Goal: Task Accomplishment & Management: Complete application form

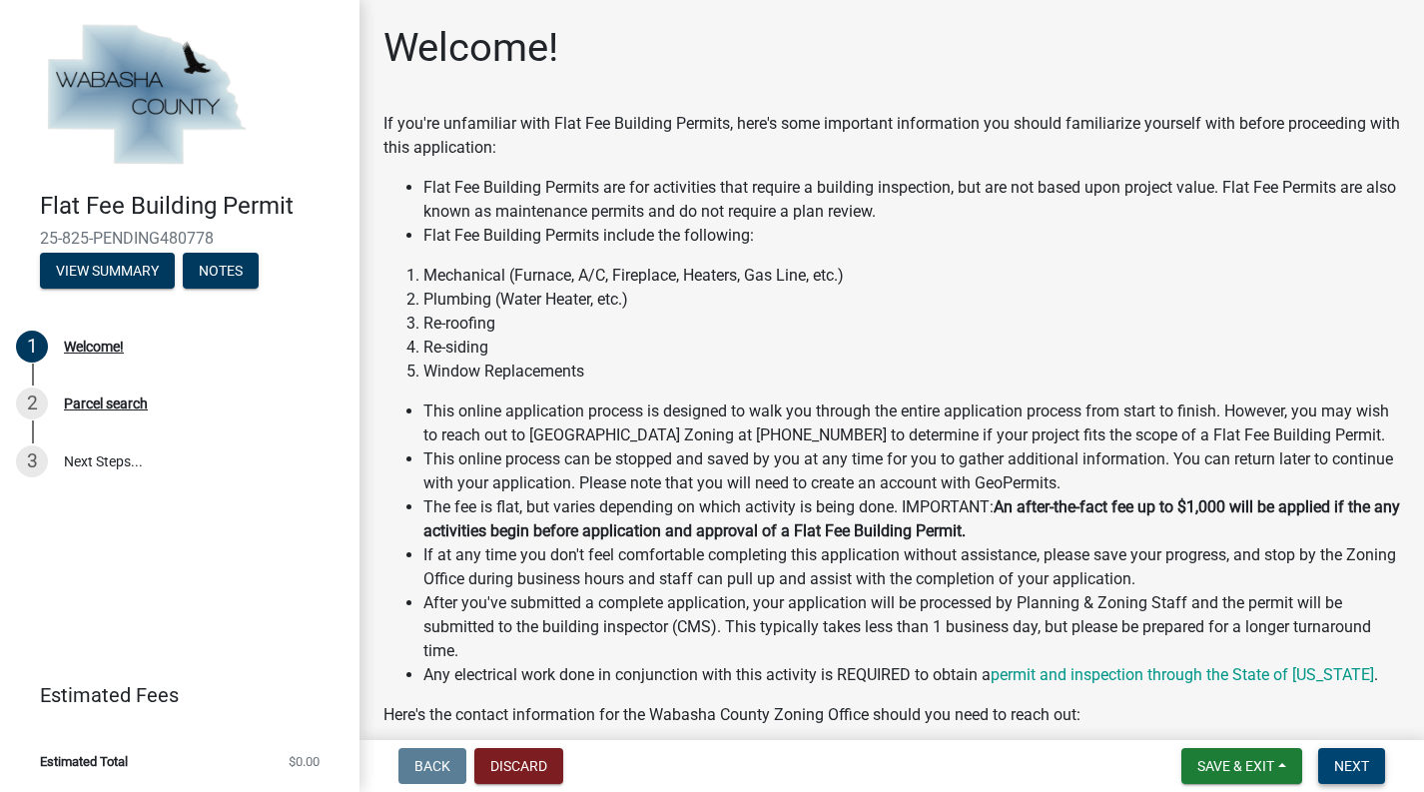
click at [1369, 768] on button "Next" at bounding box center [1351, 766] width 67 height 36
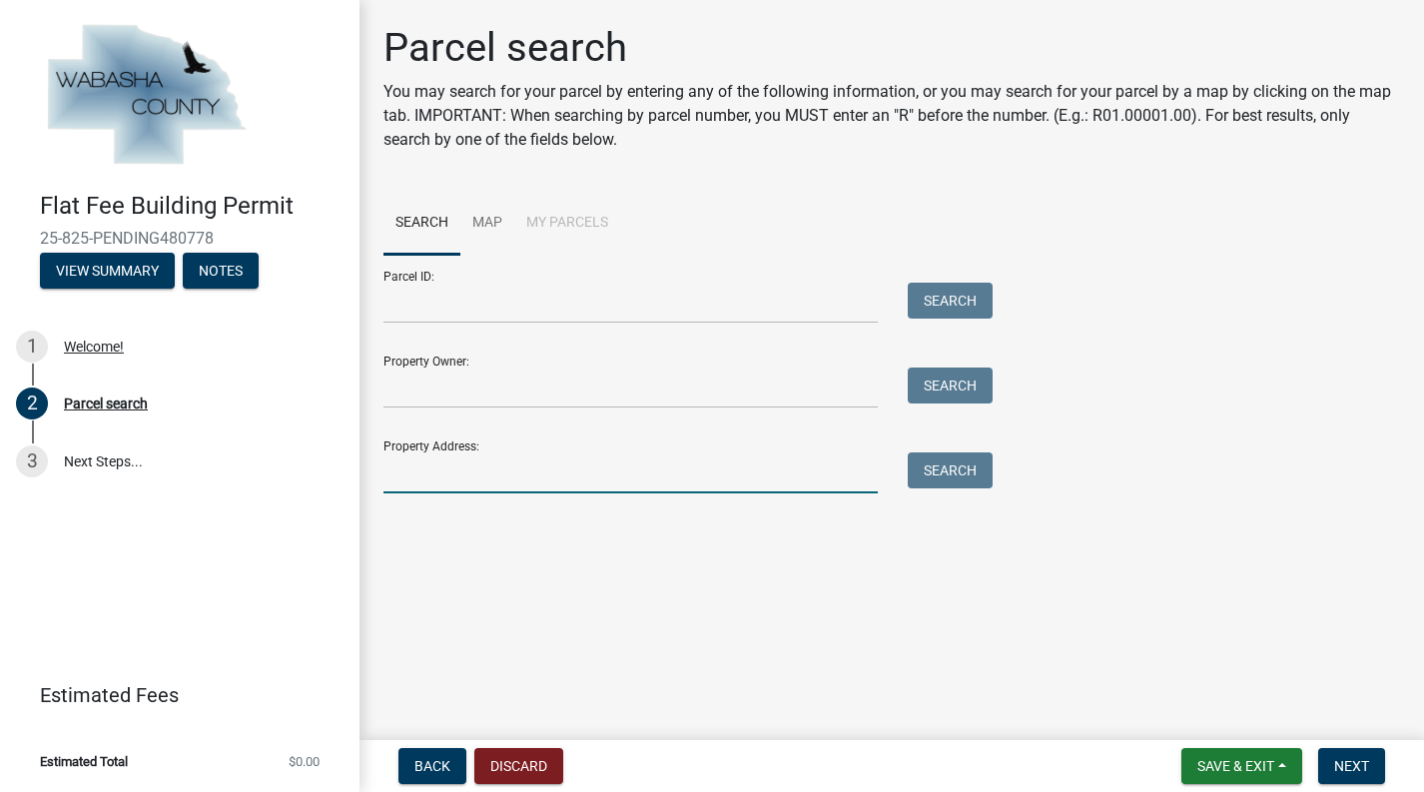
click at [507, 475] on input "Property Address:" at bounding box center [630, 472] width 494 height 41
paste input "15212 667th st, Wabasha,"
click at [952, 473] on button "Search" at bounding box center [950, 470] width 85 height 36
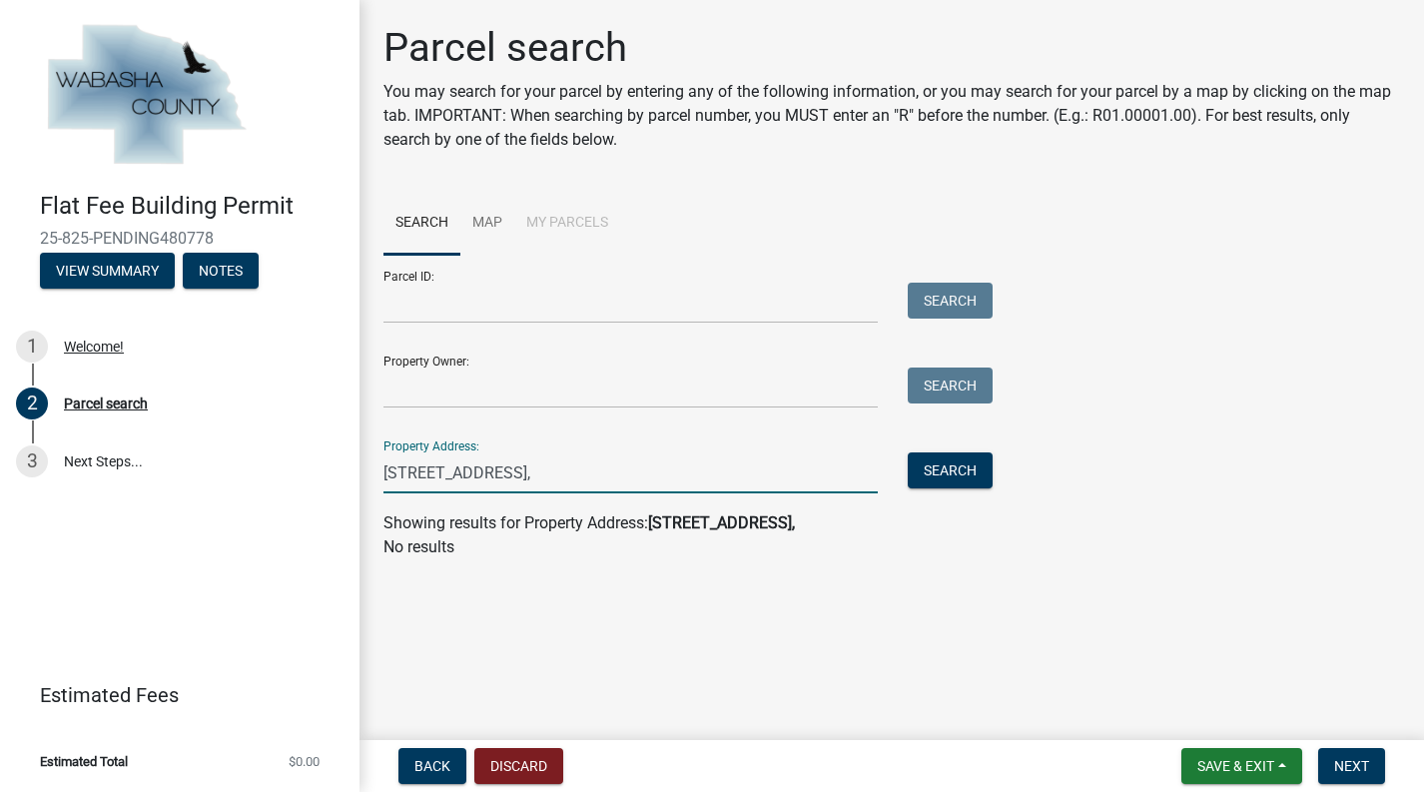
click at [582, 479] on input "15212 667th st, Wabasha," at bounding box center [630, 472] width 494 height 41
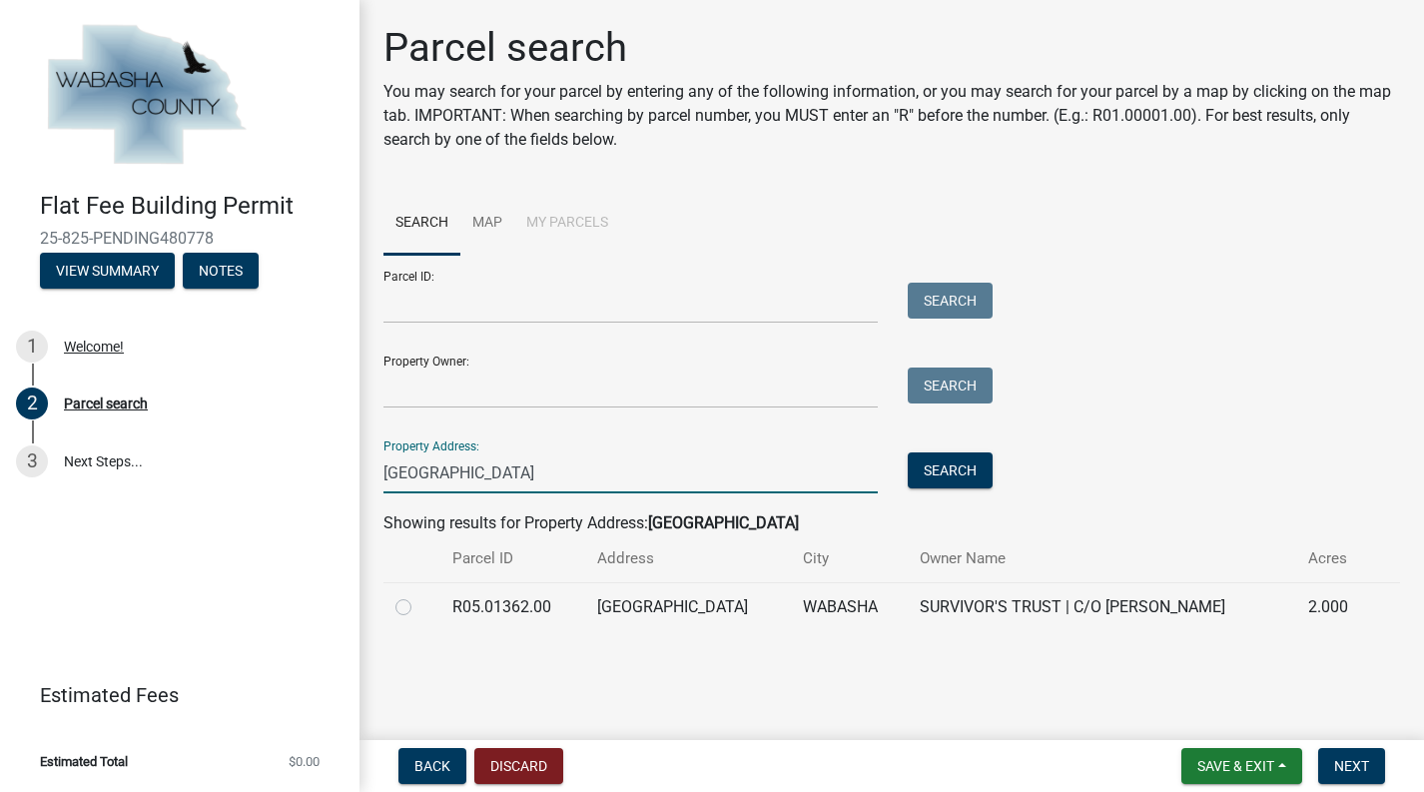
type input "15212 667th st"
click at [419, 595] on label at bounding box center [419, 595] width 0 height 0
click at [419, 602] on input "radio" at bounding box center [425, 601] width 13 height 13
radio input "true"
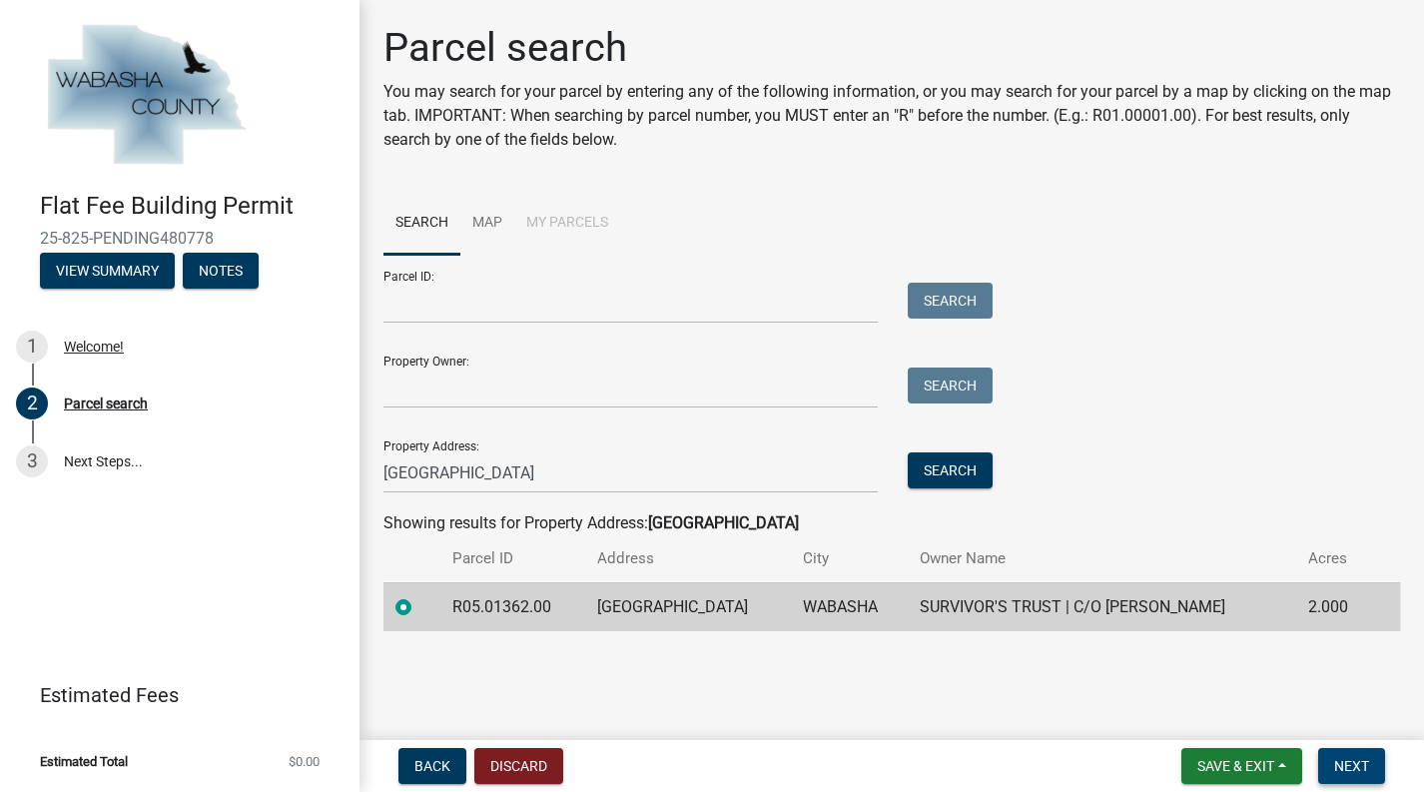
click at [1362, 758] on span "Next" at bounding box center [1351, 766] width 35 height 16
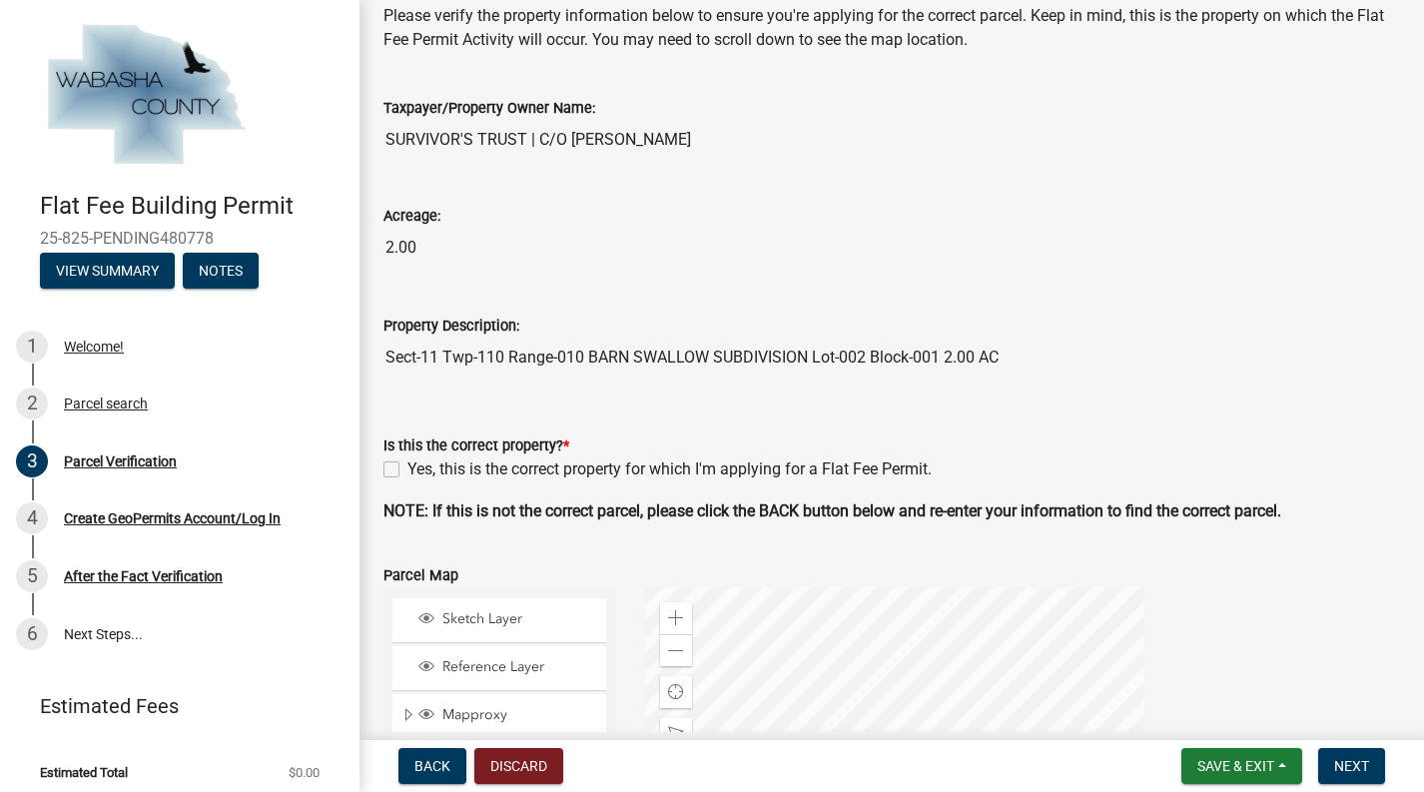
scroll to position [121, 0]
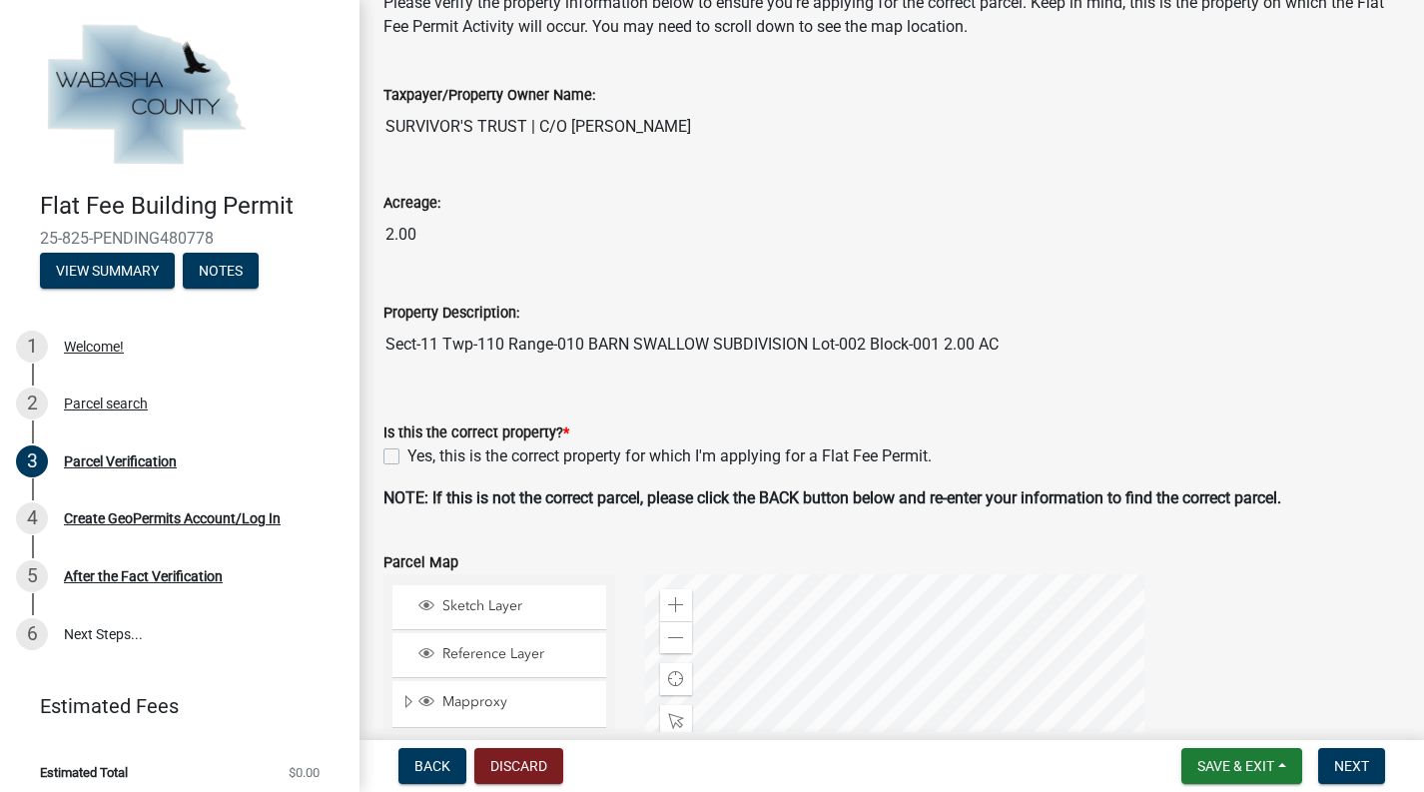
click at [407, 459] on label "Yes, this is the correct property for which I'm applying for a Flat Fee Permit." at bounding box center [669, 456] width 524 height 24
click at [407, 457] on input "Yes, this is the correct property for which I'm applying for a Flat Fee Permit." at bounding box center [413, 450] width 13 height 13
checkbox input "true"
click at [1358, 771] on span "Next" at bounding box center [1351, 766] width 35 height 16
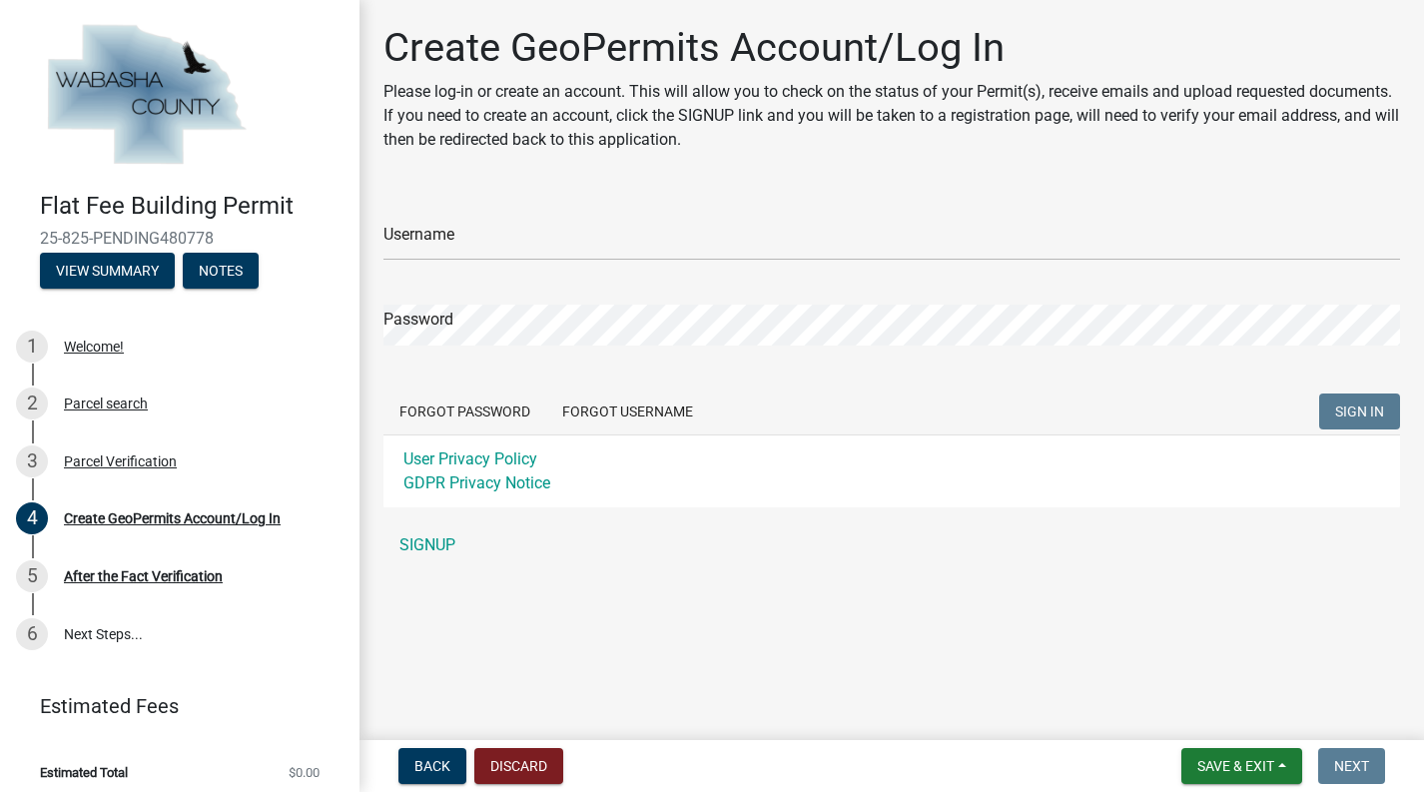
scroll to position [0, 0]
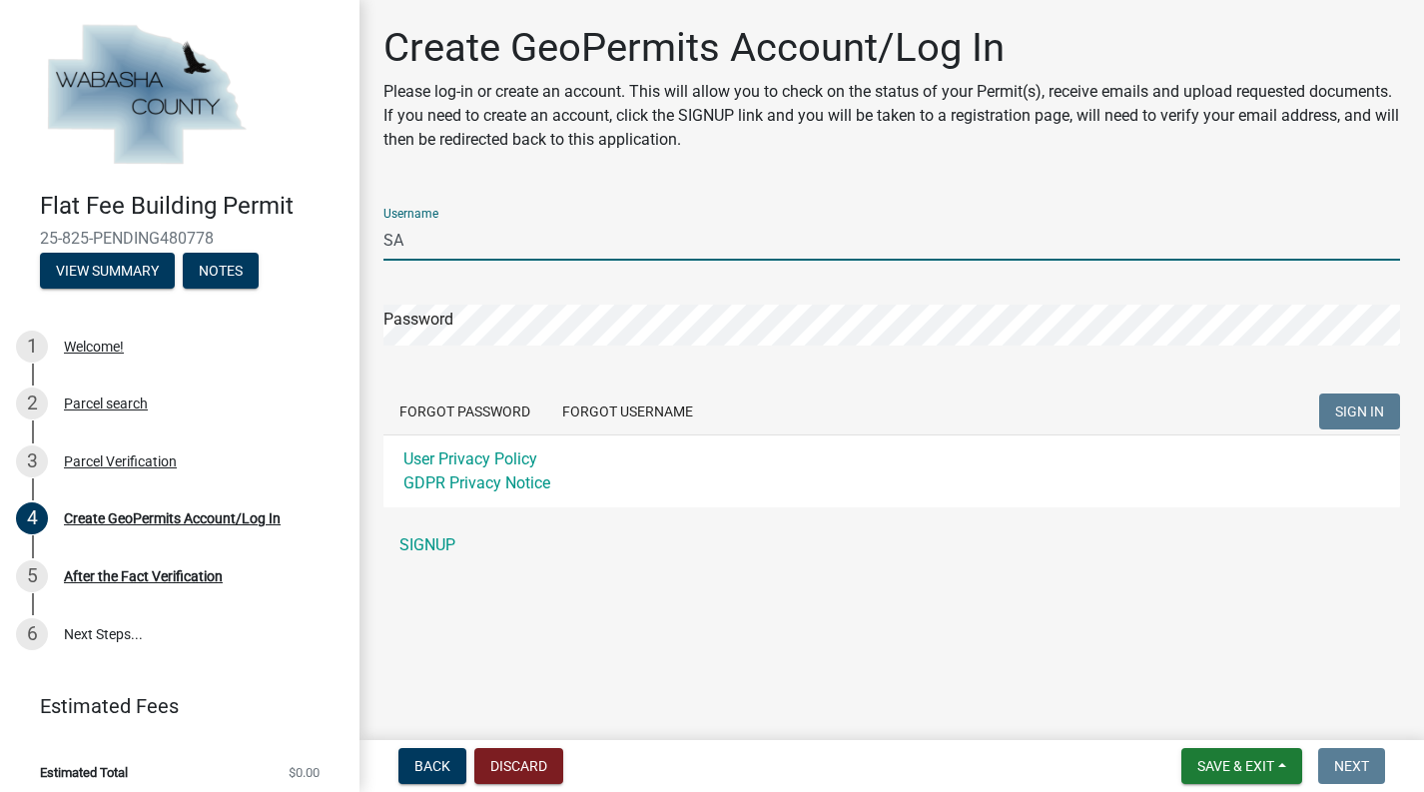
type input "S"
type input "samnierman"
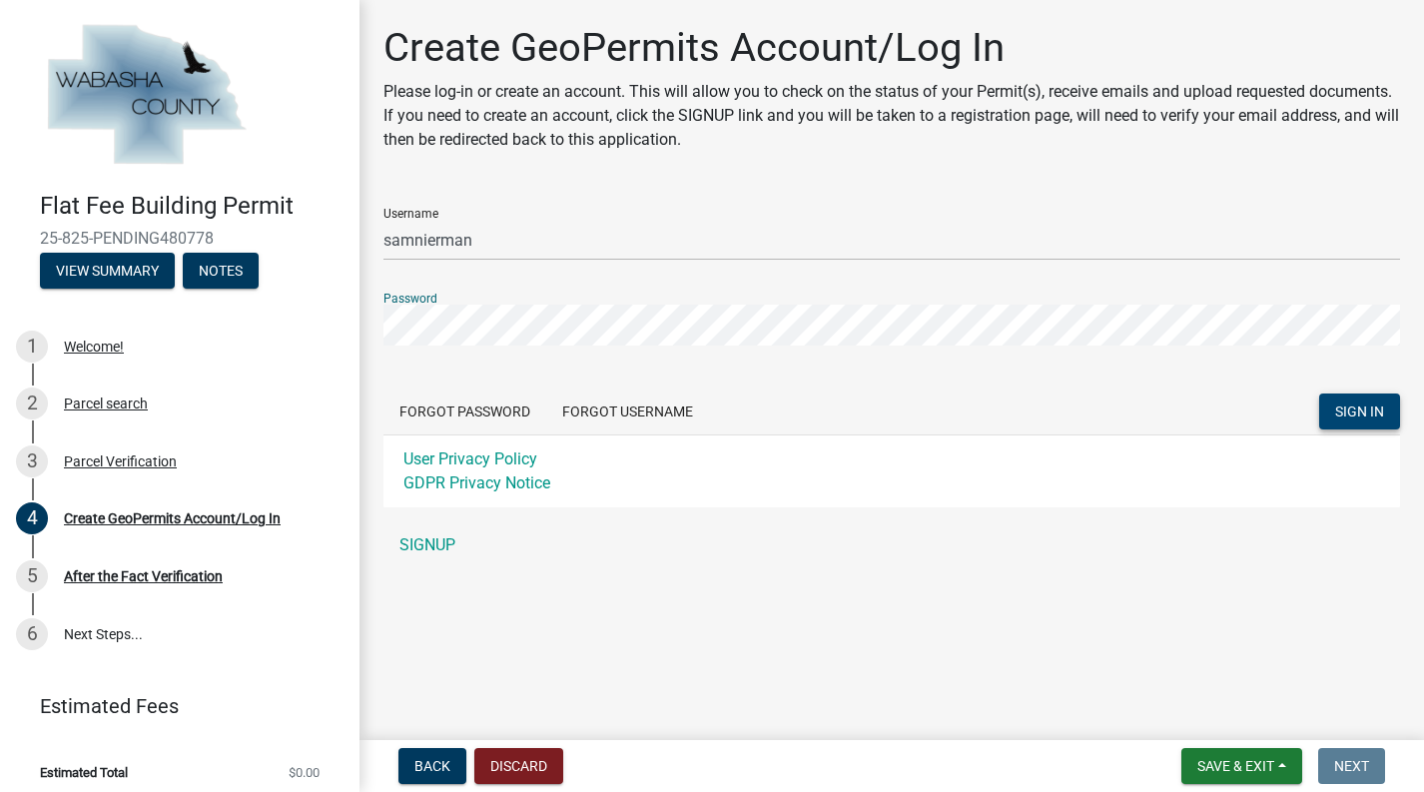
click at [1380, 408] on span "SIGN IN" at bounding box center [1359, 411] width 49 height 16
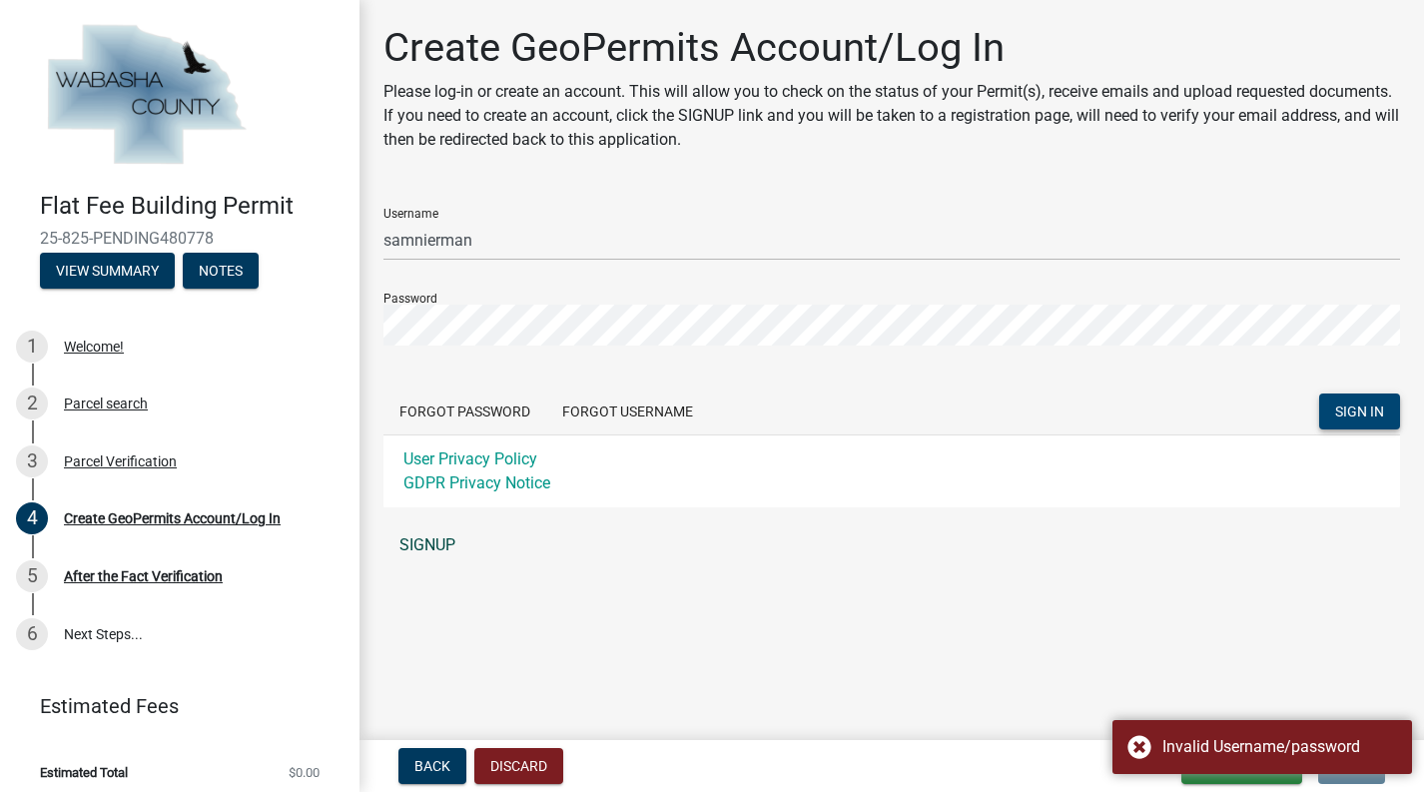
click at [427, 545] on link "SIGNUP" at bounding box center [891, 545] width 1016 height 40
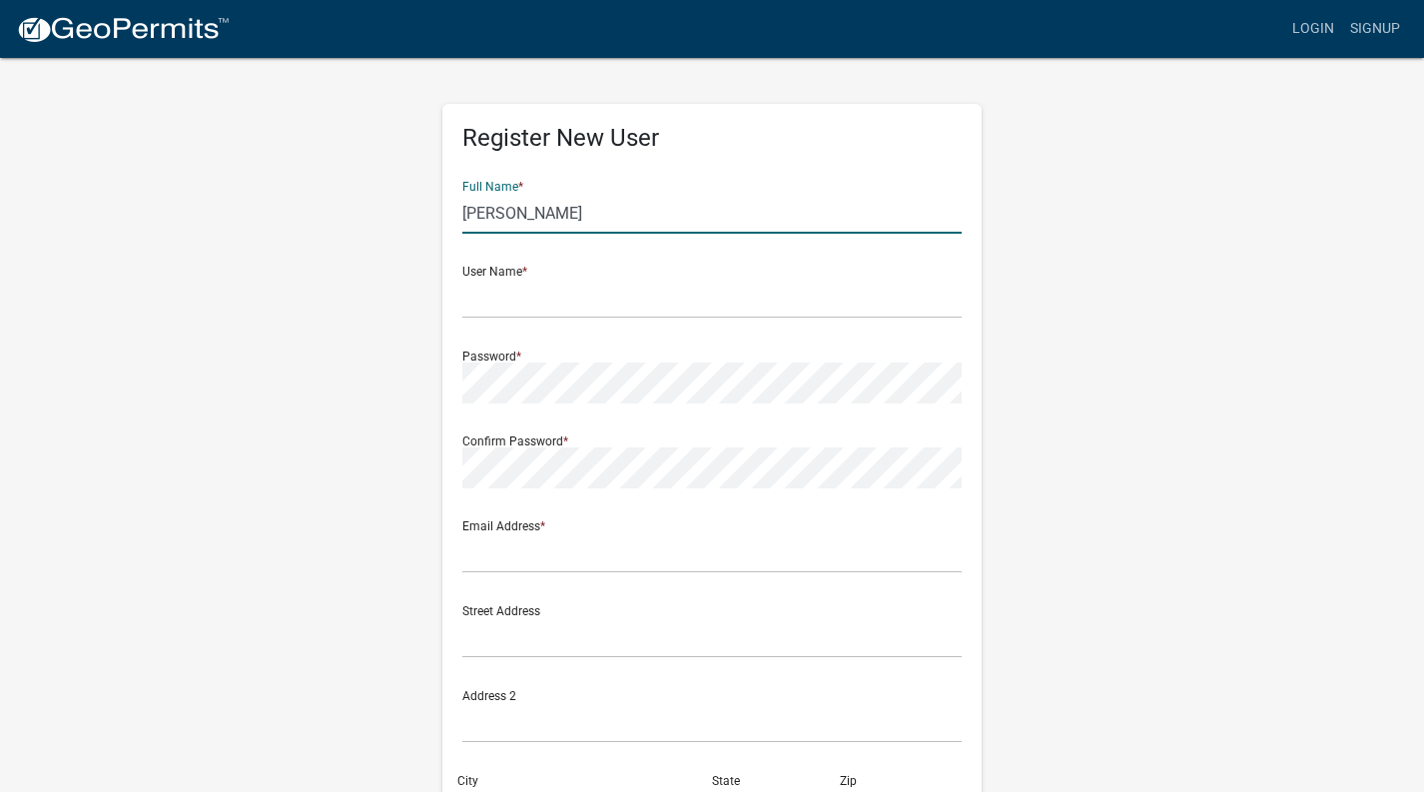
type input "[PERSON_NAME]"
type input "N"
click at [674, 216] on input "[PERSON_NAME]" at bounding box center [711, 213] width 499 height 41
type input "Sam Nierman"
click at [634, 295] on input "text" at bounding box center [711, 298] width 499 height 41
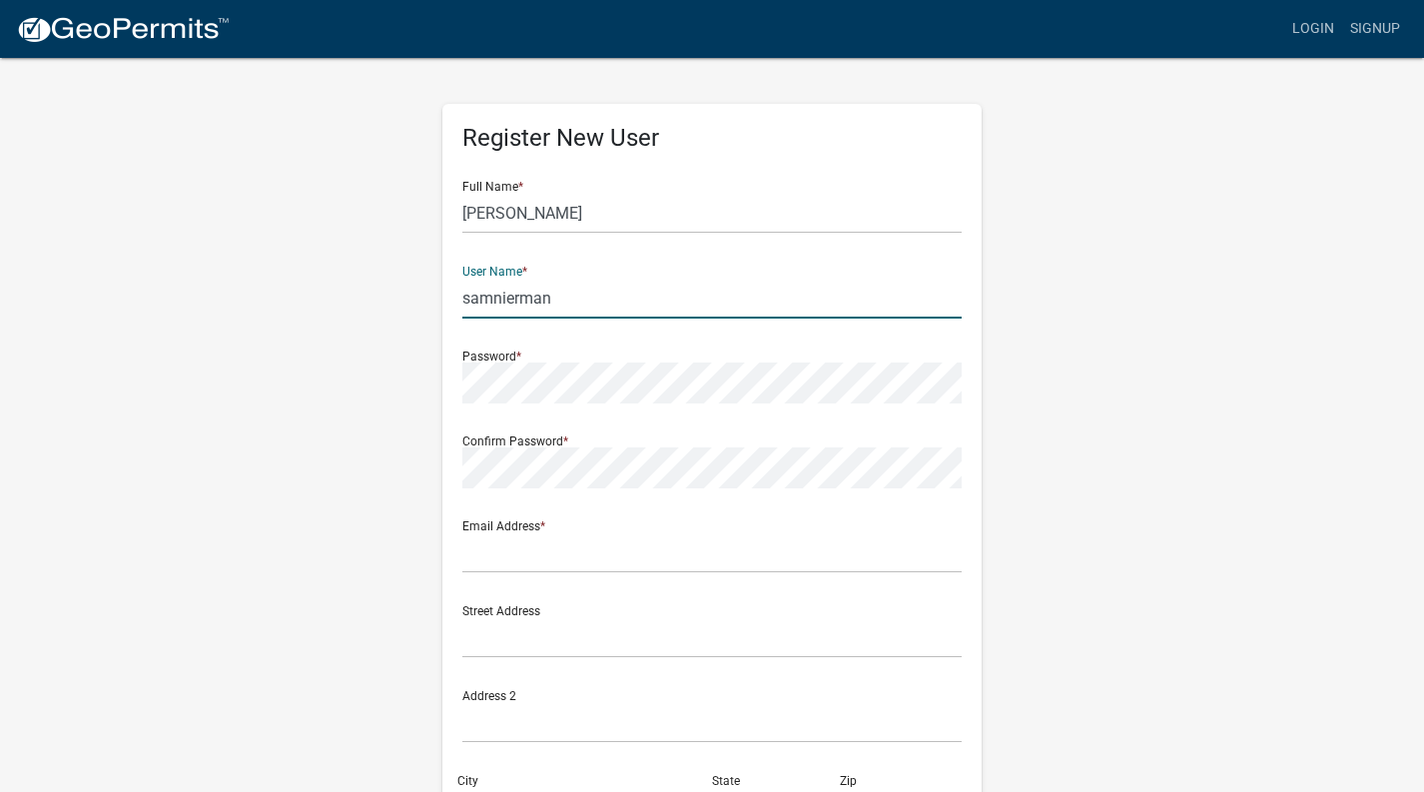
type input "samnierman"
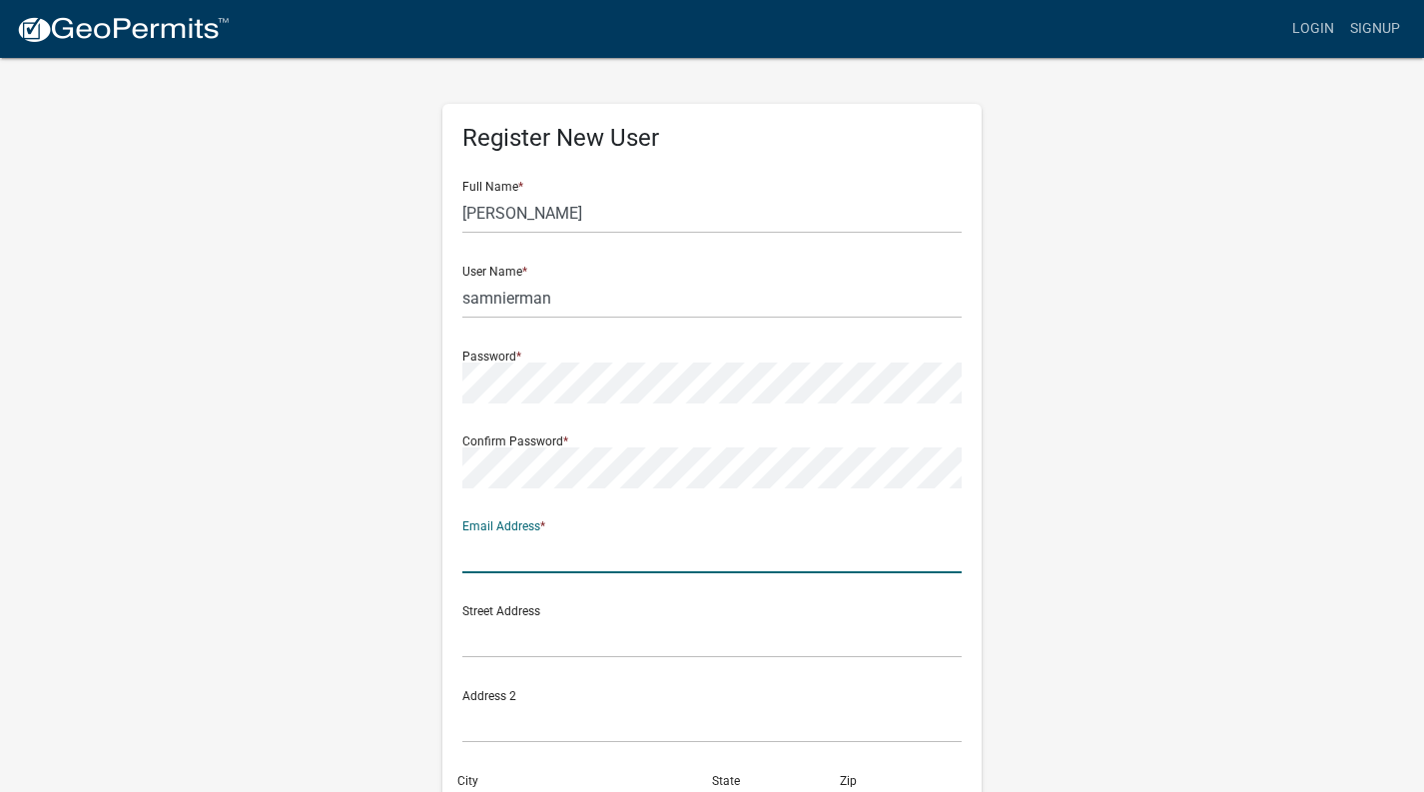
type input "[EMAIL_ADDRESS][DOMAIN_NAME]"
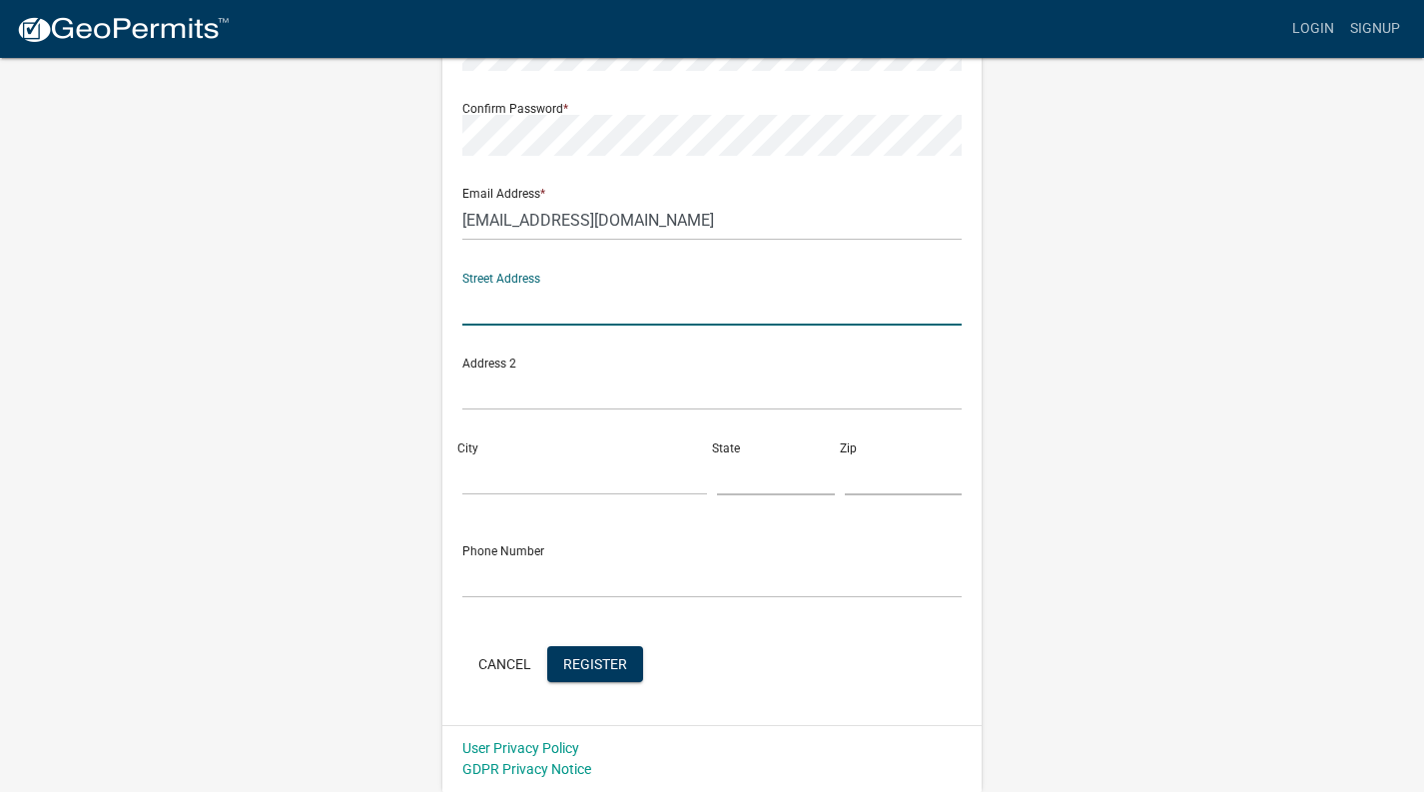
scroll to position [331, 0]
type input "2728 marion Rd Se"
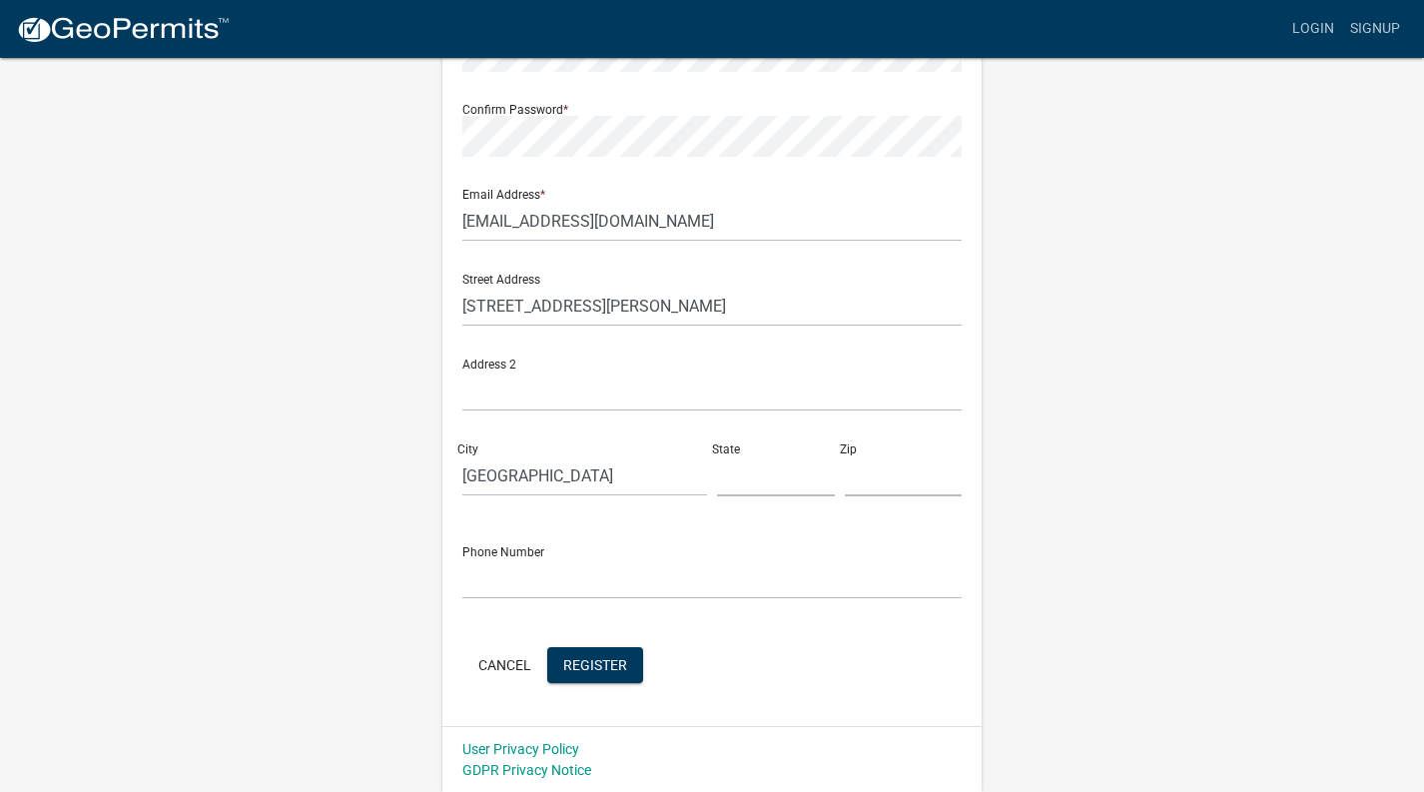
type input "[GEOGRAPHIC_DATA]"
type input "mn"
type input "55904"
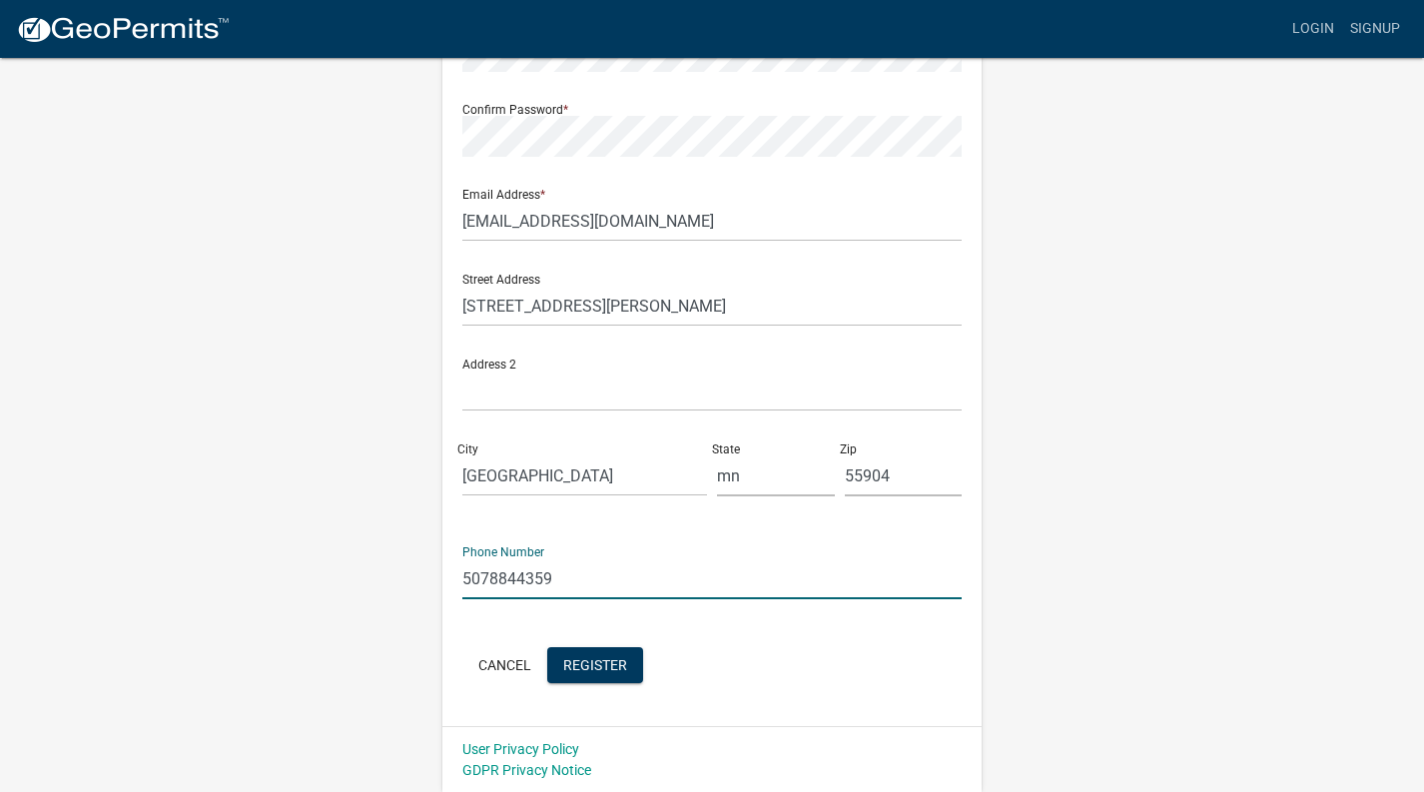
type input "5078844359"
click at [789, 650] on div "Cancel Register" at bounding box center [711, 667] width 499 height 41
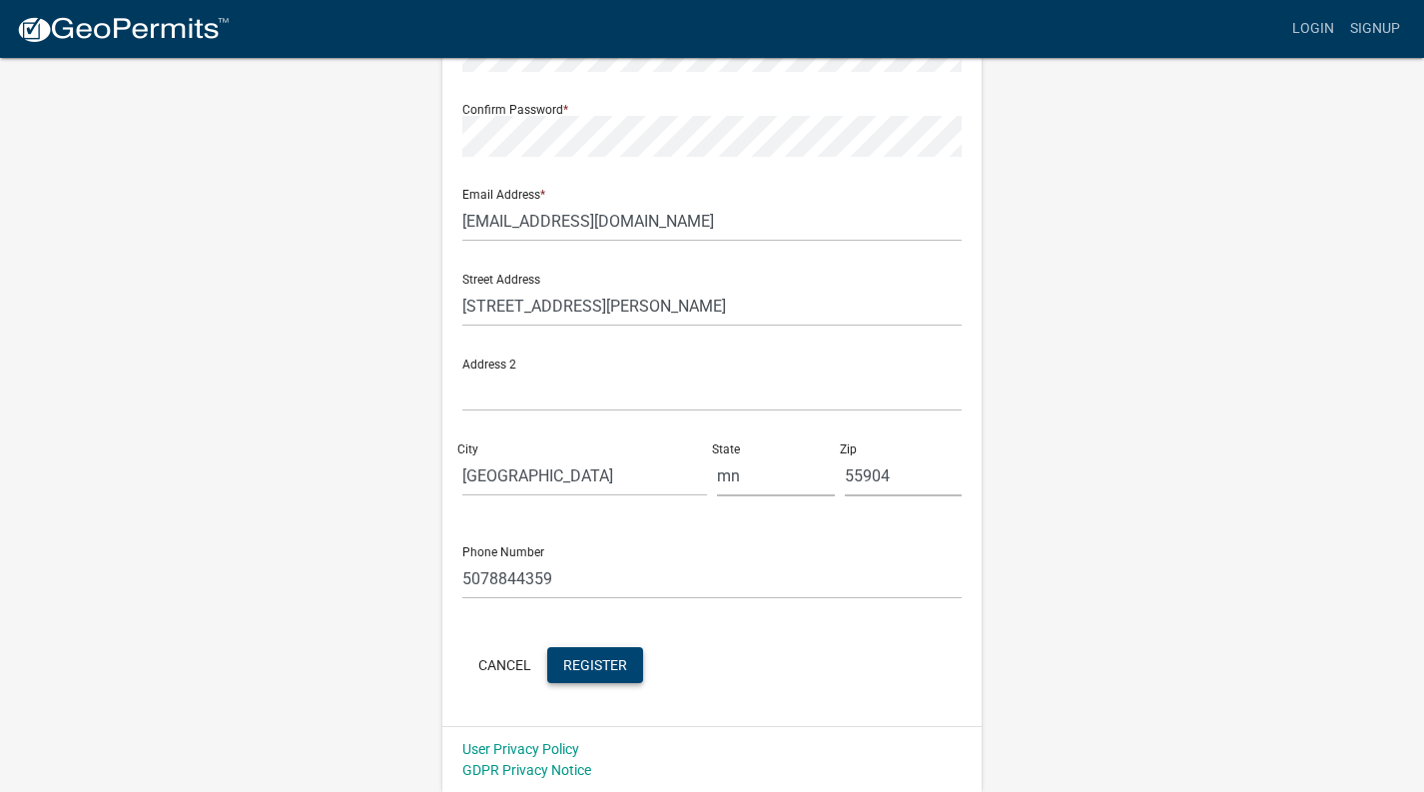
click at [601, 656] on span "Register" at bounding box center [595, 664] width 64 height 16
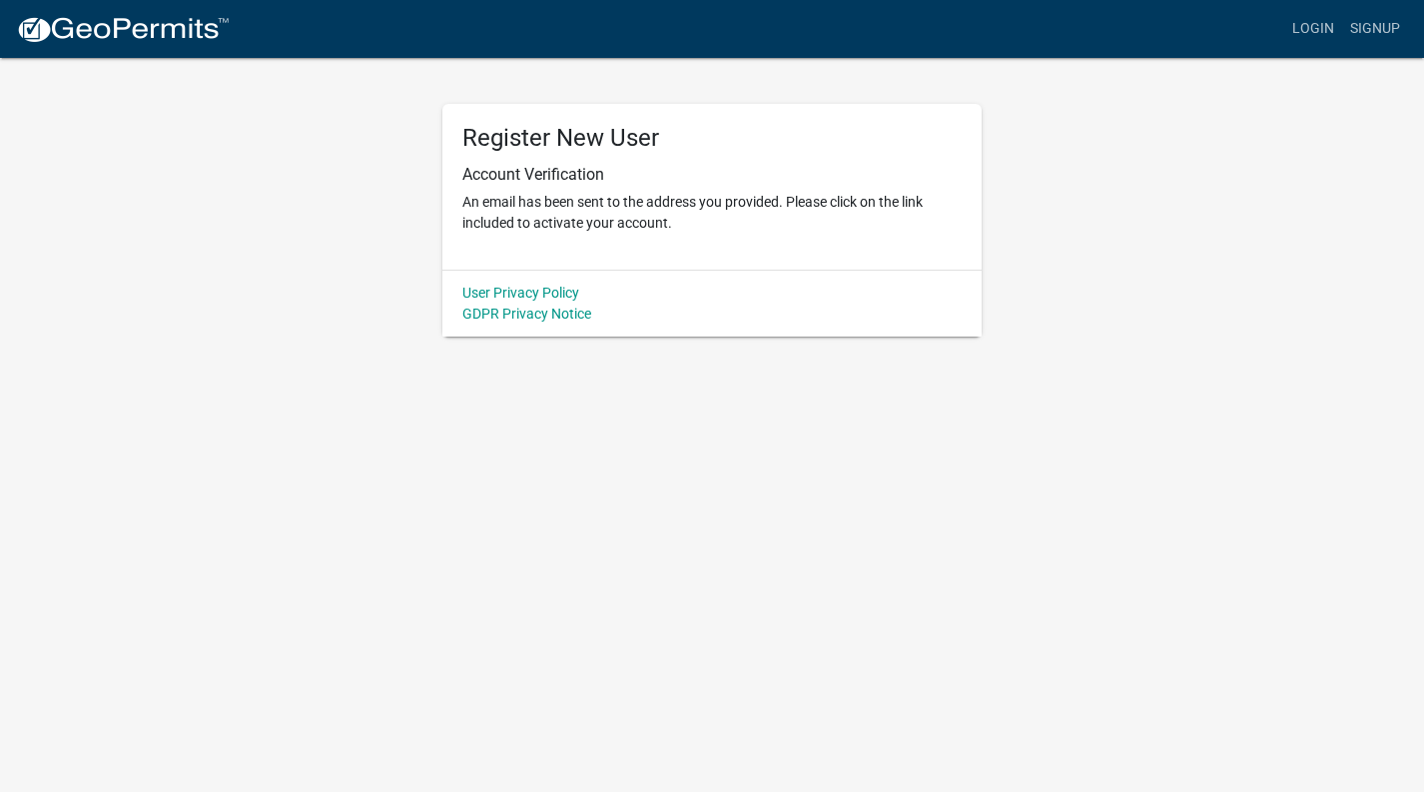
scroll to position [0, 0]
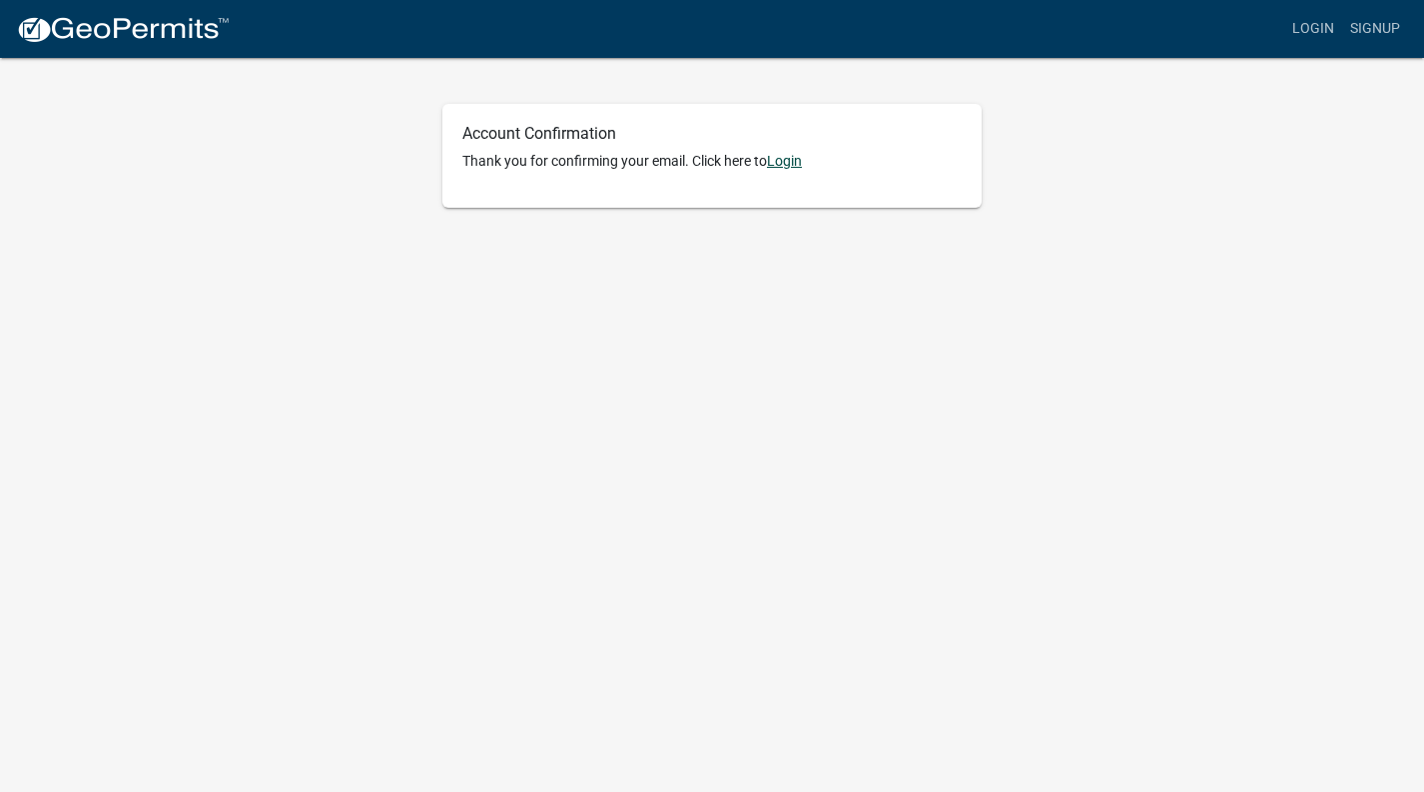
click at [793, 156] on link "Login" at bounding box center [784, 161] width 35 height 16
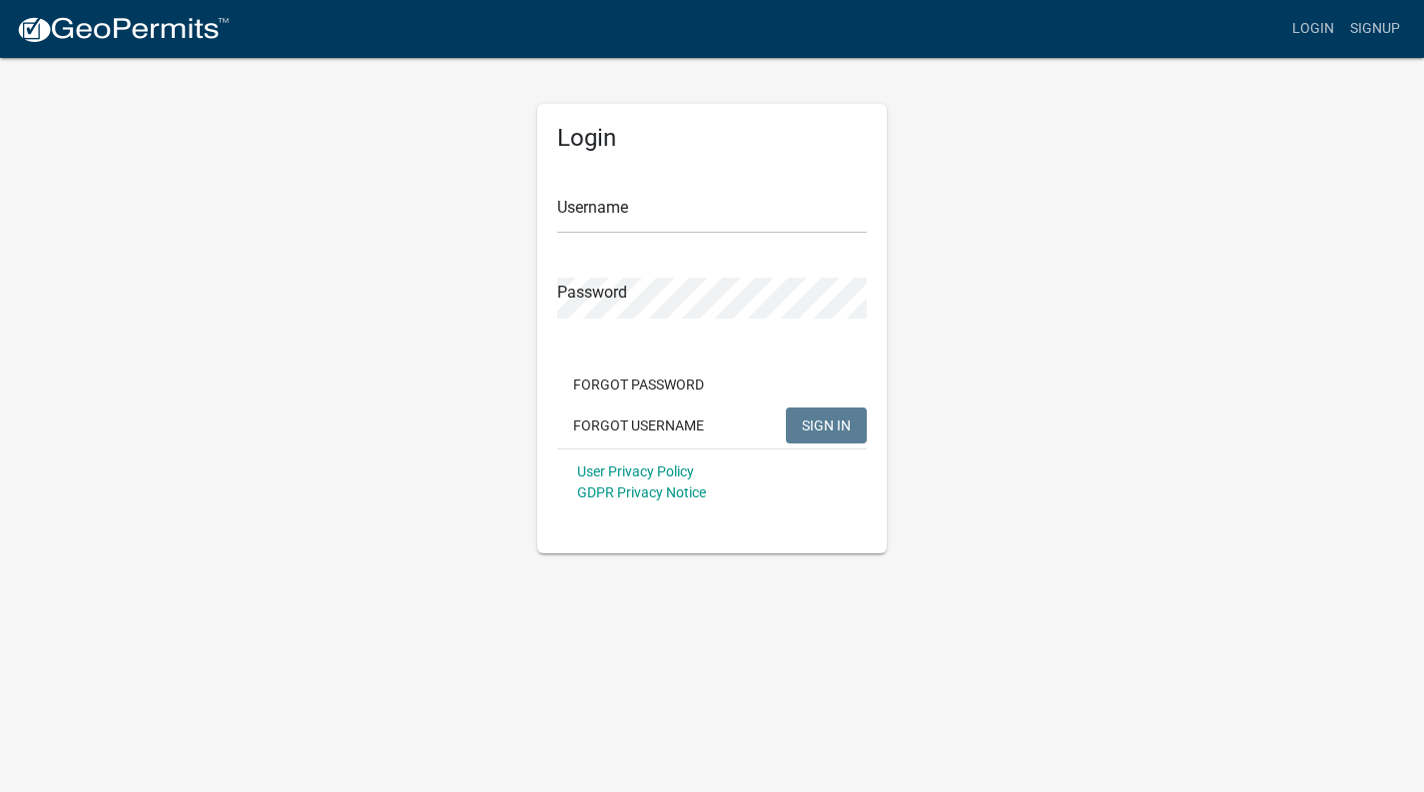
click at [659, 239] on form "Username Password Forgot Password Forgot Username SIGN IN User Privacy Policy G…" at bounding box center [712, 340] width 310 height 350
click at [825, 420] on span "SIGN IN" at bounding box center [826, 424] width 49 height 16
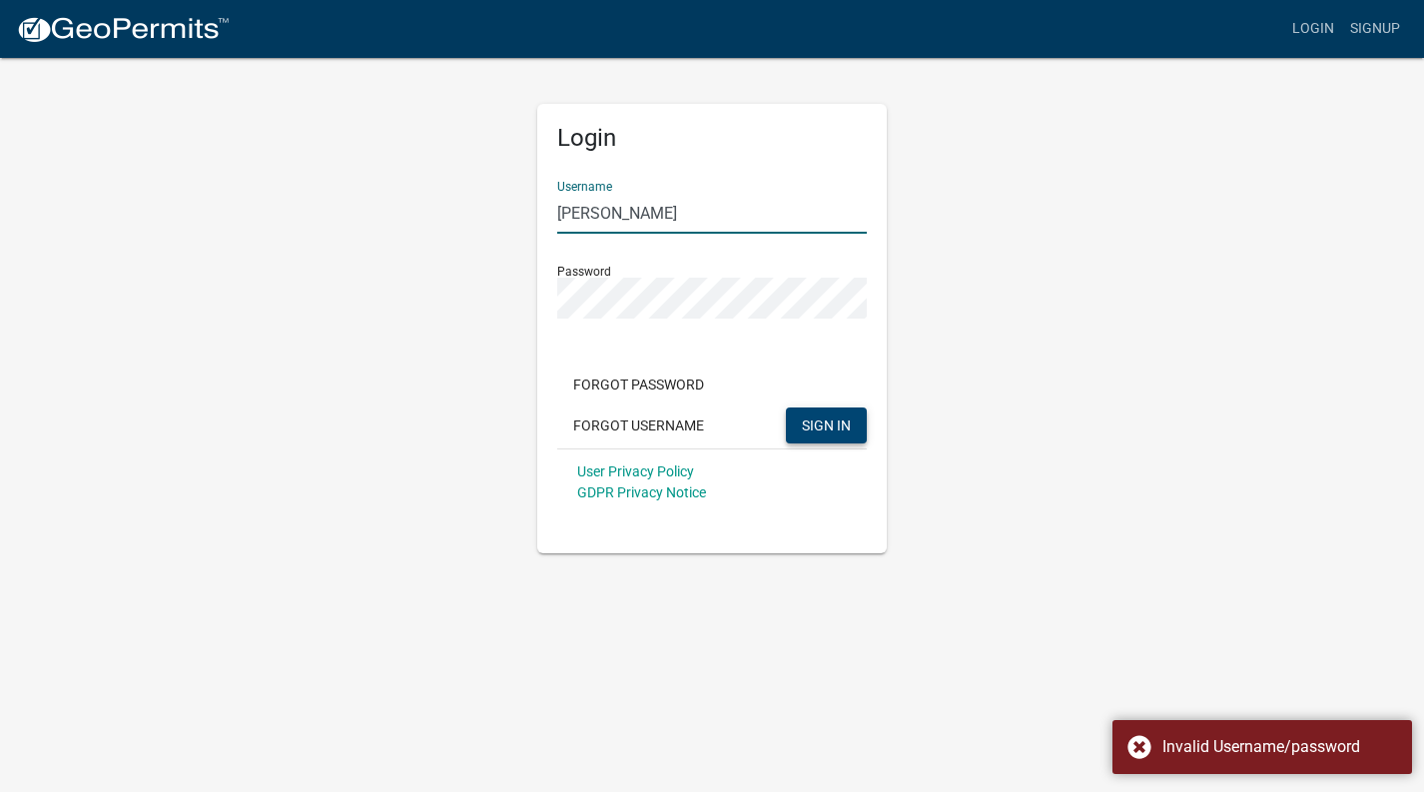
click at [588, 209] on input "samierman" at bounding box center [712, 213] width 310 height 41
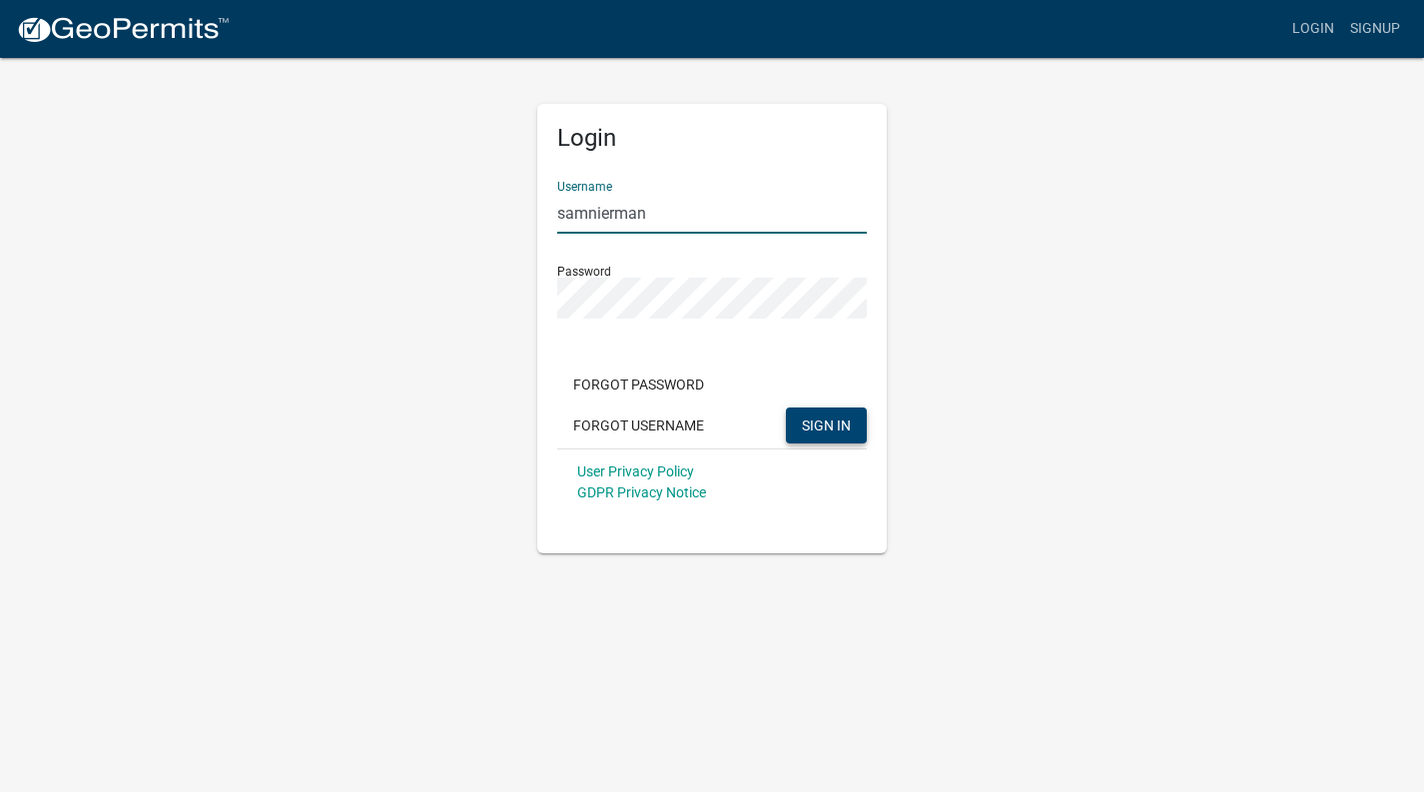
type input "samnierman"
click at [827, 425] on span "SIGN IN" at bounding box center [826, 424] width 49 height 16
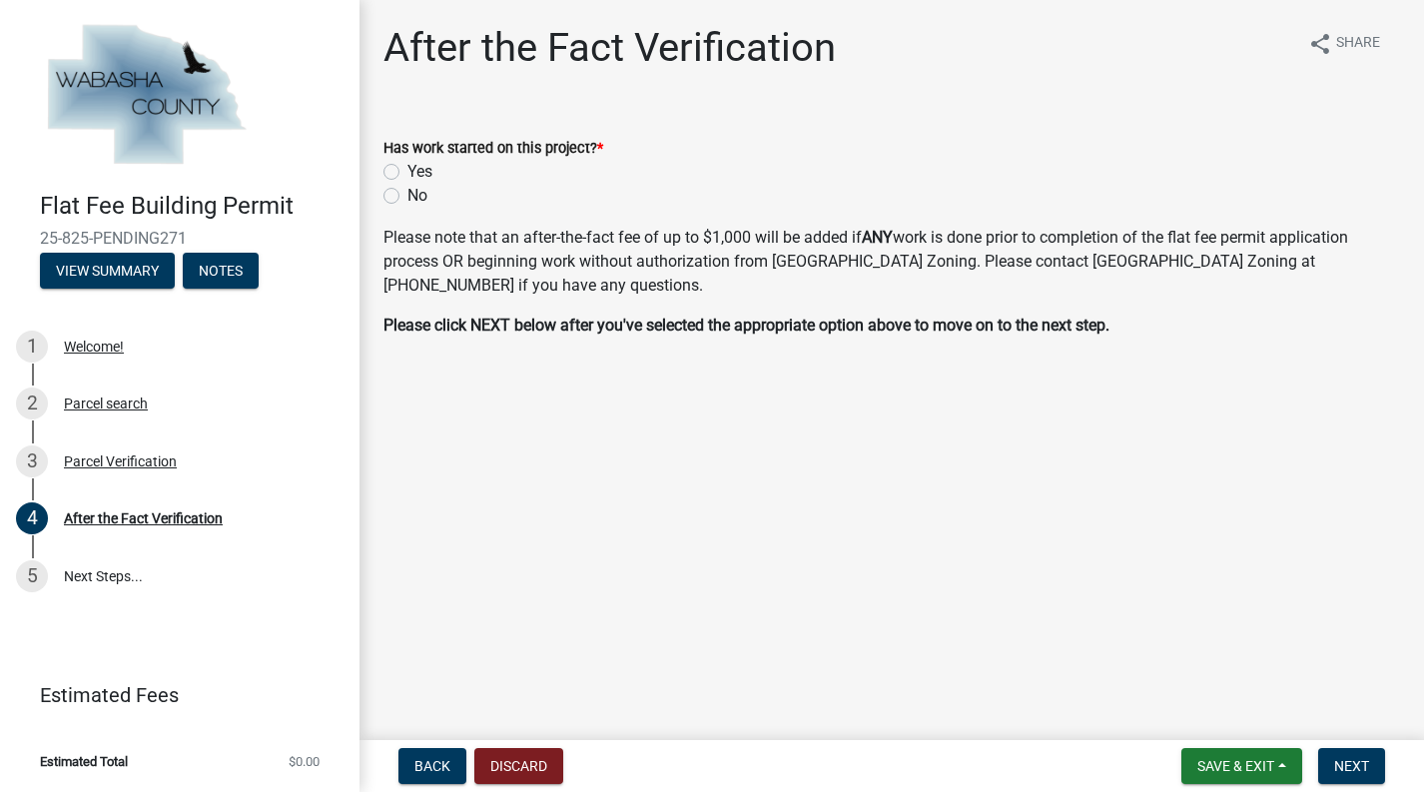
click at [407, 195] on label "No" at bounding box center [417, 196] width 20 height 24
click at [407, 195] on input "No" at bounding box center [413, 190] width 13 height 13
radio input "true"
click at [1355, 762] on span "Next" at bounding box center [1351, 766] width 35 height 16
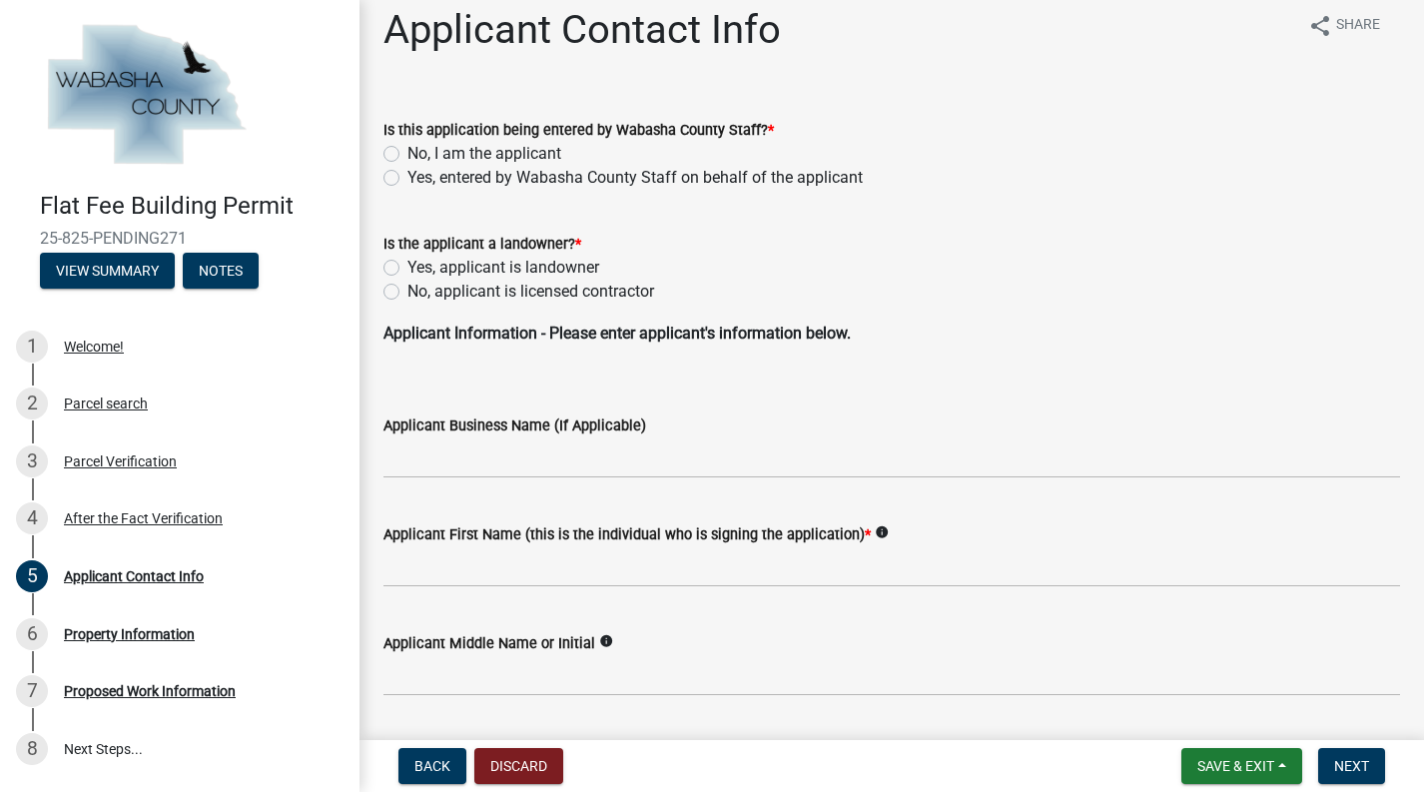
scroll to position [21, 0]
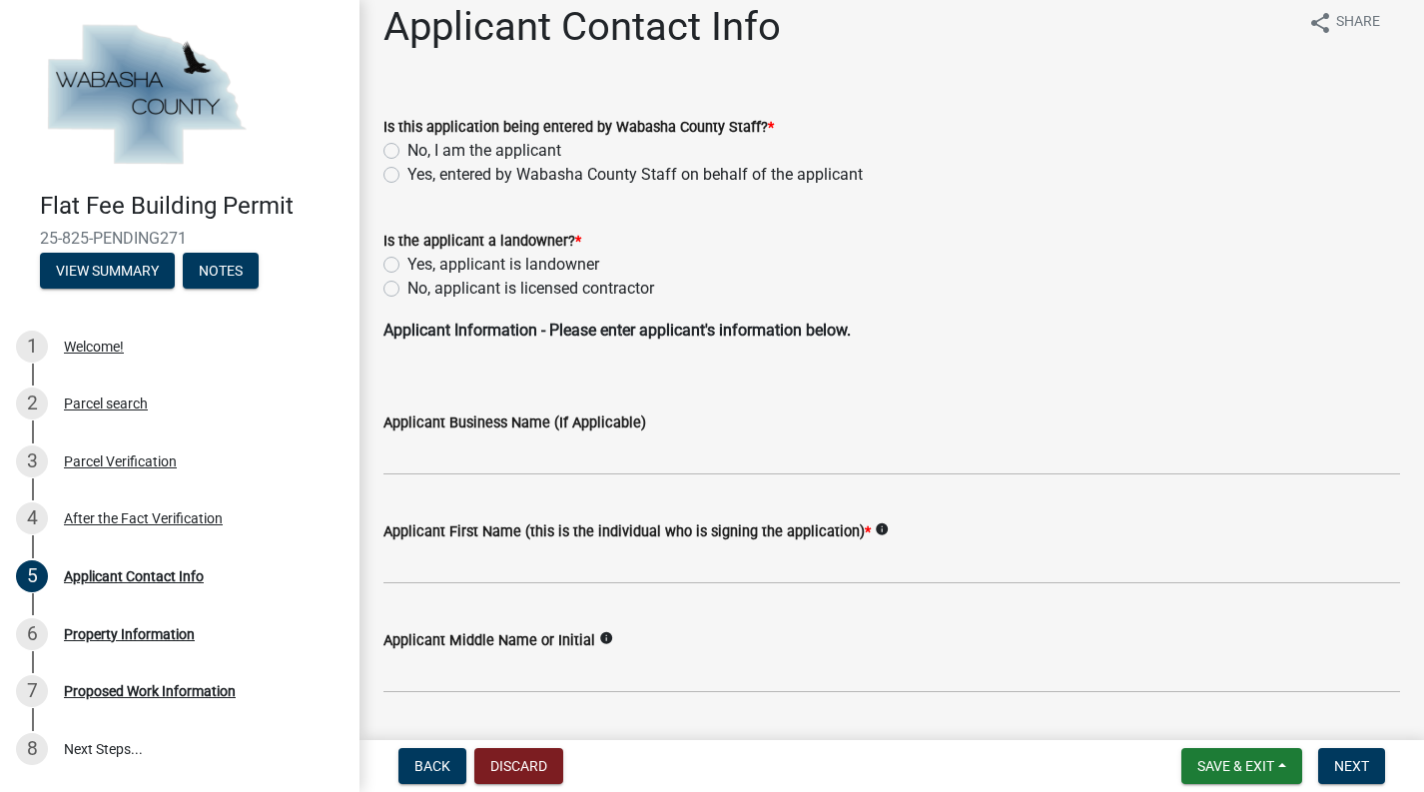
click at [407, 146] on label "No, I am the applicant" at bounding box center [484, 151] width 154 height 24
click at [407, 146] on input "No, I am the applicant" at bounding box center [413, 145] width 13 height 13
radio input "true"
click at [407, 287] on label "No, applicant is licensed contractor" at bounding box center [530, 289] width 247 height 24
click at [407, 287] on input "No, applicant is licensed contractor" at bounding box center [413, 283] width 13 height 13
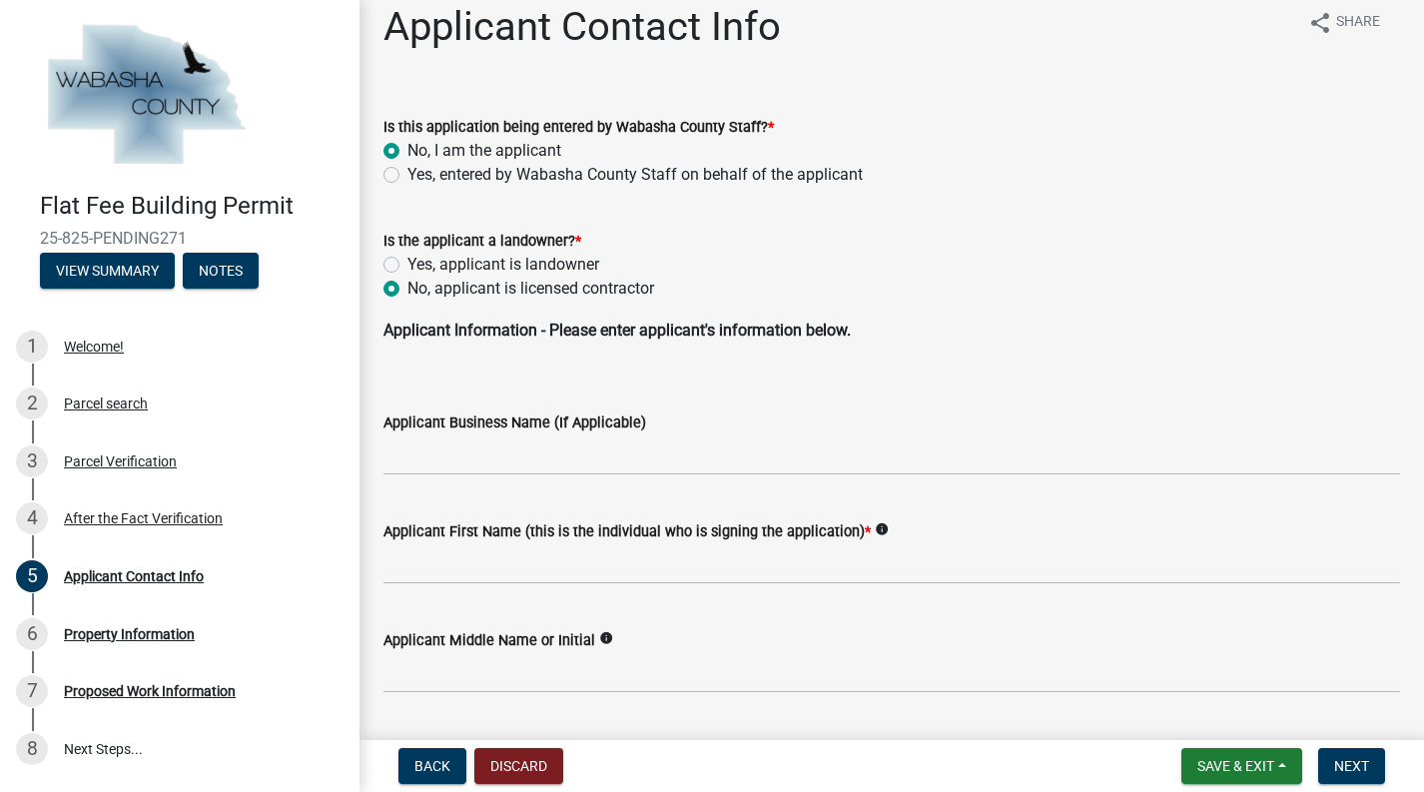
radio input "true"
click at [789, 459] on input "Applicant Business Name (If Applicable)" at bounding box center [891, 454] width 1016 height 41
type input "a"
type input "All American Home improvements"
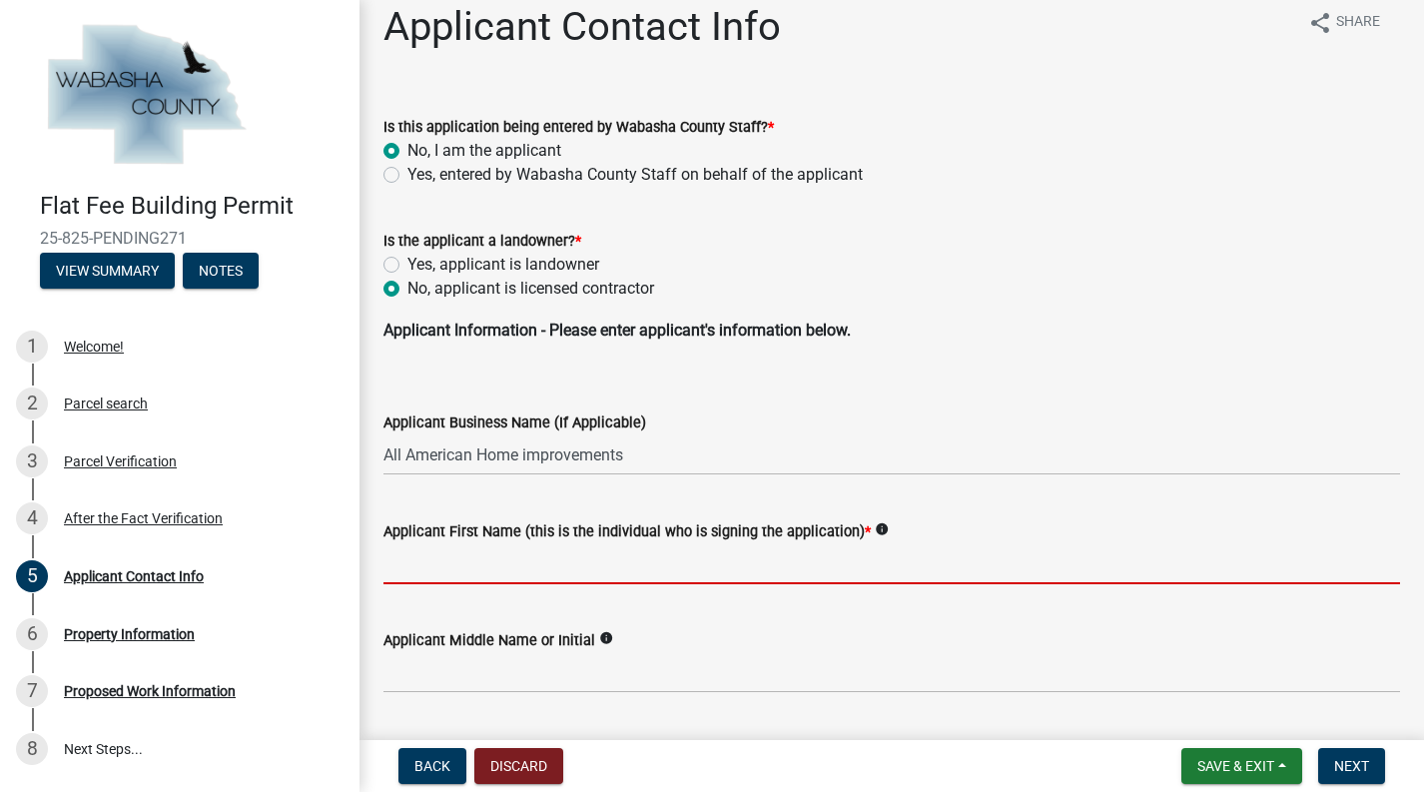
click at [553, 563] on input "Applicant First Name (this is the individual who is signing the application) *" at bounding box center [891, 563] width 1016 height 41
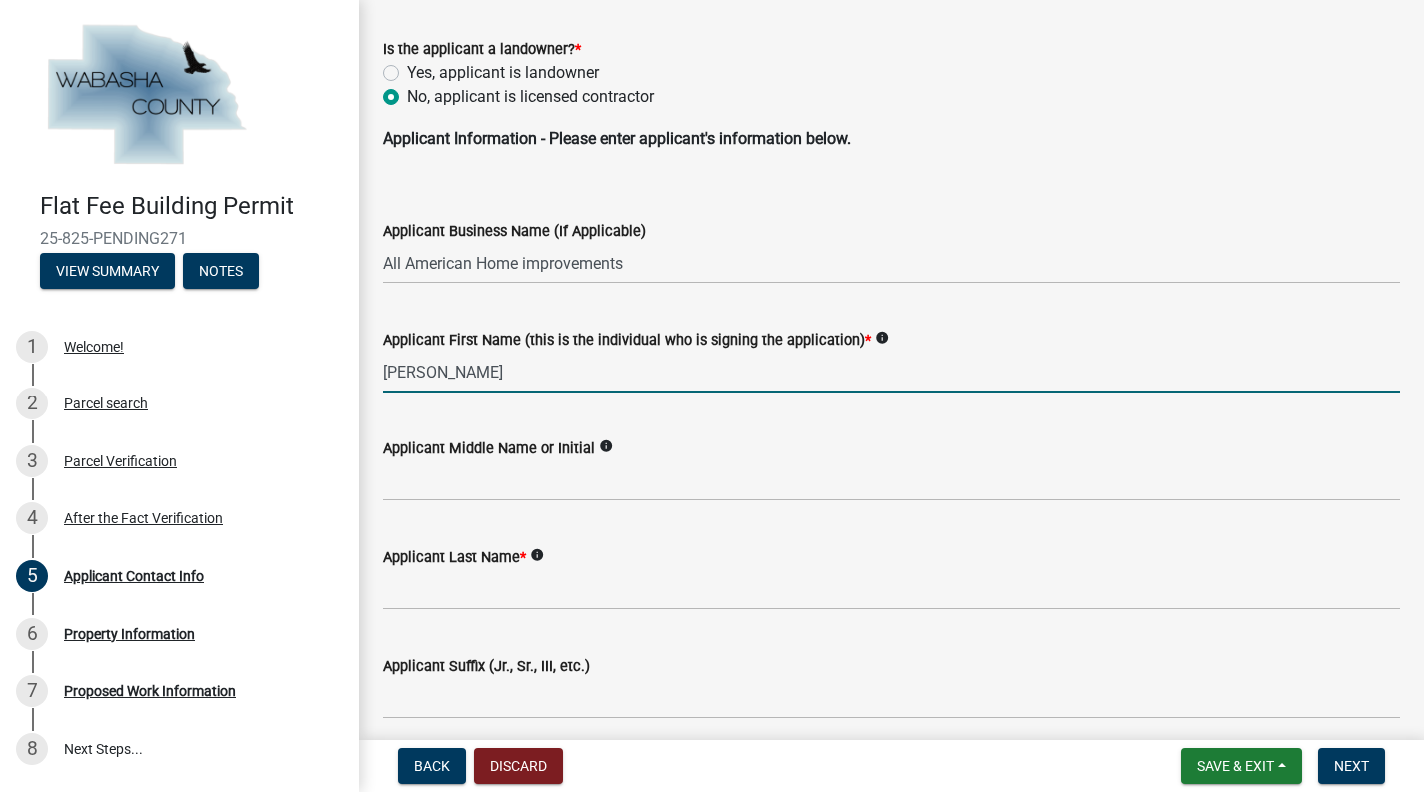
scroll to position [227, 0]
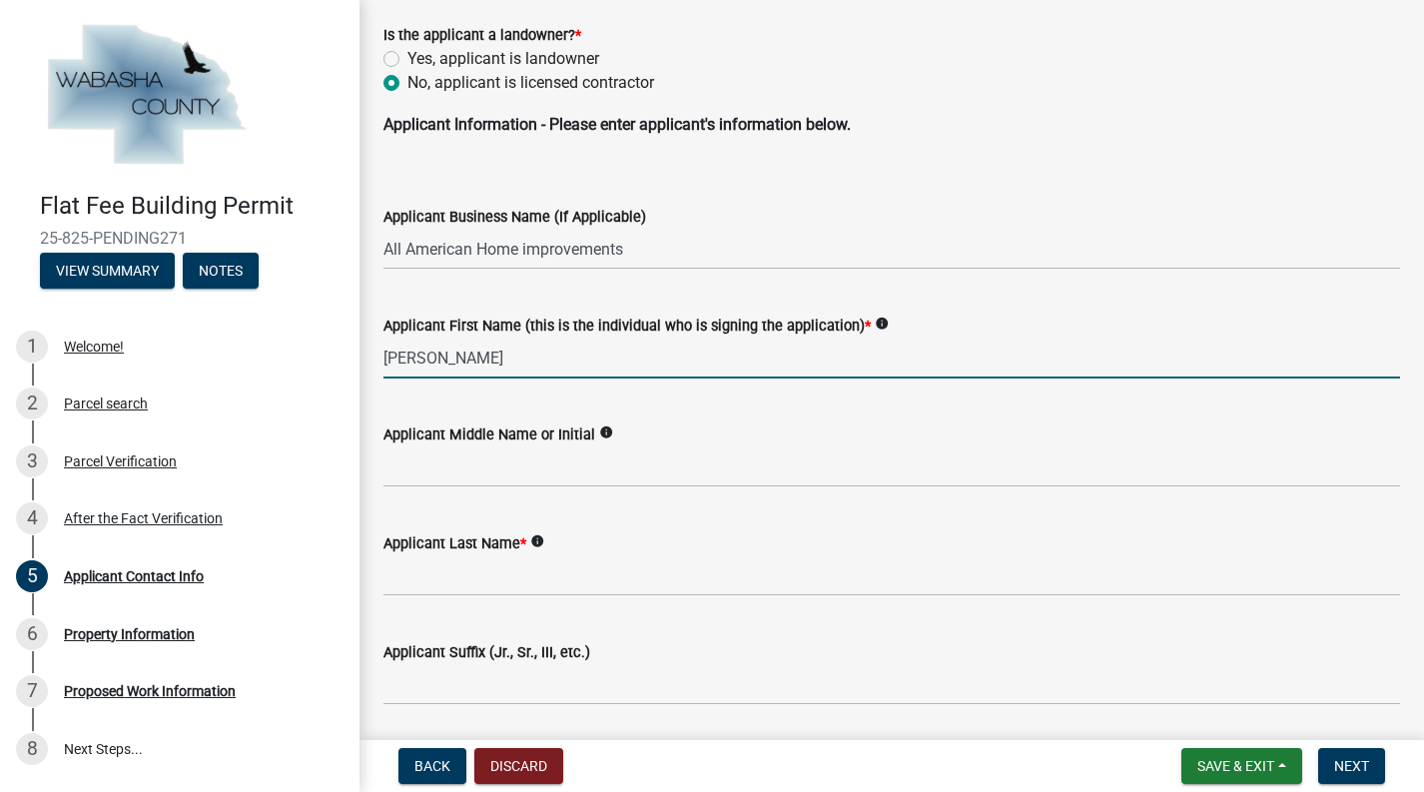
type input "[PERSON_NAME]"
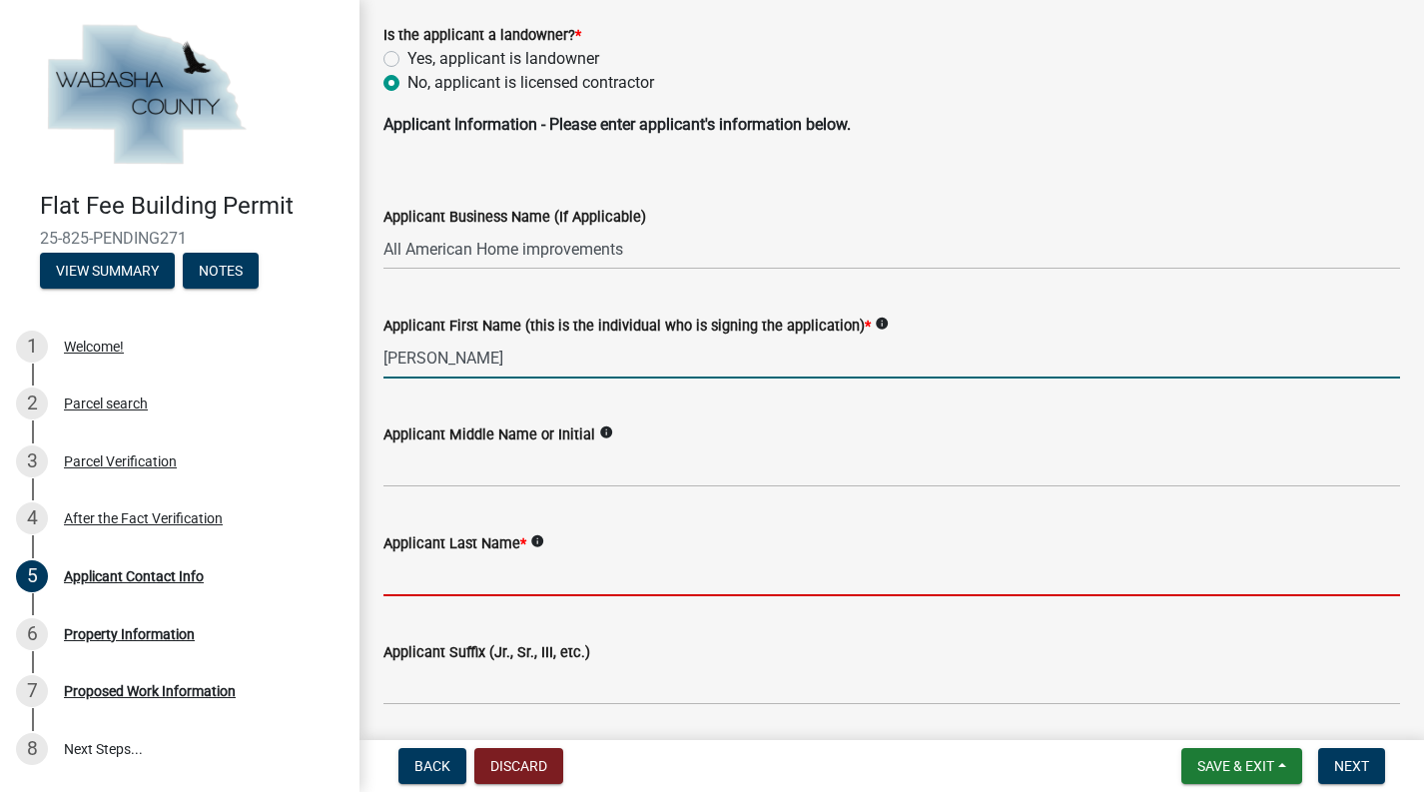
click at [551, 578] on input "Applicant Last Name *" at bounding box center [891, 575] width 1016 height 41
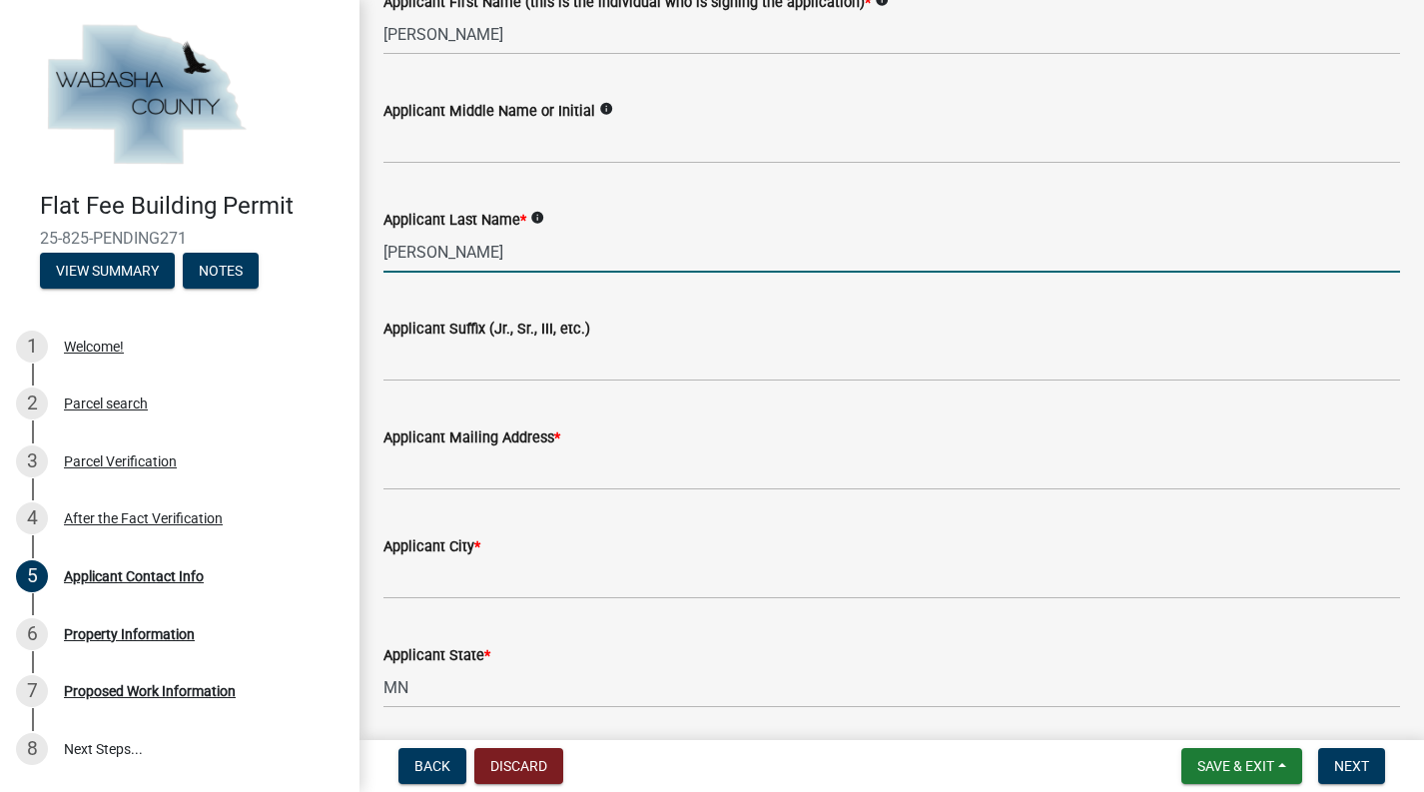
scroll to position [592, 0]
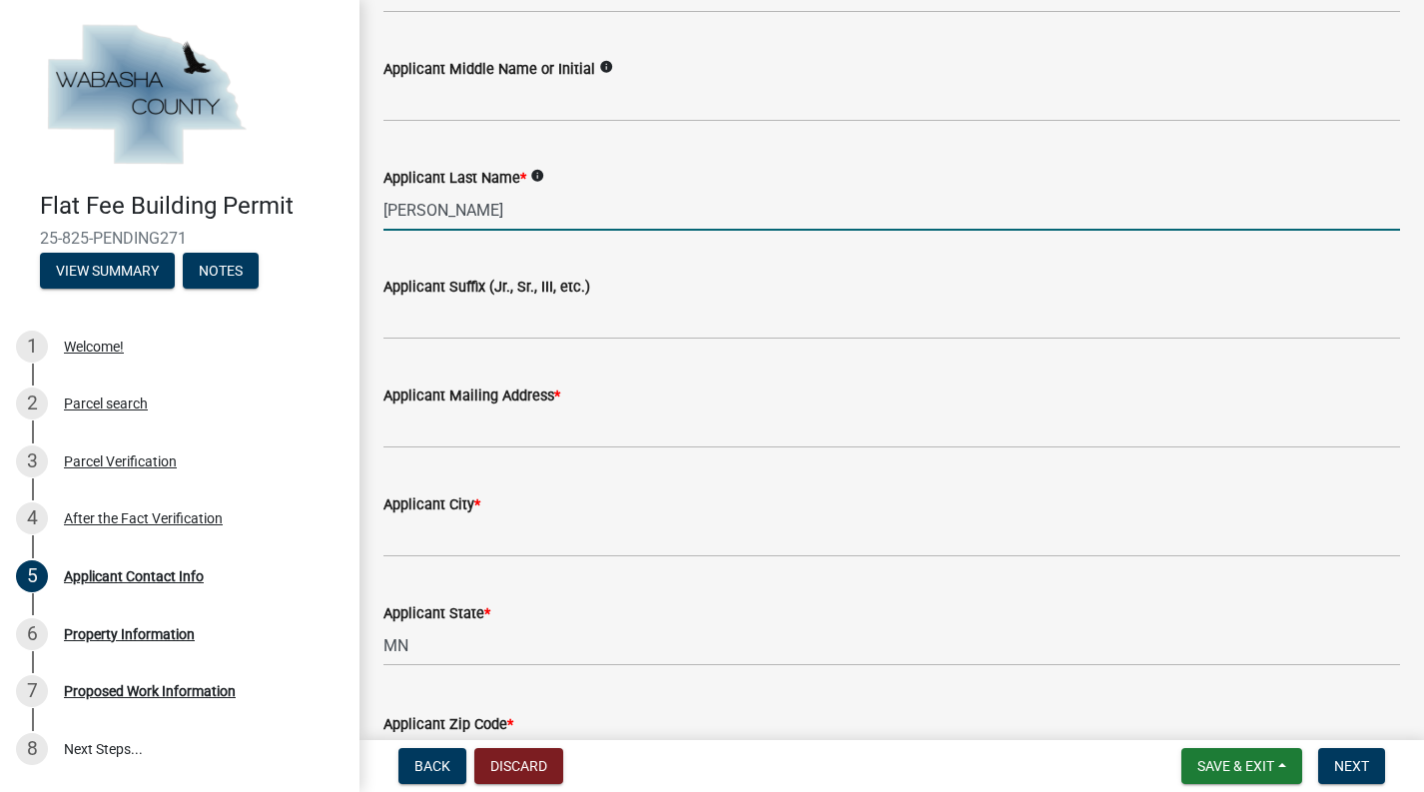
type input "[PERSON_NAME]"
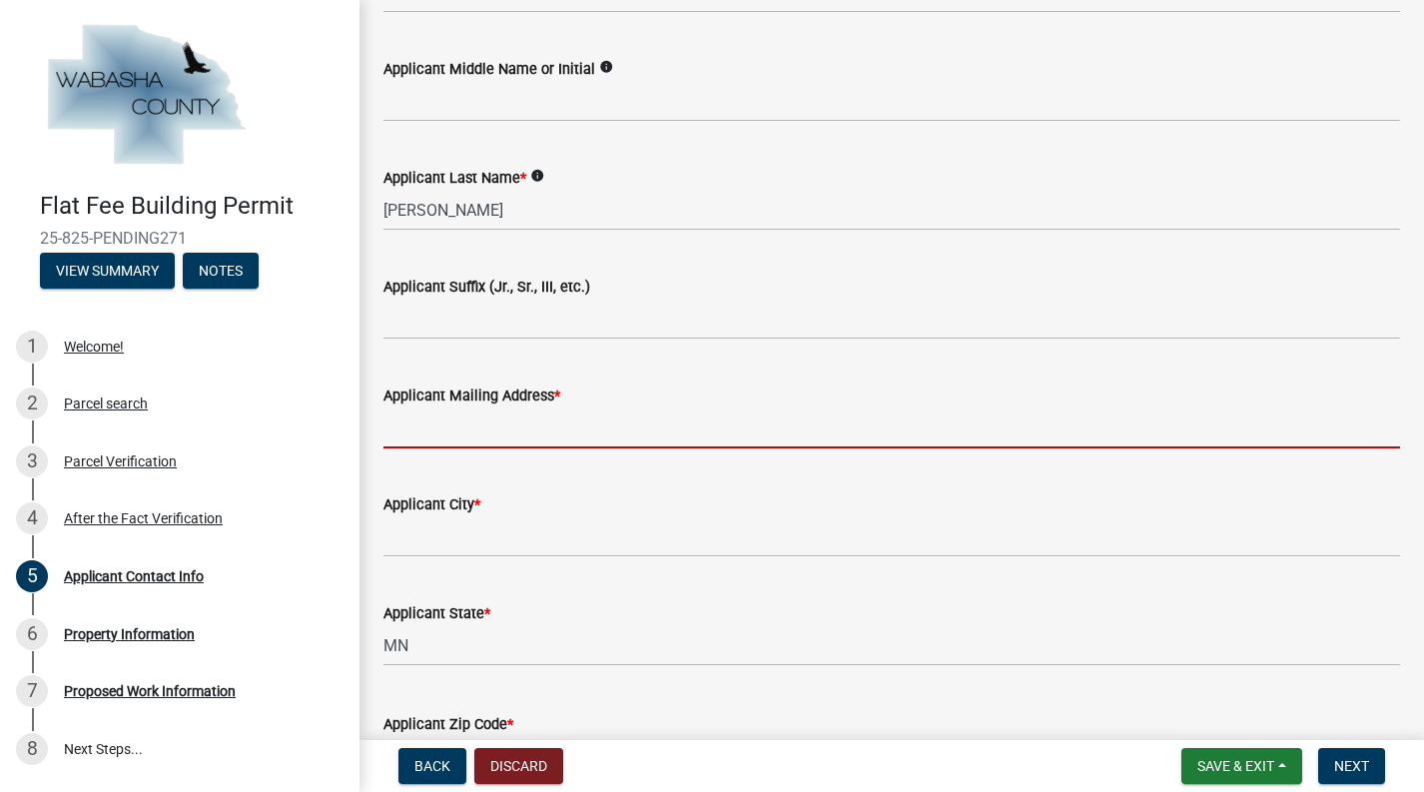
click at [589, 424] on input "Applicant Mailing Address *" at bounding box center [891, 427] width 1016 height 41
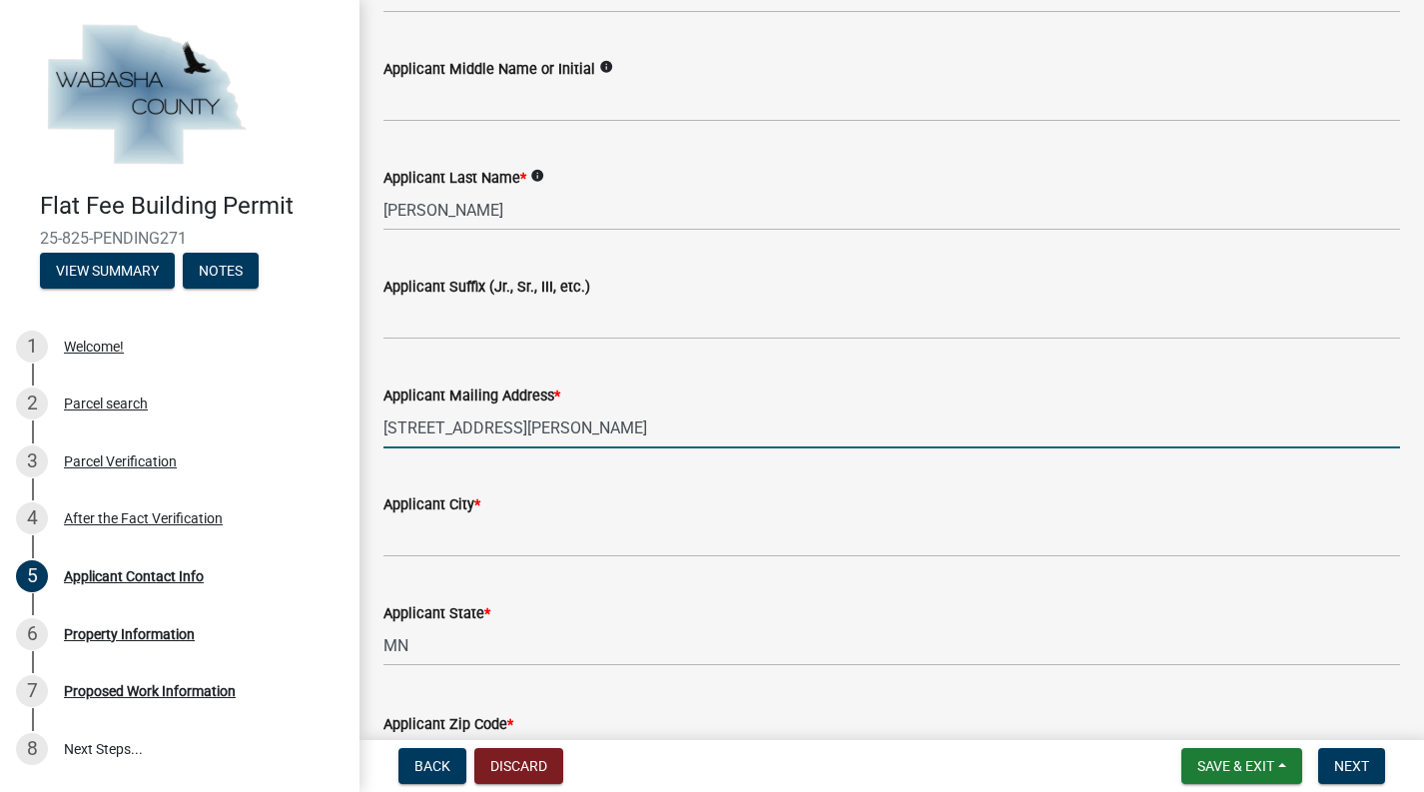
type input "[STREET_ADDRESS][PERSON_NAME]"
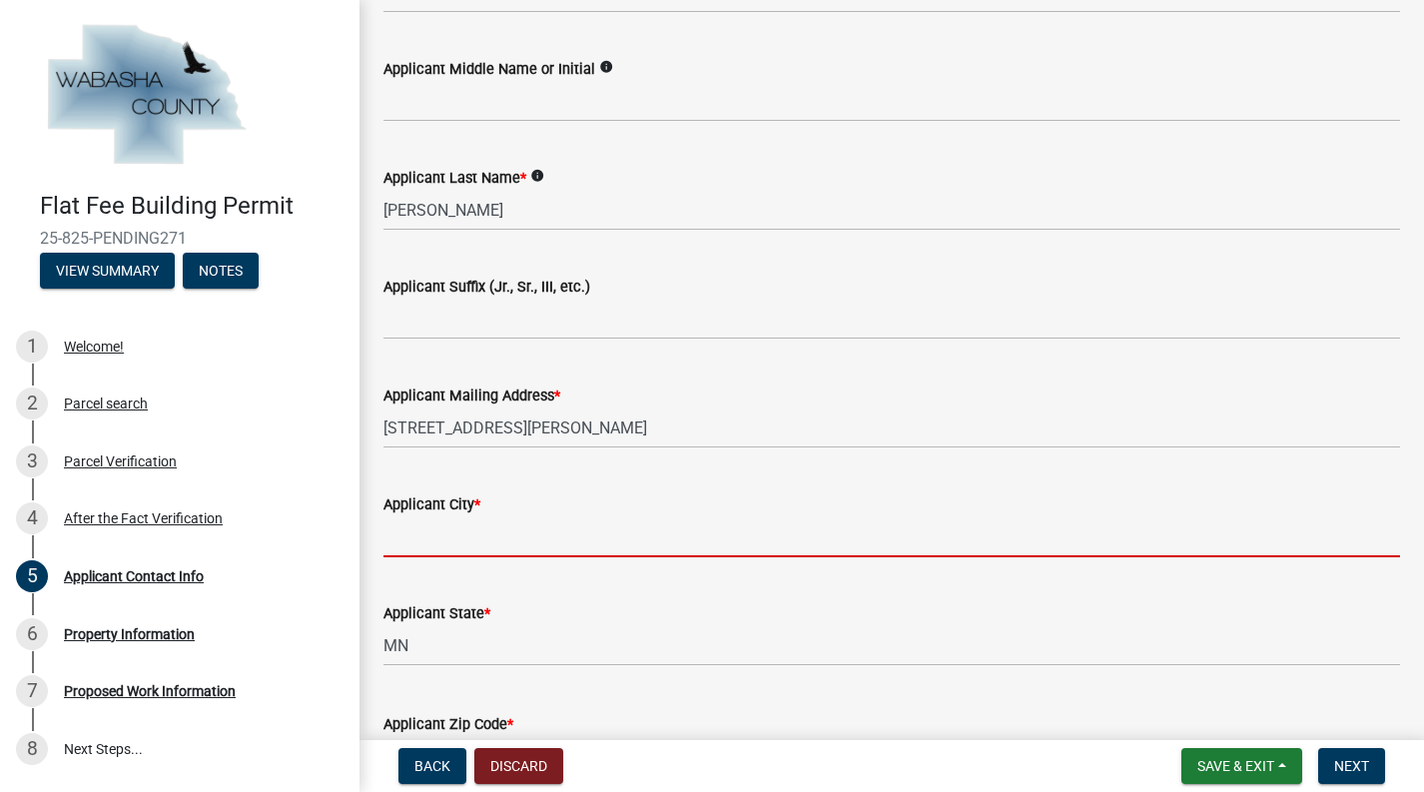
click at [572, 533] on input "Applicant City *" at bounding box center [891, 536] width 1016 height 41
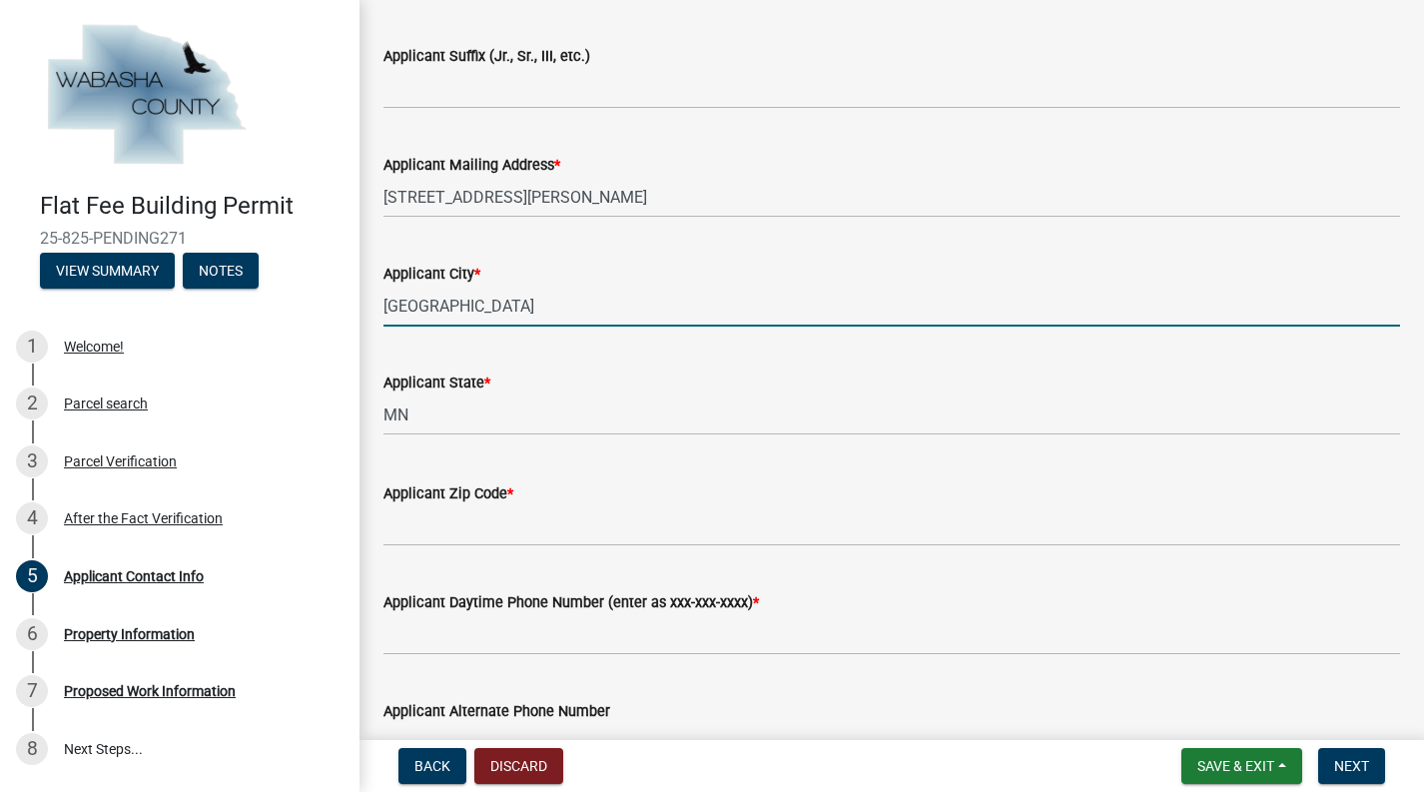
scroll to position [835, 0]
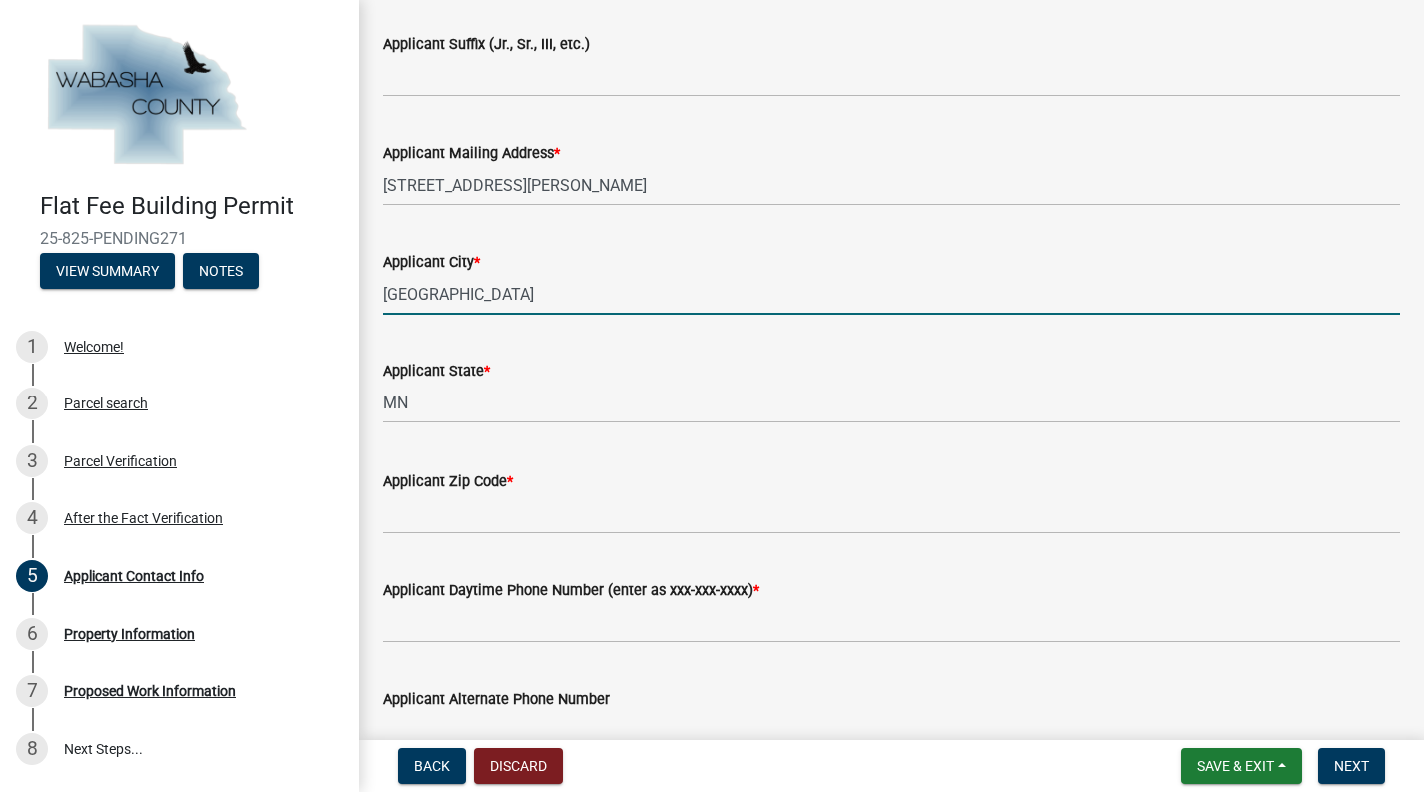
type input "[GEOGRAPHIC_DATA]"
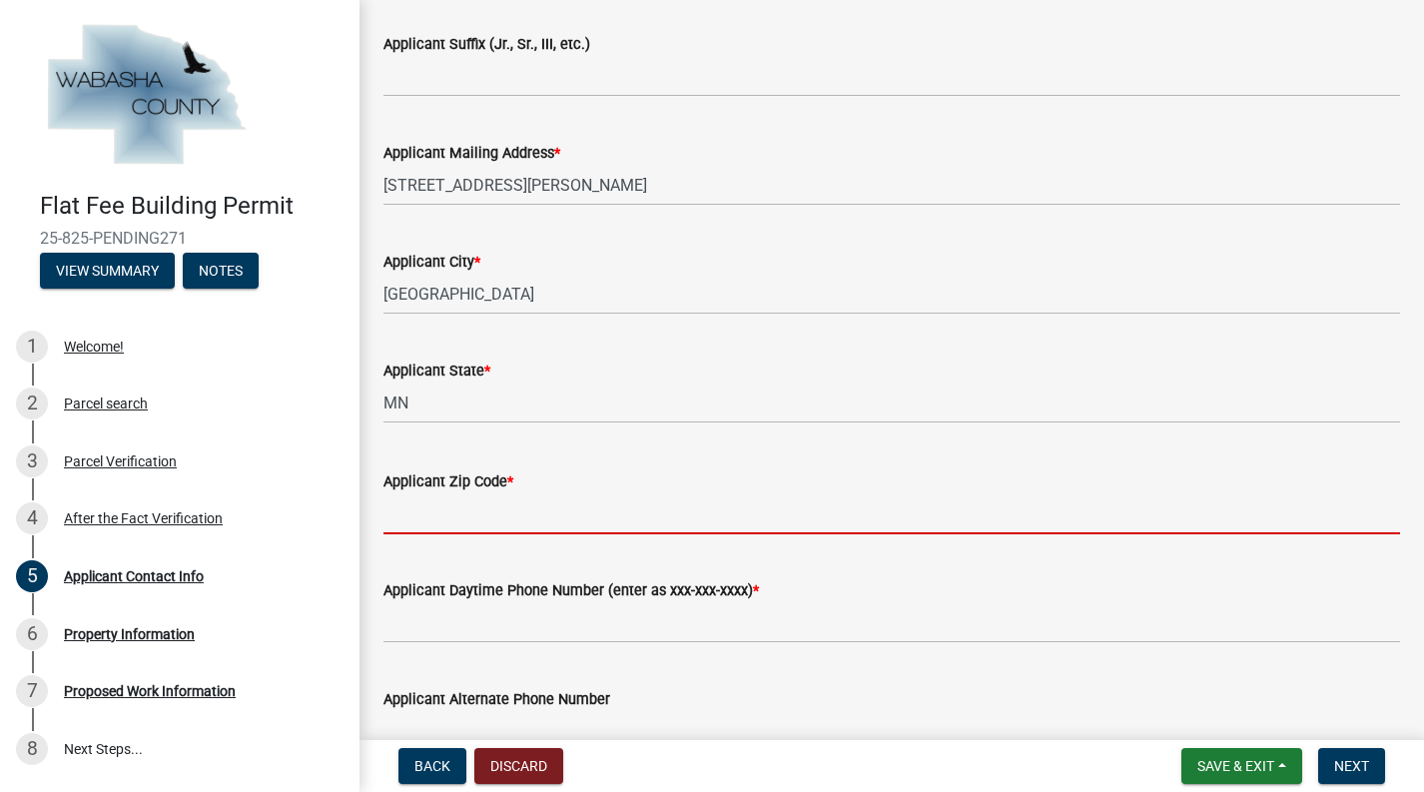
click at [587, 506] on input "Applicant Zip Code *" at bounding box center [891, 513] width 1016 height 41
type input "55904"
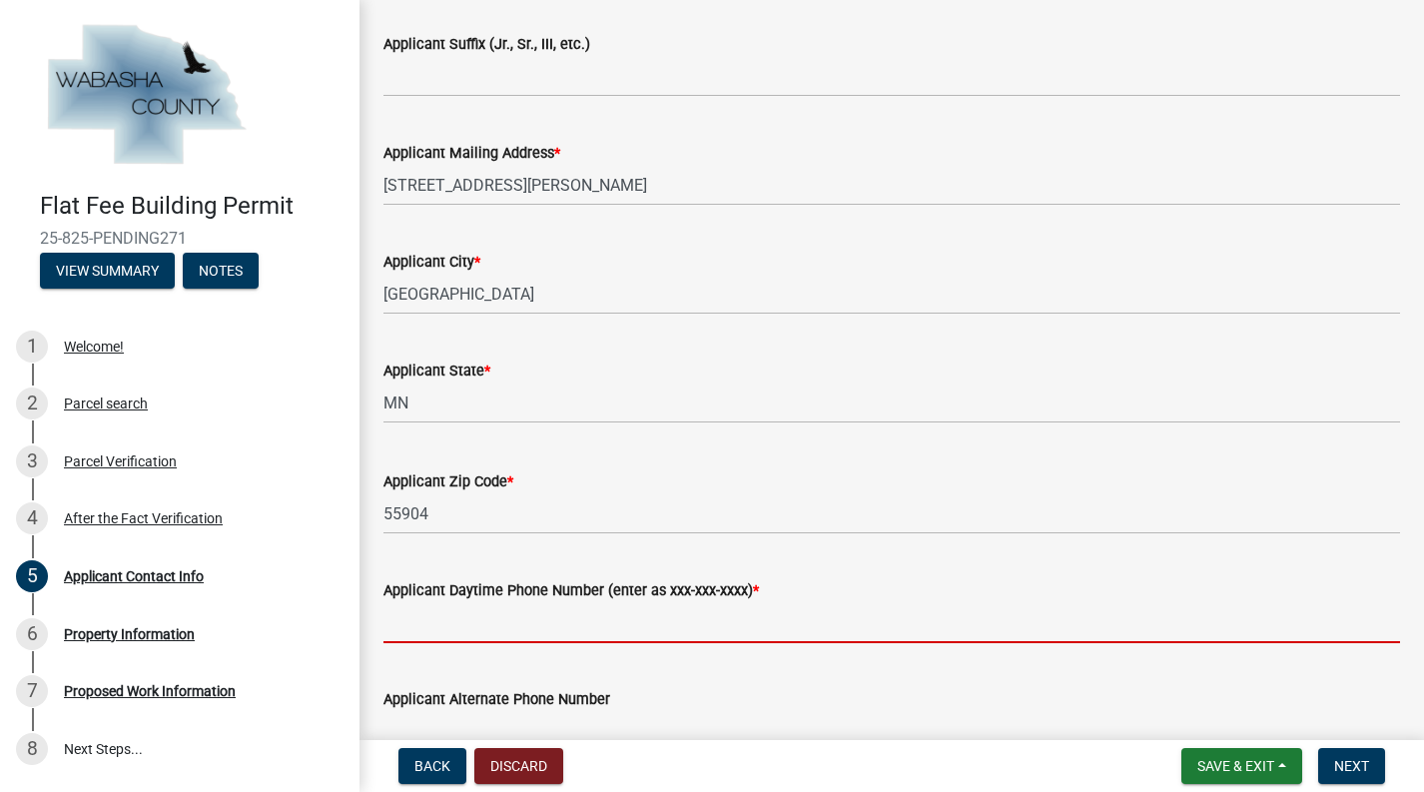
click at [627, 621] on input "Applicant Daytime Phone Number (enter as xxx-xxx-xxxx) *" at bounding box center [891, 622] width 1016 height 41
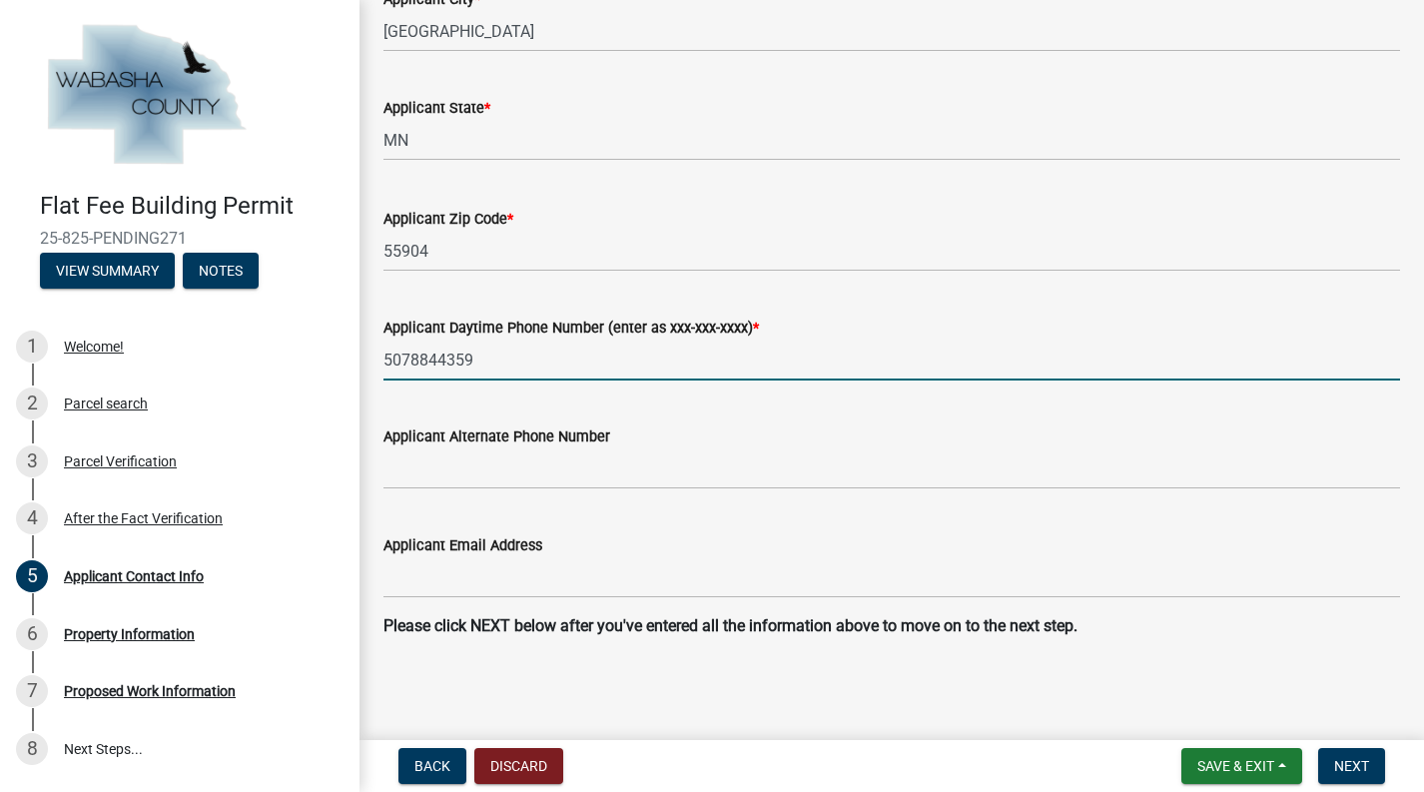
scroll to position [1097, 0]
type input "5078844359"
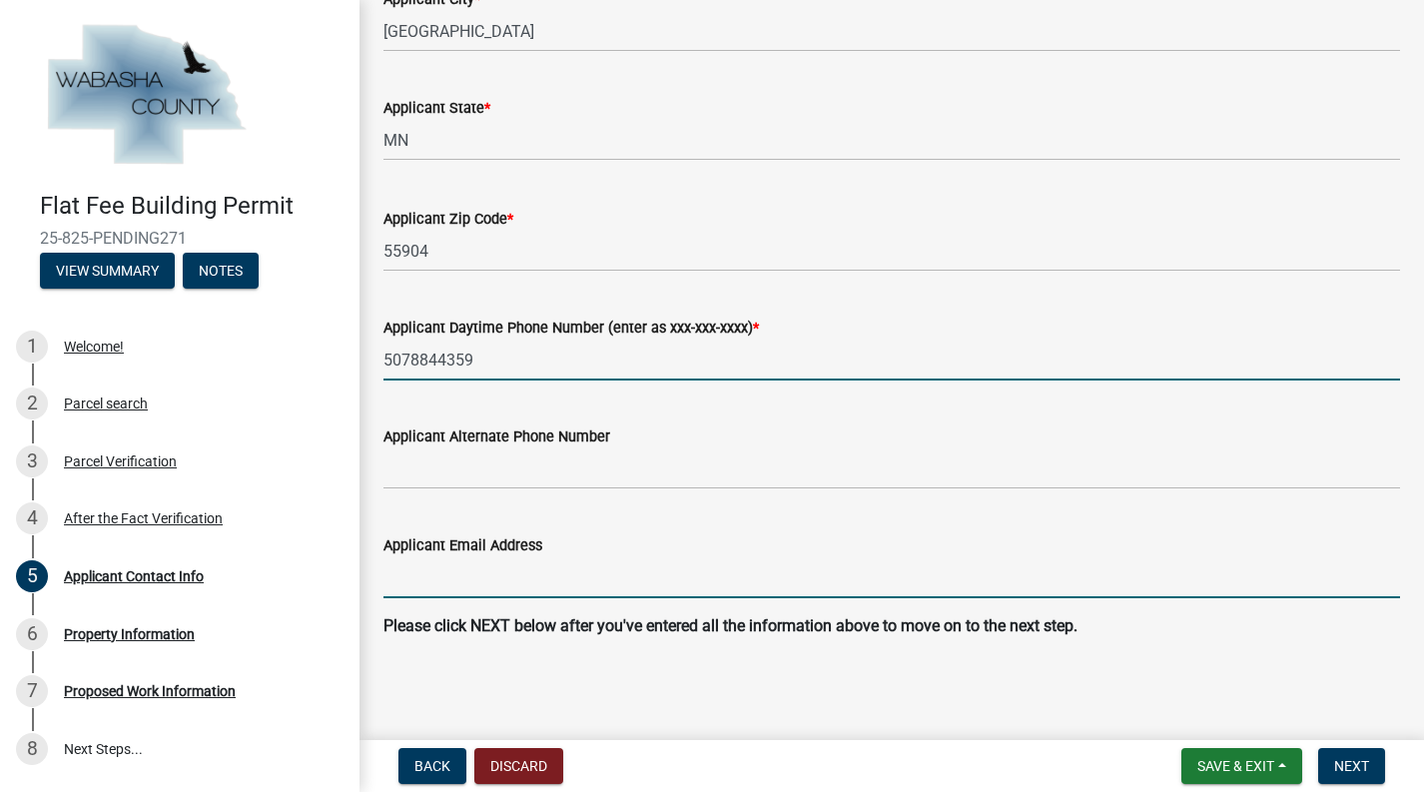
click at [549, 580] on form "Applicant Email Address" at bounding box center [891, 565] width 1016 height 65
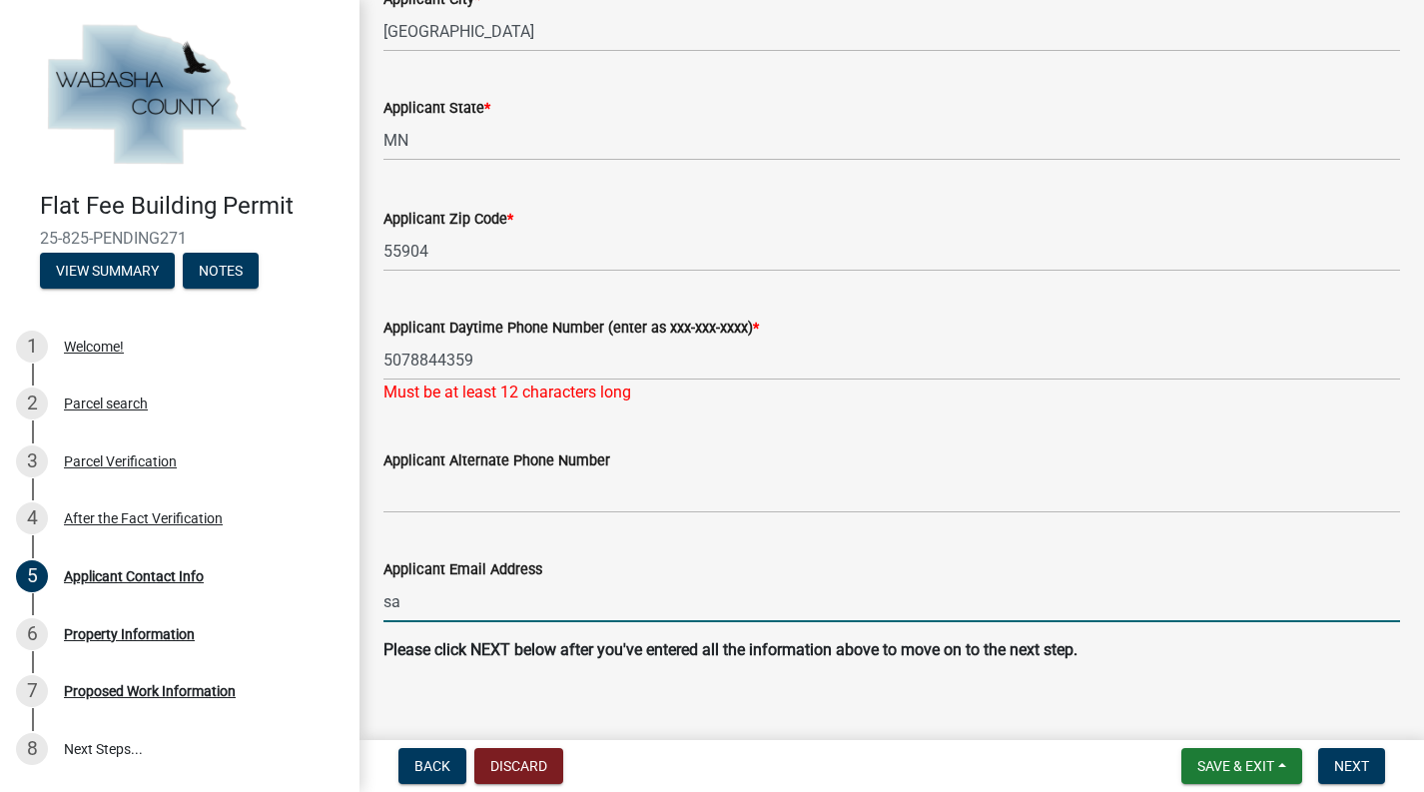
type input "[EMAIL_ADDRESS][DOMAIN_NAME]"
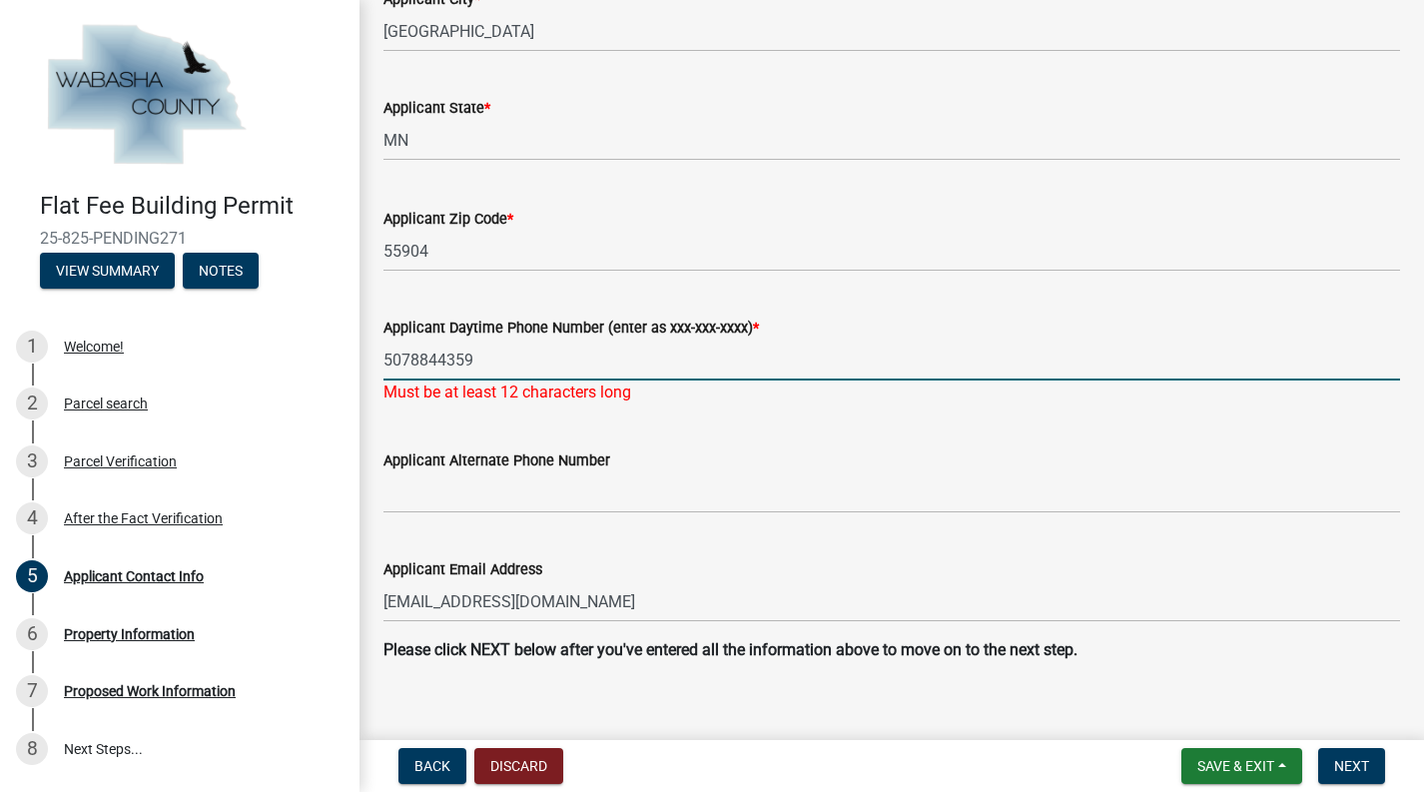
click at [563, 353] on input "5078844359" at bounding box center [891, 359] width 1016 height 41
click at [414, 354] on input "5078844359" at bounding box center [891, 359] width 1016 height 41
click at [442, 356] on input "507-8844359" at bounding box center [891, 359] width 1016 height 41
type input "[PHONE_NUMBER]"
click at [577, 451] on form "Applicant Alternate Phone Number" at bounding box center [891, 480] width 1016 height 65
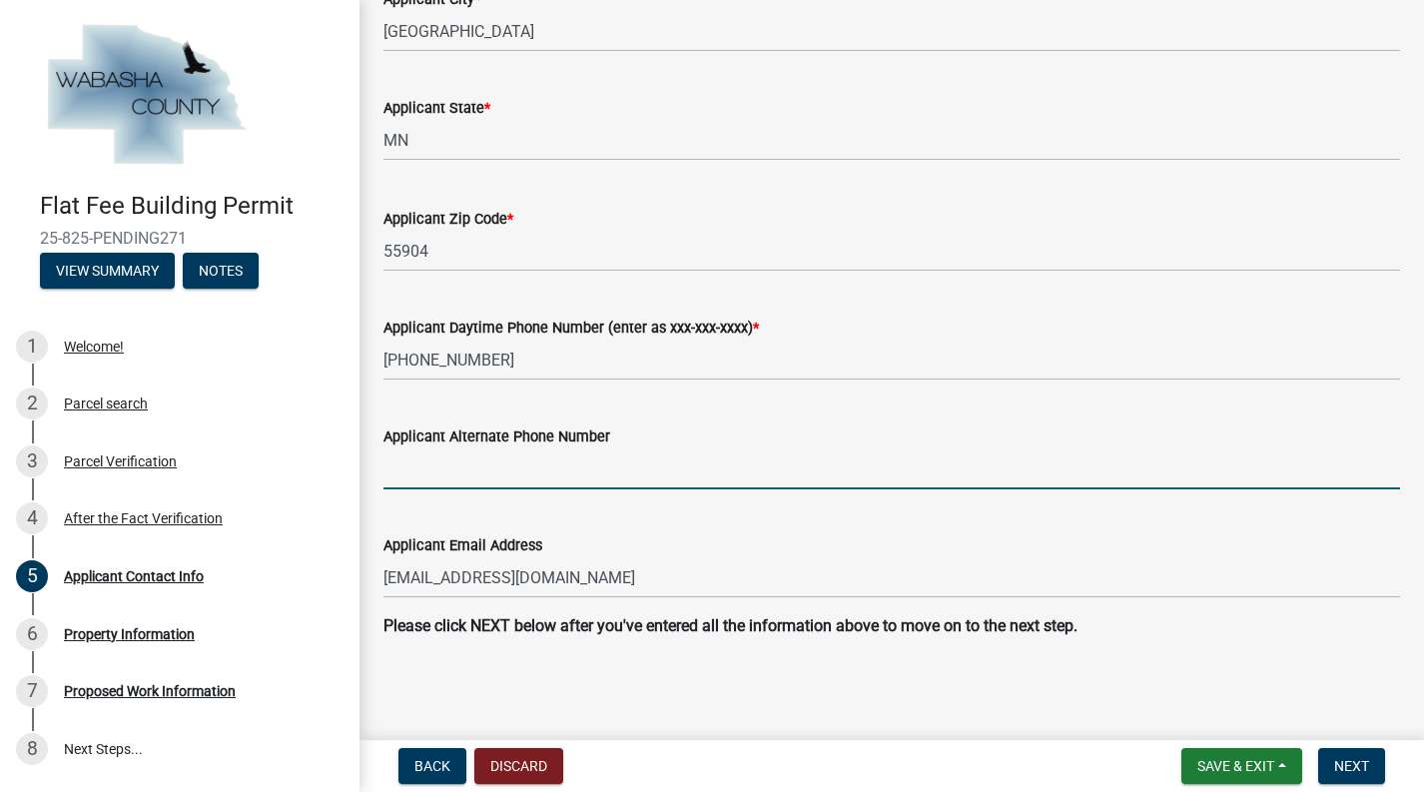
scroll to position [0, 0]
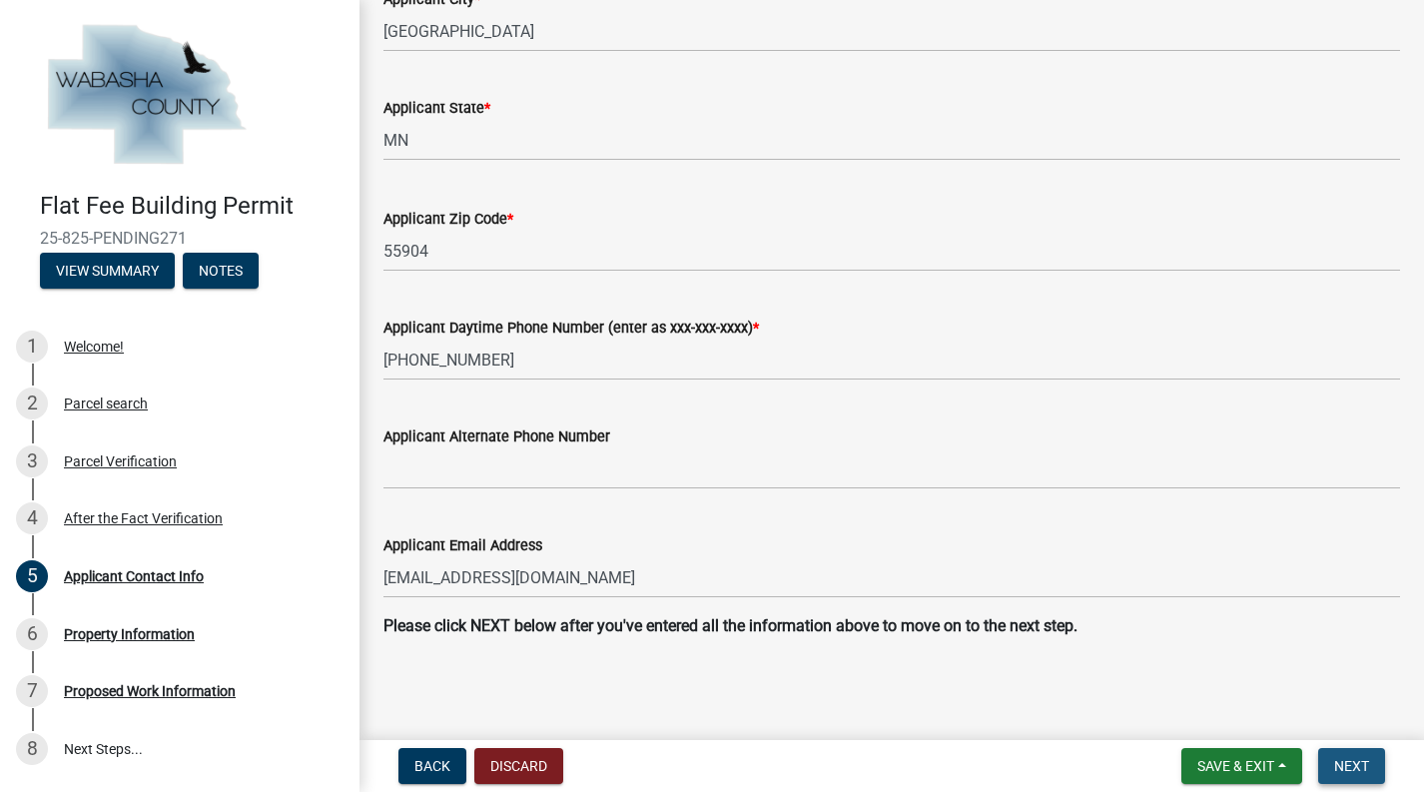
click at [1340, 760] on span "Next" at bounding box center [1351, 766] width 35 height 16
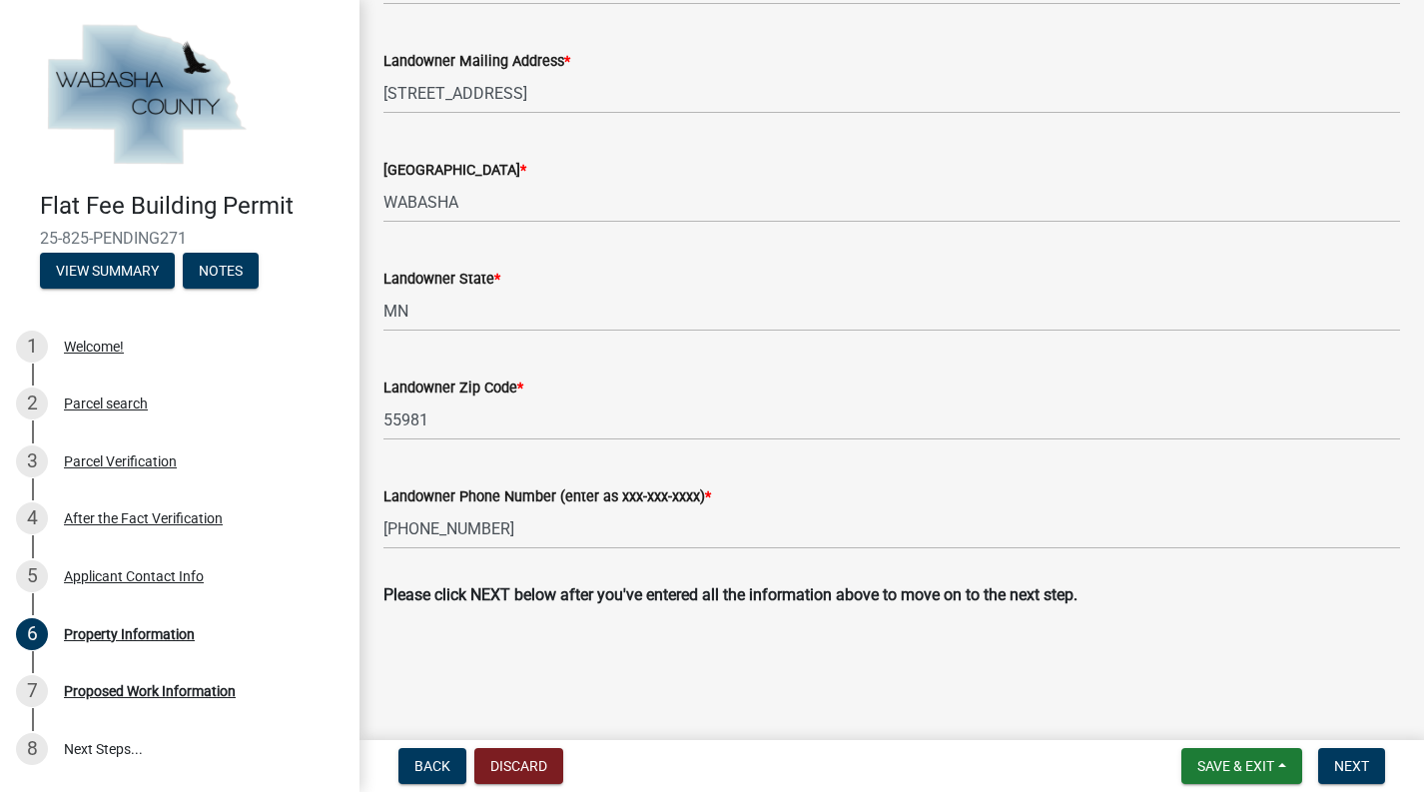
scroll to position [806, 0]
click at [1363, 765] on span "Next" at bounding box center [1351, 766] width 35 height 16
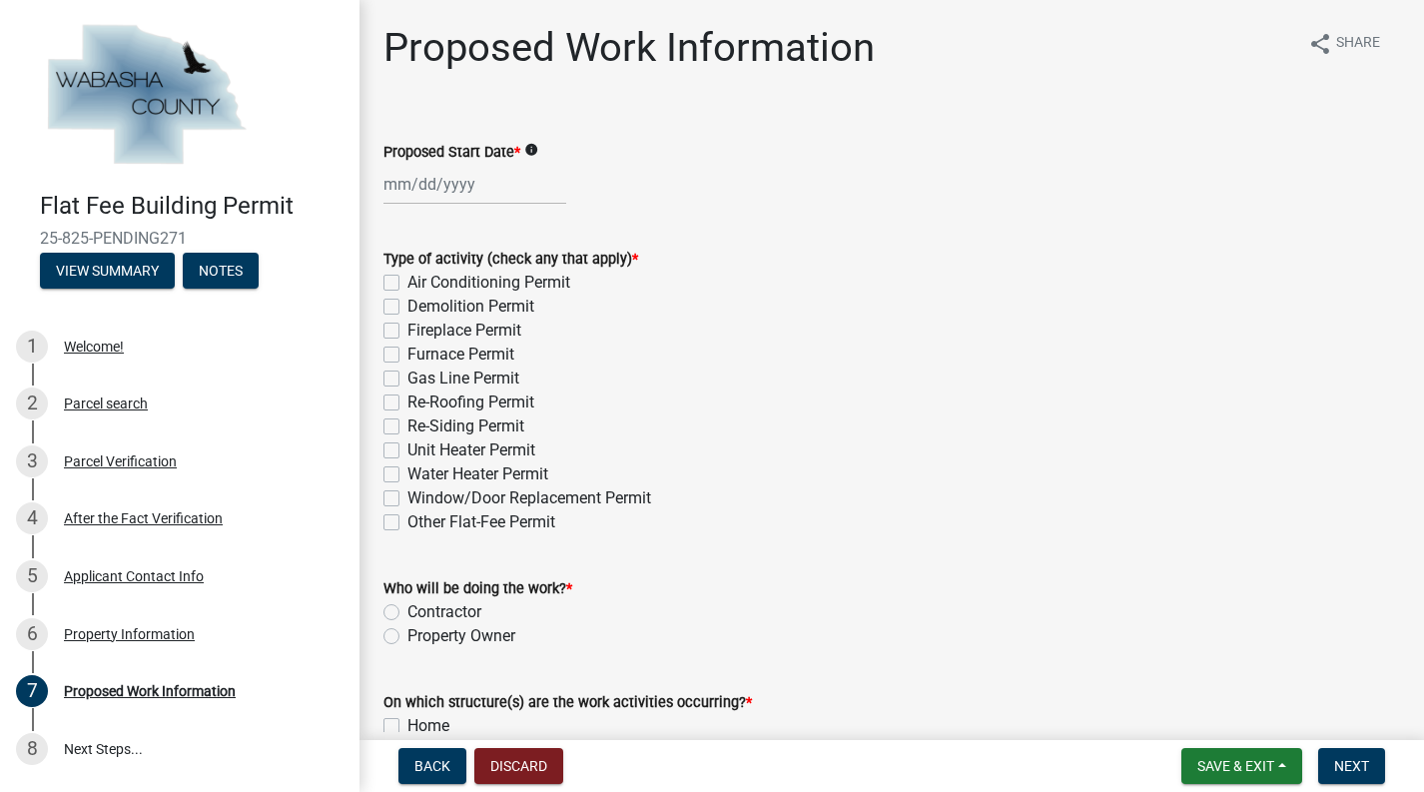
click at [407, 401] on label "Re-Roofing Permit" at bounding box center [470, 402] width 127 height 24
click at [407, 401] on input "Re-Roofing Permit" at bounding box center [413, 396] width 13 height 13
checkbox input "true"
checkbox input "false"
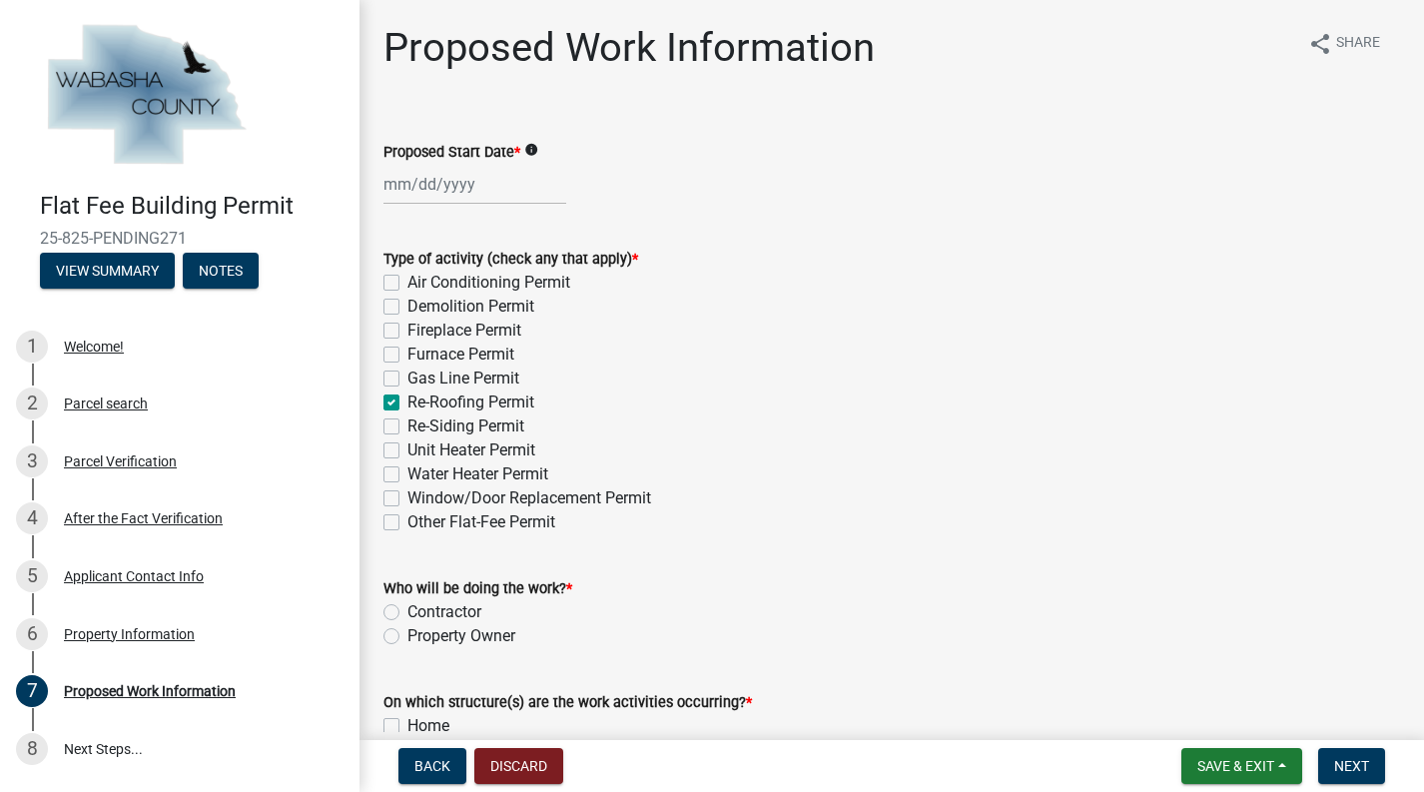
checkbox input "false"
checkbox input "true"
checkbox input "false"
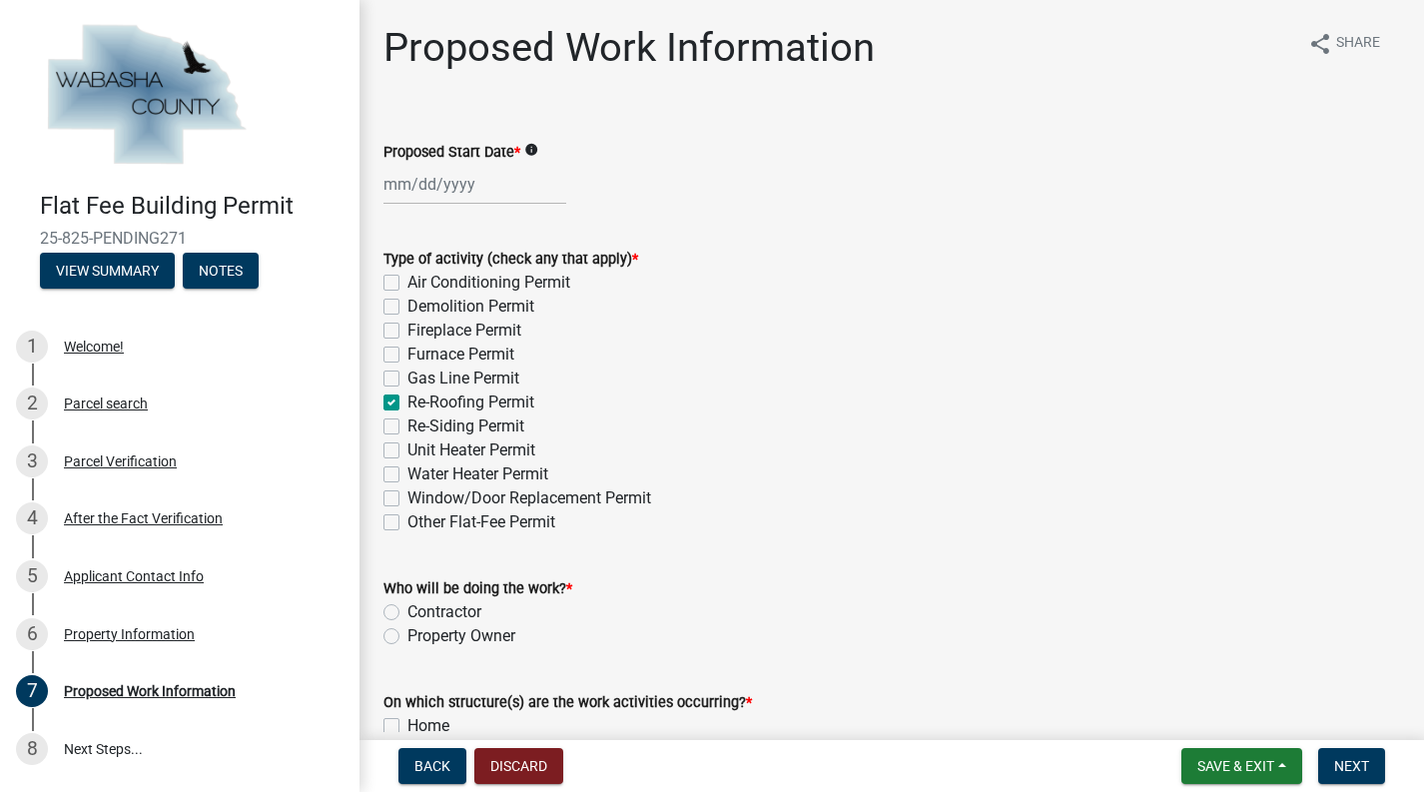
checkbox input "false"
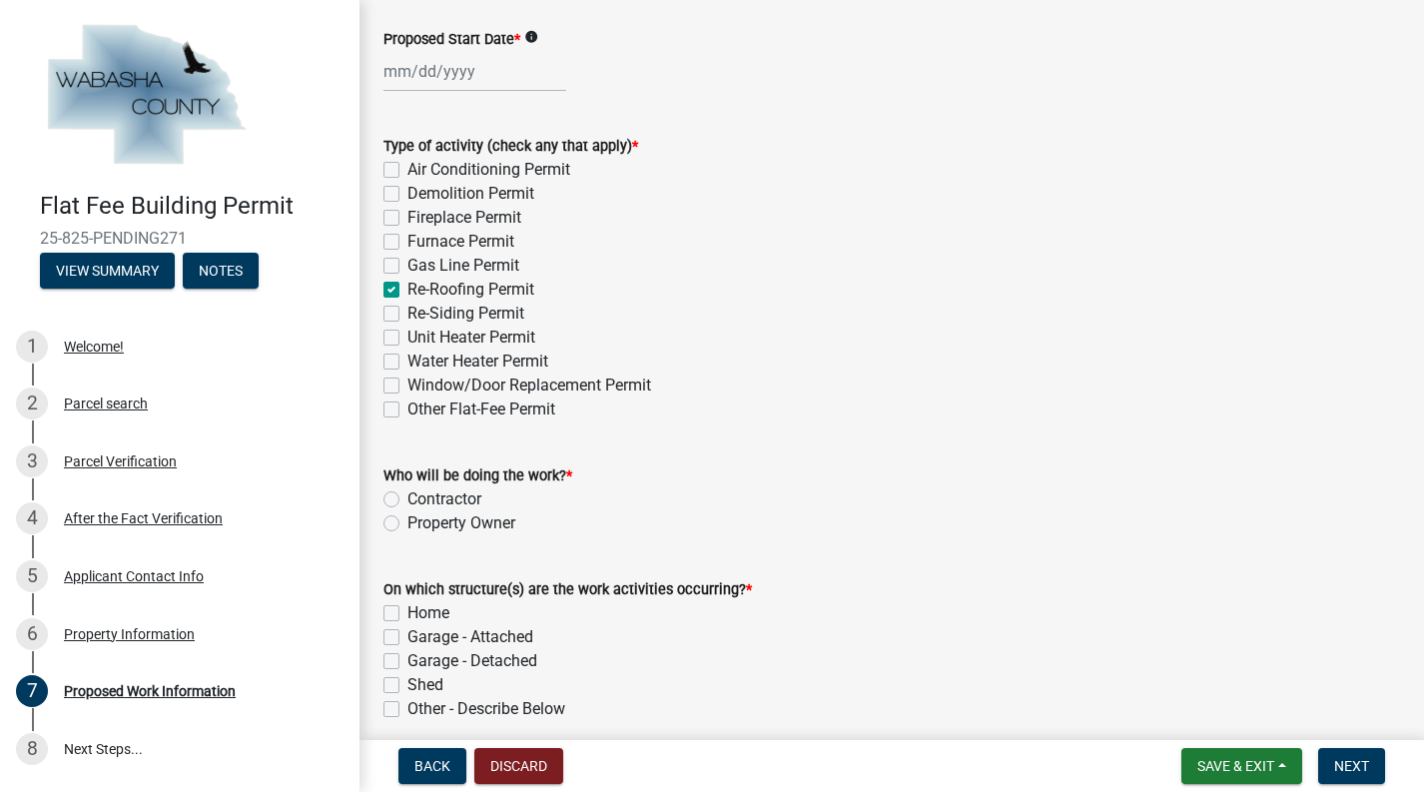
scroll to position [122, 0]
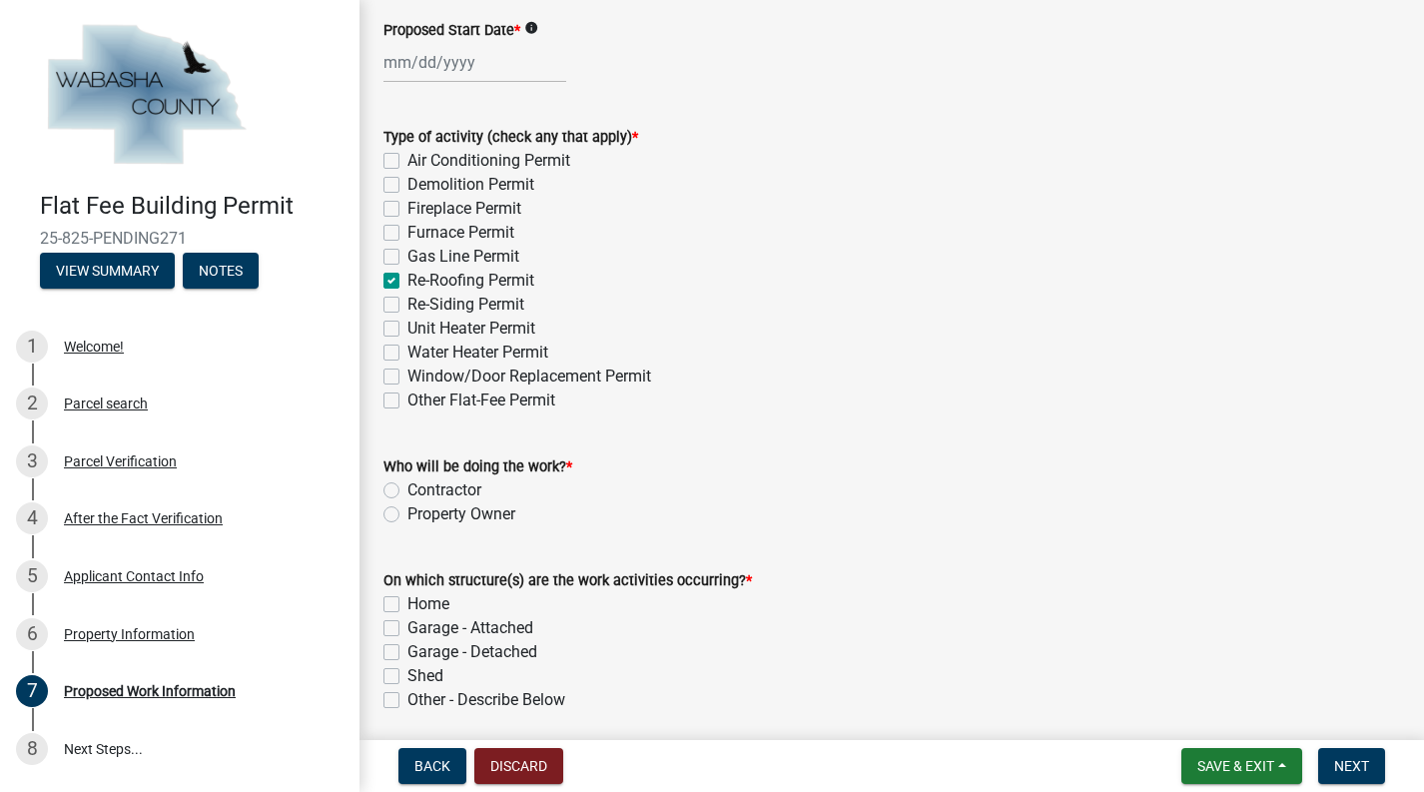
click at [407, 482] on label "Contractor" at bounding box center [444, 490] width 74 height 24
click at [407, 482] on input "Contractor" at bounding box center [413, 484] width 13 height 13
radio input "true"
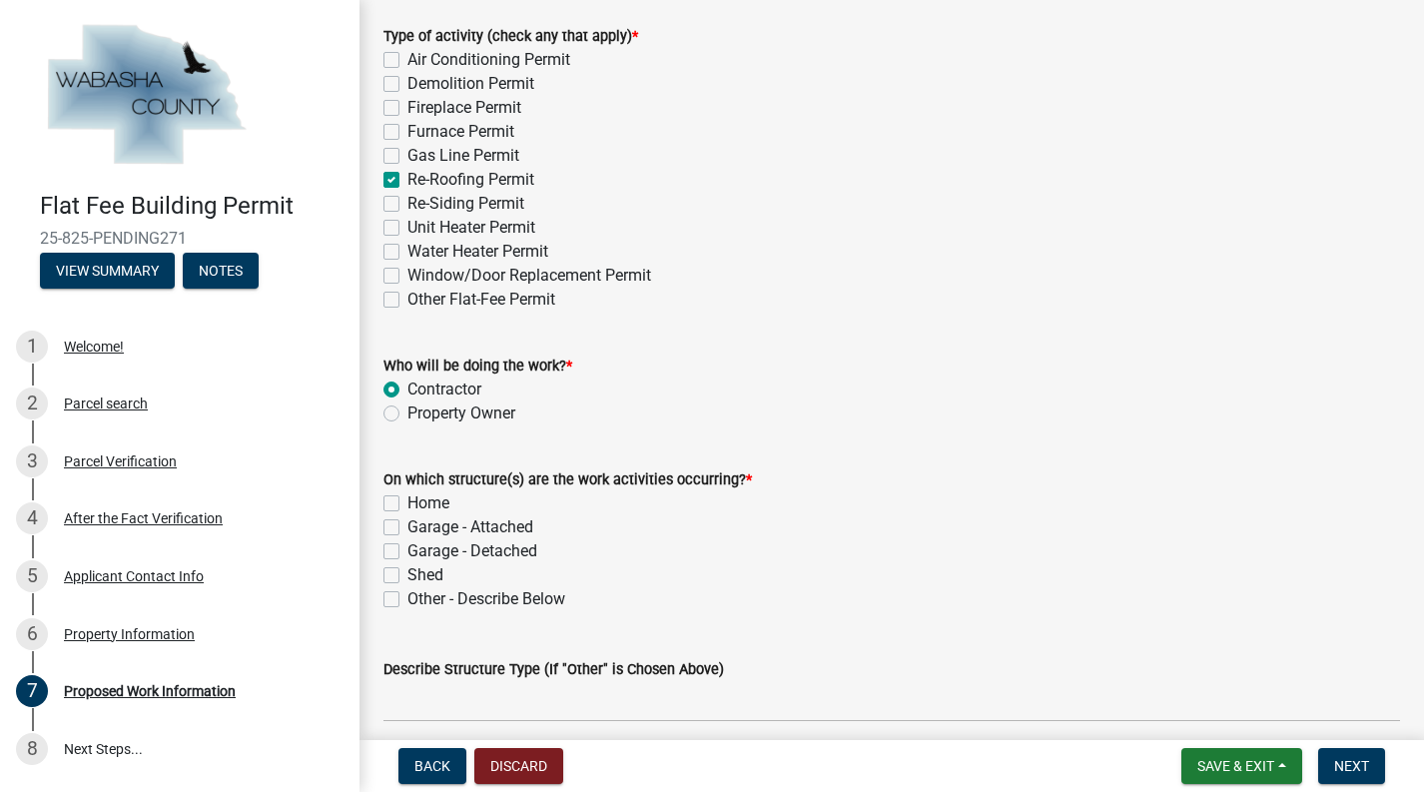
scroll to position [232, 0]
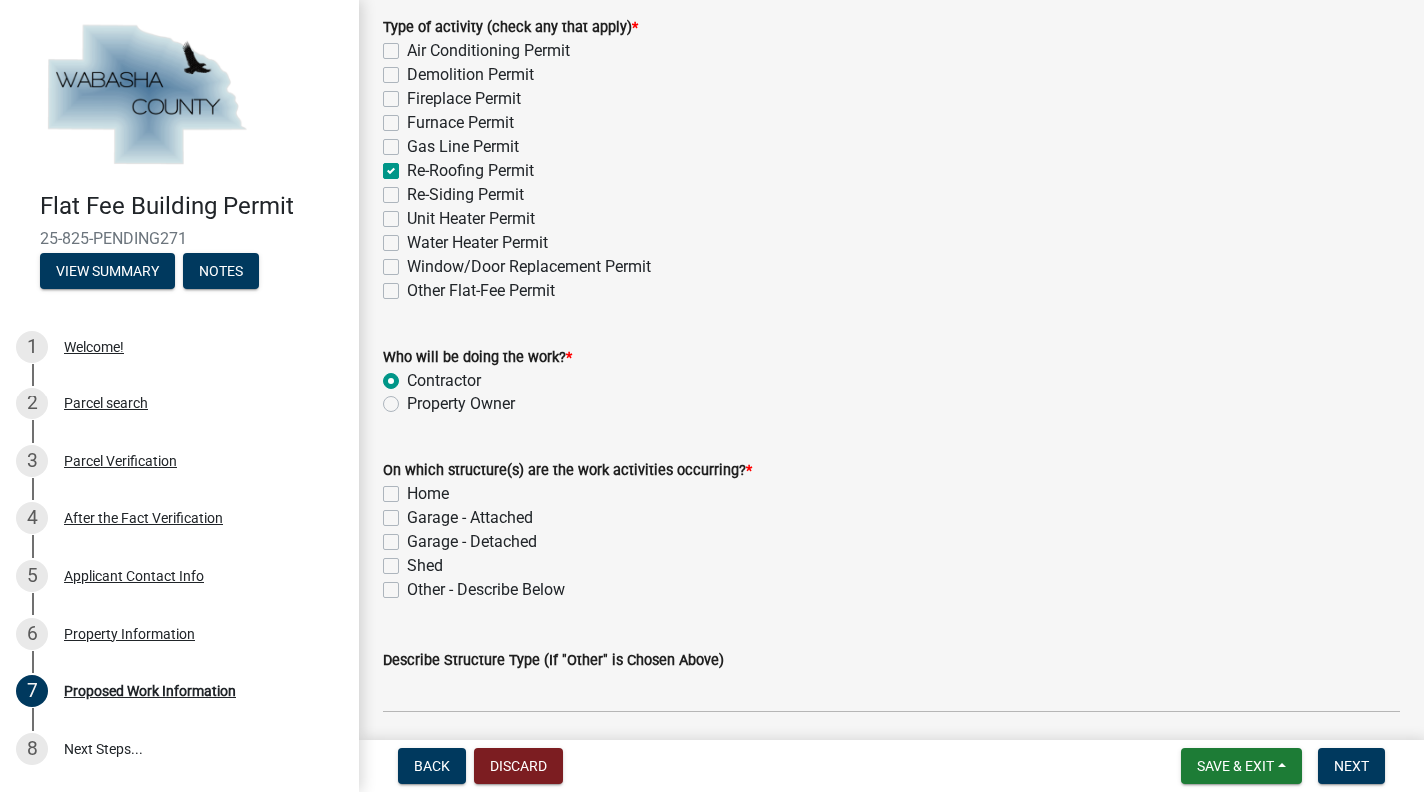
click at [407, 490] on label "Home" at bounding box center [428, 494] width 42 height 24
click at [407, 490] on input "Home" at bounding box center [413, 488] width 13 height 13
checkbox input "true"
checkbox input "false"
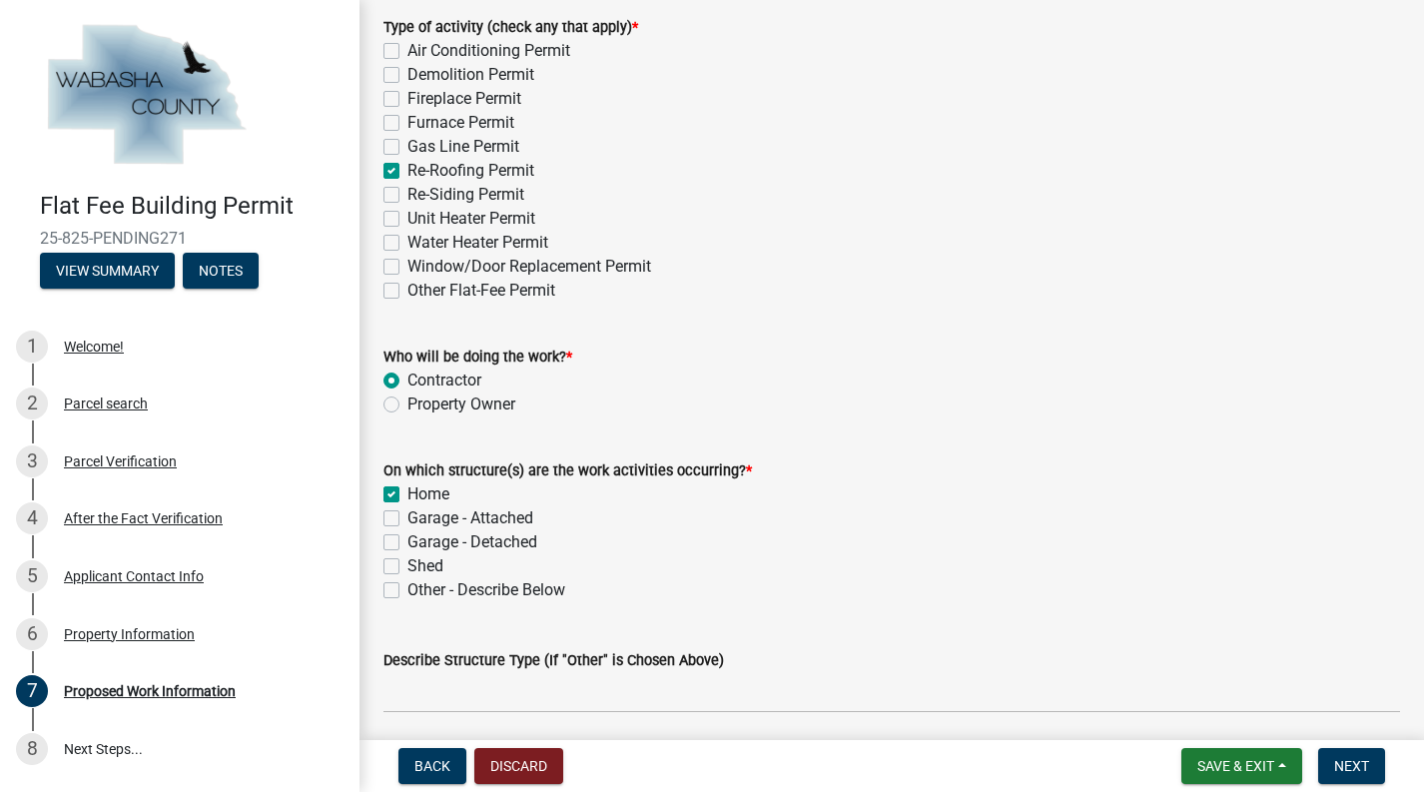
checkbox input "false"
click at [407, 514] on label "Garage - Attached" at bounding box center [470, 518] width 126 height 24
click at [407, 514] on input "Garage - Attached" at bounding box center [413, 512] width 13 height 13
checkbox input "true"
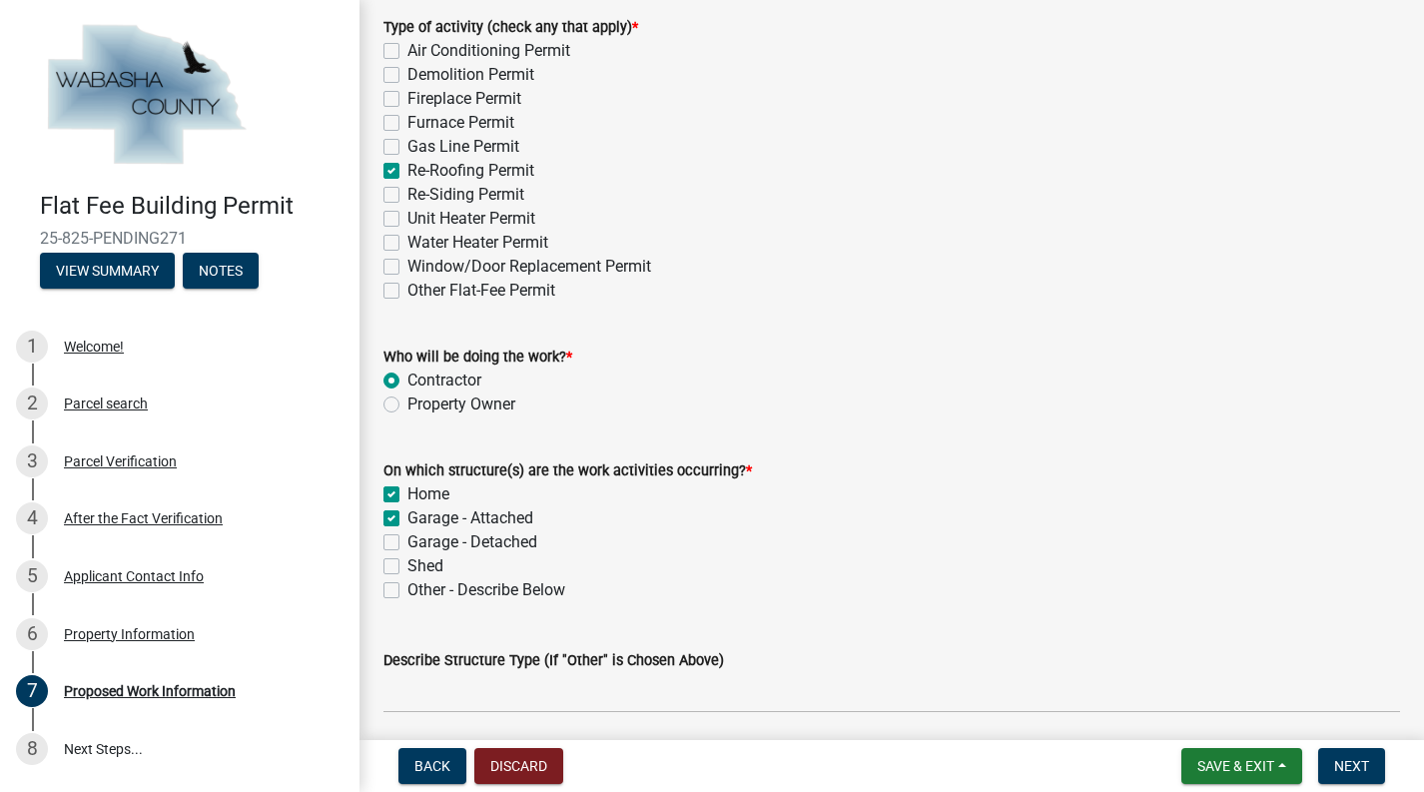
checkbox input "true"
checkbox input "false"
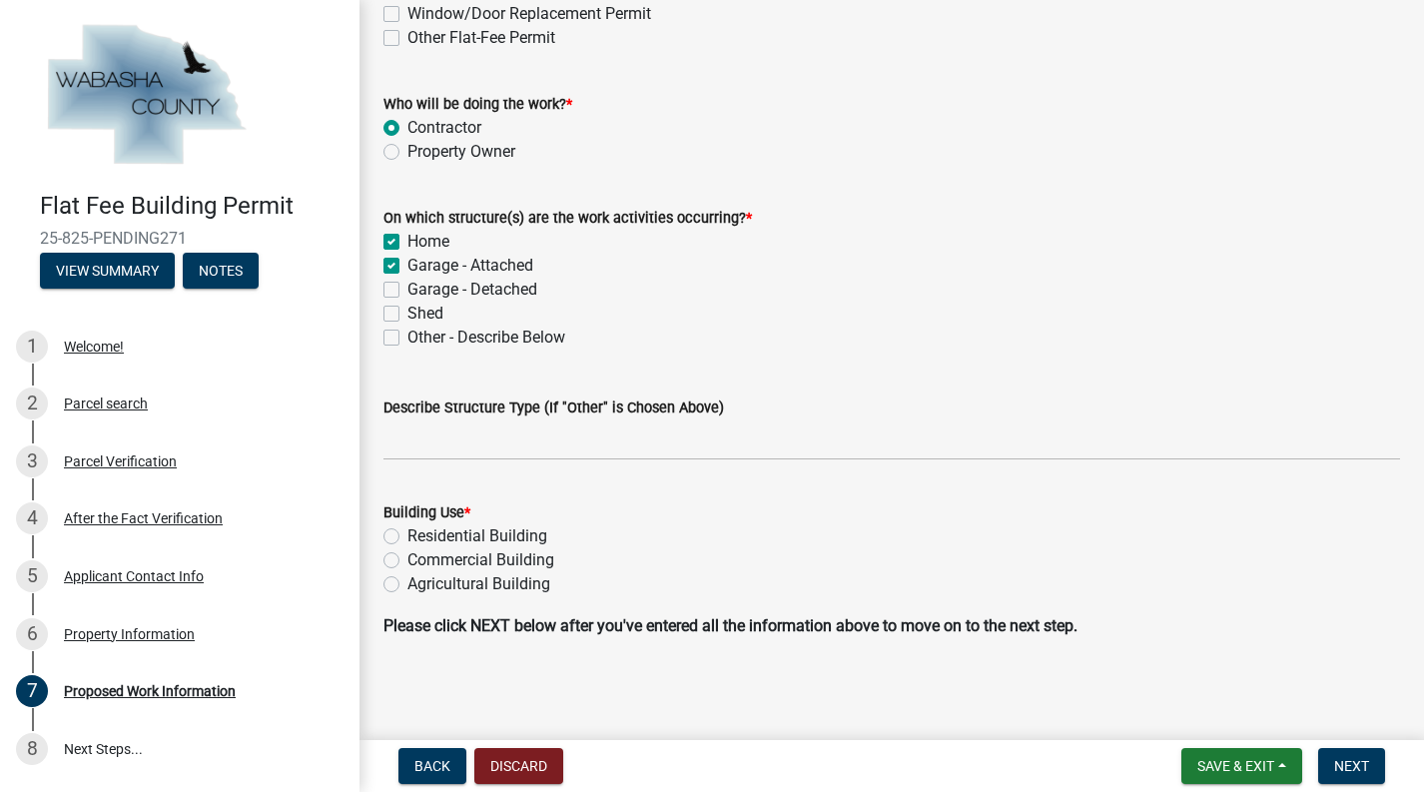
scroll to position [484, 0]
click at [407, 532] on label "Residential Building" at bounding box center [477, 536] width 140 height 24
click at [407, 532] on input "Residential Building" at bounding box center [413, 530] width 13 height 13
radio input "true"
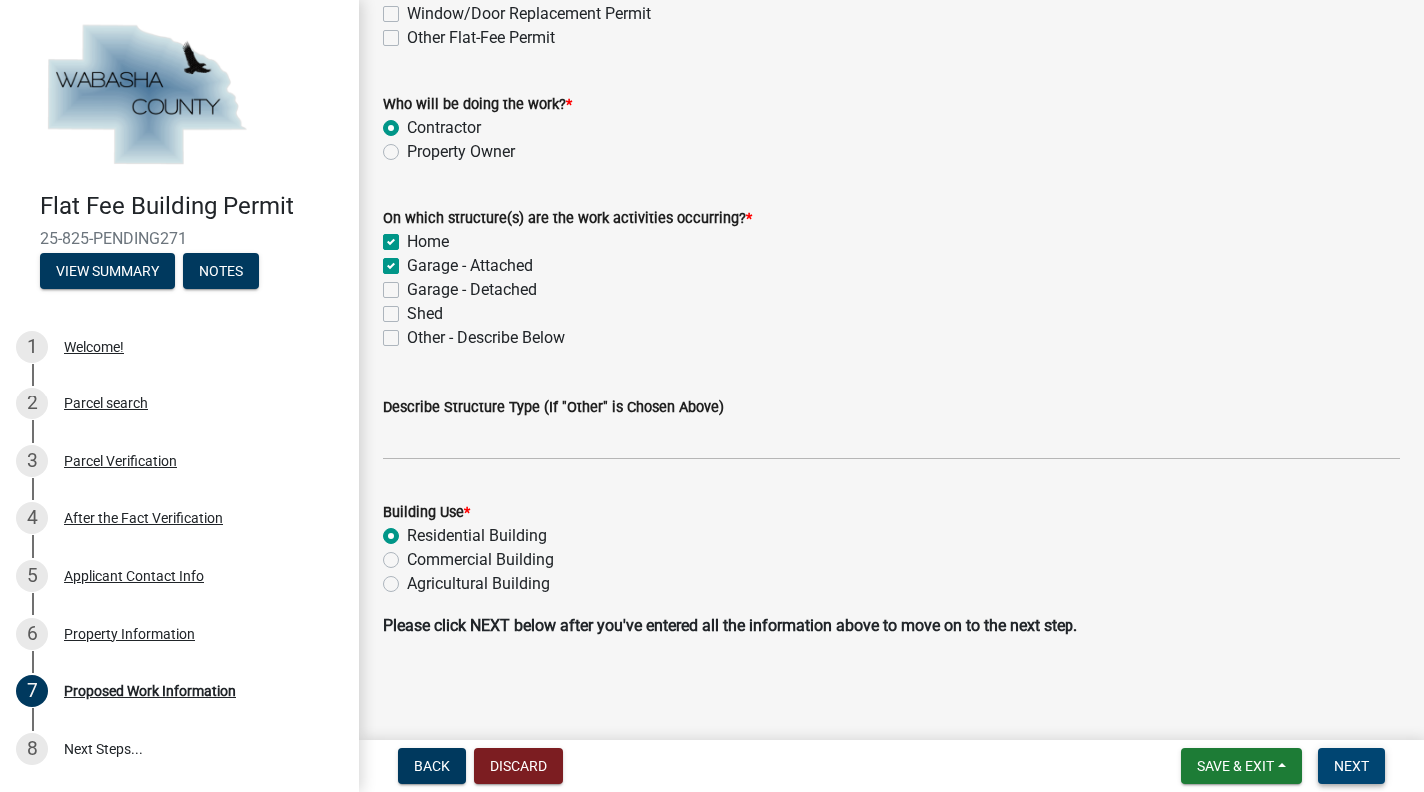
click at [1354, 761] on span "Next" at bounding box center [1351, 766] width 35 height 16
click at [1349, 768] on span "Next" at bounding box center [1351, 766] width 35 height 16
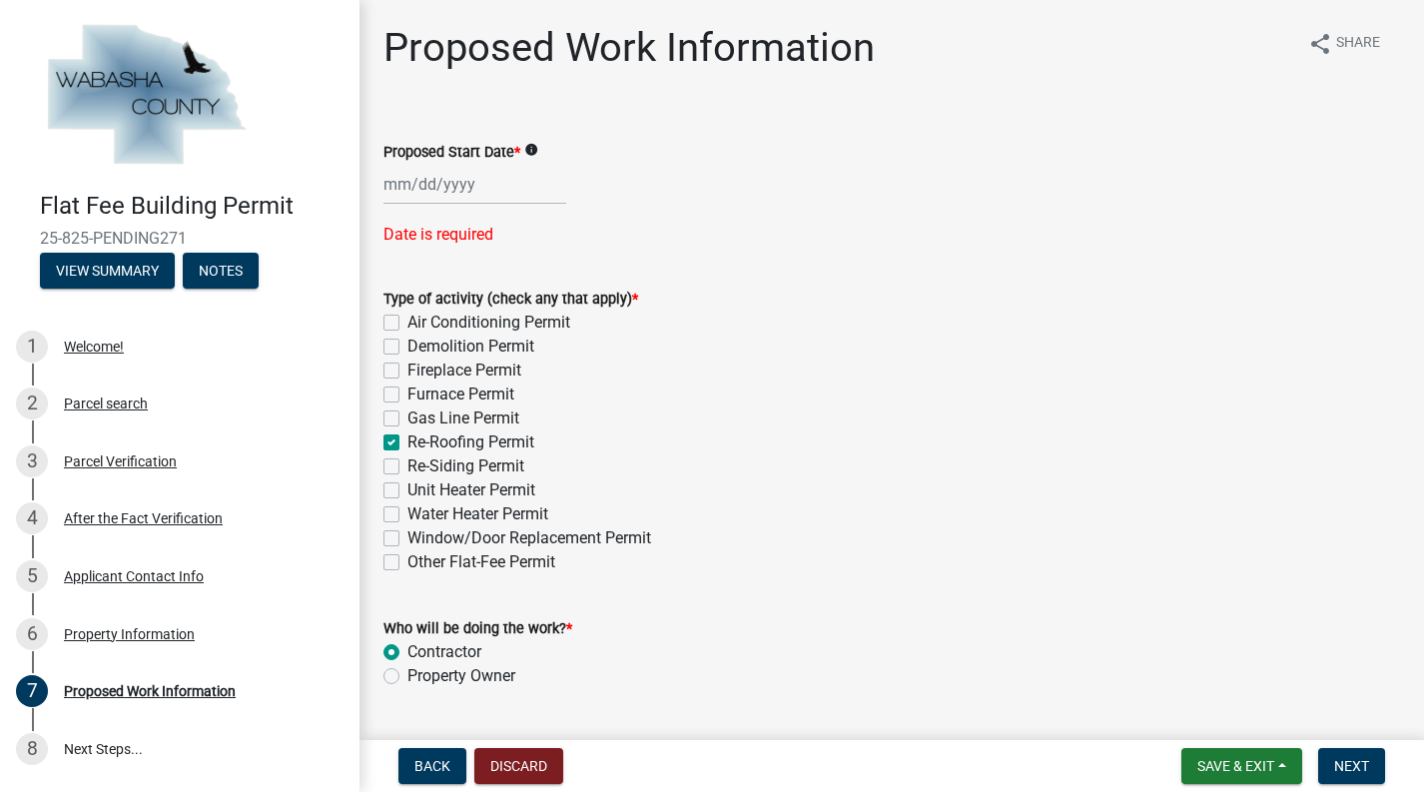
scroll to position [0, 0]
select select "9"
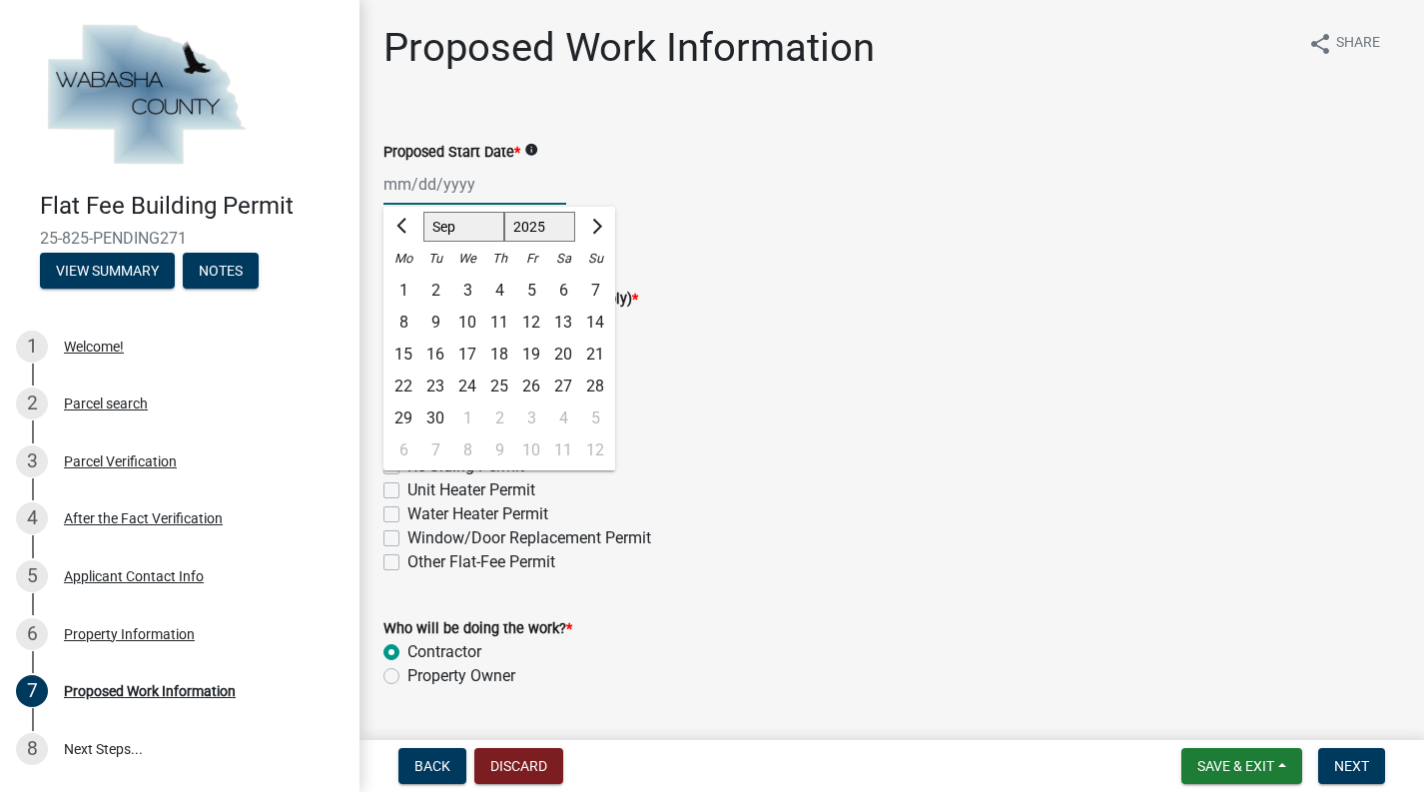
click at [498, 182] on div "Mar Apr May Jun [DATE] Aug Sep Oct Nov [DATE] 2026 Mo Tu We Th Fr Sa Su 1 2 3 4…" at bounding box center [474, 184] width 183 height 41
click at [497, 388] on div "25" at bounding box center [499, 386] width 32 height 32
type input "[DATE]"
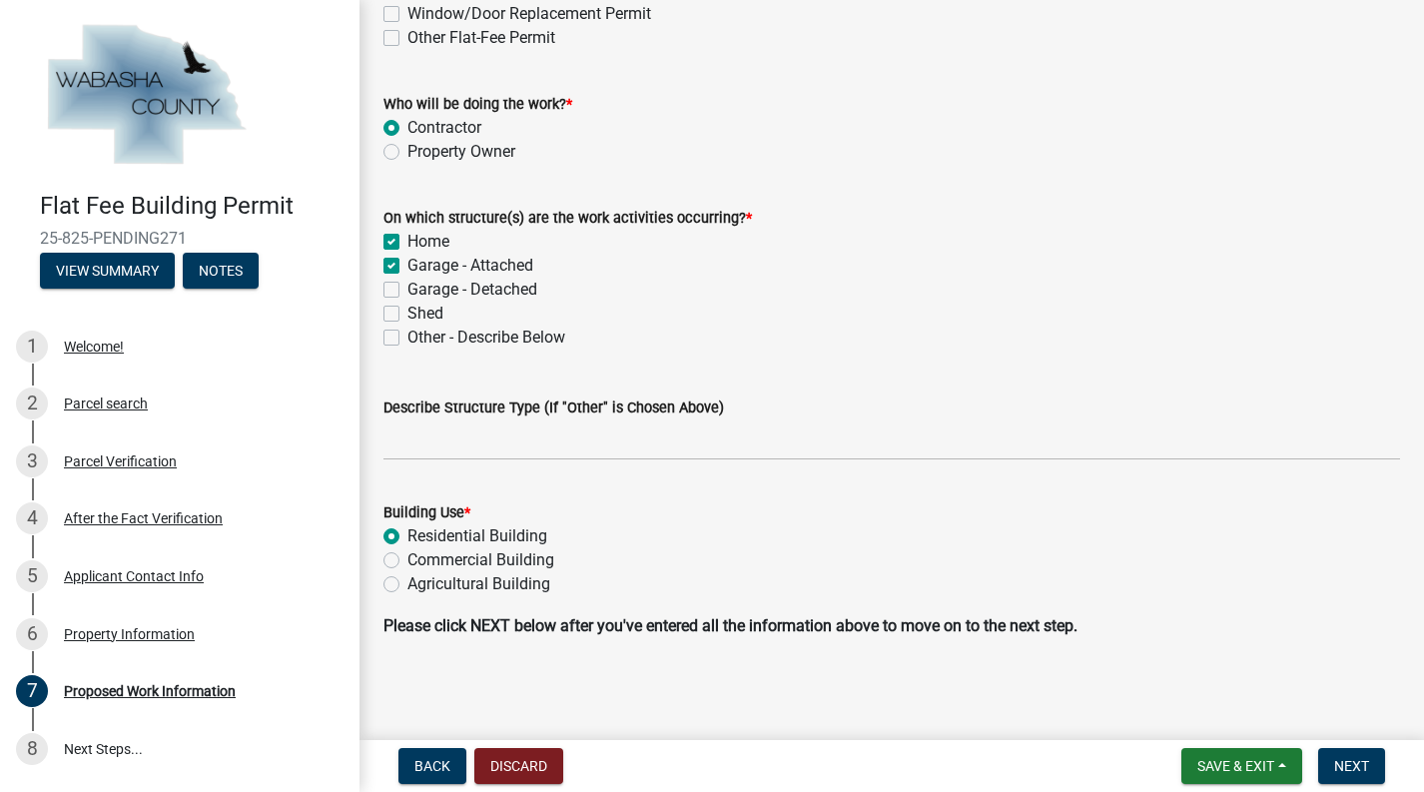
scroll to position [484, 0]
click at [1352, 764] on span "Next" at bounding box center [1351, 766] width 35 height 16
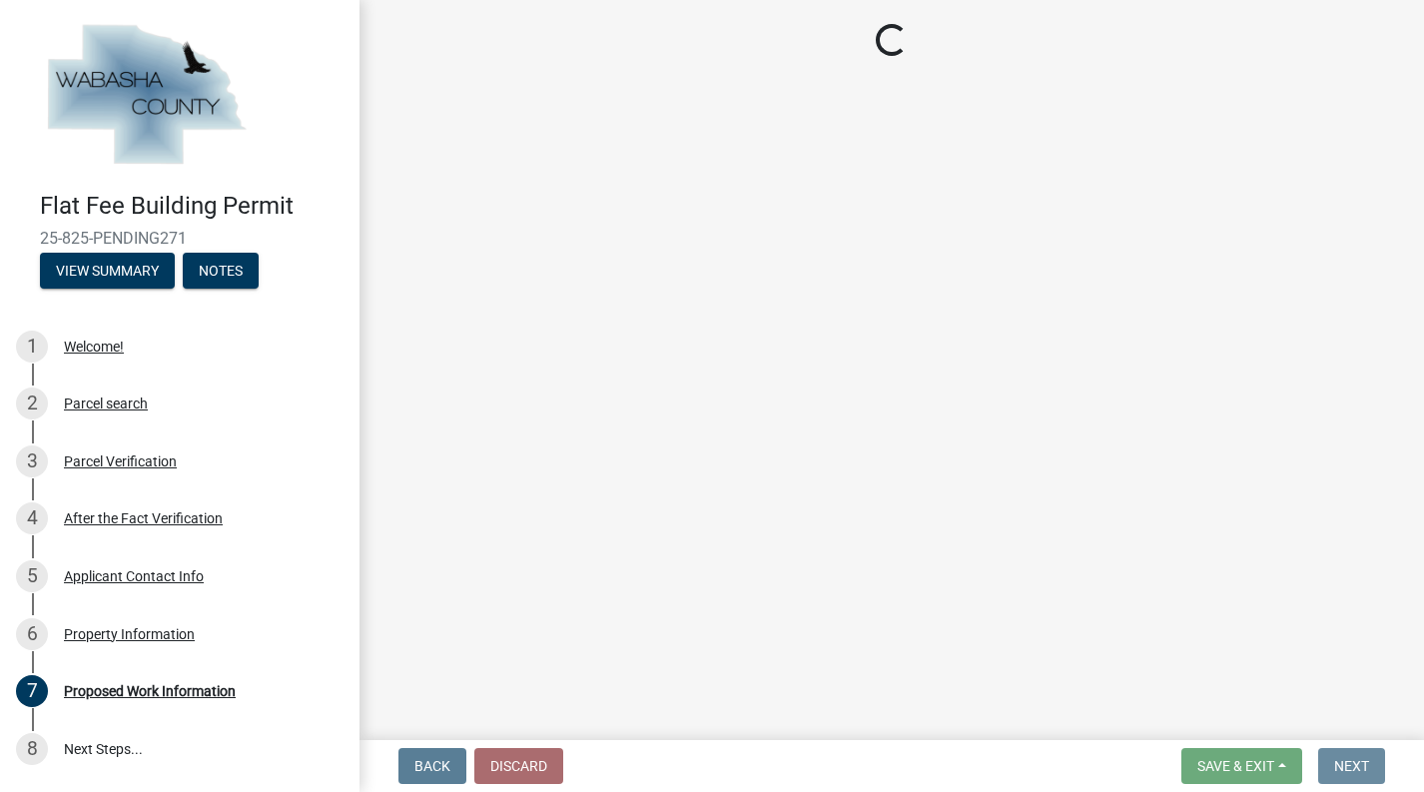
scroll to position [0, 0]
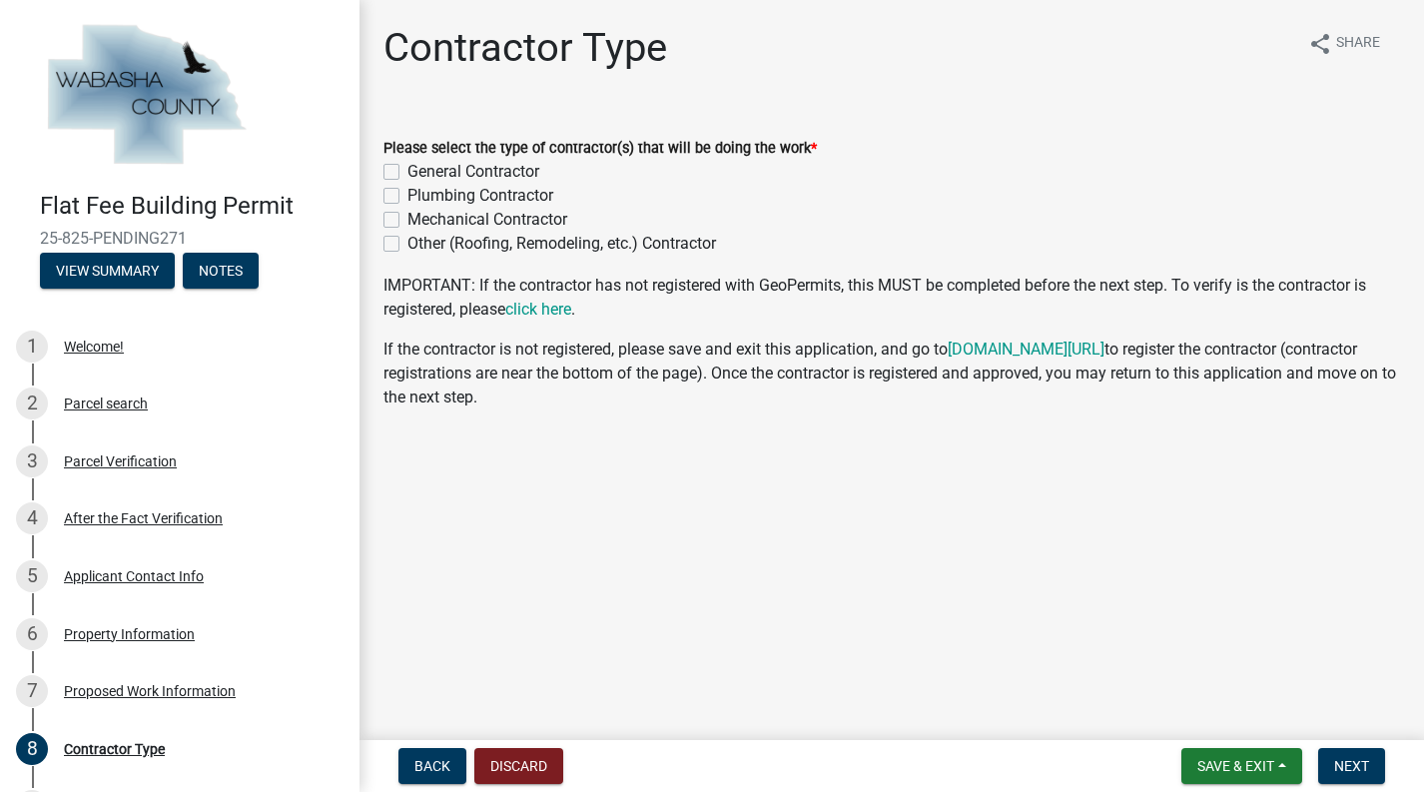
click at [407, 173] on label "General Contractor" at bounding box center [473, 172] width 132 height 24
click at [407, 173] on input "General Contractor" at bounding box center [413, 166] width 13 height 13
checkbox input "true"
checkbox input "false"
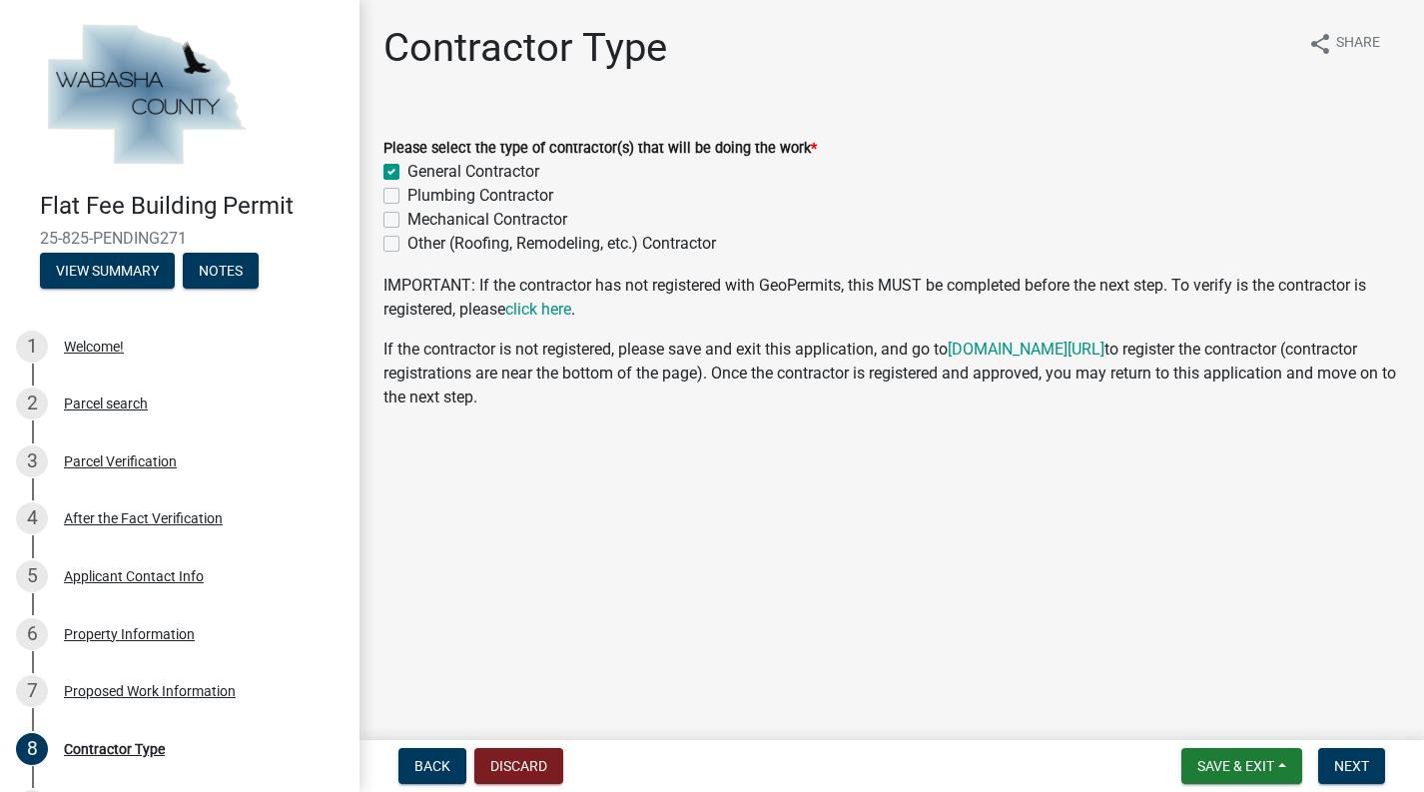
checkbox input "false"
click at [561, 312] on link "click here" at bounding box center [538, 309] width 66 height 19
click at [1361, 758] on span "Next" at bounding box center [1351, 766] width 35 height 16
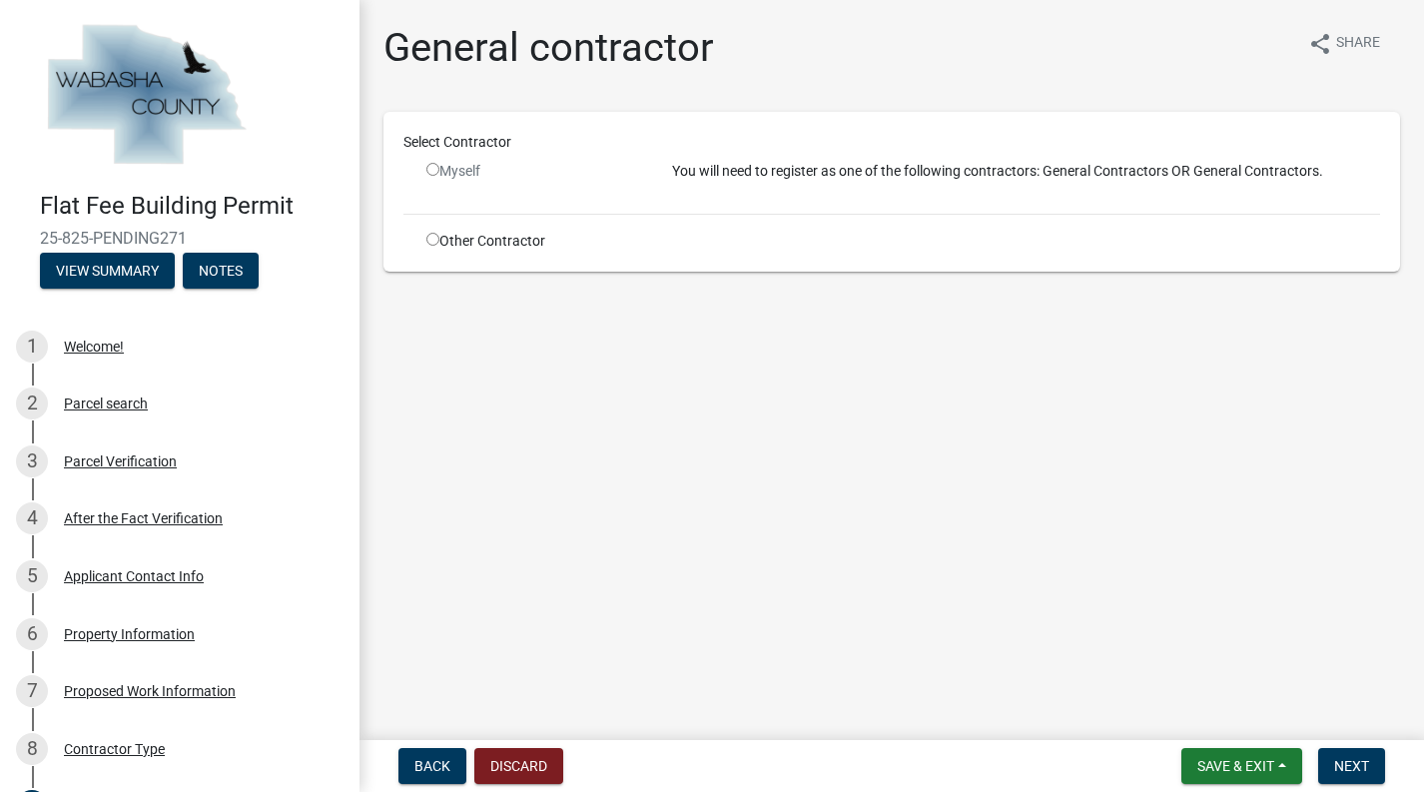
click at [430, 172] on input "radio" at bounding box center [432, 169] width 13 height 13
click at [432, 172] on input "radio" at bounding box center [432, 169] width 13 height 13
radio input "false"
click at [457, 171] on div "Myself" at bounding box center [534, 171] width 216 height 21
click at [433, 241] on input "radio" at bounding box center [432, 239] width 13 height 13
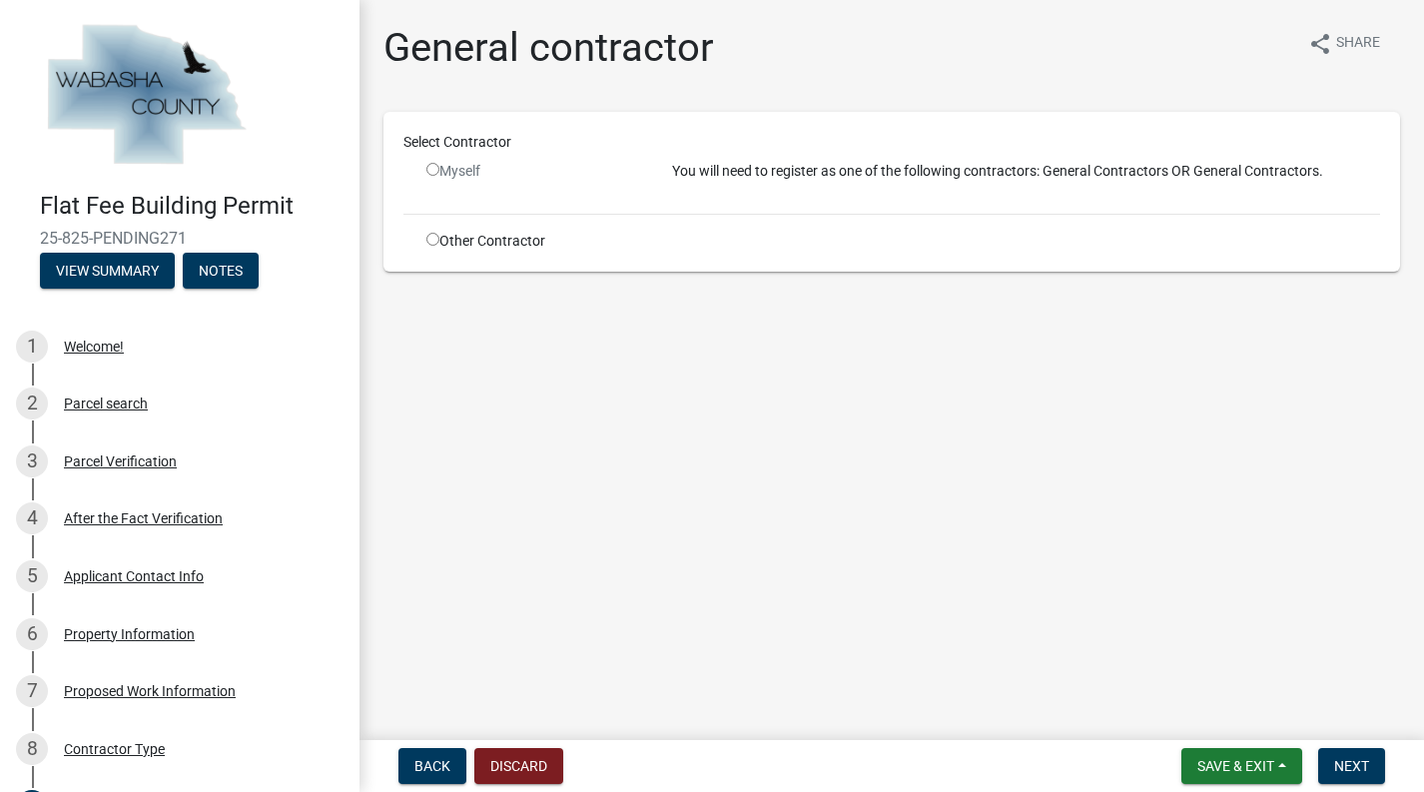
radio input "true"
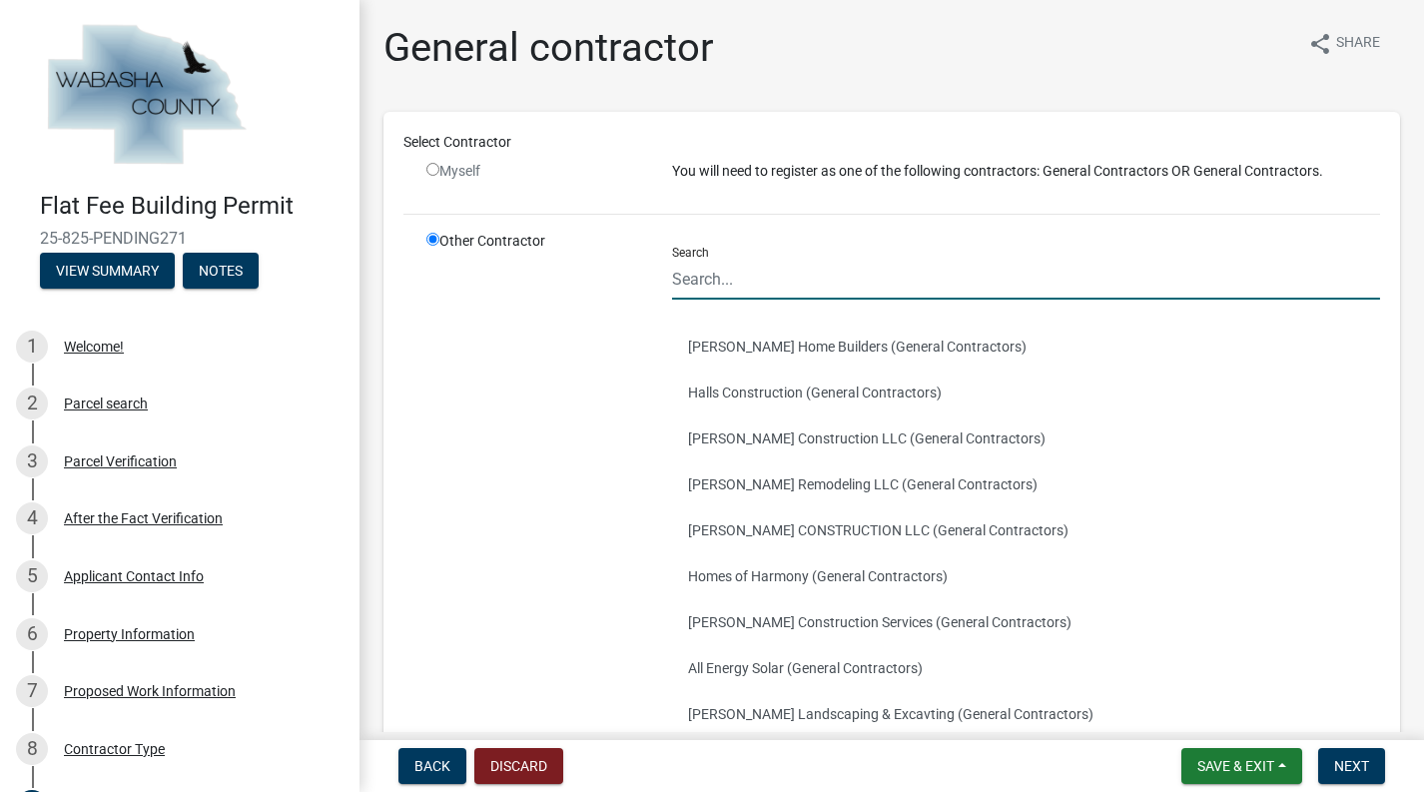
click at [759, 290] on input "Search" at bounding box center [1026, 279] width 708 height 41
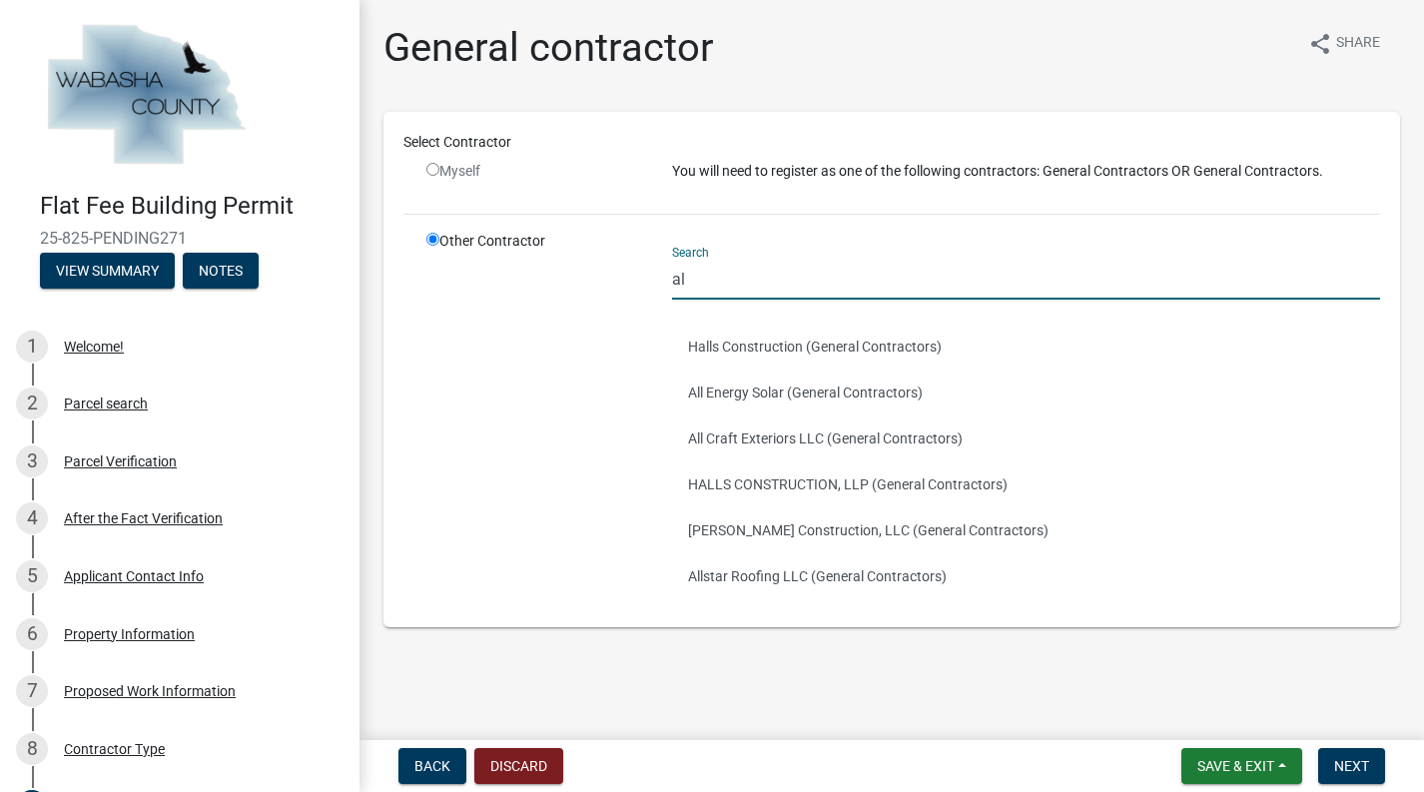
type input "a"
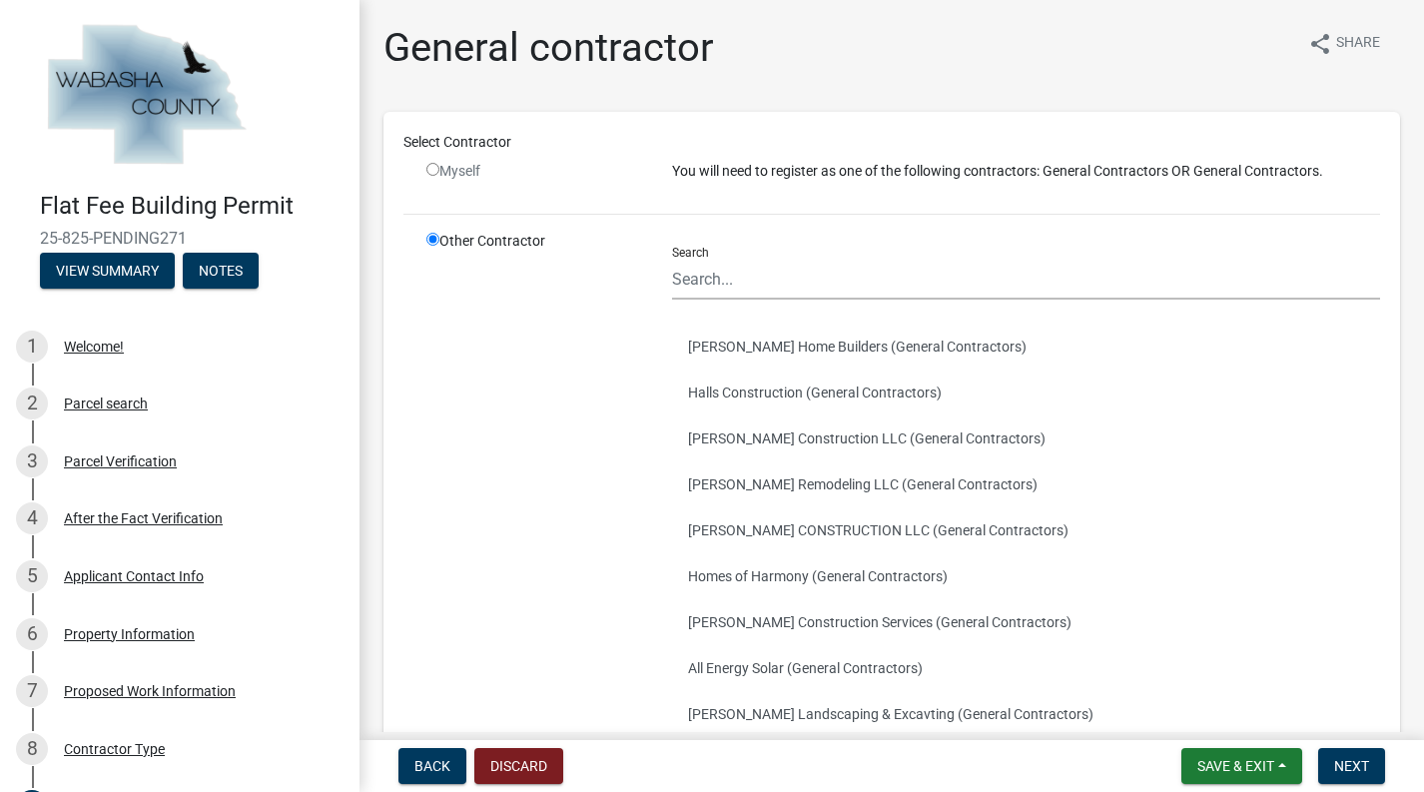
click at [430, 181] on div "Myself" at bounding box center [534, 171] width 216 height 21
click at [430, 171] on input "radio" at bounding box center [432, 169] width 13 height 13
radio input "false"
radio input "true"
click at [431, 171] on input "radio" at bounding box center [432, 169] width 13 height 13
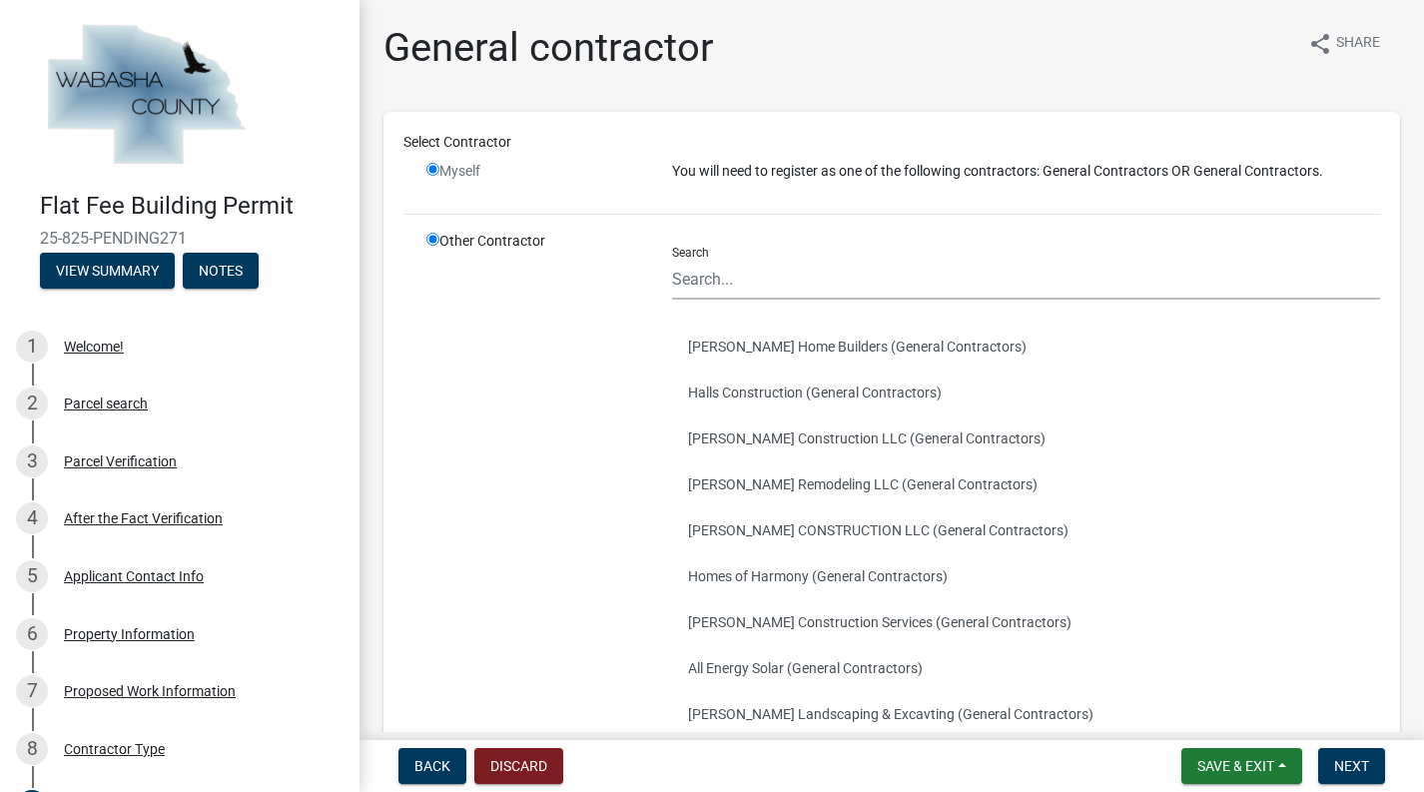
radio input "false"
radio input "true"
click at [434, 171] on input "radio" at bounding box center [432, 169] width 13 height 13
radio input "false"
radio input "true"
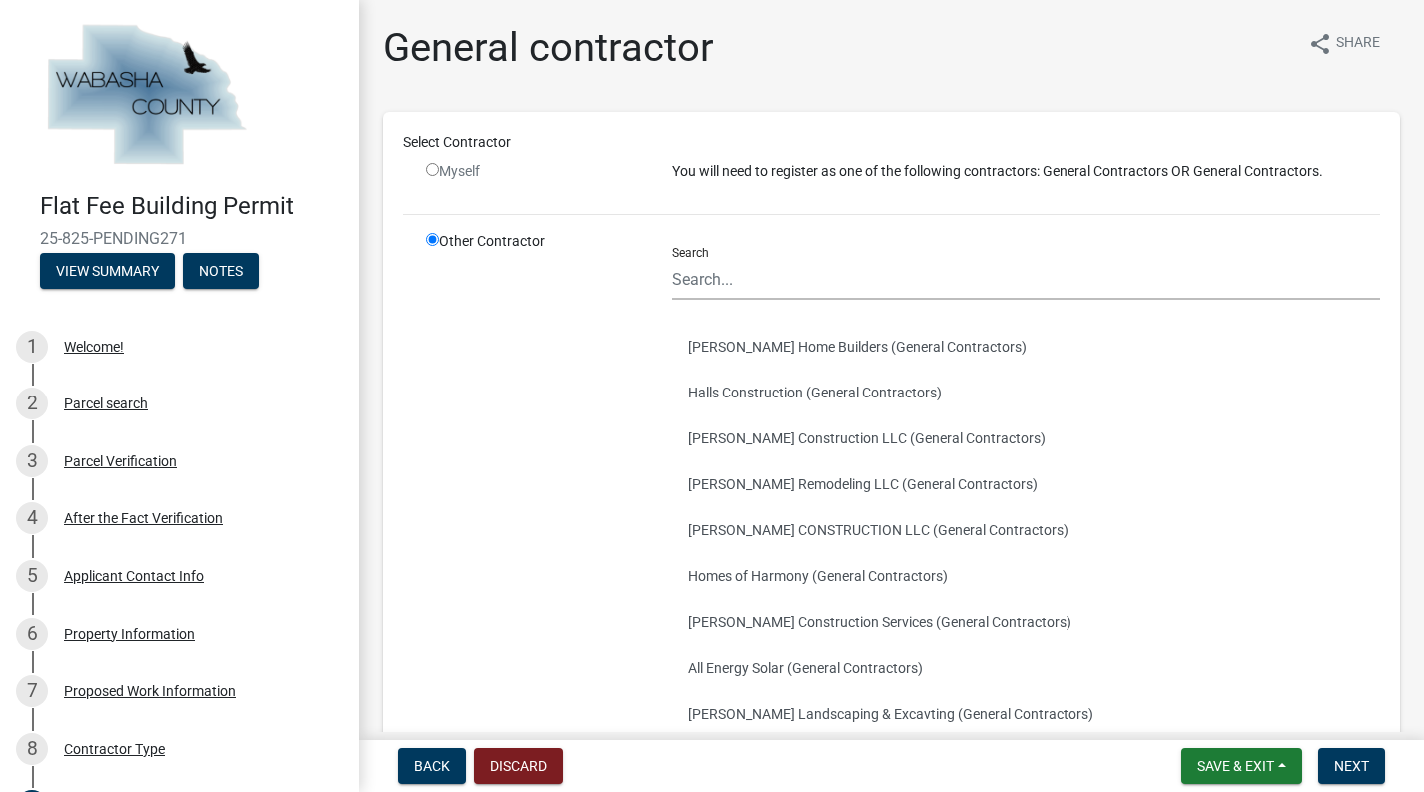
click at [434, 171] on input "radio" at bounding box center [432, 169] width 13 height 13
radio input "false"
radio input "true"
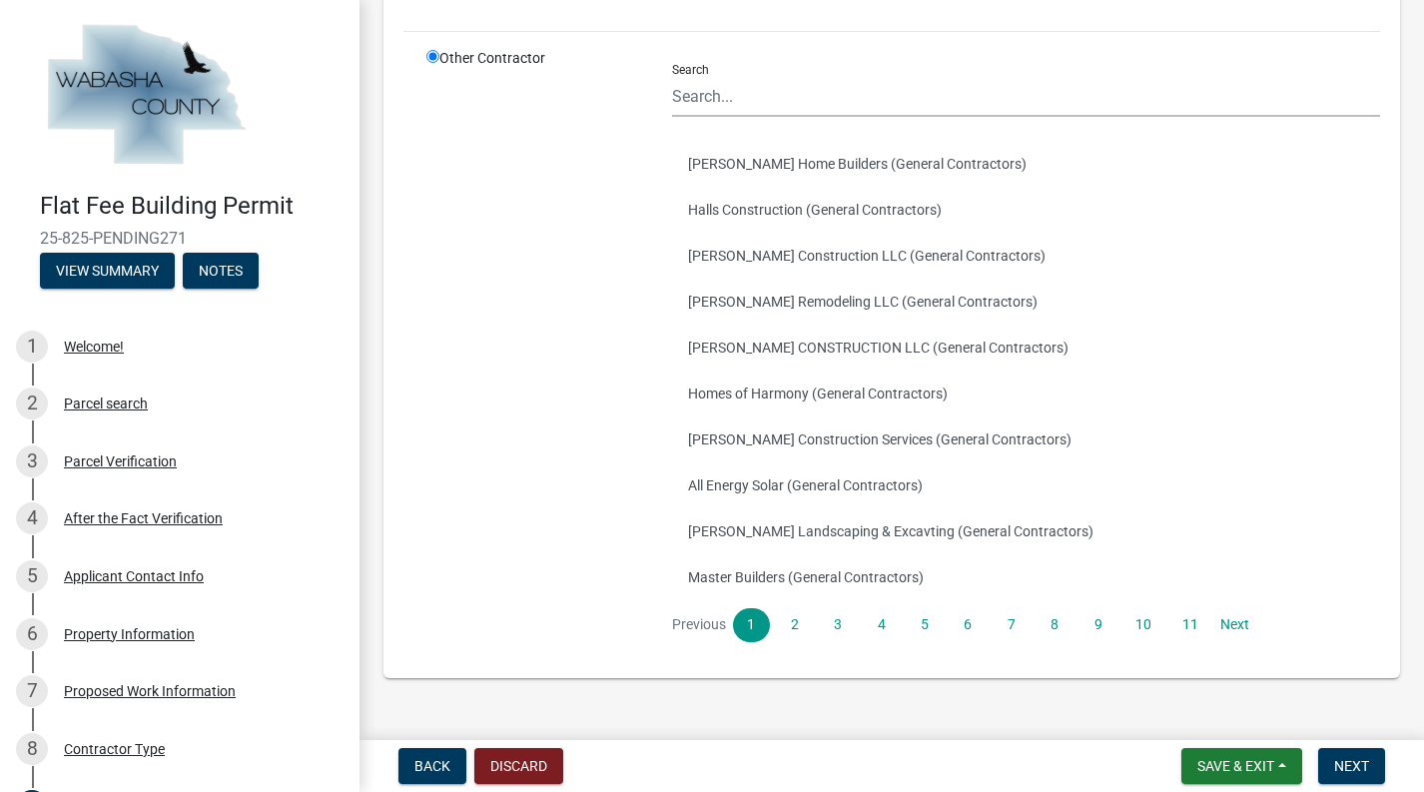
scroll to position [181, 0]
click at [762, 108] on input "Search" at bounding box center [1026, 98] width 708 height 41
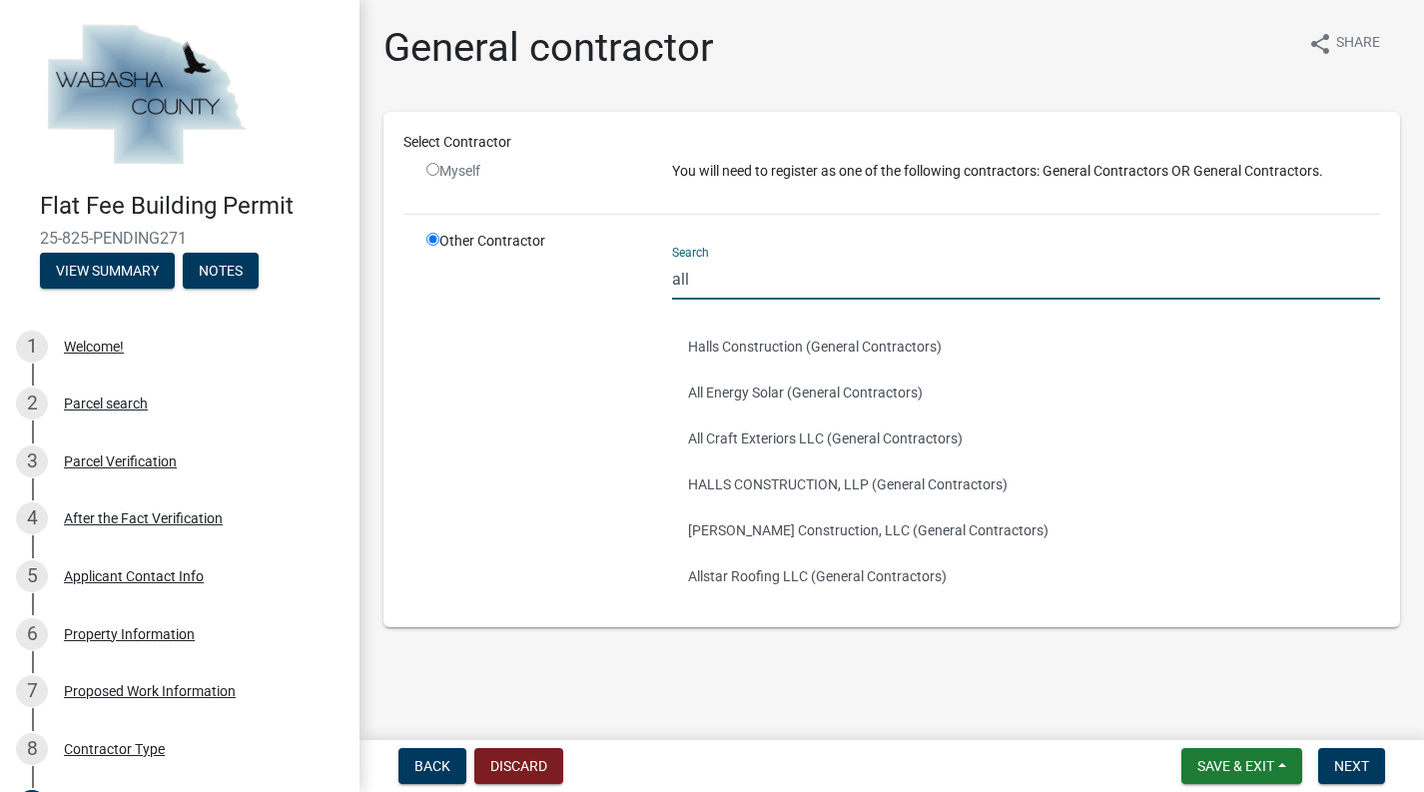
scroll to position [0, 0]
type input "all"
click at [425, 236] on div "Other Contractor" at bounding box center [534, 419] width 246 height 376
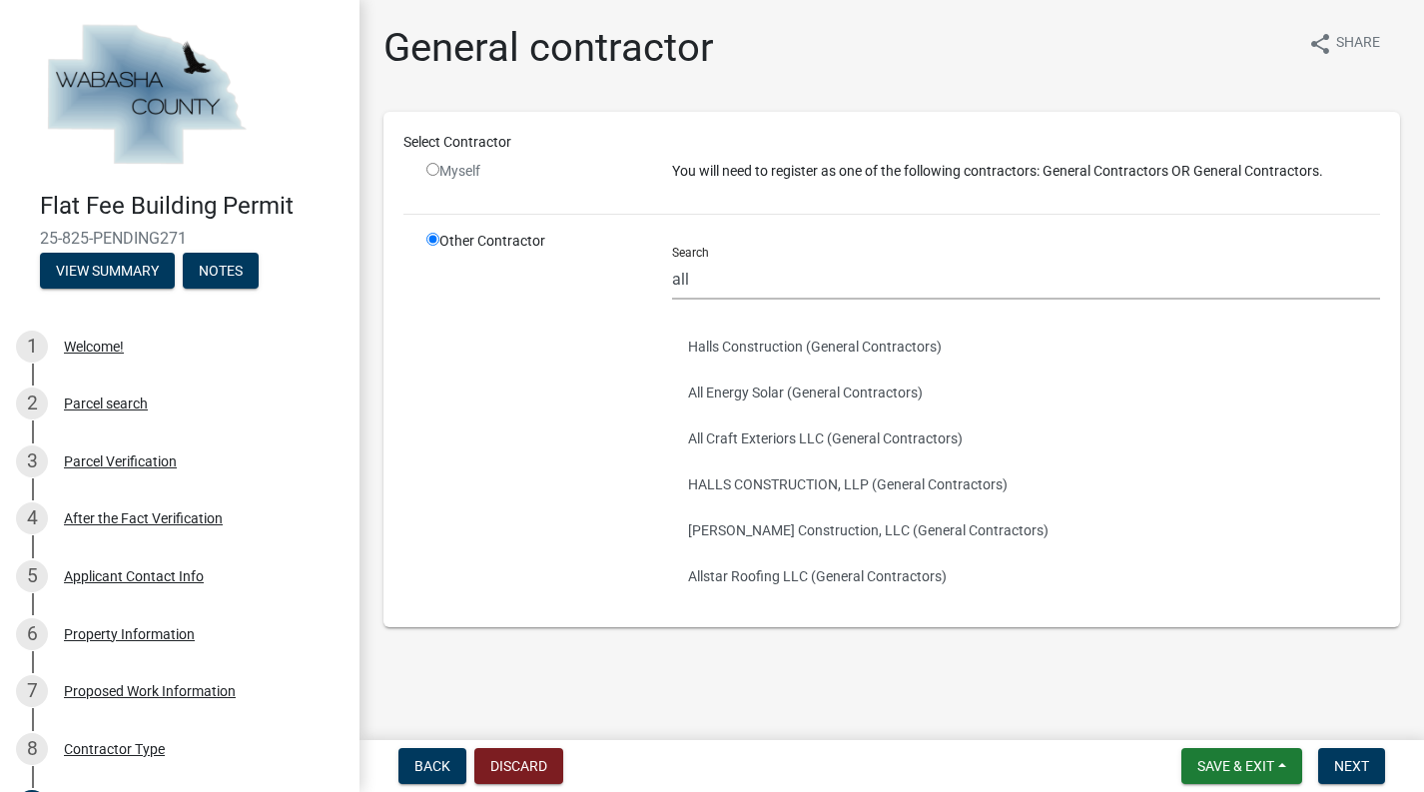
click at [443, 172] on div "Myself" at bounding box center [534, 171] width 216 height 21
click at [436, 172] on input "radio" at bounding box center [432, 169] width 13 height 13
radio input "false"
radio input "true"
click at [436, 172] on input "radio" at bounding box center [432, 169] width 13 height 13
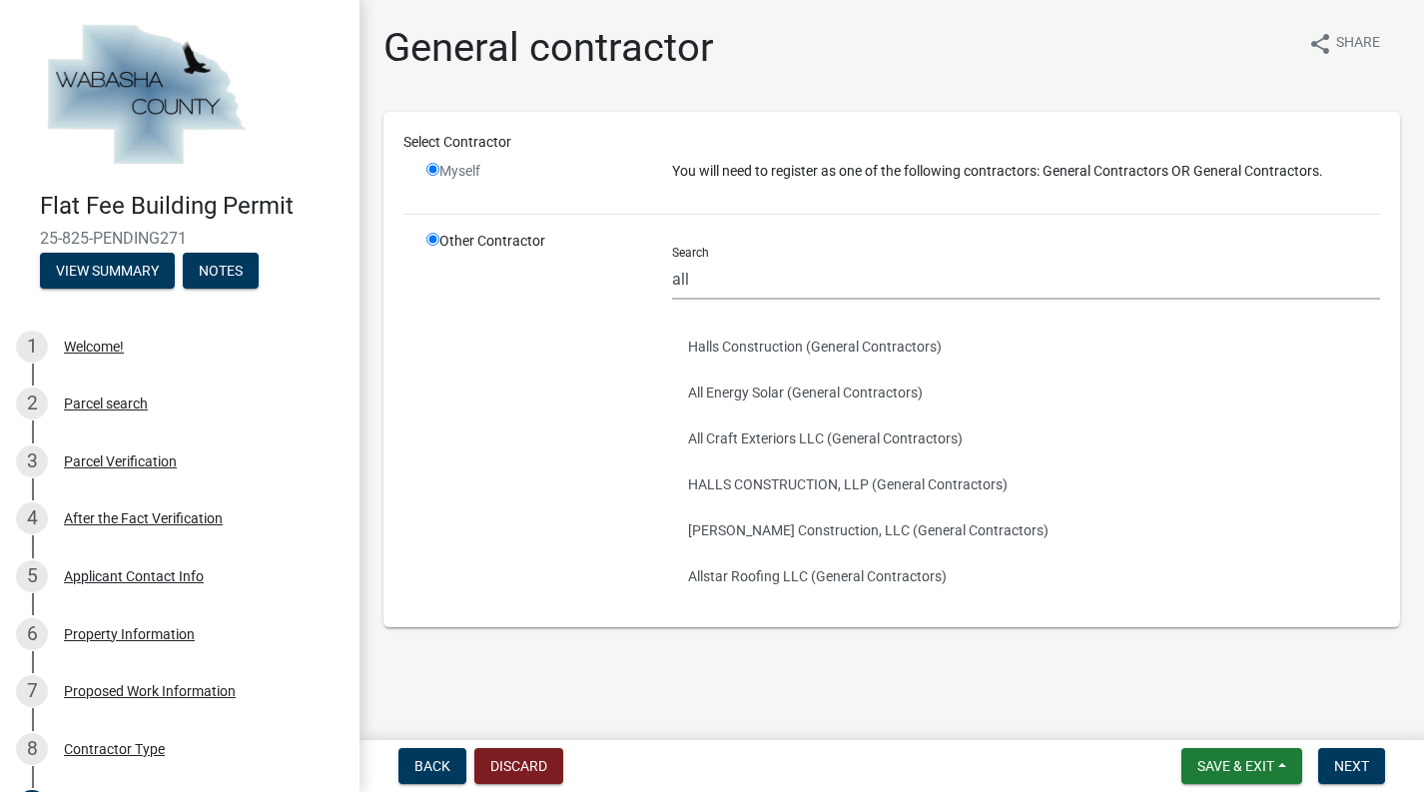
radio input "false"
radio input "true"
click at [425, 763] on span "Back" at bounding box center [432, 766] width 36 height 16
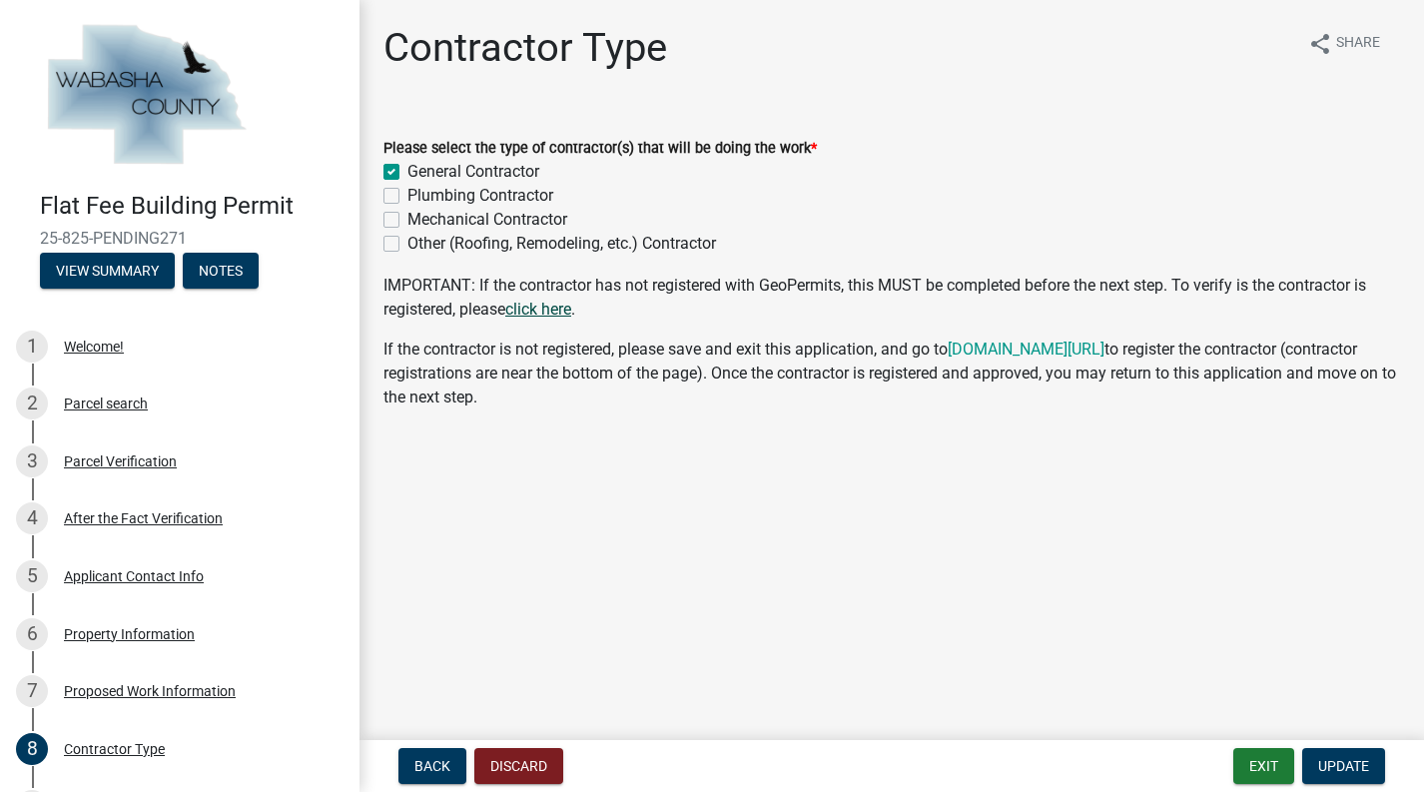
click at [533, 308] on link "click here" at bounding box center [538, 309] width 66 height 19
click at [1332, 758] on span "Update" at bounding box center [1343, 766] width 51 height 16
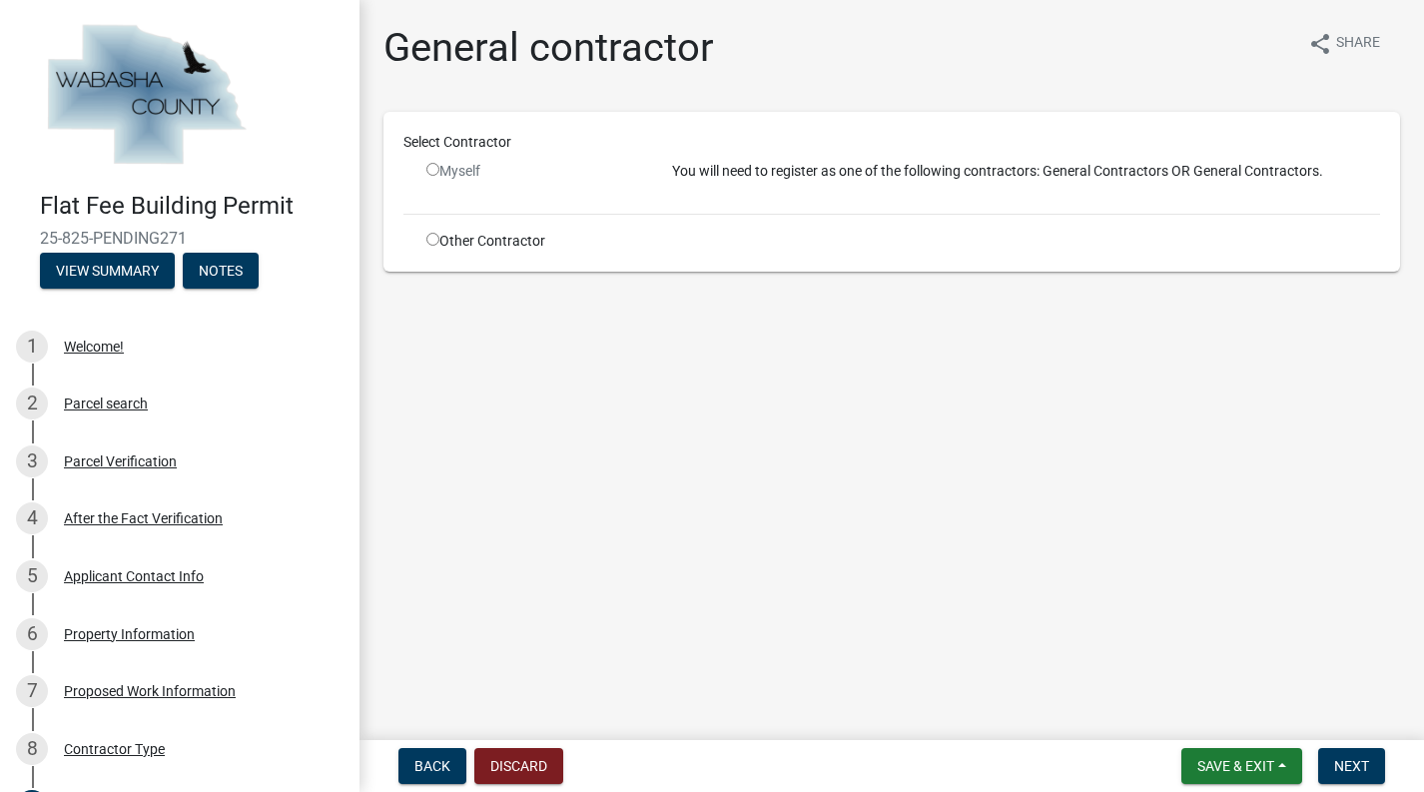
click at [435, 171] on input "radio" at bounding box center [432, 169] width 13 height 13
click at [465, 173] on div "Myself" at bounding box center [534, 171] width 216 height 21
click at [736, 190] on div "You will need to register as one of the following contractors: General Contract…" at bounding box center [1026, 179] width 738 height 37
click at [1346, 786] on nav "Back Discard Save & Exit Save Save & Exit Next" at bounding box center [891, 766] width 1064 height 52
click at [1353, 764] on span "Next" at bounding box center [1351, 766] width 35 height 16
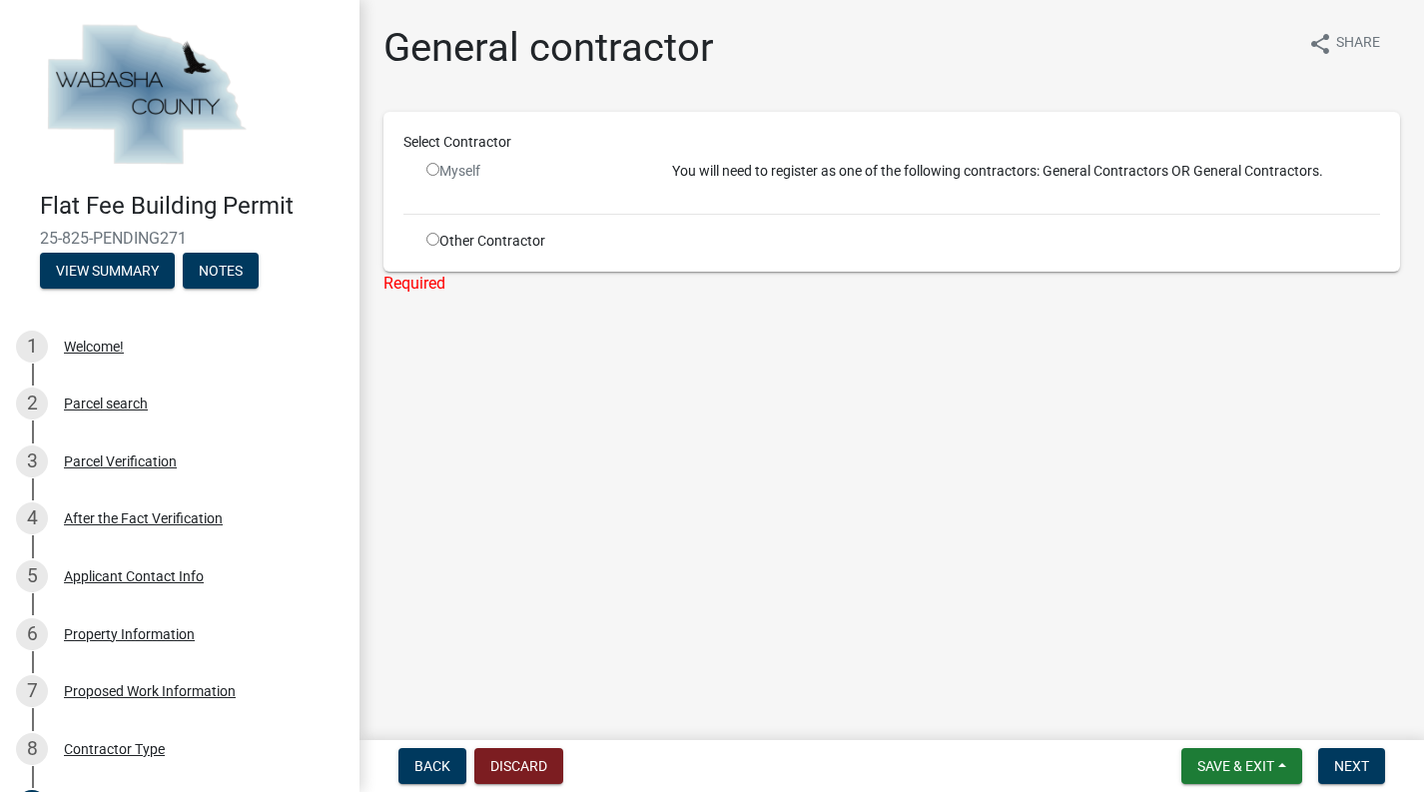
click at [427, 165] on div "Myself" at bounding box center [534, 171] width 216 height 21
click at [427, 170] on input "radio" at bounding box center [432, 169] width 13 height 13
radio input "false"
click at [483, 169] on div "Myself" at bounding box center [534, 171] width 216 height 21
click at [735, 169] on p "You will need to register as one of the following contractors: General Contract…" at bounding box center [1026, 171] width 708 height 21
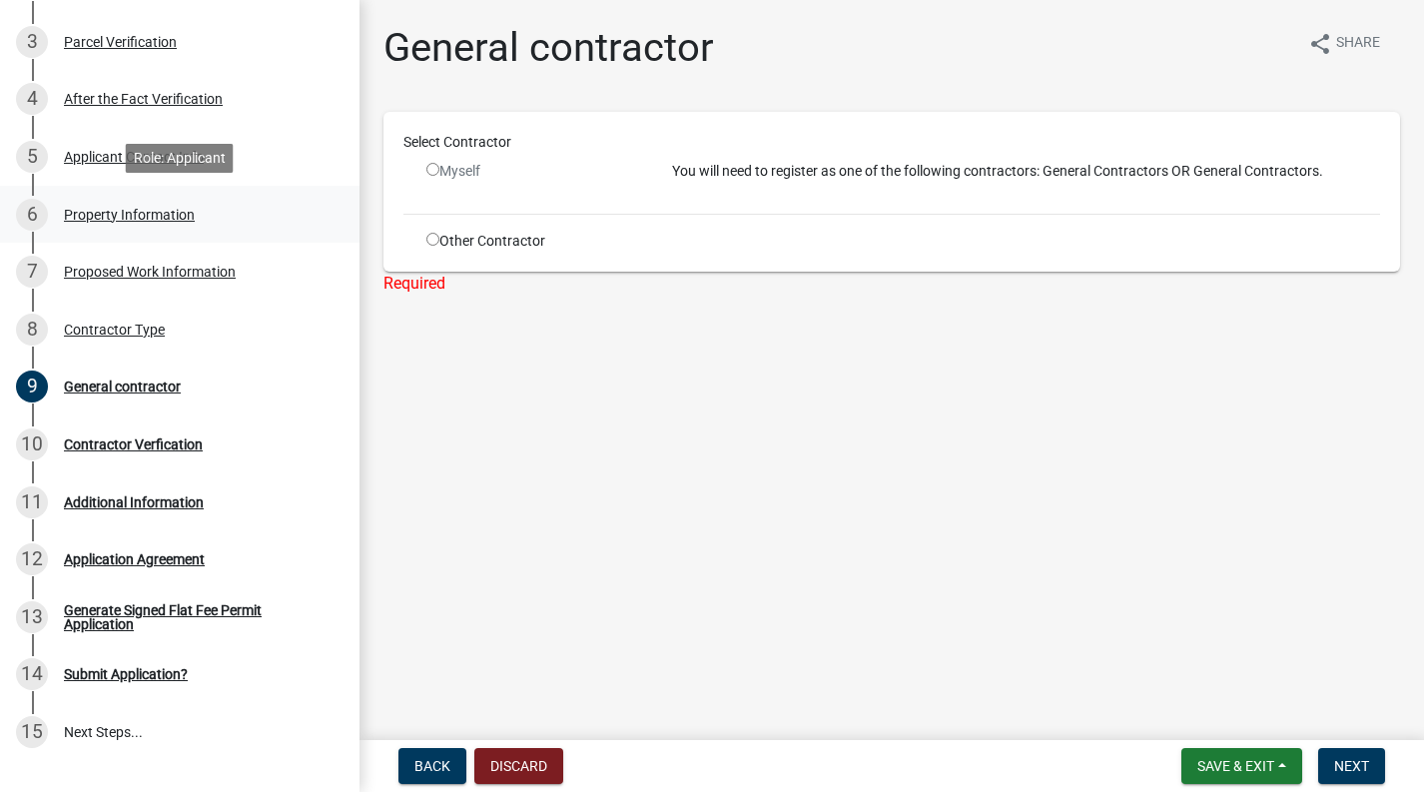
scroll to position [423, 0]
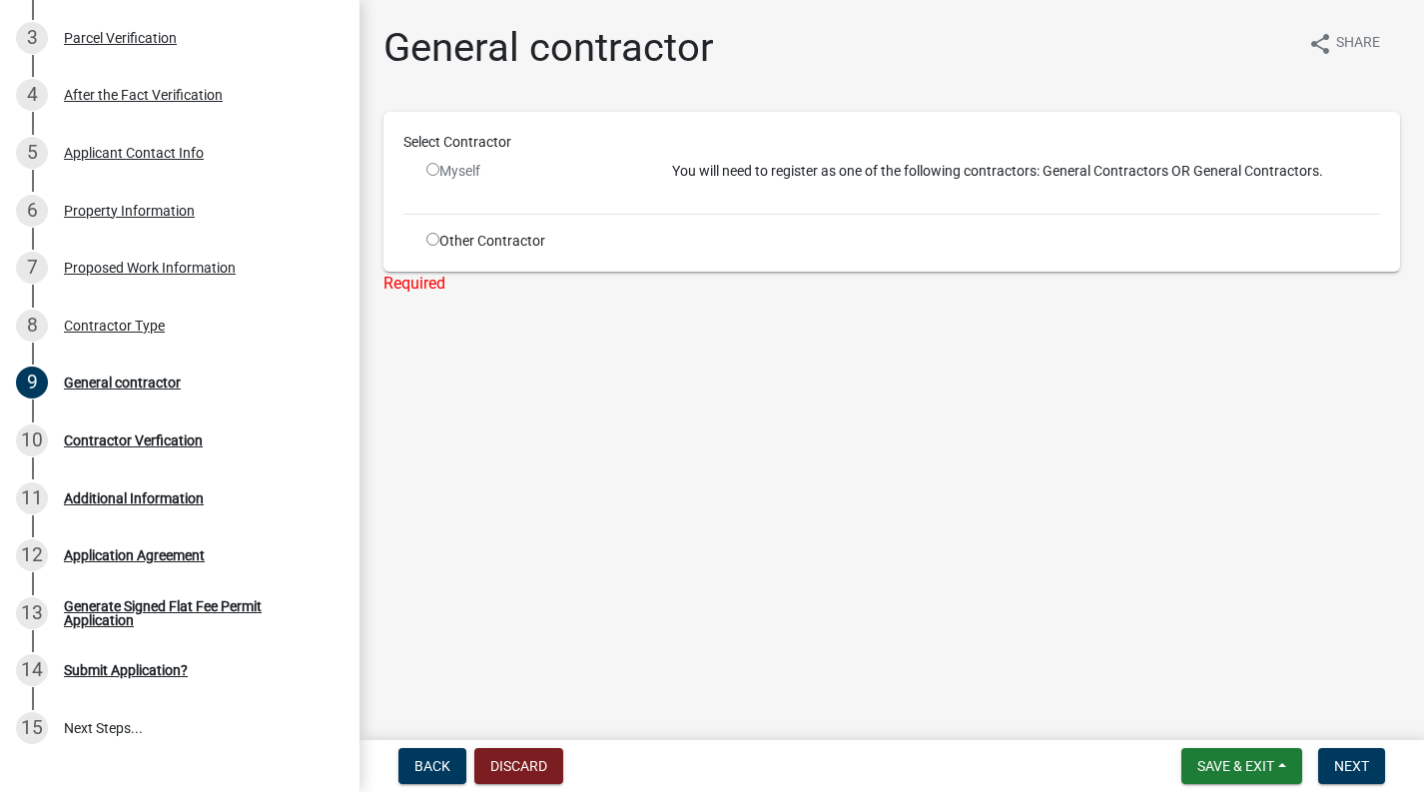
click at [435, 237] on input "radio" at bounding box center [432, 239] width 13 height 13
radio input "true"
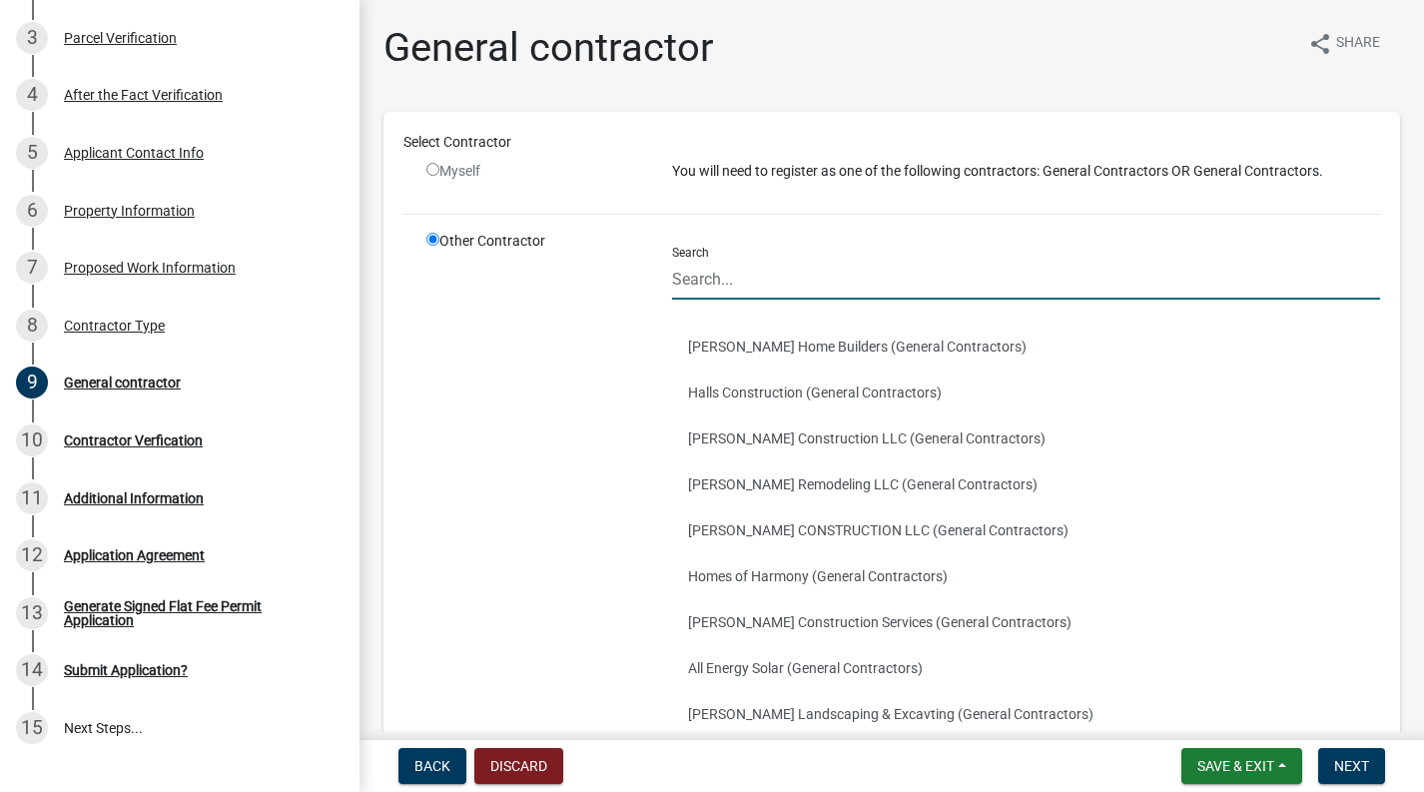
click at [806, 287] on input "Search" at bounding box center [1026, 279] width 708 height 41
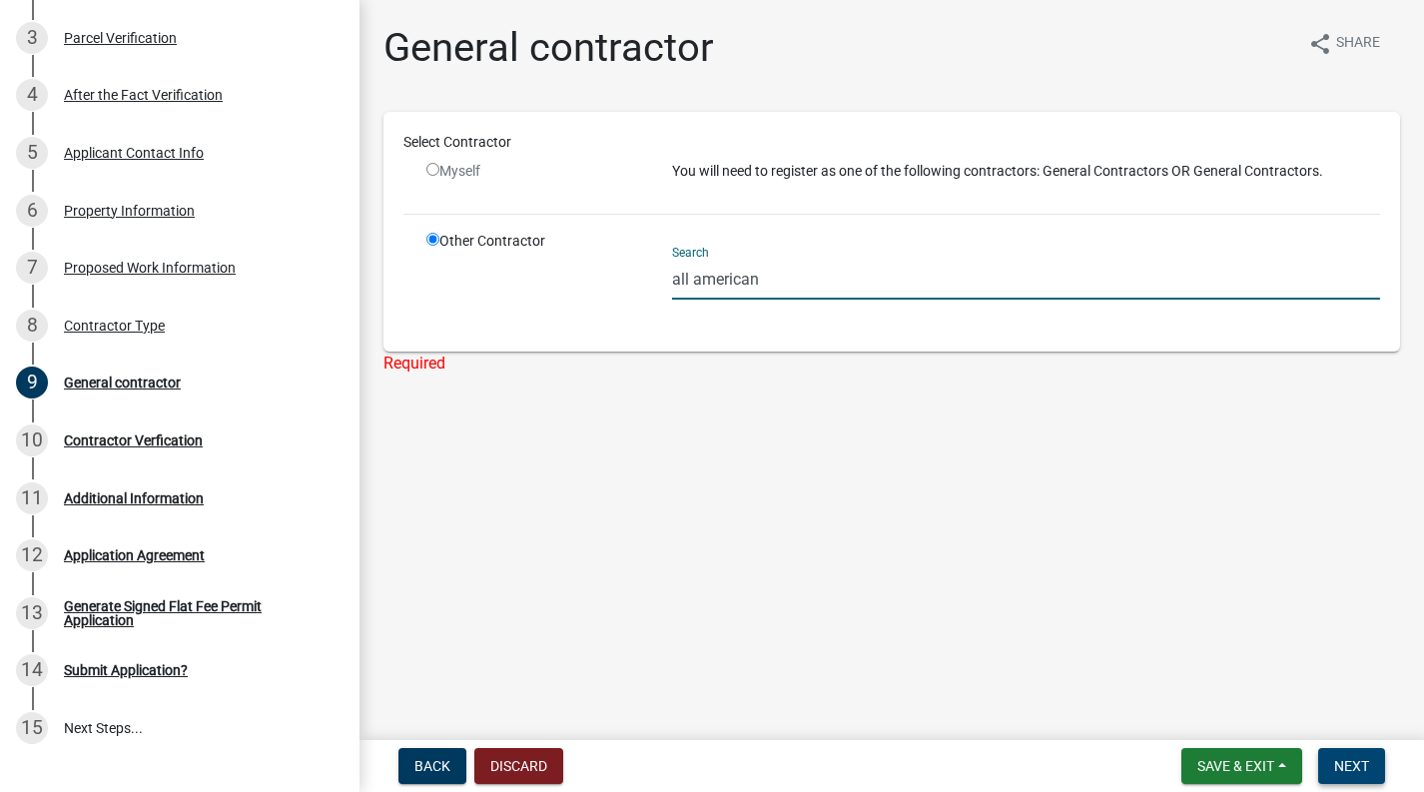
type input "all american"
click at [1342, 754] on button "Next" at bounding box center [1351, 766] width 67 height 36
click at [804, 267] on input "all american" at bounding box center [1026, 279] width 708 height 41
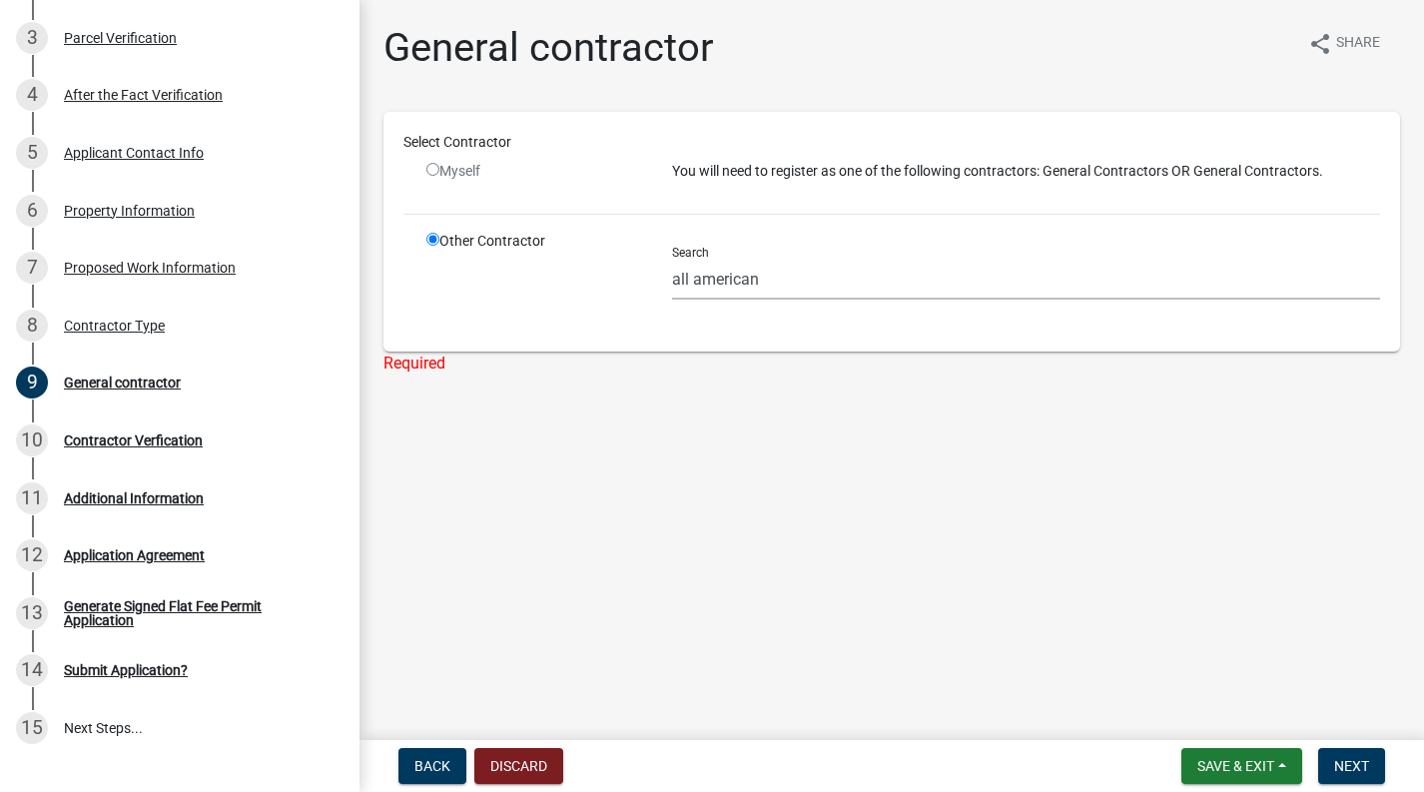
click at [437, 167] on input "radio" at bounding box center [432, 169] width 13 height 13
radio input "false"
radio input "true"
click at [437, 167] on input "radio" at bounding box center [432, 169] width 13 height 13
radio input "false"
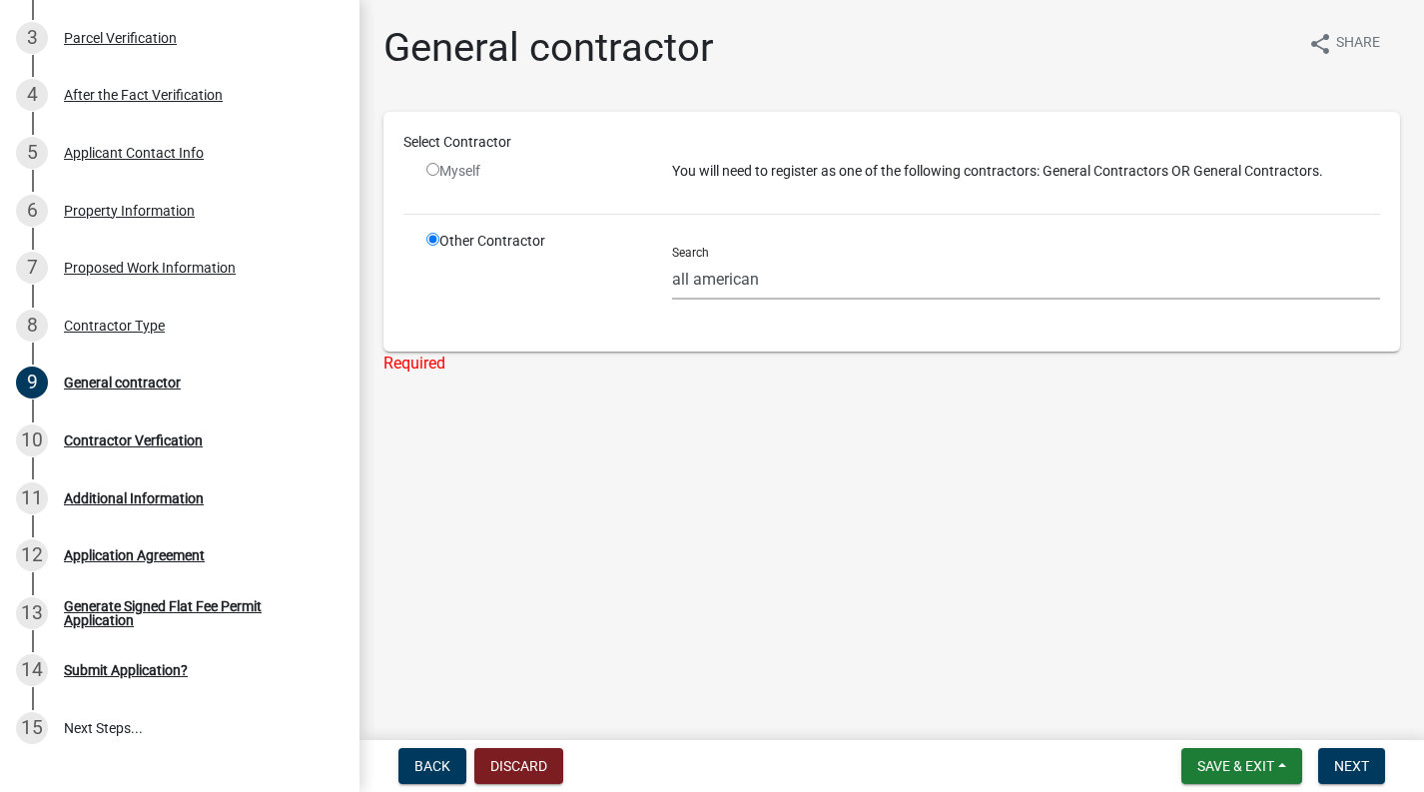
radio input "true"
click at [437, 167] on input "radio" at bounding box center [432, 169] width 13 height 13
radio input "false"
radio input "true"
click at [437, 167] on input "radio" at bounding box center [432, 169] width 13 height 13
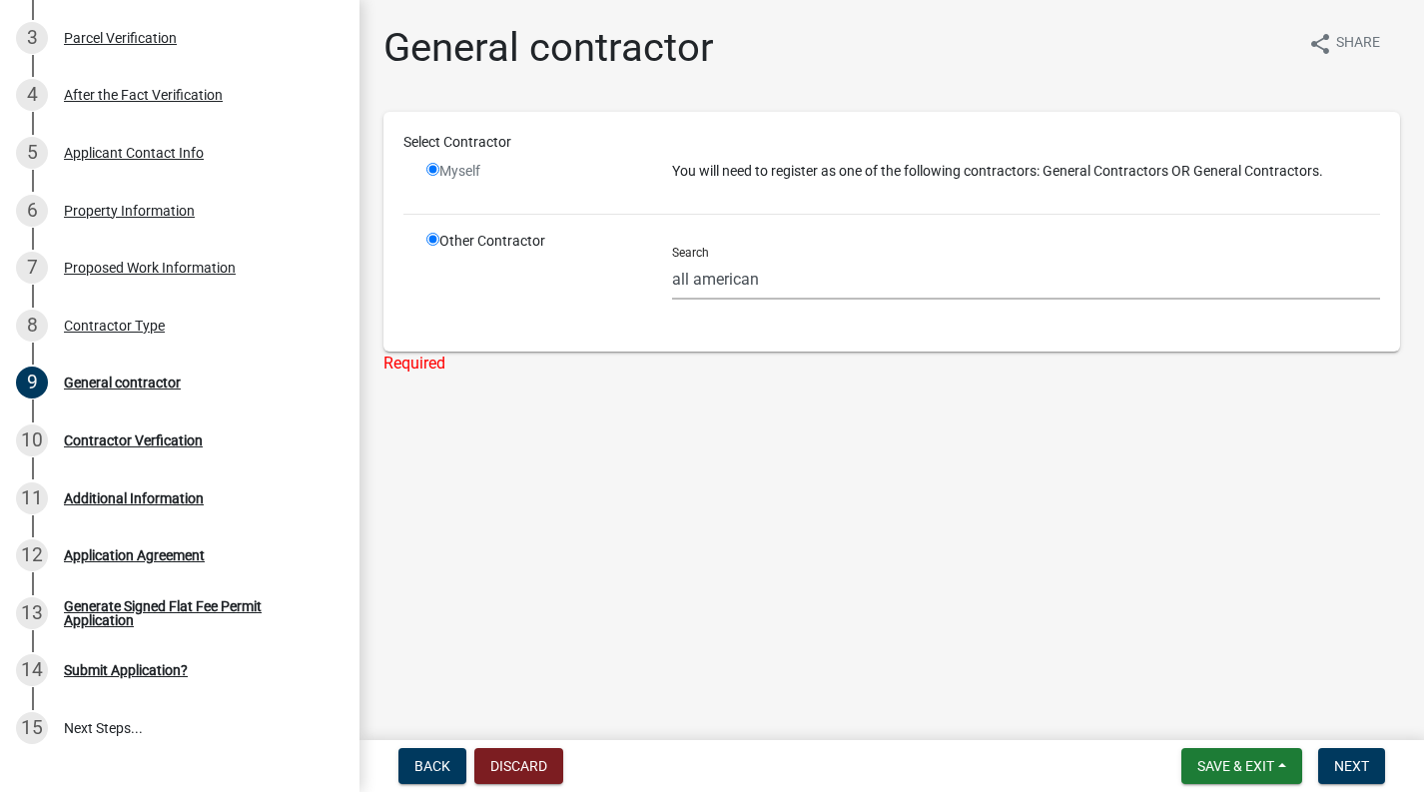
radio input "false"
radio input "true"
click at [437, 167] on input "radio" at bounding box center [432, 169] width 13 height 13
radio input "false"
radio input "true"
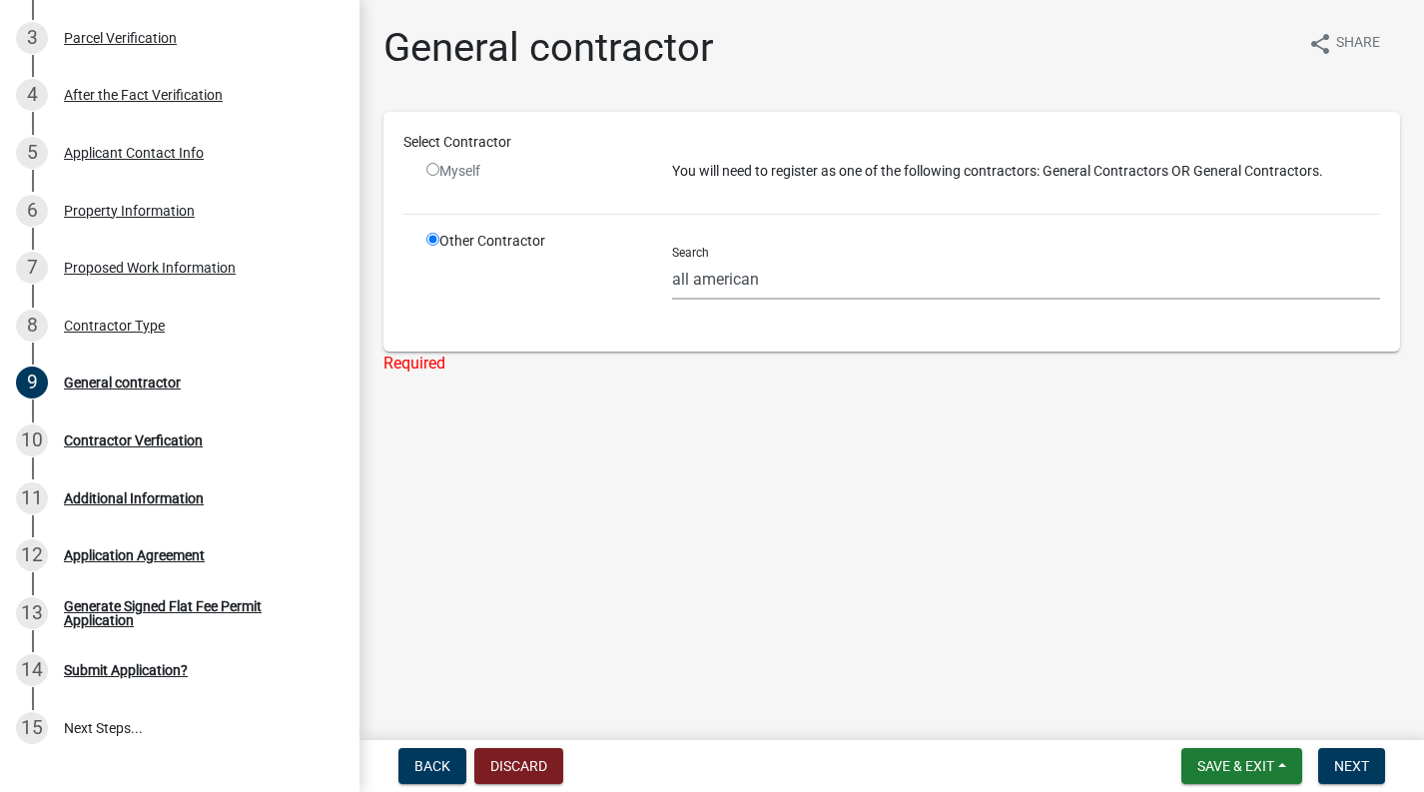
click at [435, 239] on input "radio" at bounding box center [432, 239] width 13 height 13
click at [432, 248] on div "Other Contractor" at bounding box center [534, 281] width 246 height 101
click at [558, 244] on div "Other Contractor" at bounding box center [534, 281] width 246 height 101
click at [773, 166] on p "You will need to register as one of the following contractors: General Contract…" at bounding box center [1026, 171] width 708 height 21
click at [812, 193] on div "You will need to register as one of the following contractors: General Contract…" at bounding box center [1026, 179] width 738 height 37
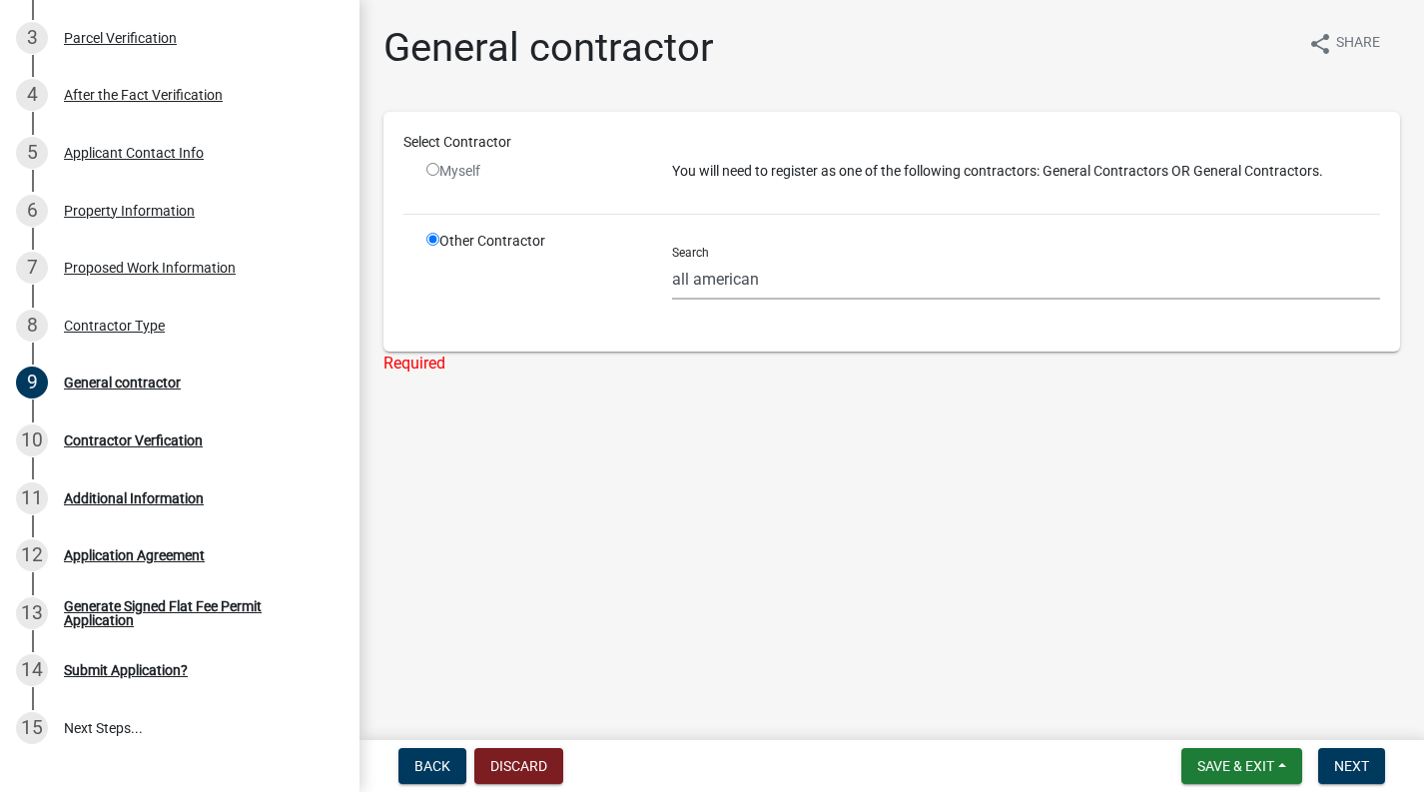
click at [812, 193] on div "You will need to register as one of the following contractors: General Contract…" at bounding box center [1026, 179] width 738 height 37
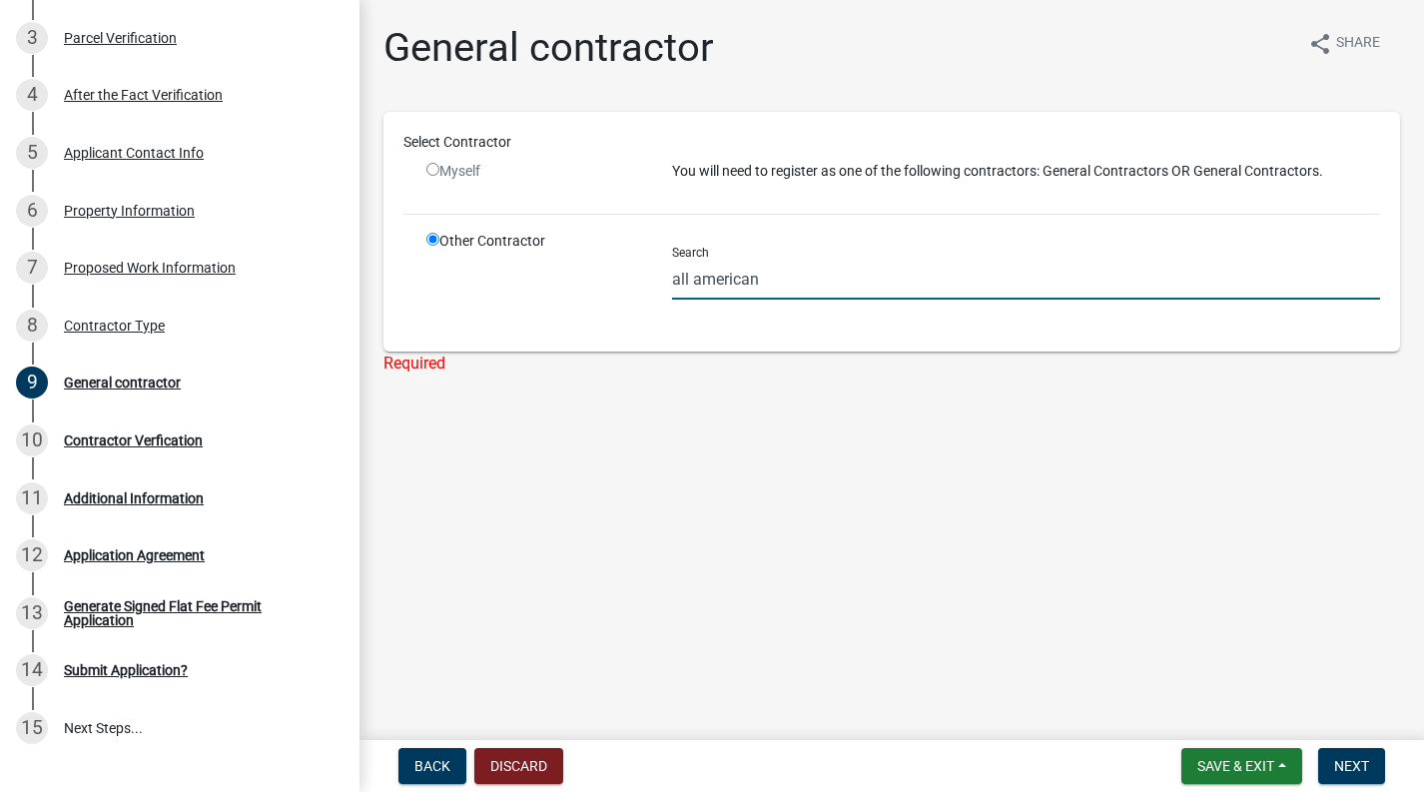
click at [787, 291] on input "all american" at bounding box center [1026, 279] width 708 height 41
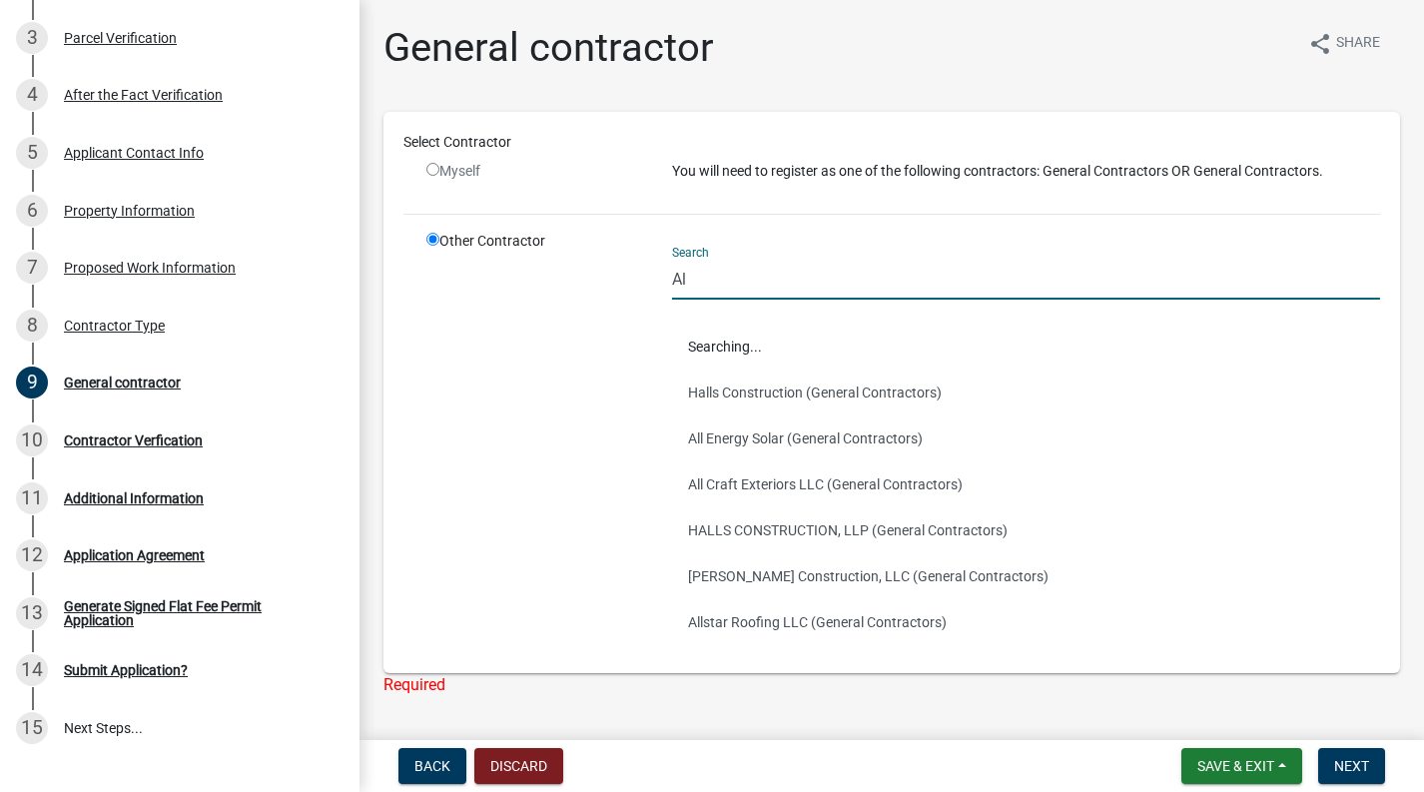
type input "A"
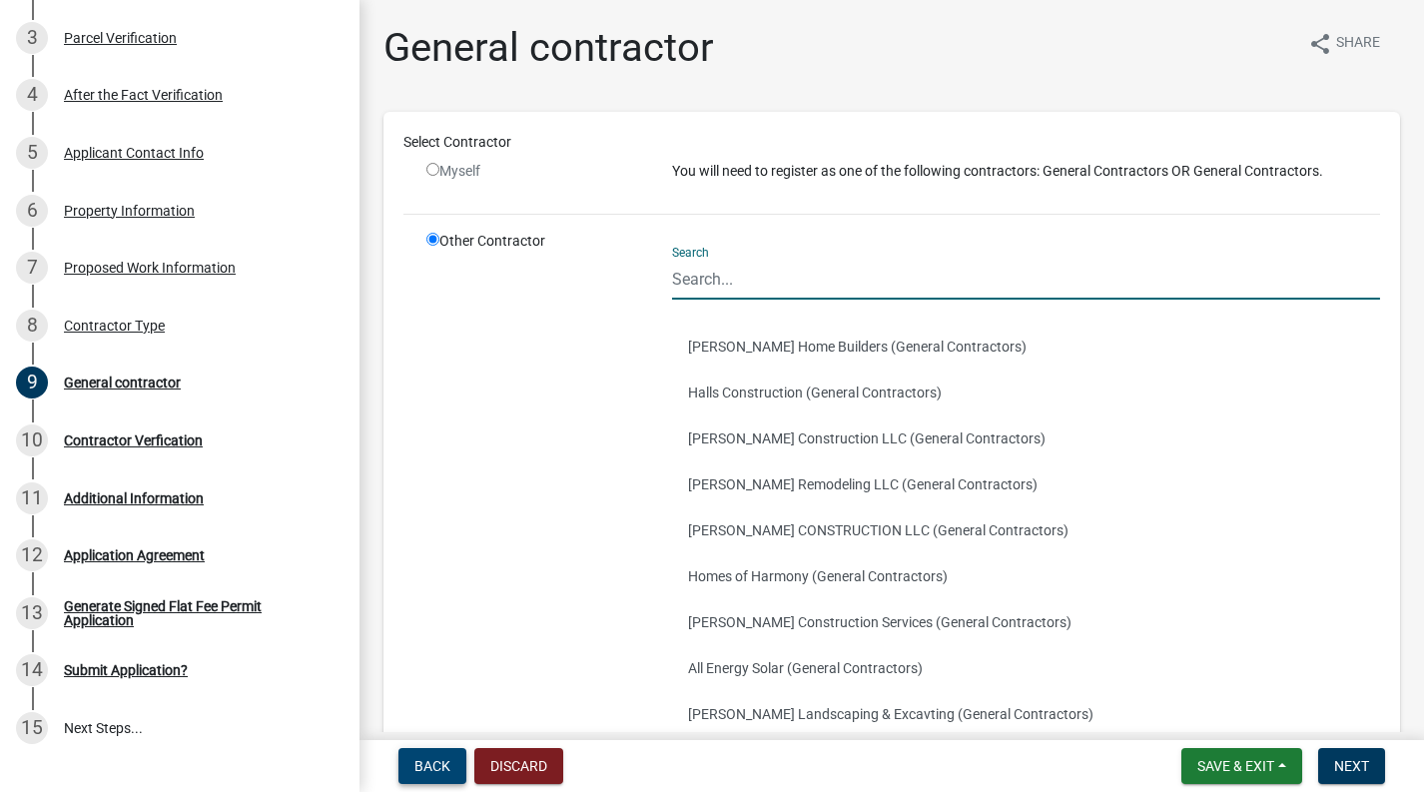
click at [434, 761] on span "Back" at bounding box center [432, 766] width 36 height 16
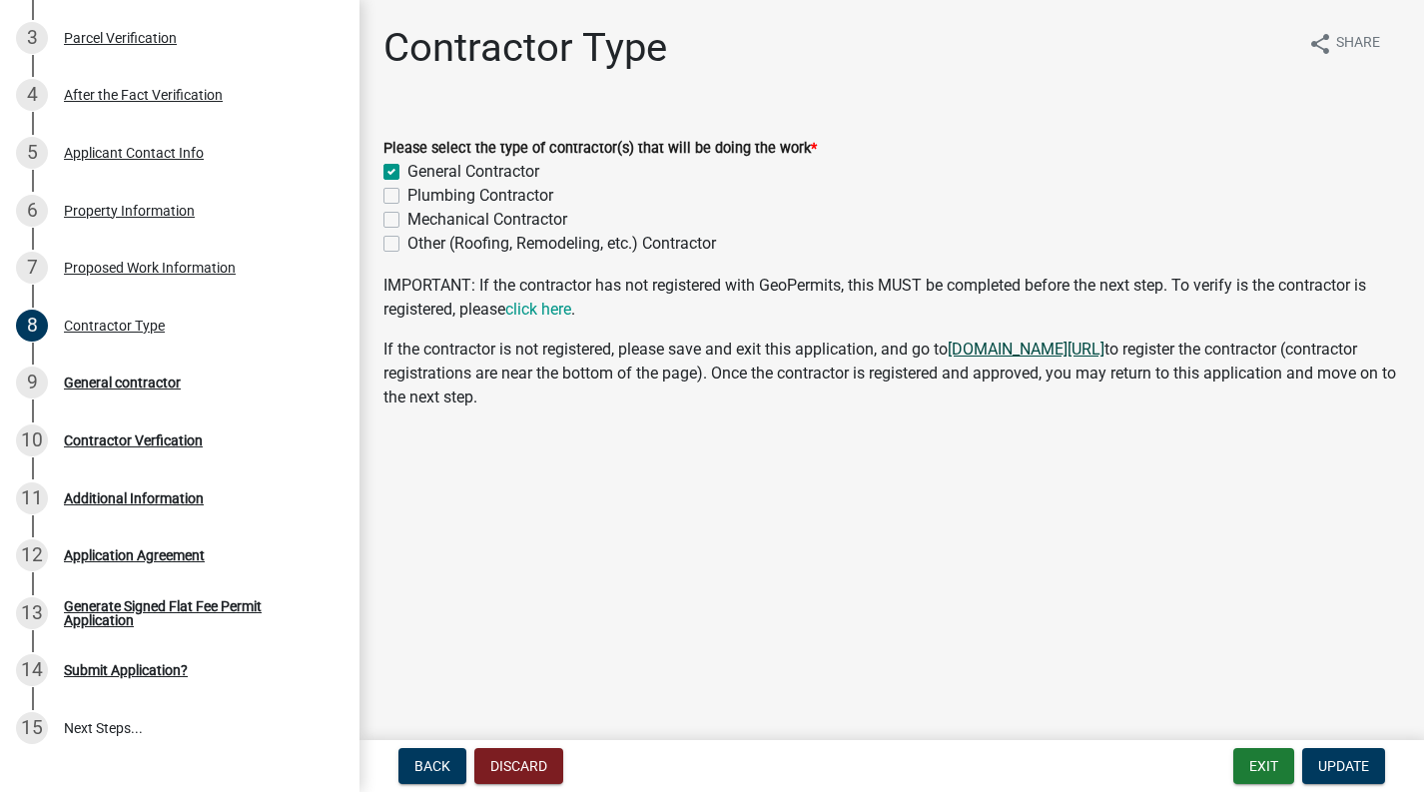
click at [1025, 350] on link "[DOMAIN_NAME][URL]" at bounding box center [1026, 348] width 157 height 19
click at [428, 765] on span "Back" at bounding box center [432, 766] width 36 height 16
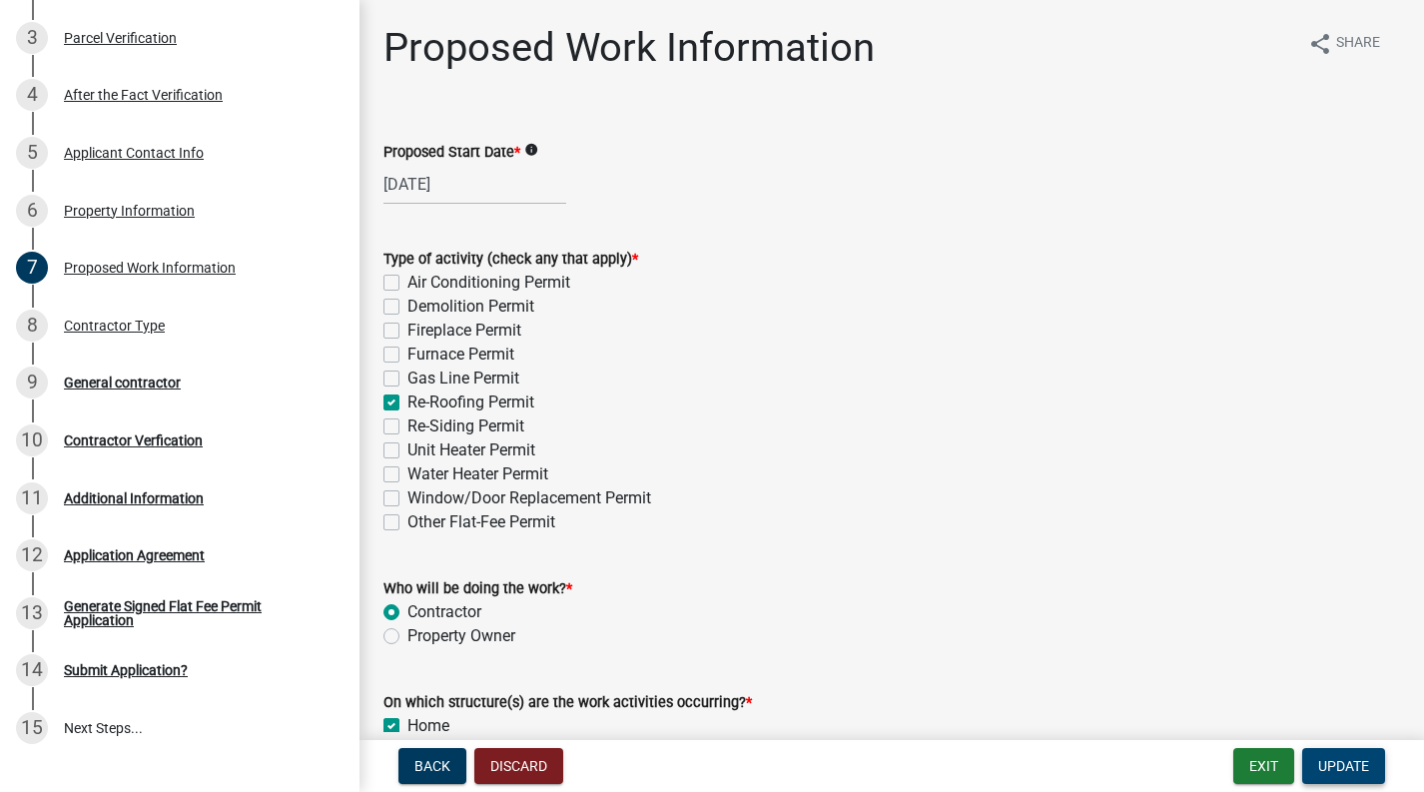
click at [1343, 762] on span "Update" at bounding box center [1343, 766] width 51 height 16
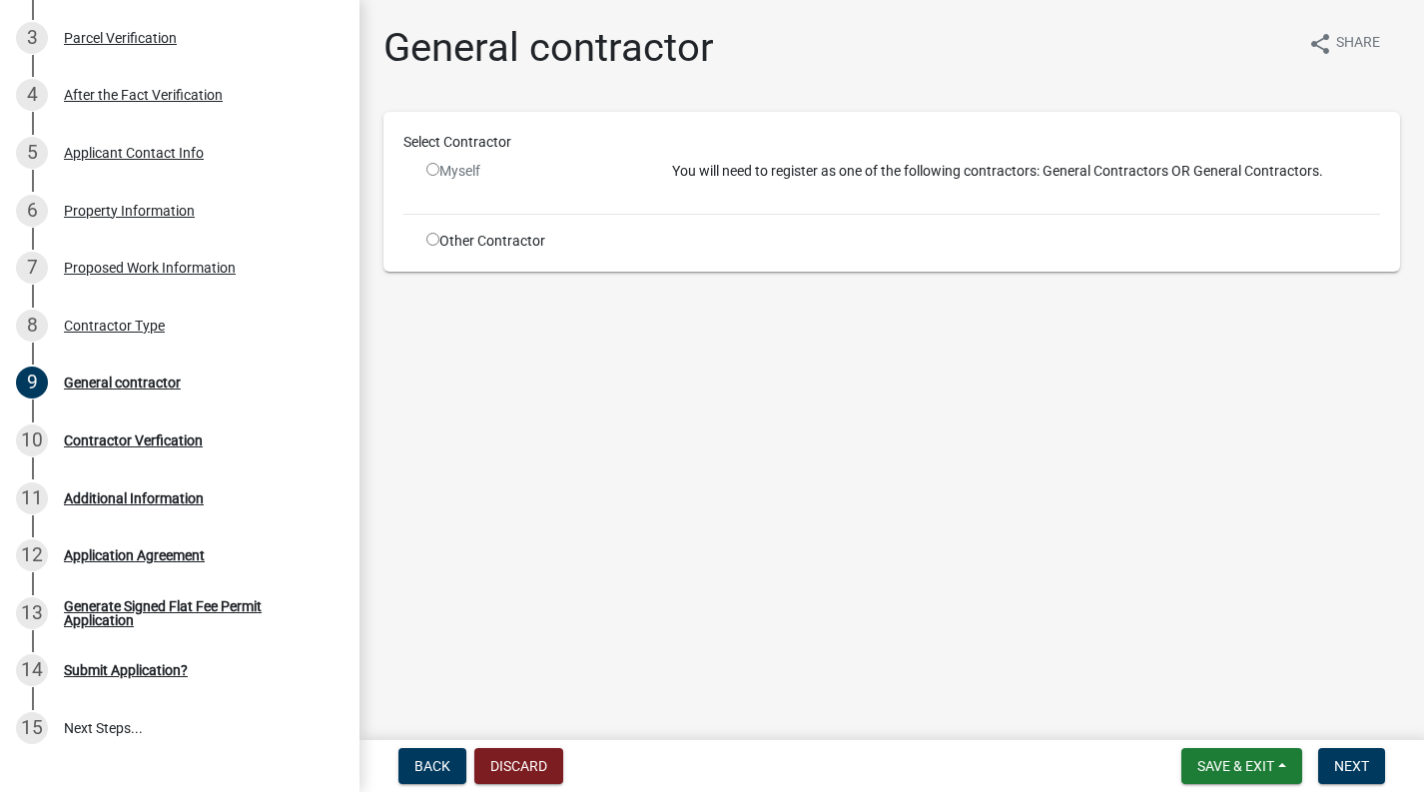
click at [434, 248] on div "Other Contractor" at bounding box center [534, 241] width 246 height 21
click at [434, 243] on input "radio" at bounding box center [432, 239] width 13 height 13
radio input "true"
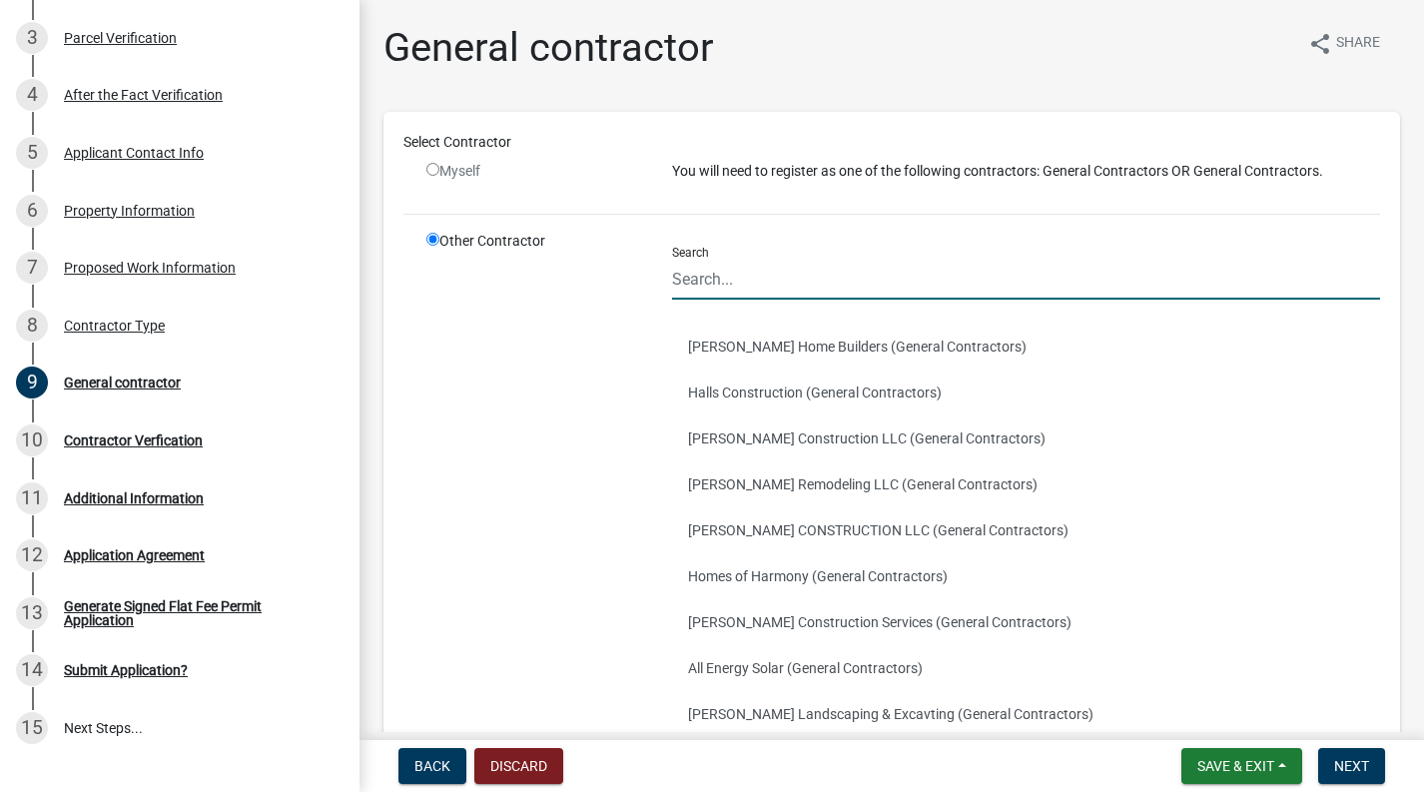
click at [748, 265] on input "Search" at bounding box center [1026, 279] width 708 height 41
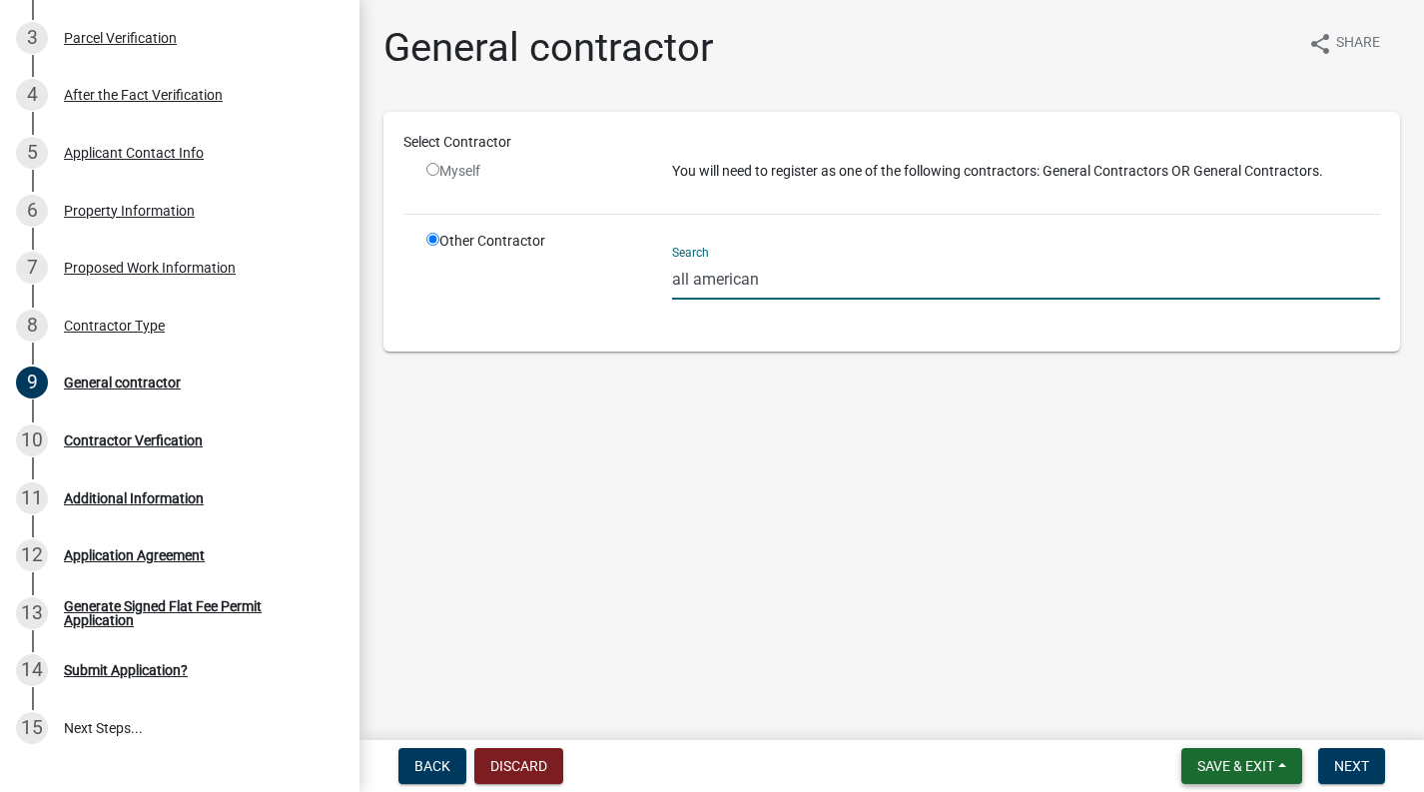
type input "all american"
click at [1286, 762] on button "Save & Exit" at bounding box center [1241, 766] width 121 height 36
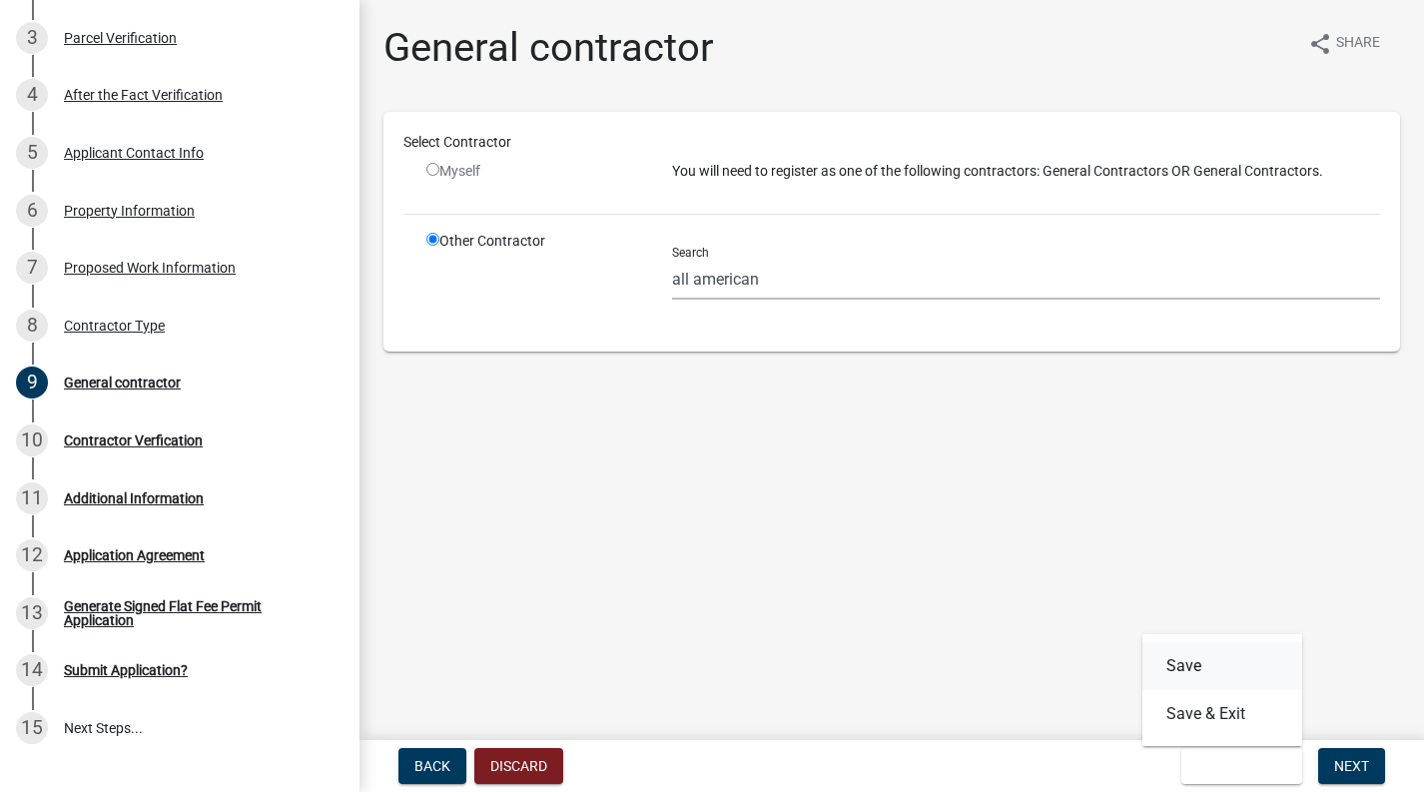
click at [1186, 655] on button "Save" at bounding box center [1222, 666] width 160 height 48
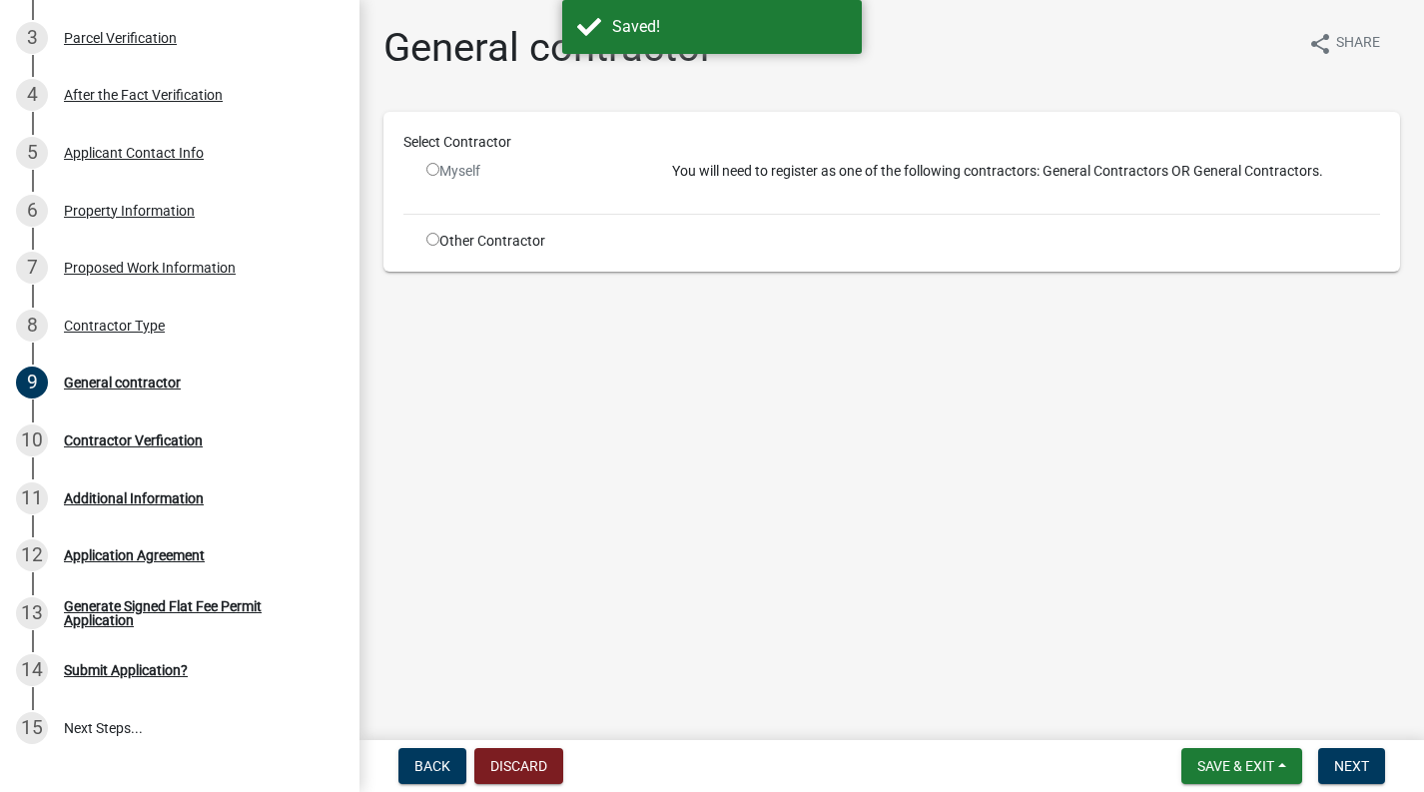
click at [432, 240] on input "radio" at bounding box center [432, 239] width 13 height 13
radio input "true"
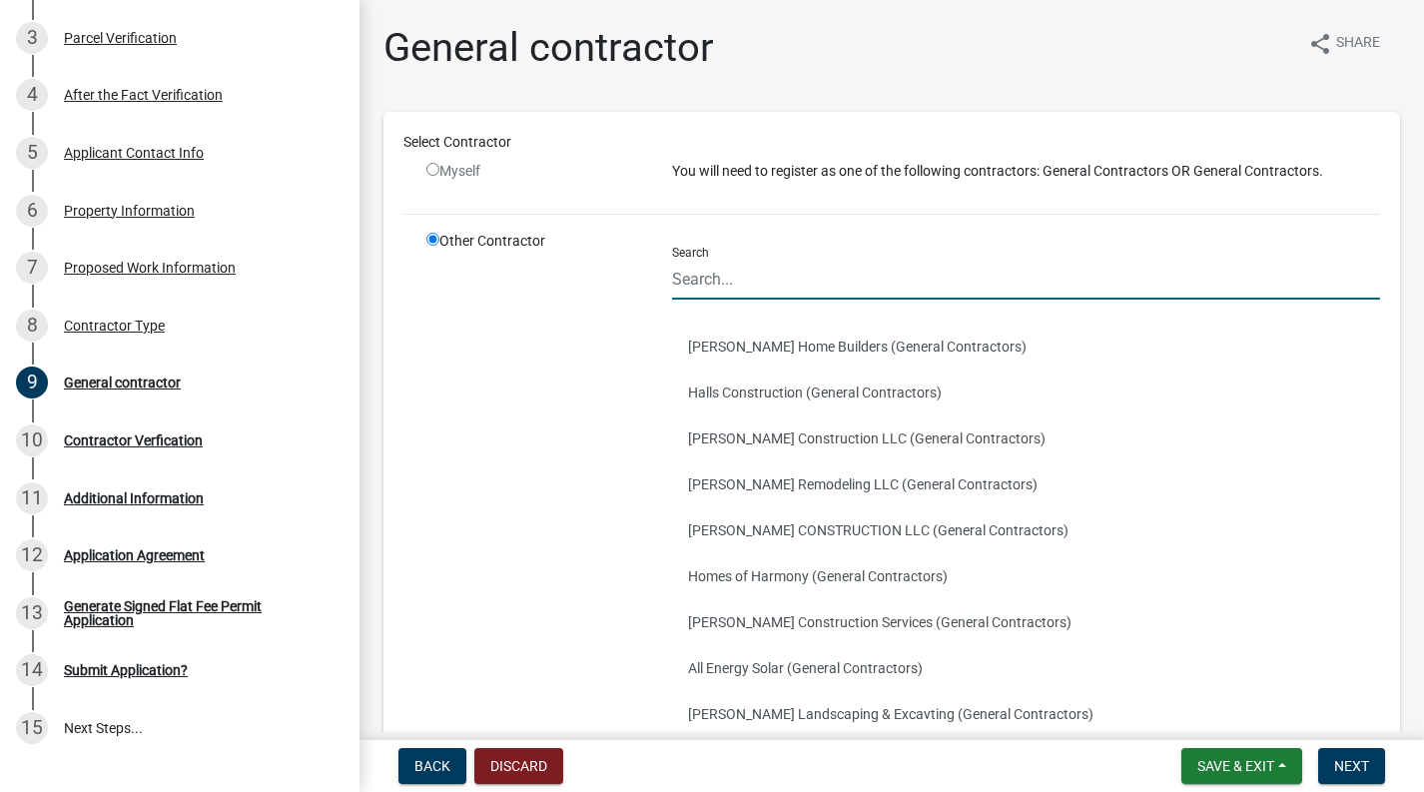
click at [759, 281] on input "Search" at bounding box center [1026, 279] width 708 height 41
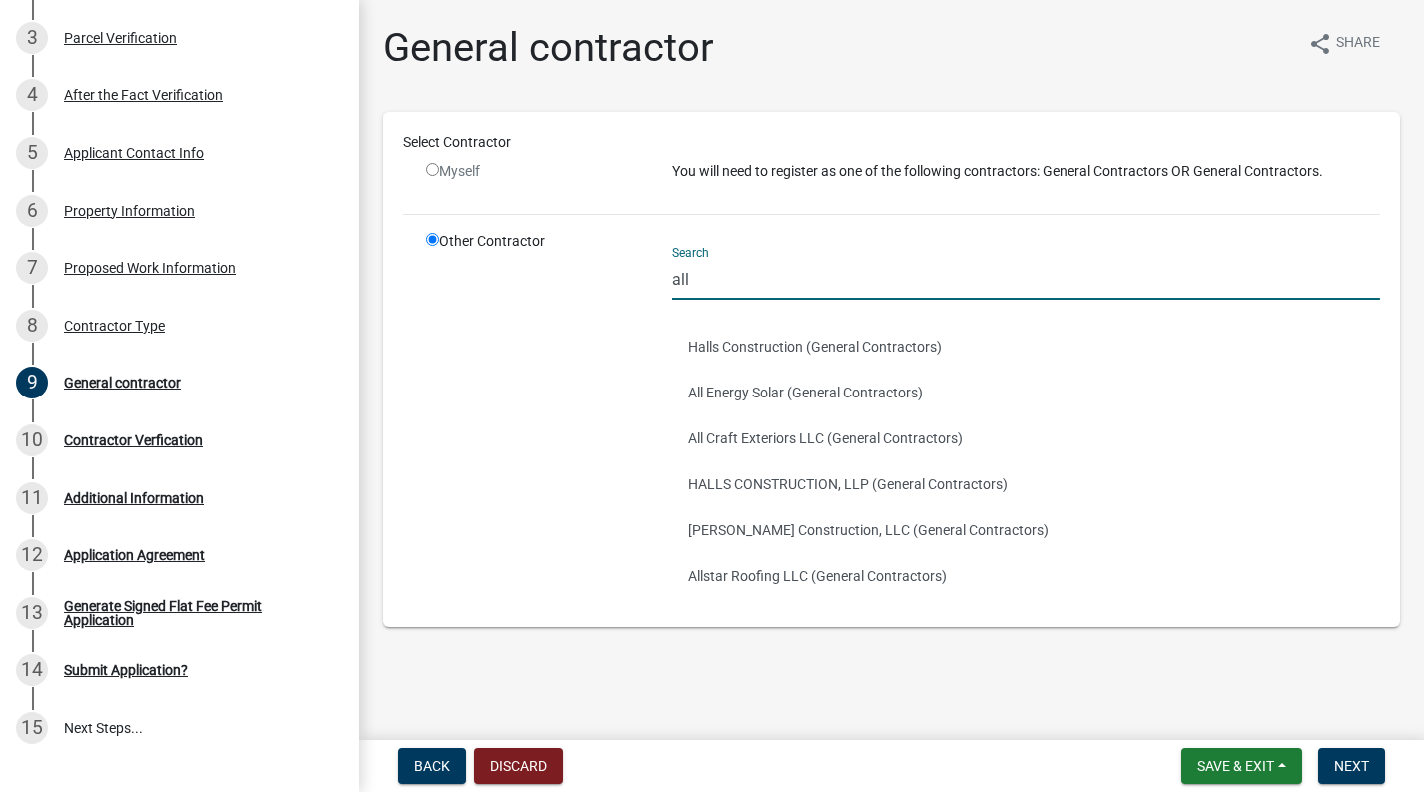
type input "all"
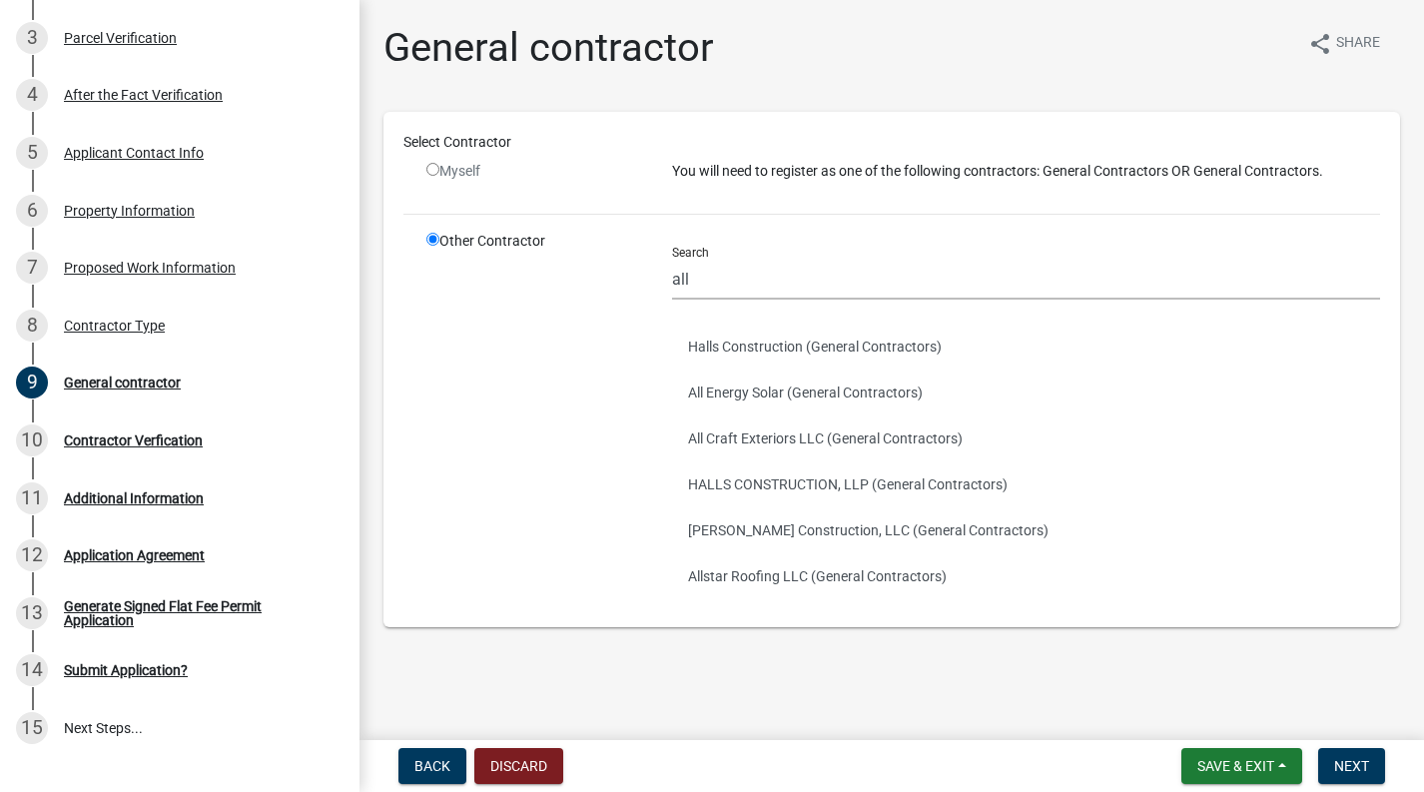
click at [436, 172] on input "radio" at bounding box center [432, 169] width 13 height 13
radio input "false"
radio input "true"
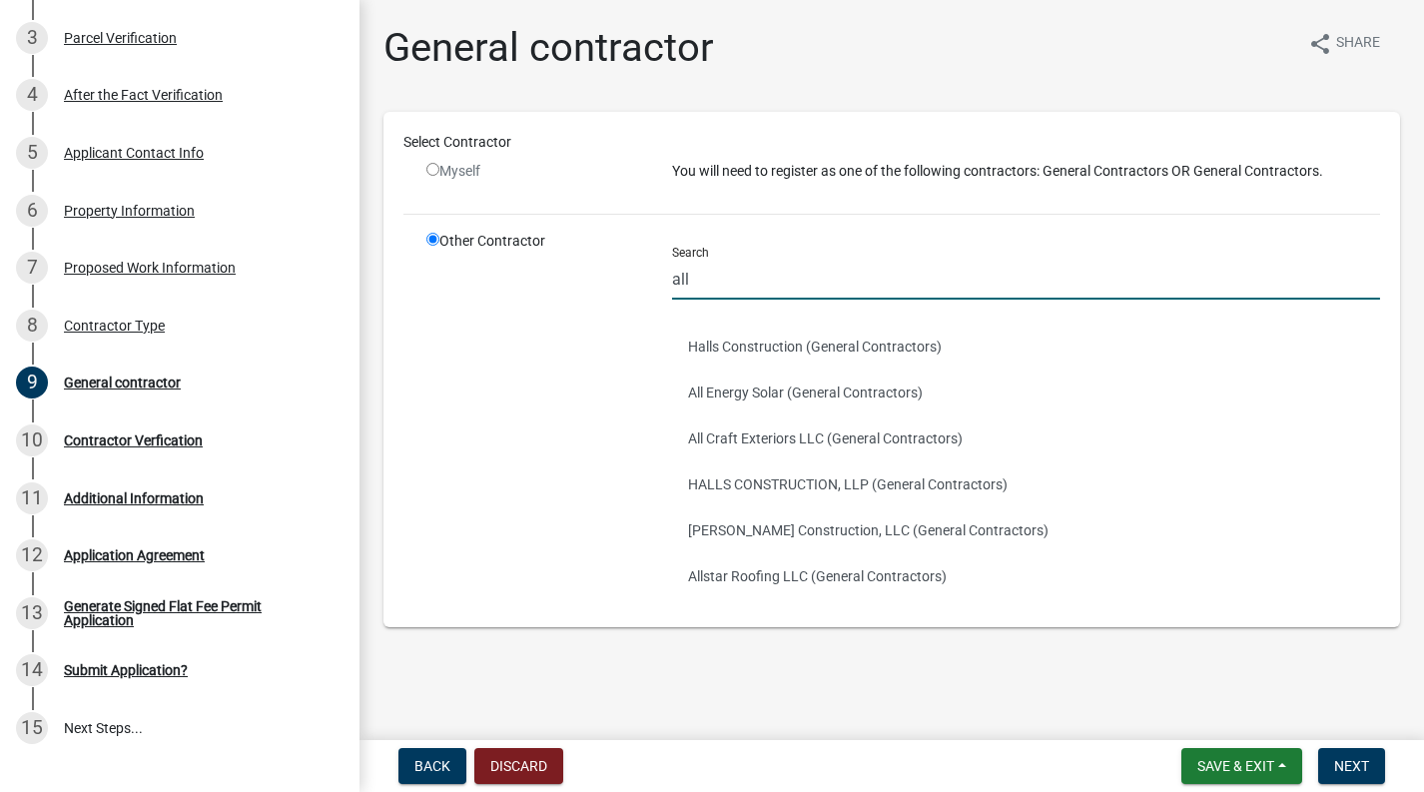
click at [729, 284] on input "all" at bounding box center [1026, 279] width 708 height 41
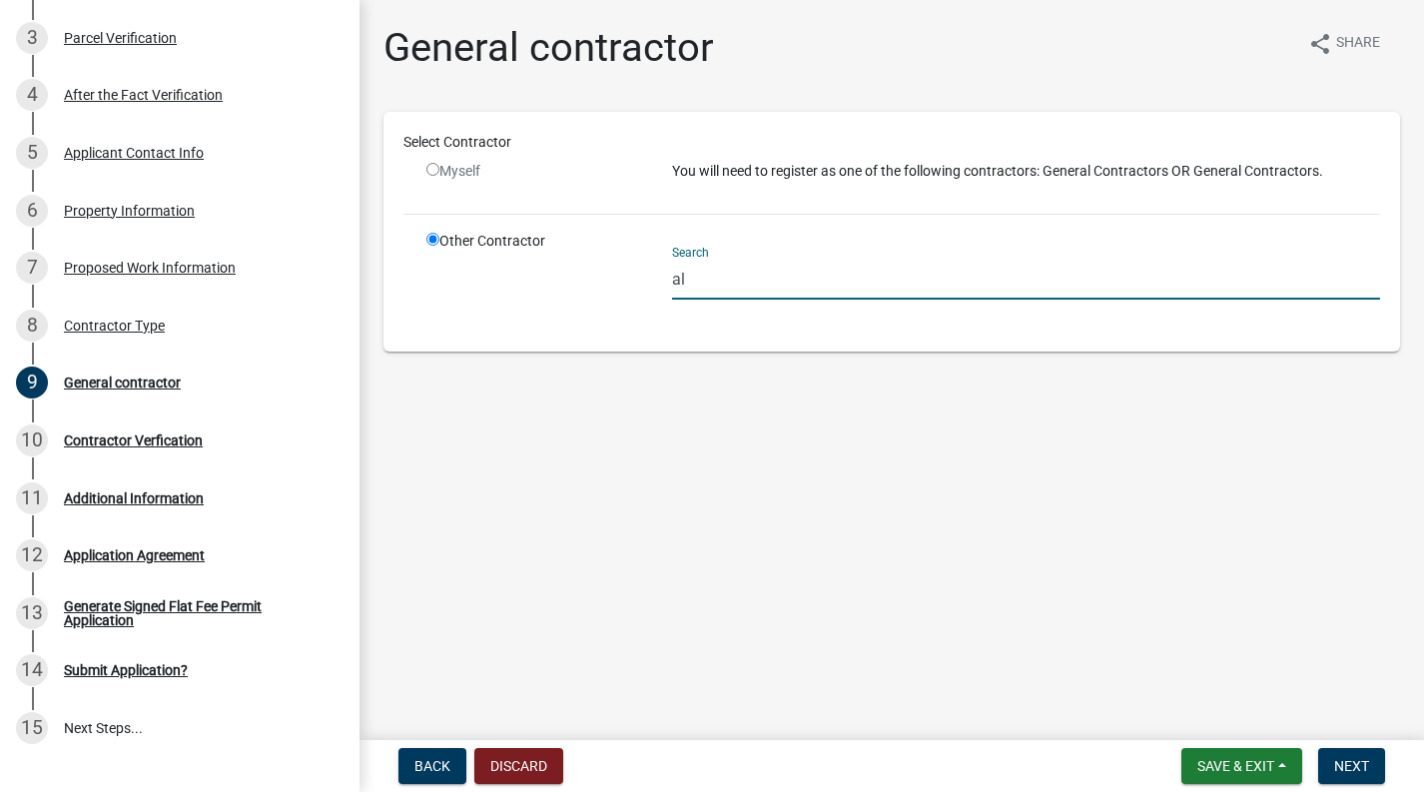
type input "a"
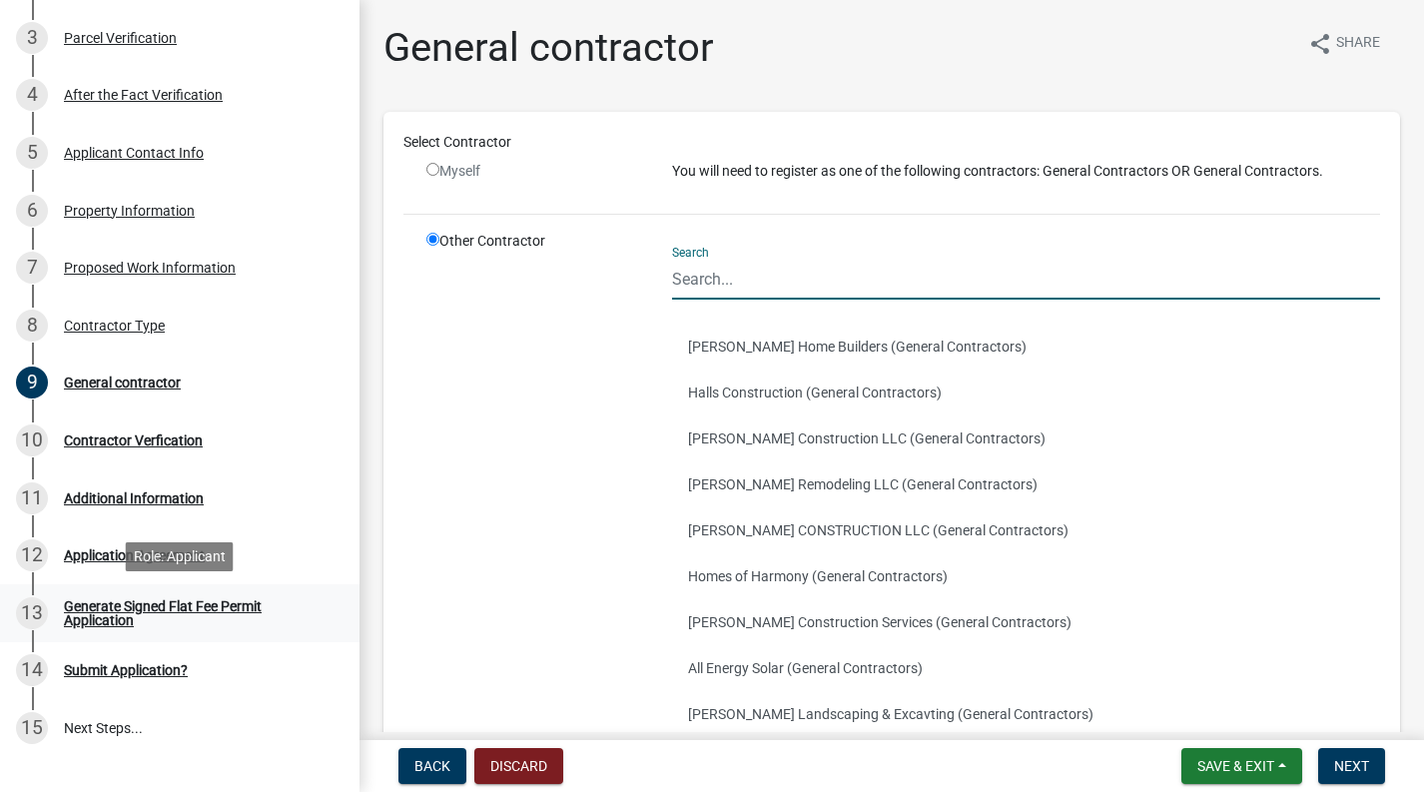
click at [275, 603] on div "Generate Signed Flat Fee Permit Application" at bounding box center [196, 613] width 264 height 28
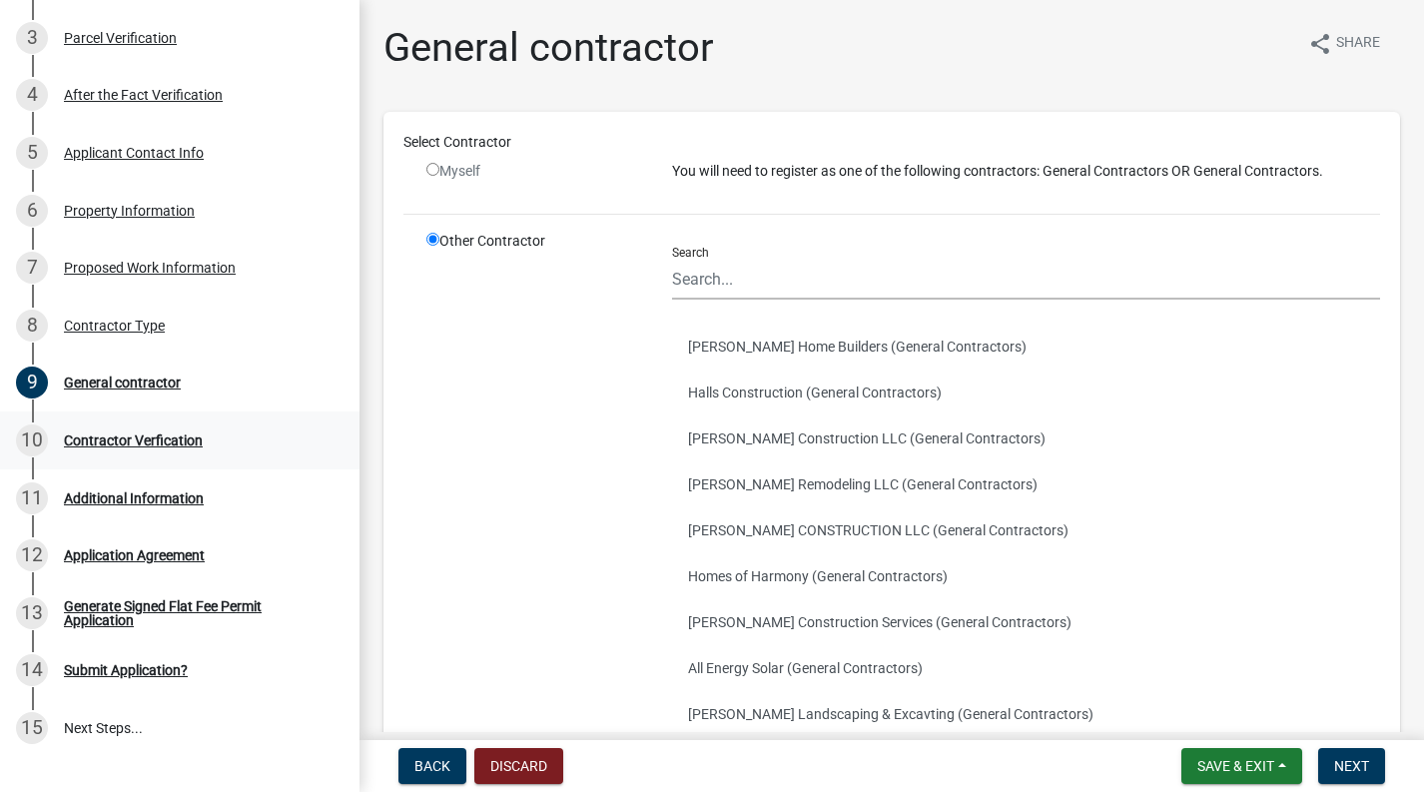
click at [174, 437] on div "Contractor Verfication" at bounding box center [133, 440] width 139 height 14
click at [145, 376] on div "General contractor" at bounding box center [122, 382] width 117 height 14
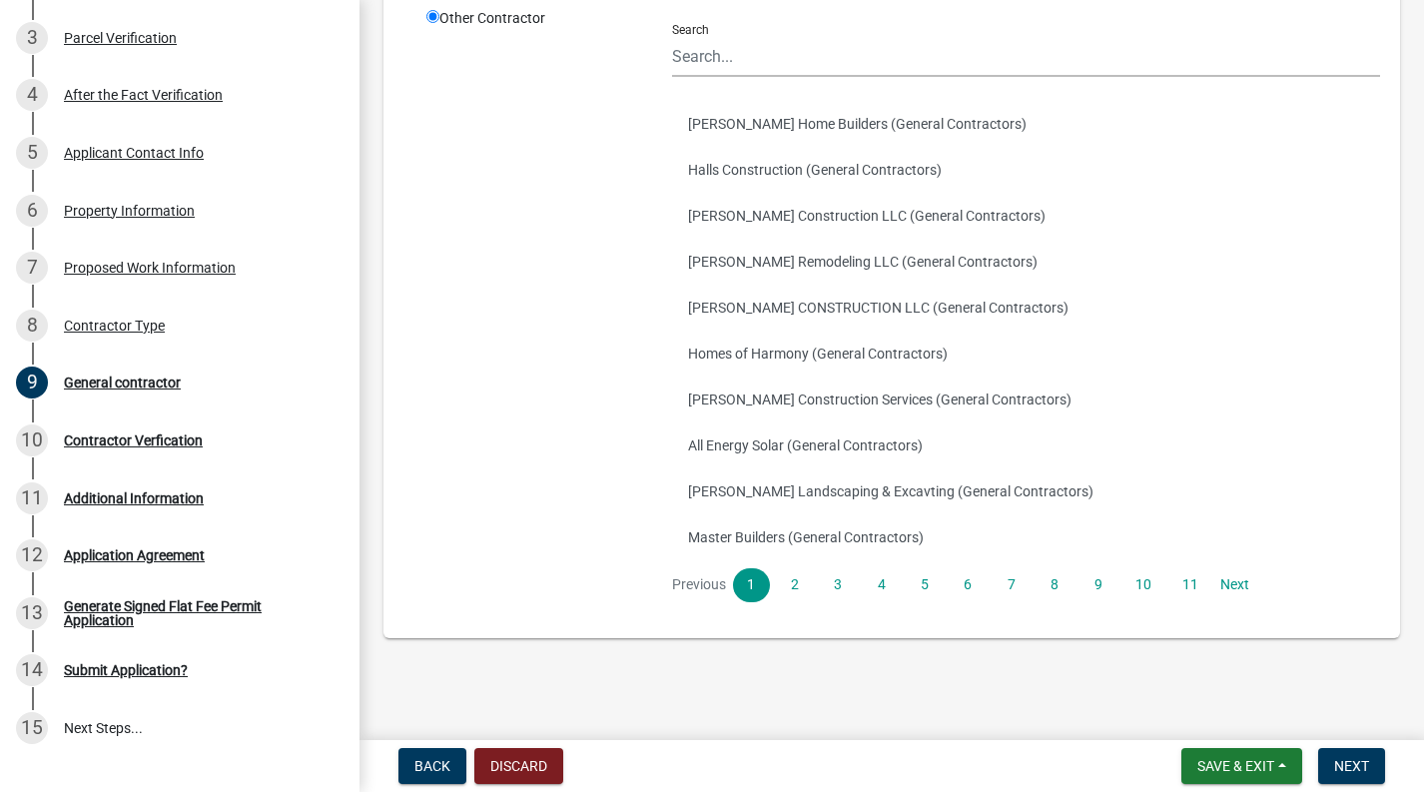
scroll to position [222, 0]
click at [1188, 582] on link "11" at bounding box center [1190, 586] width 40 height 34
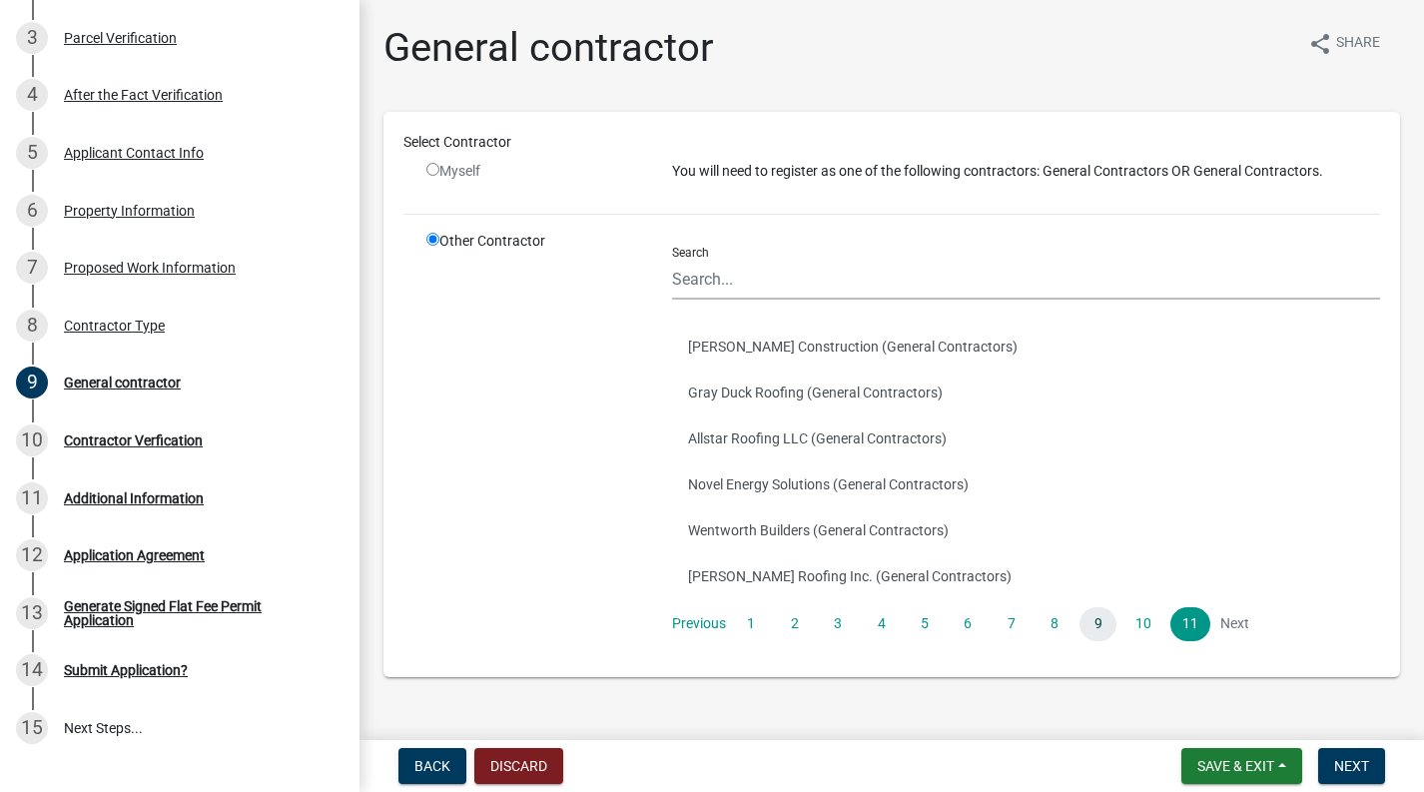
click at [1106, 621] on link "9" at bounding box center [1097, 624] width 36 height 34
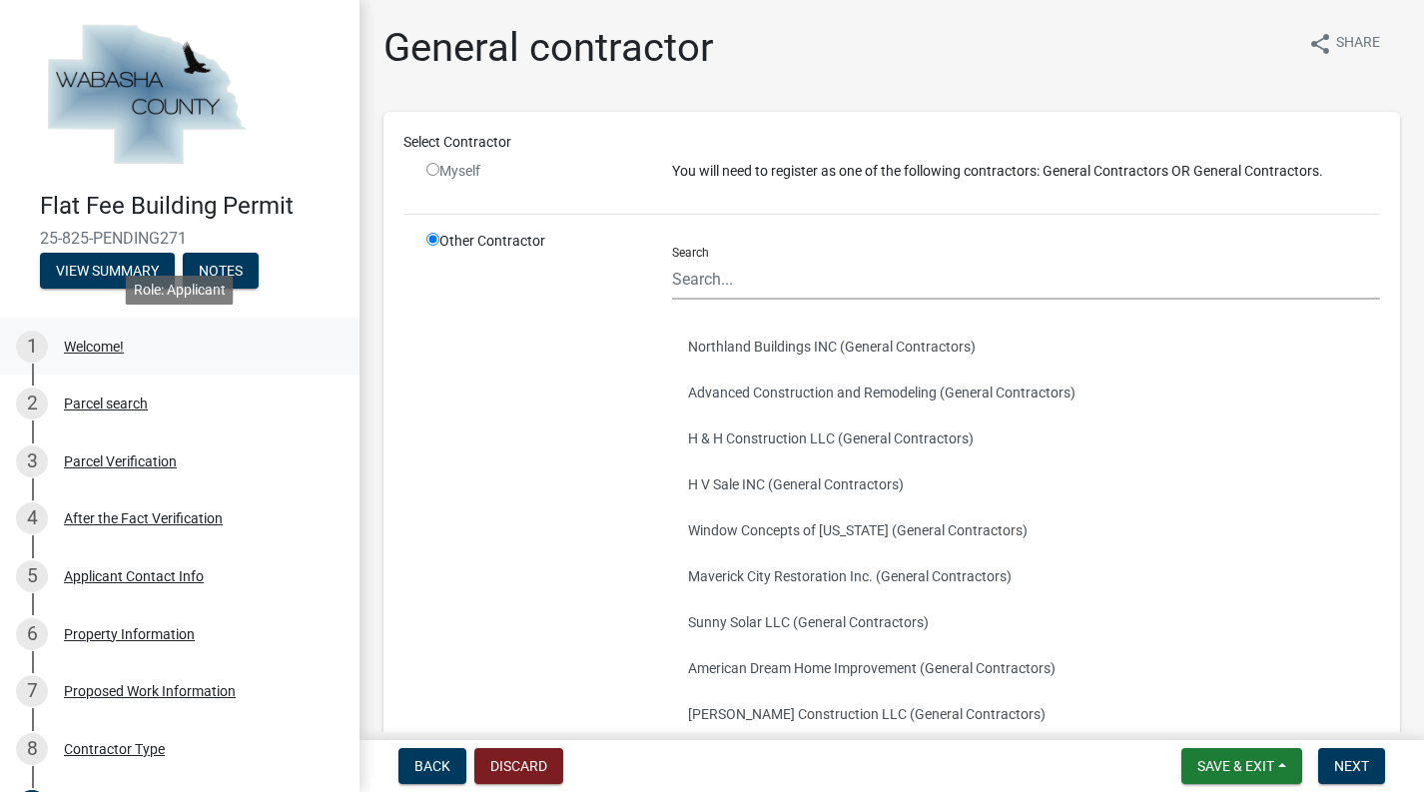
click at [100, 348] on div "Welcome!" at bounding box center [94, 346] width 60 height 14
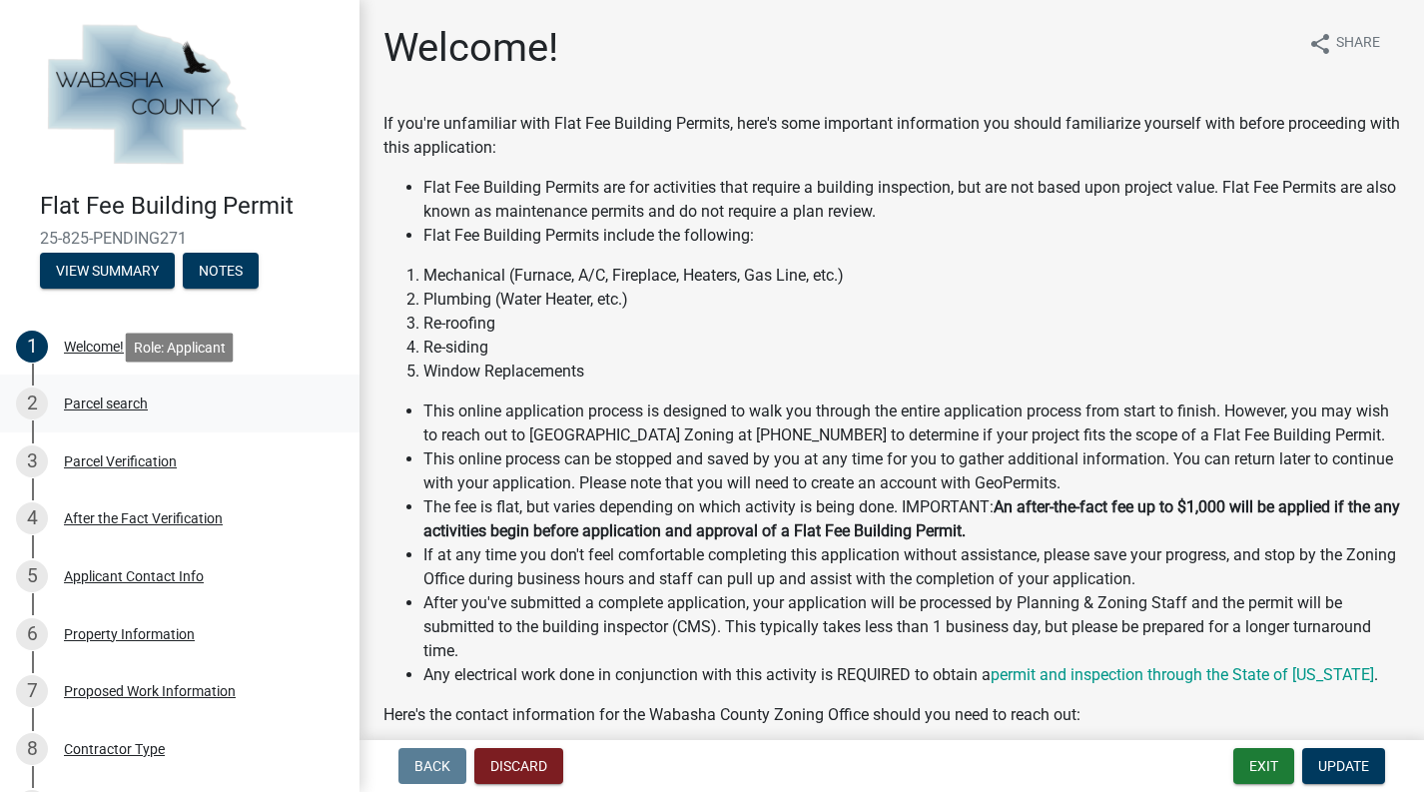
click at [137, 396] on div "Parcel search" at bounding box center [106, 403] width 84 height 14
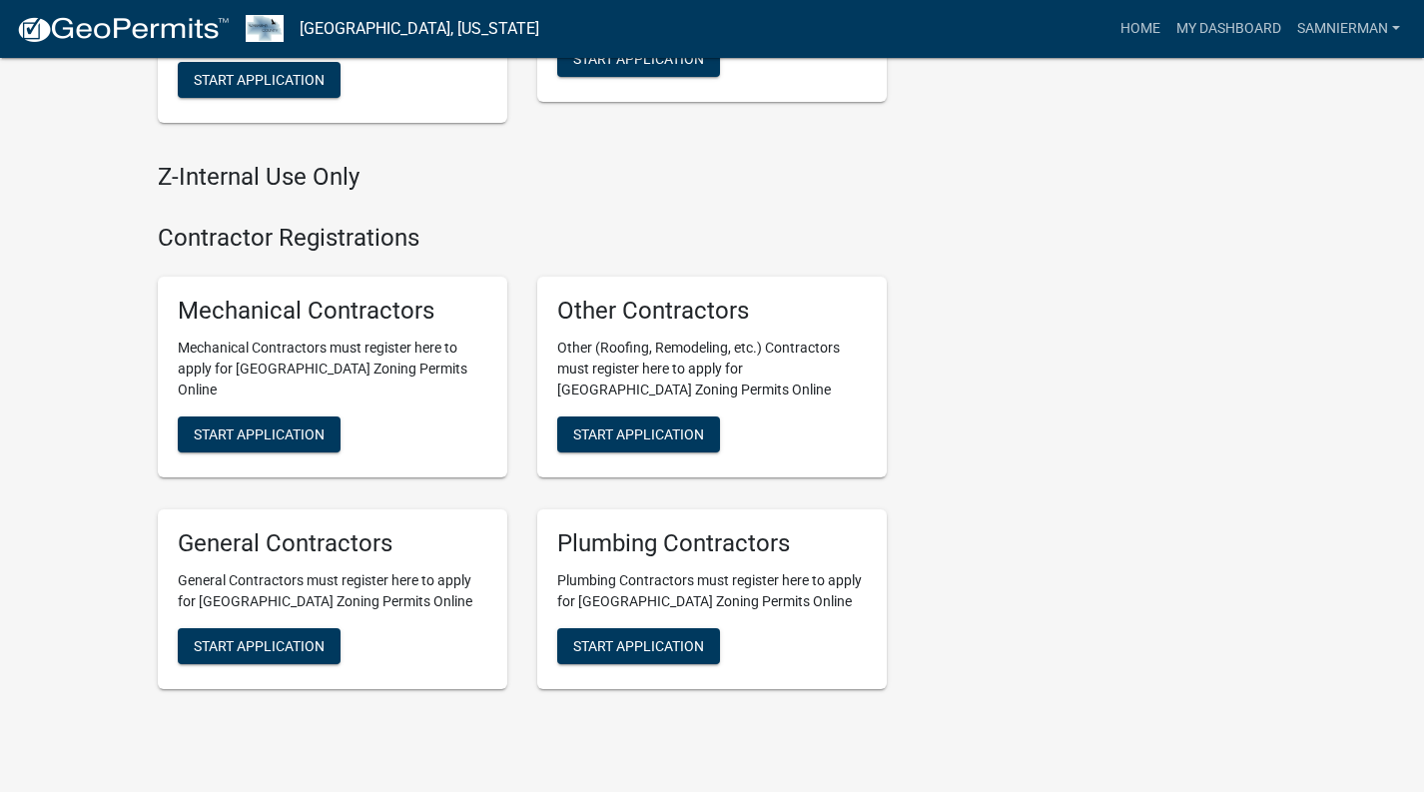
scroll to position [1146, 0]
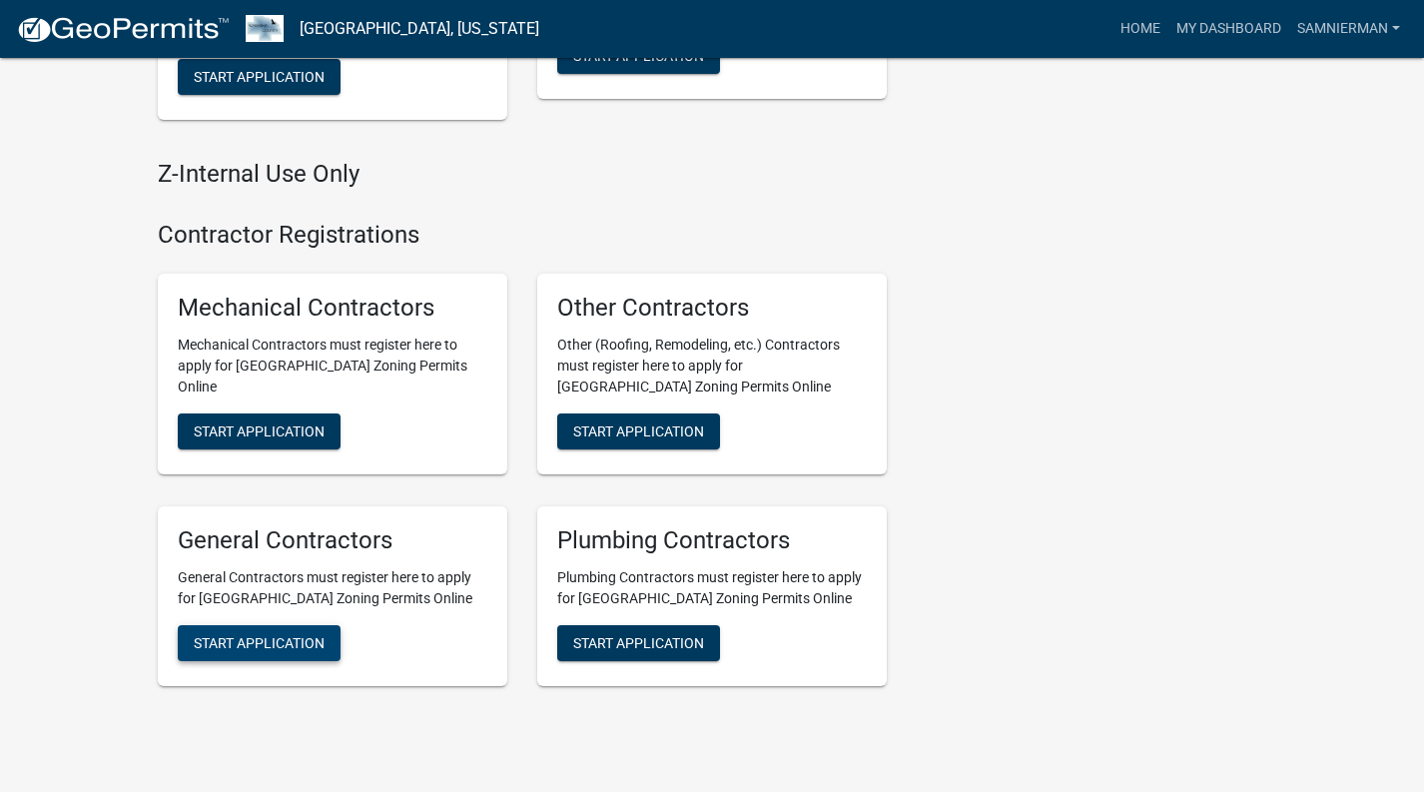
click at [267, 634] on span "Start Application" at bounding box center [259, 642] width 131 height 16
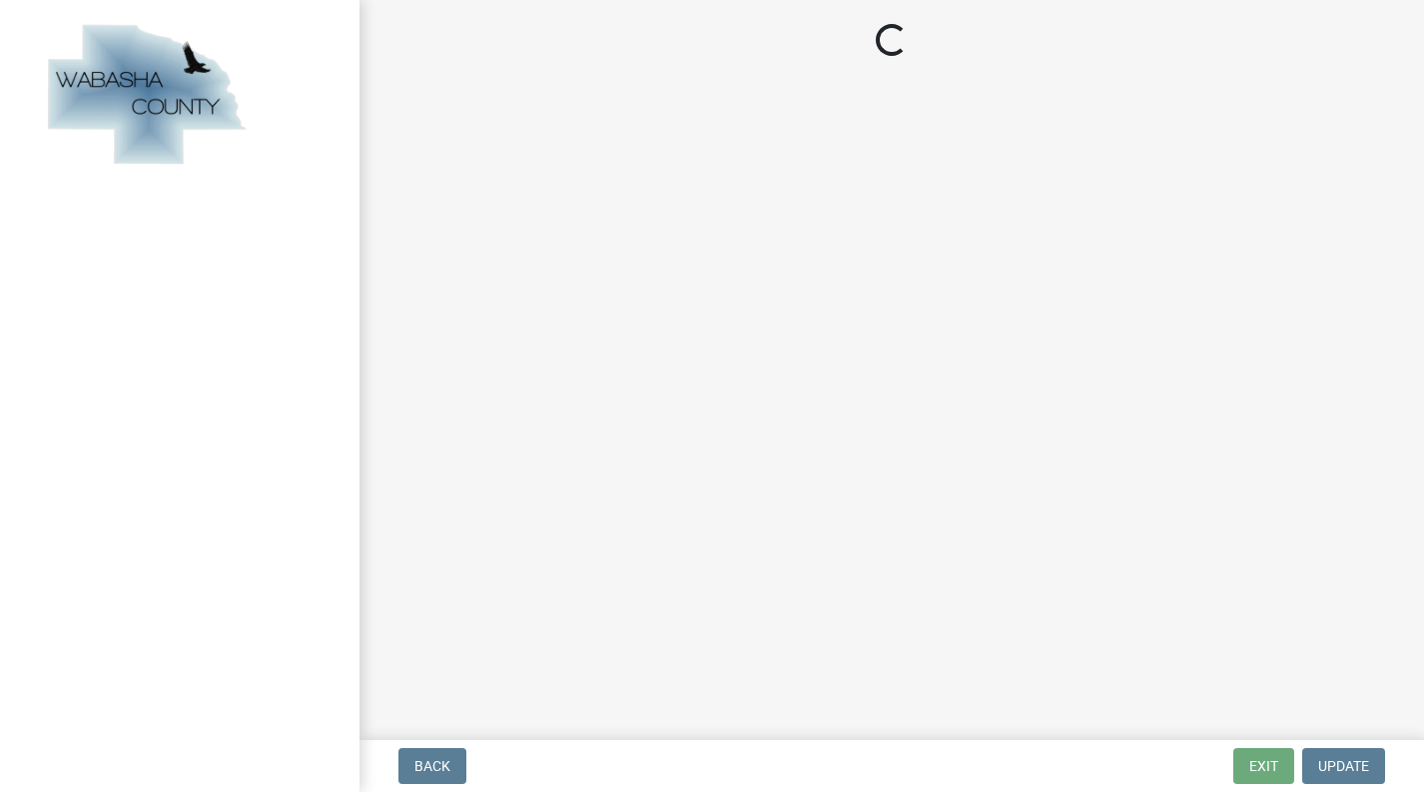
select select "mn"
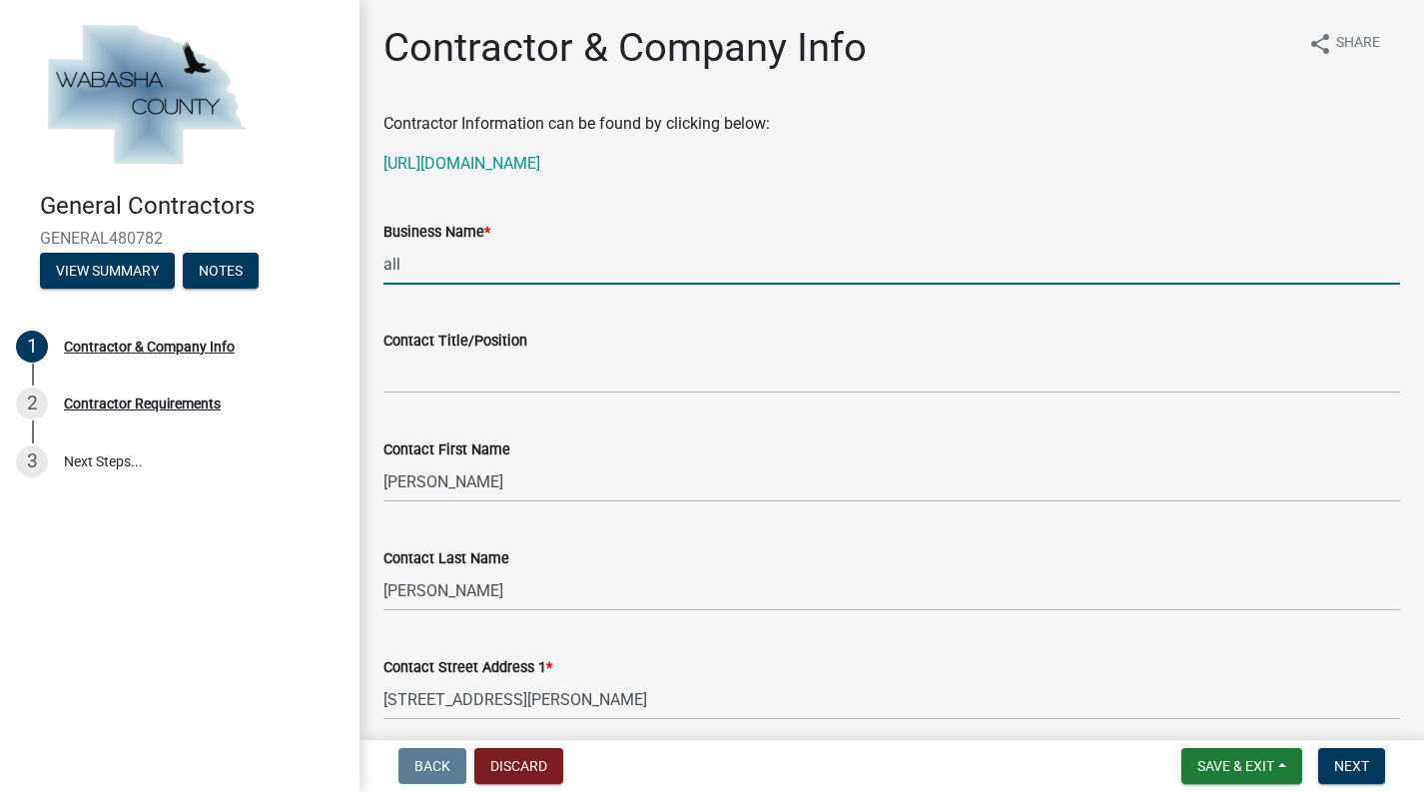
type input "All American Home improvements"
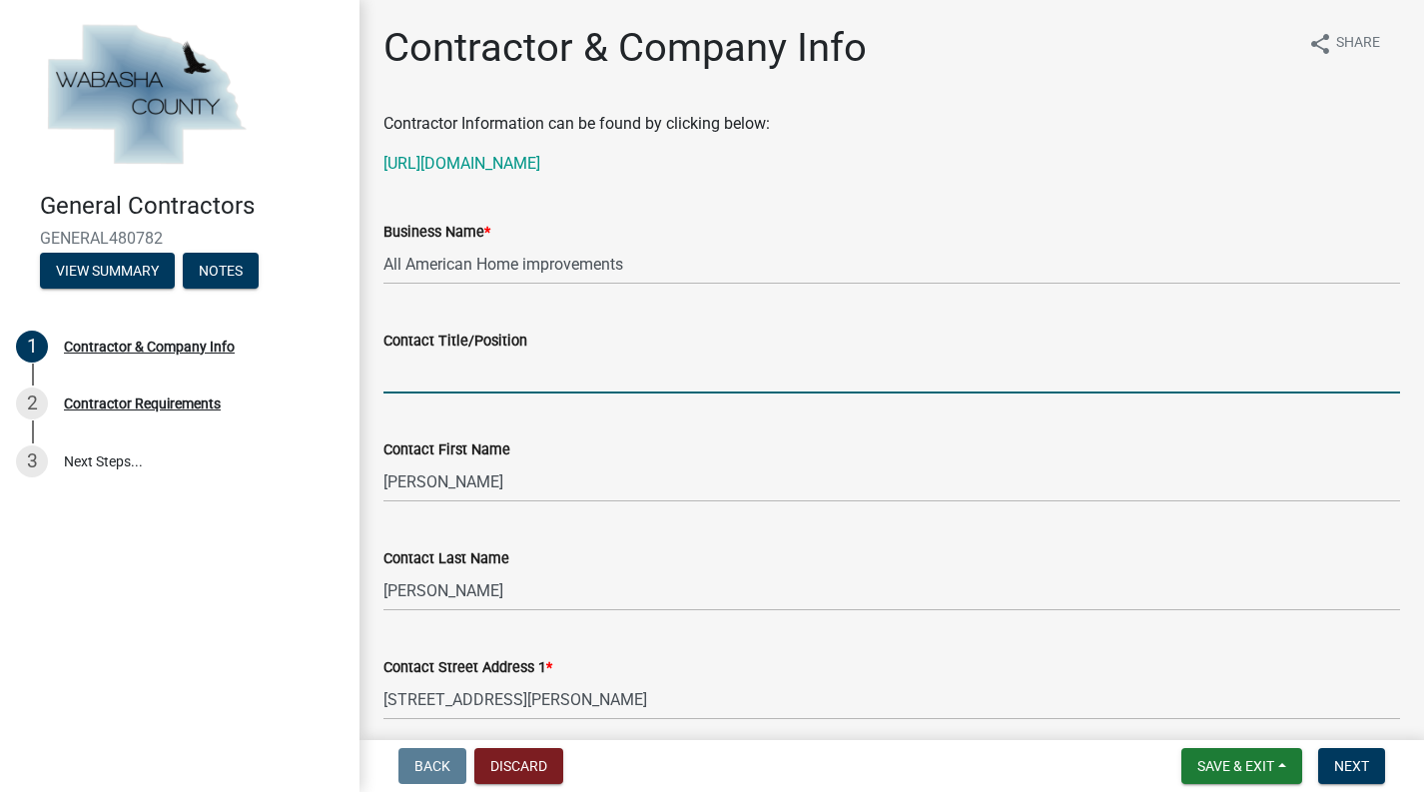
click at [511, 370] on input "Contact Title/Position" at bounding box center [891, 372] width 1016 height 41
type input "S"
type input "o"
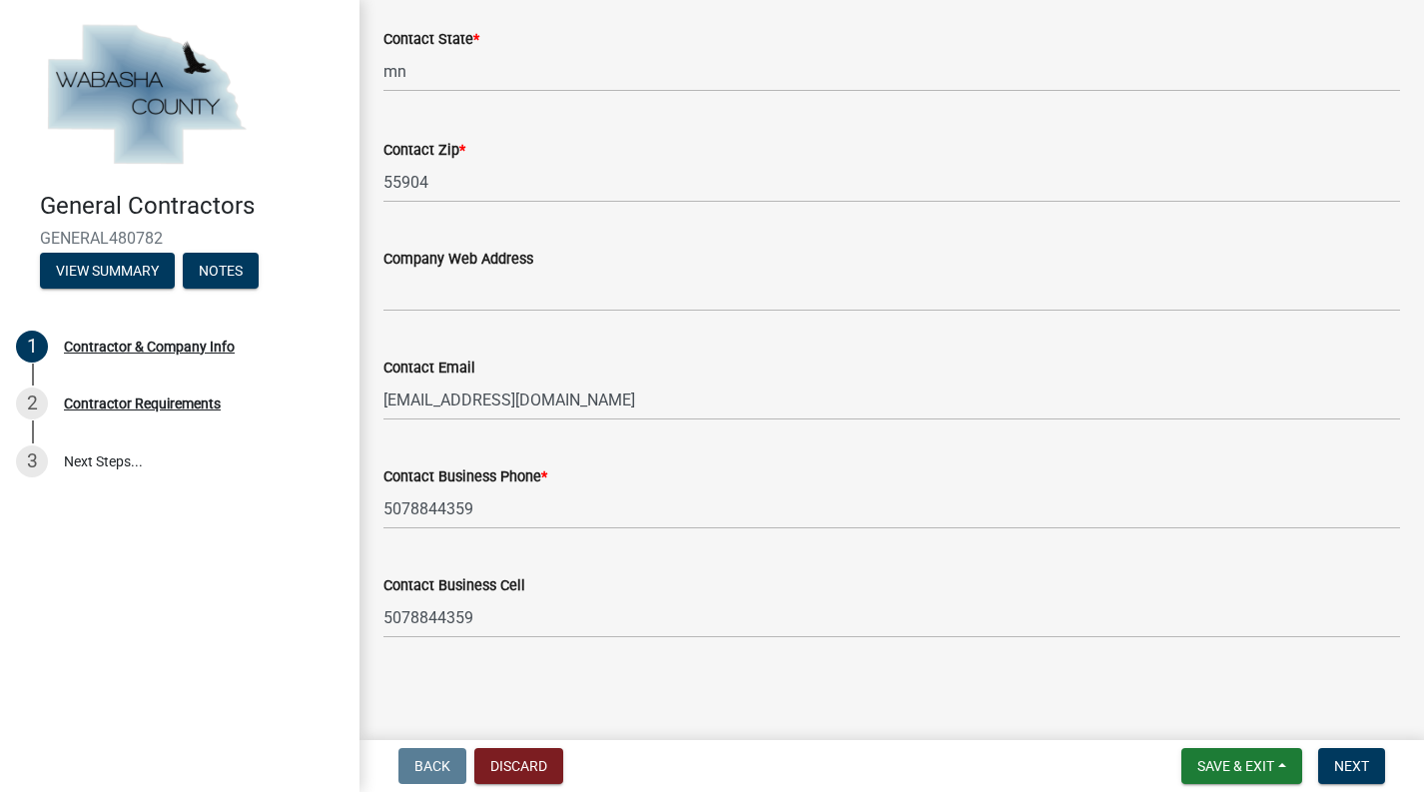
scroll to position [978, 0]
type input "Owner"
click at [1357, 762] on span "Next" at bounding box center [1351, 766] width 35 height 16
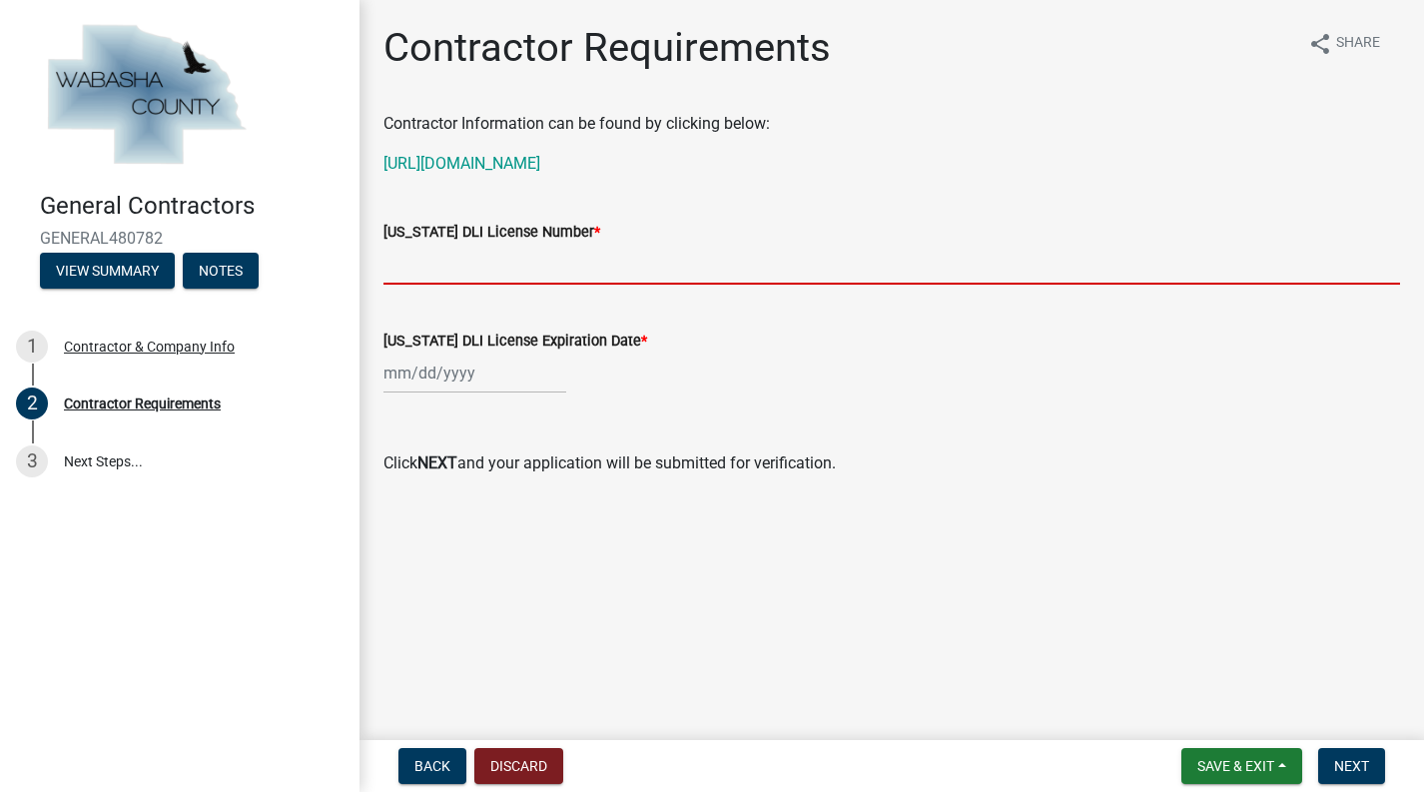
click at [659, 261] on input "Minnesota DLI License Number *" at bounding box center [891, 264] width 1016 height 41
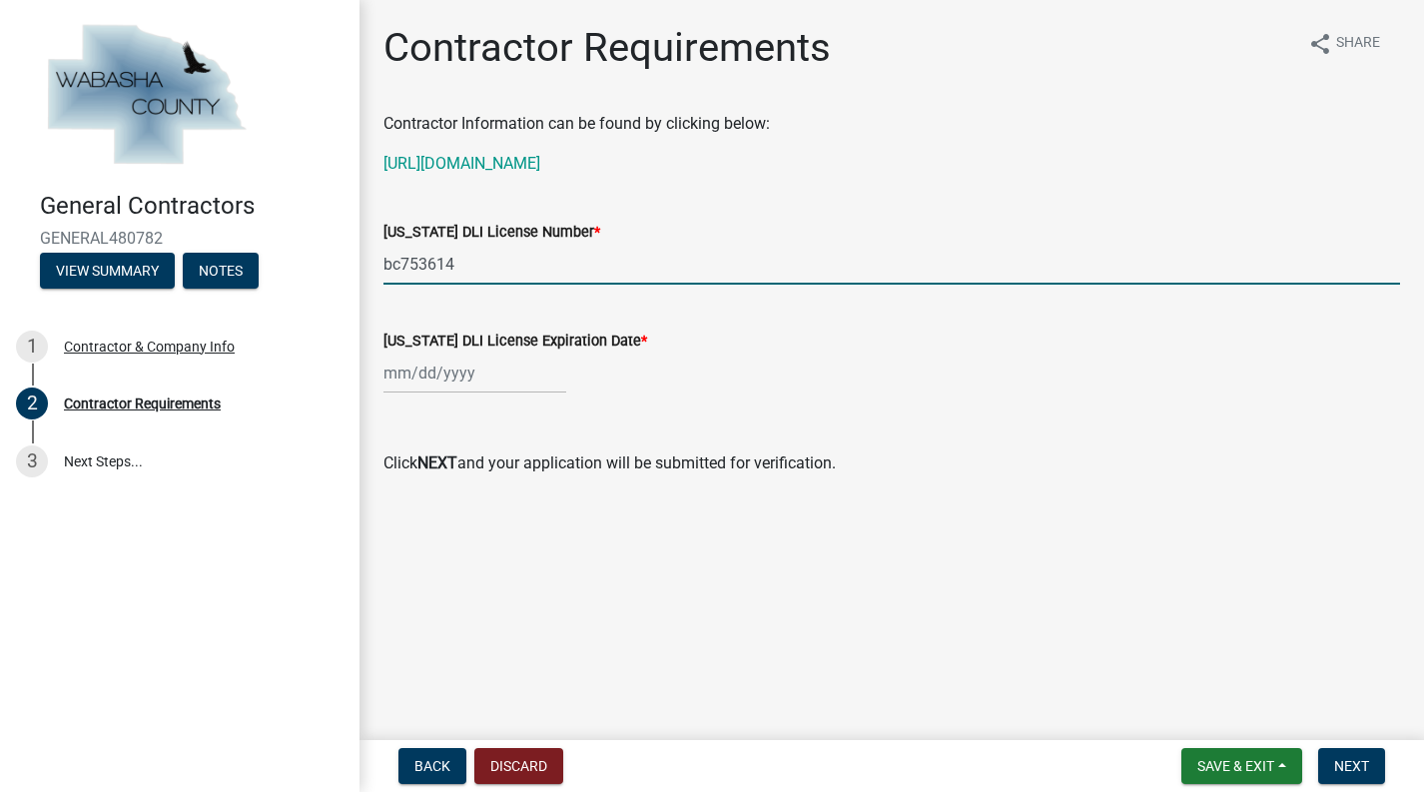
type input "bc753614"
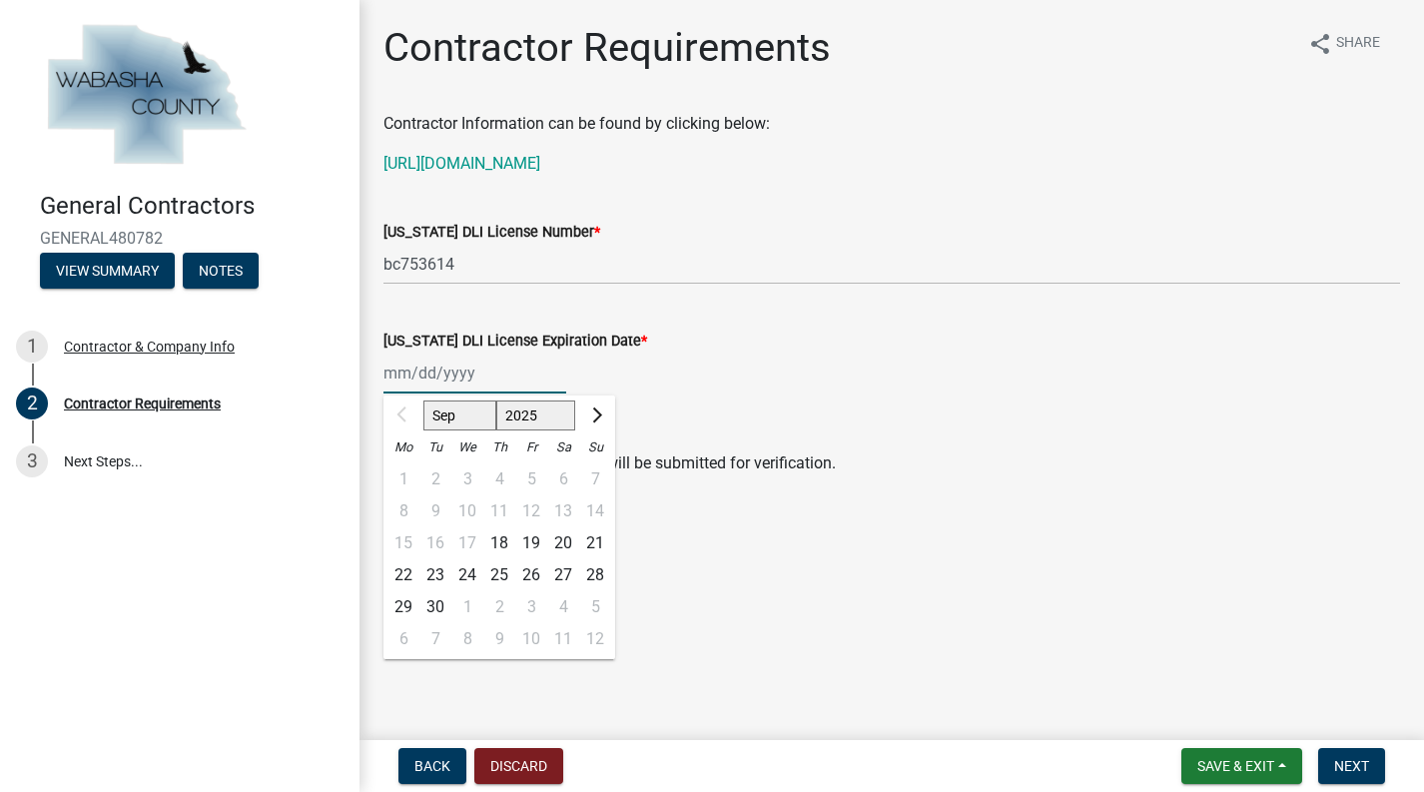
click at [544, 376] on div "Sep Oct Nov Dec 2025 2026 2027 2028 2029 Mo Tu We Th Fr Sa Su 1 2 3 4 5 6 7 8 9…" at bounding box center [474, 372] width 183 height 41
click at [407, 373] on input "Minnesota DLI License Expiration Date *" at bounding box center [474, 372] width 183 height 41
click at [709, 377] on div "03 31 2025 Sep Oct Nov Dec 2025 2026 2027 2028 2029 Mo Tu We Th Fr Sa Su 1 2 3 …" at bounding box center [891, 372] width 1016 height 41
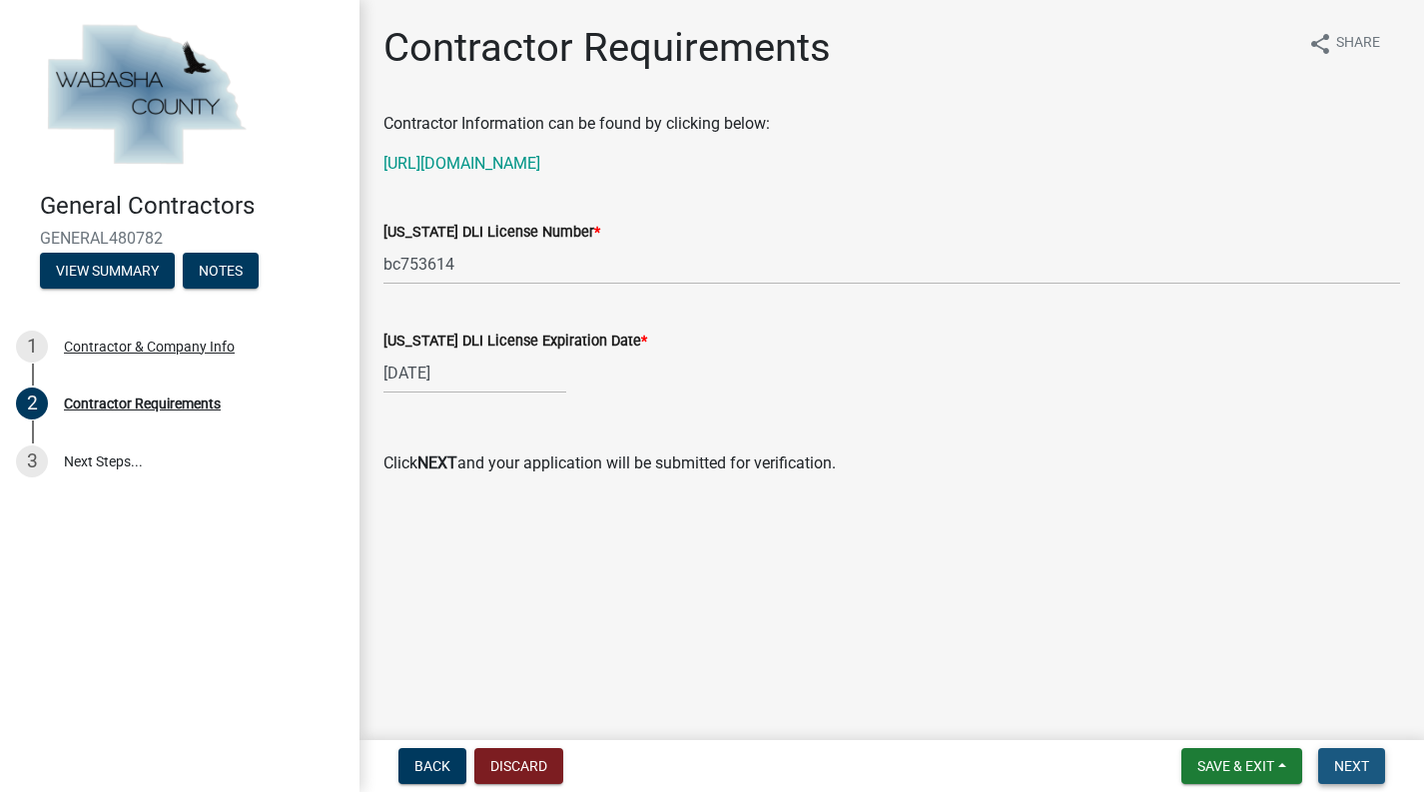
click at [1337, 761] on span "Next" at bounding box center [1351, 766] width 35 height 16
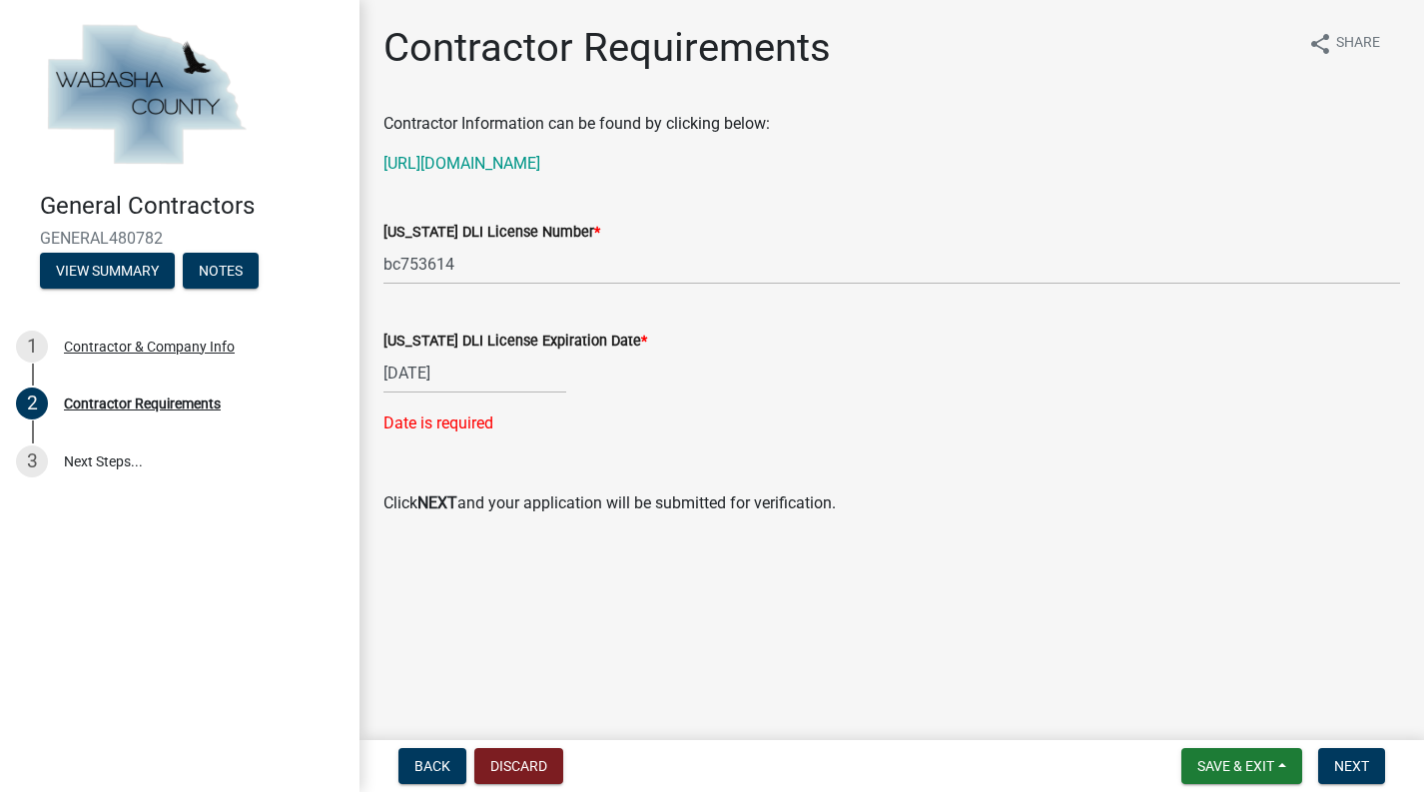
click at [538, 377] on div "03 31 2025" at bounding box center [474, 372] width 183 height 41
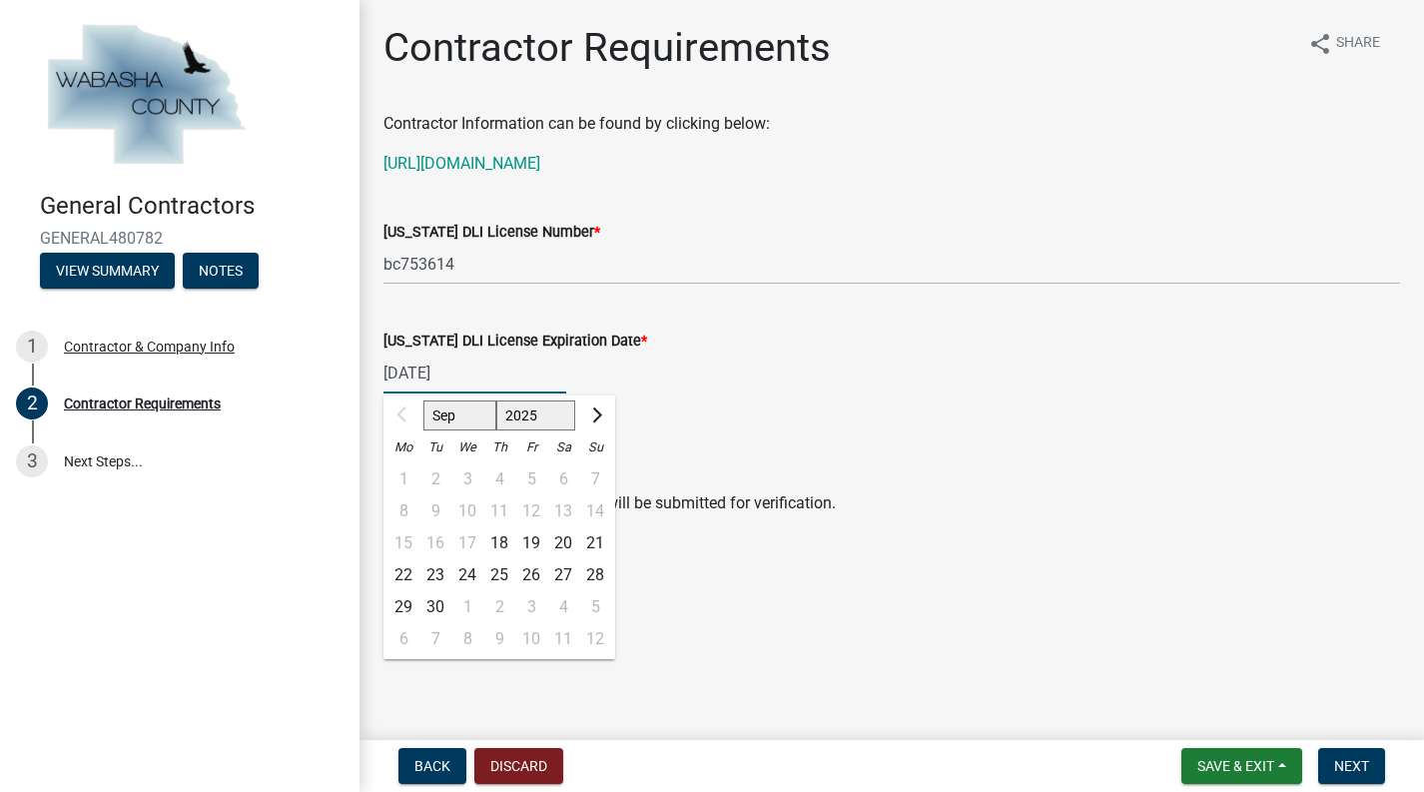
click at [466, 366] on input "03 31 2025" at bounding box center [474, 372] width 183 height 41
type input "03 31 2026"
click at [774, 507] on p "Click NEXT and your application will be submitted for verification." at bounding box center [891, 503] width 1016 height 24
click at [452, 366] on div "03 31 2026 Sep Oct Nov Dec 2025 2026 2027 2028 2029 Mo Tu We Th Fr Sa Su 1 2 3 …" at bounding box center [474, 372] width 183 height 41
click at [594, 411] on span "Next month" at bounding box center [594, 414] width 15 height 15
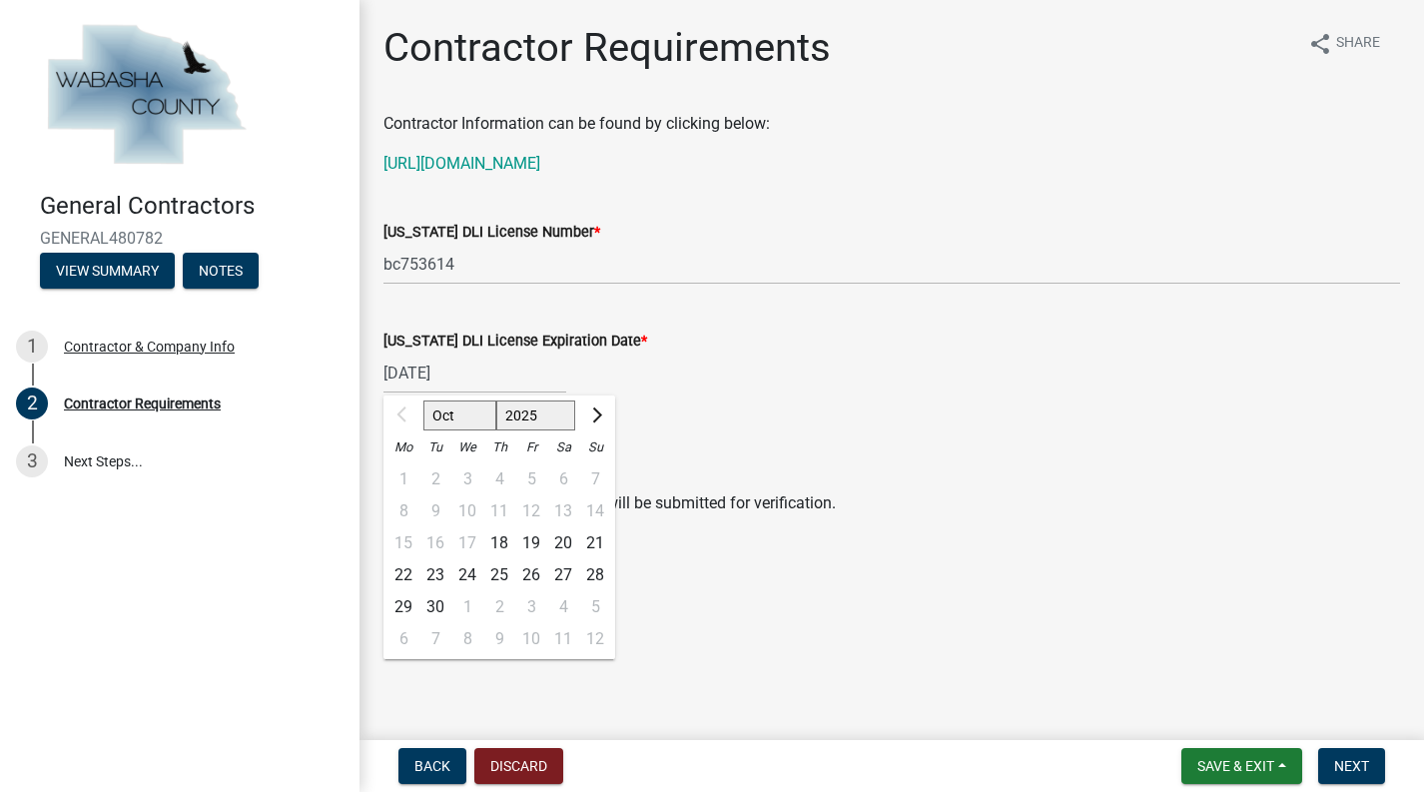
click at [594, 411] on span "Next month" at bounding box center [594, 414] width 15 height 15
select select "12"
click at [594, 411] on span "Next month" at bounding box center [594, 414] width 15 height 15
select select "2026"
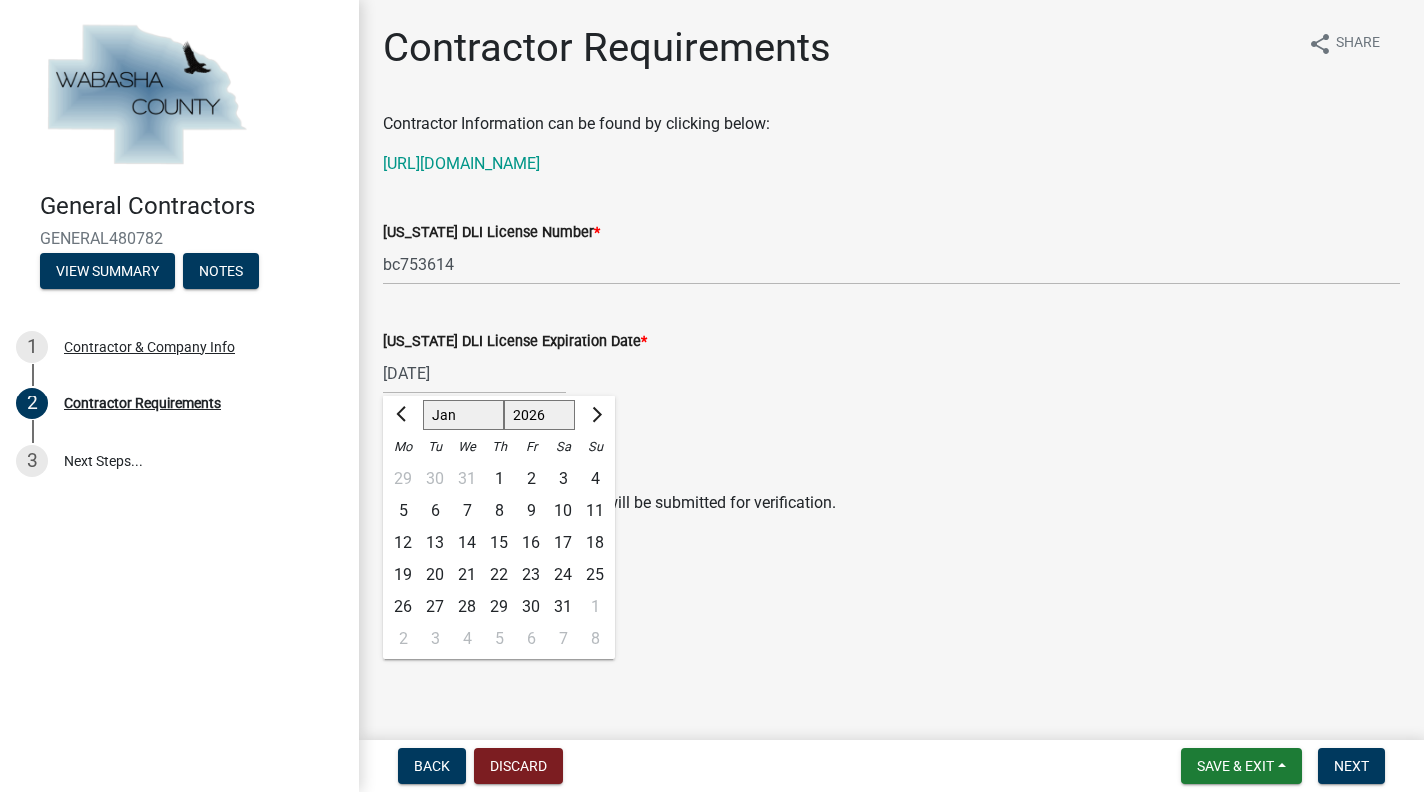
click at [594, 411] on span "Next month" at bounding box center [594, 414] width 15 height 15
select select "3"
click at [430, 632] on div "31" at bounding box center [435, 639] width 32 height 32
type input "03/31/2026"
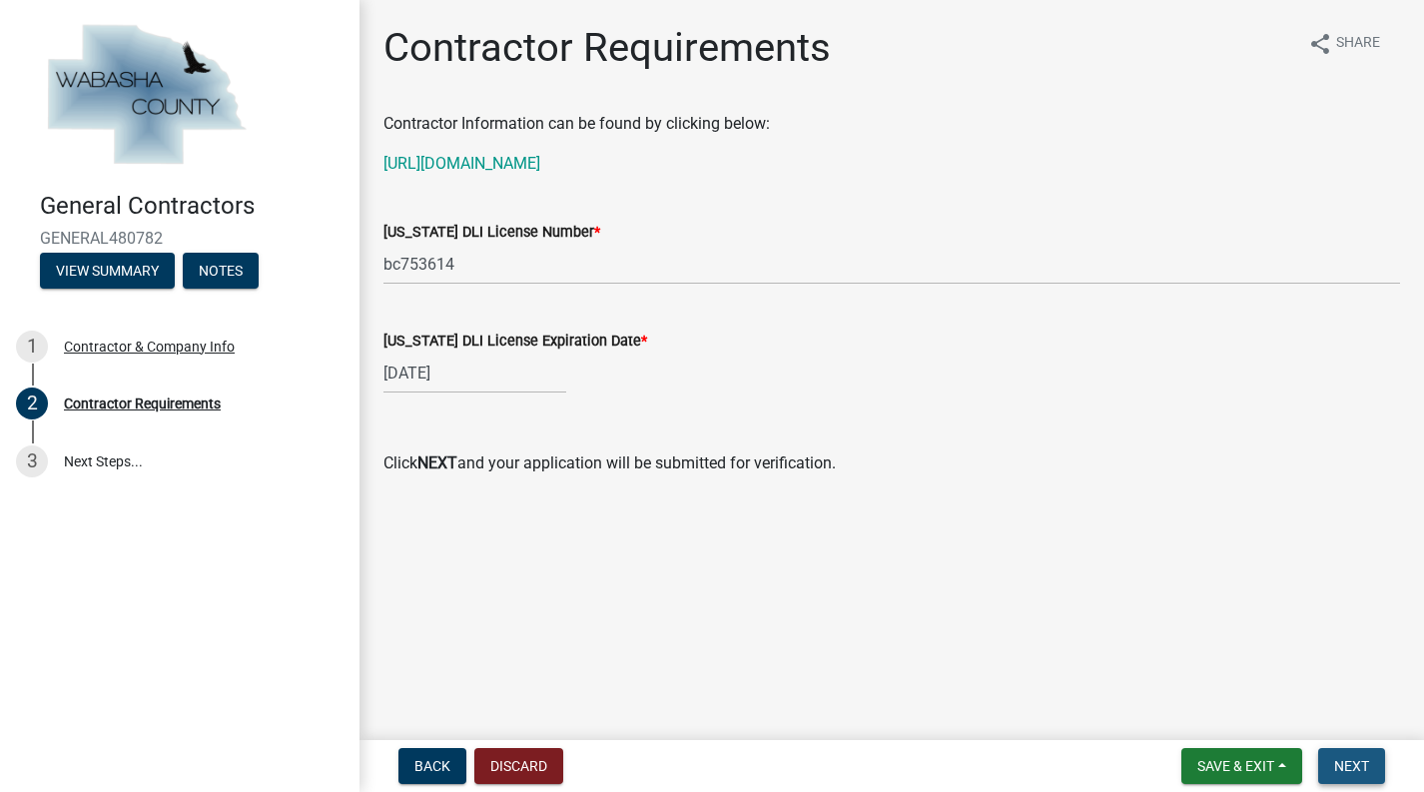
click at [1355, 752] on button "Next" at bounding box center [1351, 766] width 67 height 36
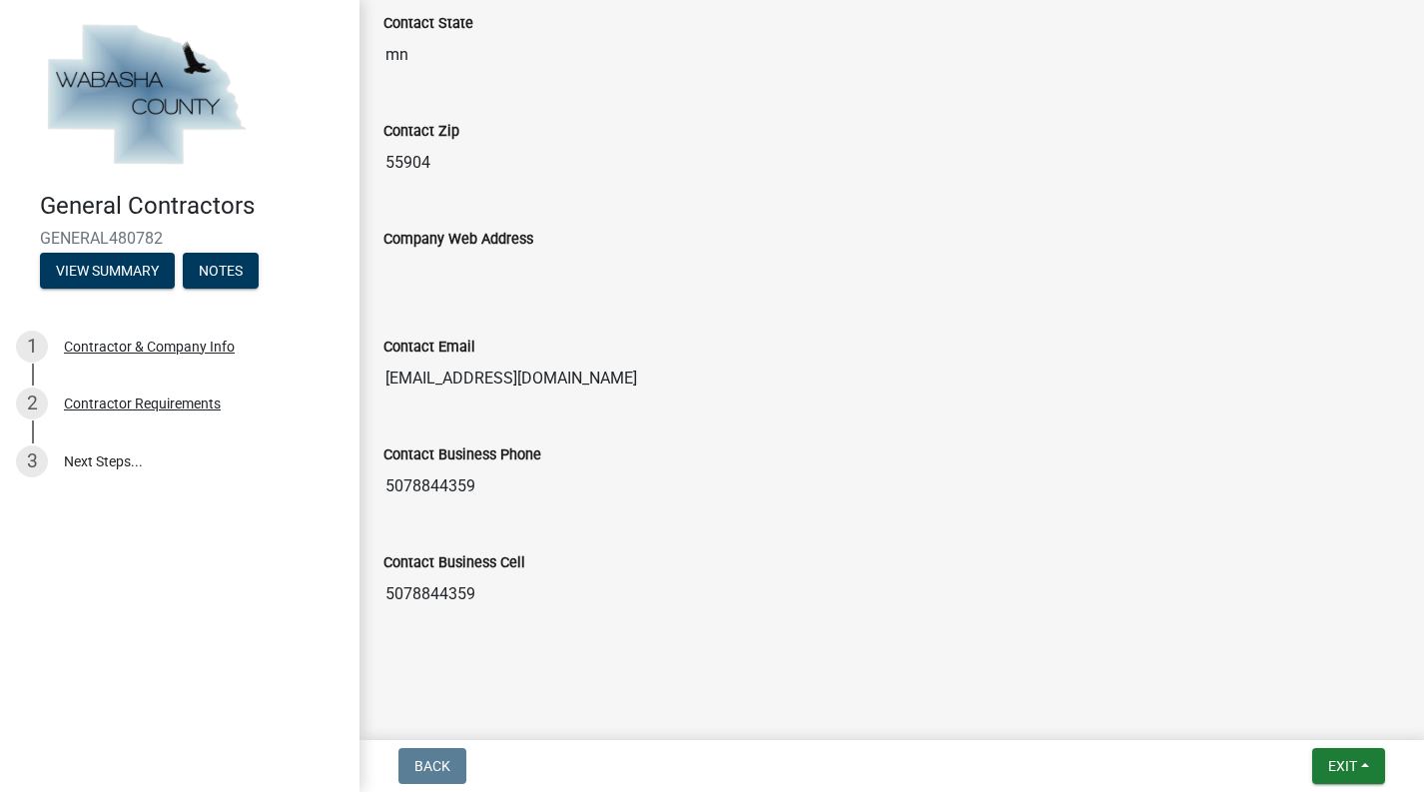
scroll to position [1090, 0]
click at [1364, 762] on button "Exit" at bounding box center [1348, 766] width 73 height 36
click at [1283, 716] on button "Save & Exit" at bounding box center [1306, 714] width 160 height 48
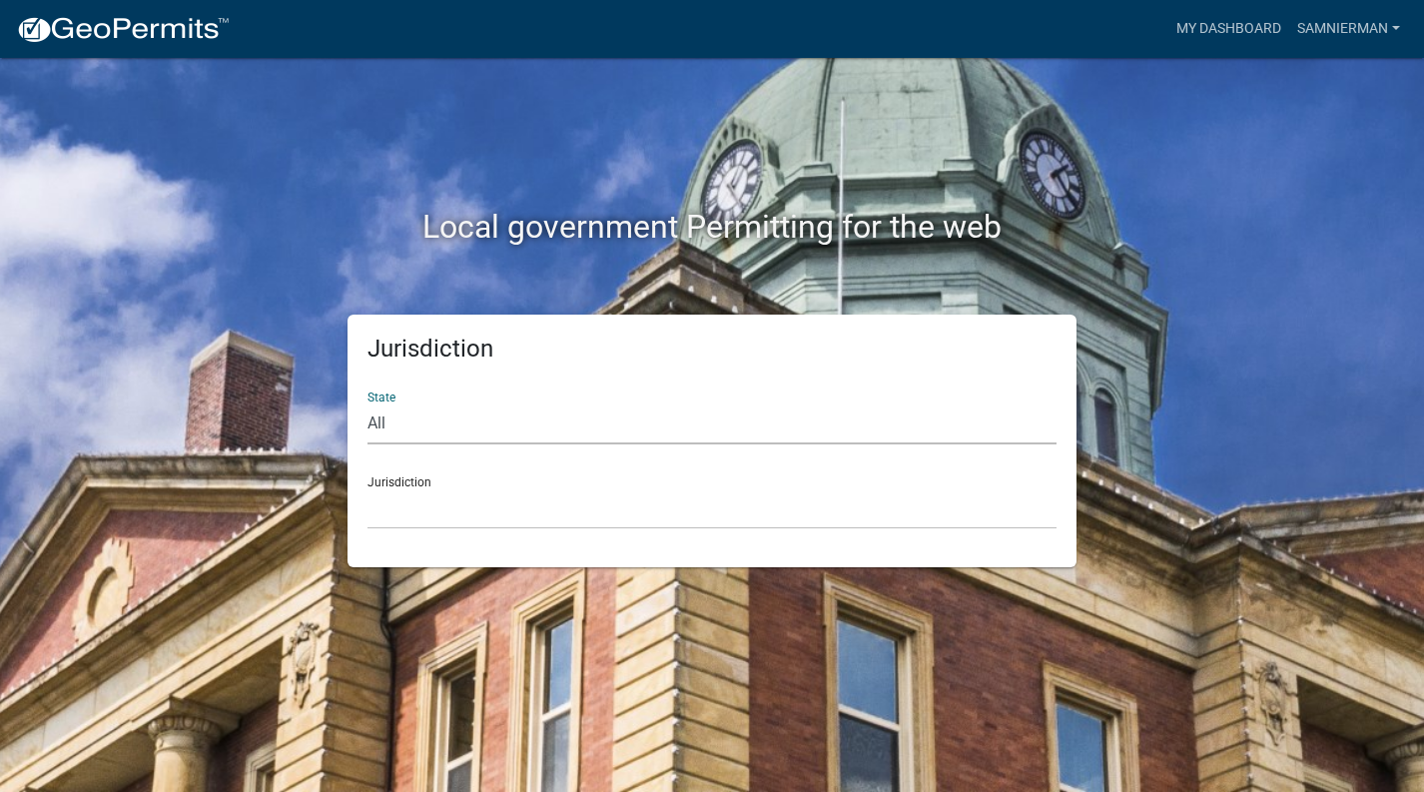
select select "Minnesota"
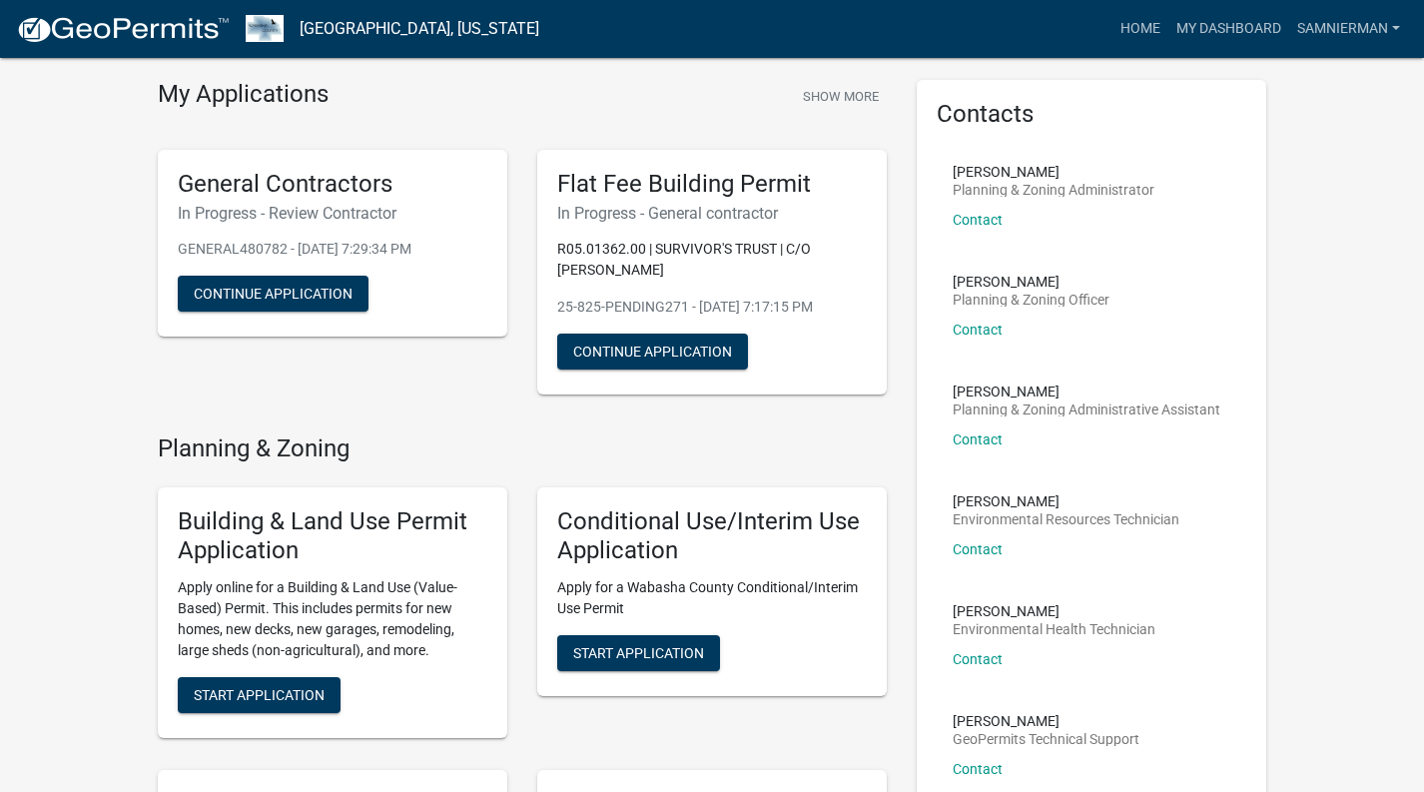
scroll to position [66, 0]
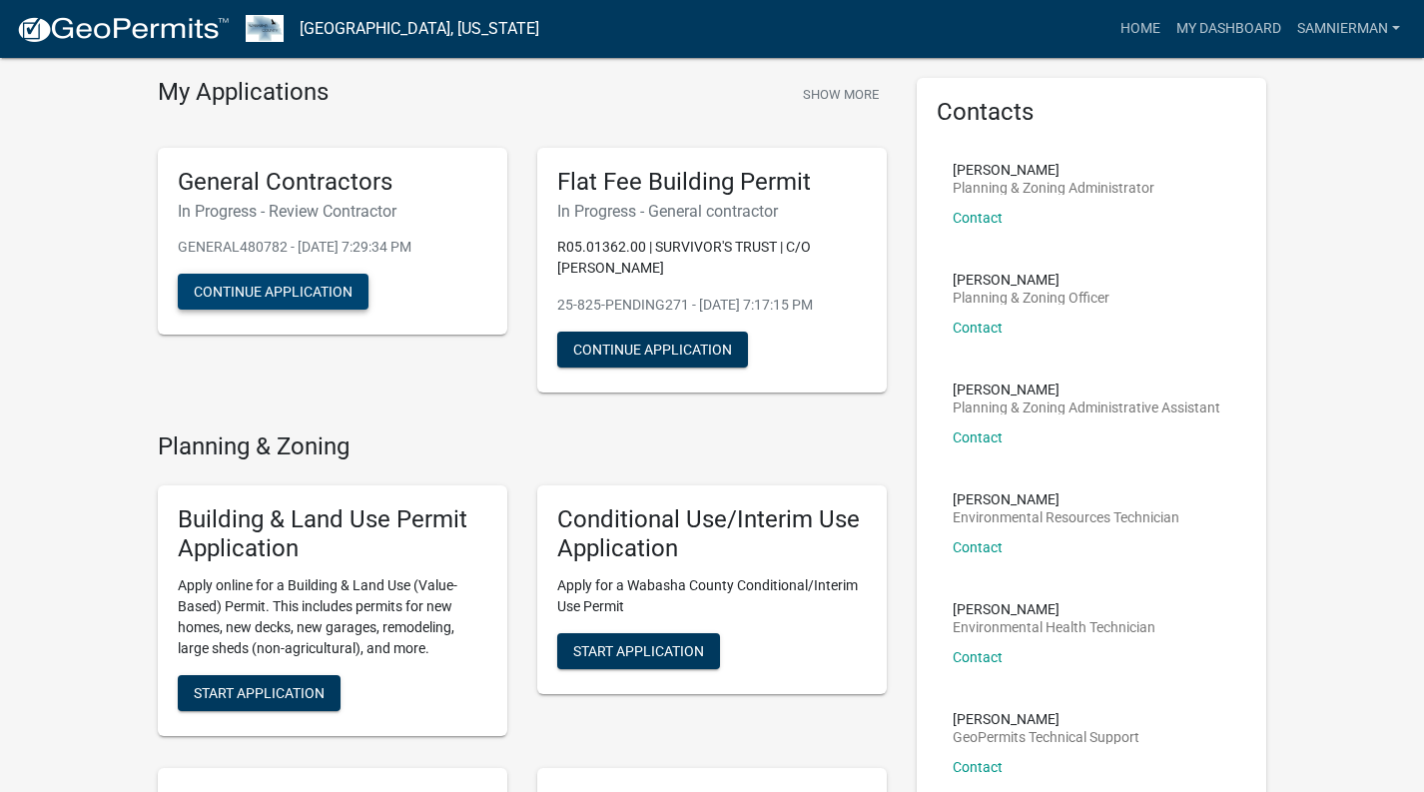
click at [279, 281] on button "Continue Application" at bounding box center [273, 292] width 191 height 36
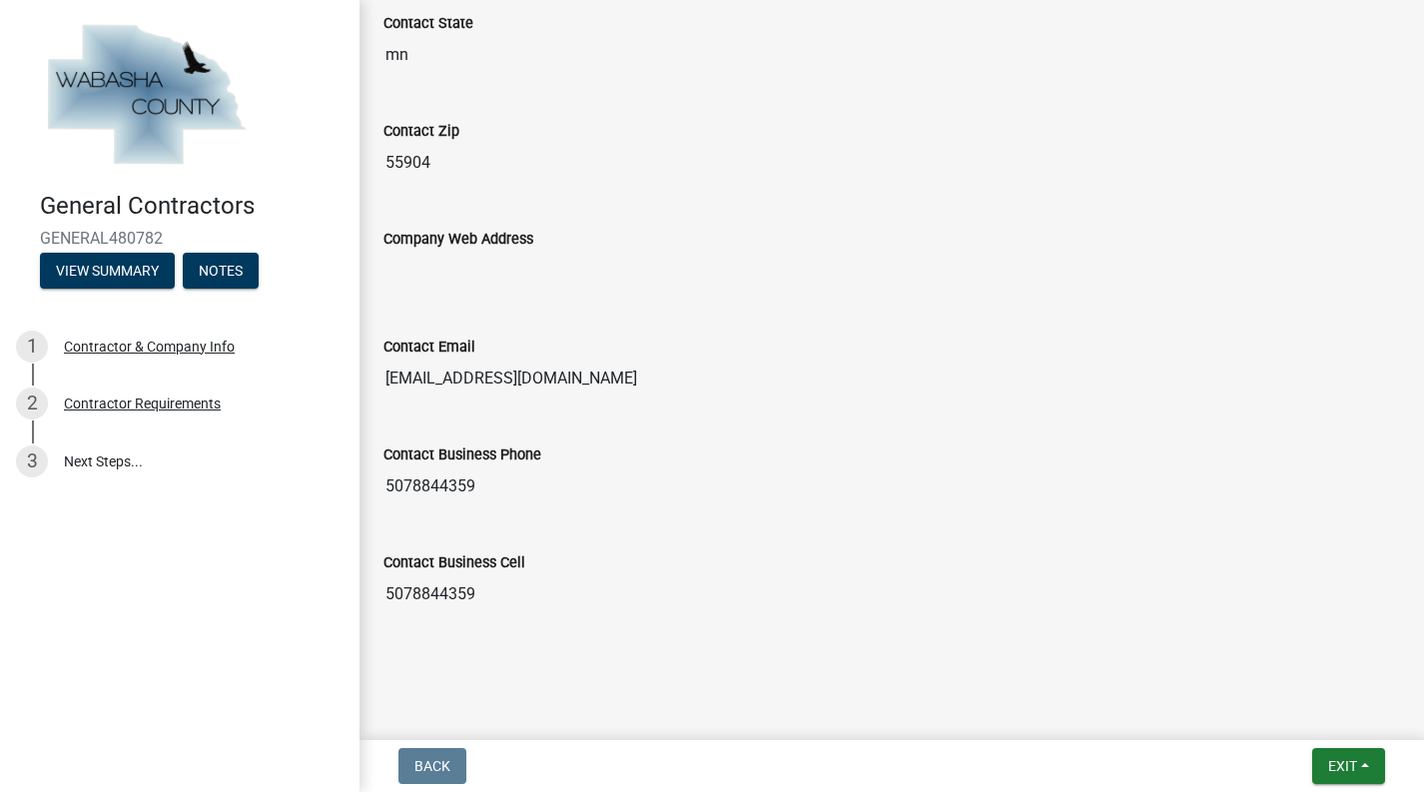
scroll to position [1090, 0]
click at [1367, 763] on button "Exit" at bounding box center [1348, 766] width 73 height 36
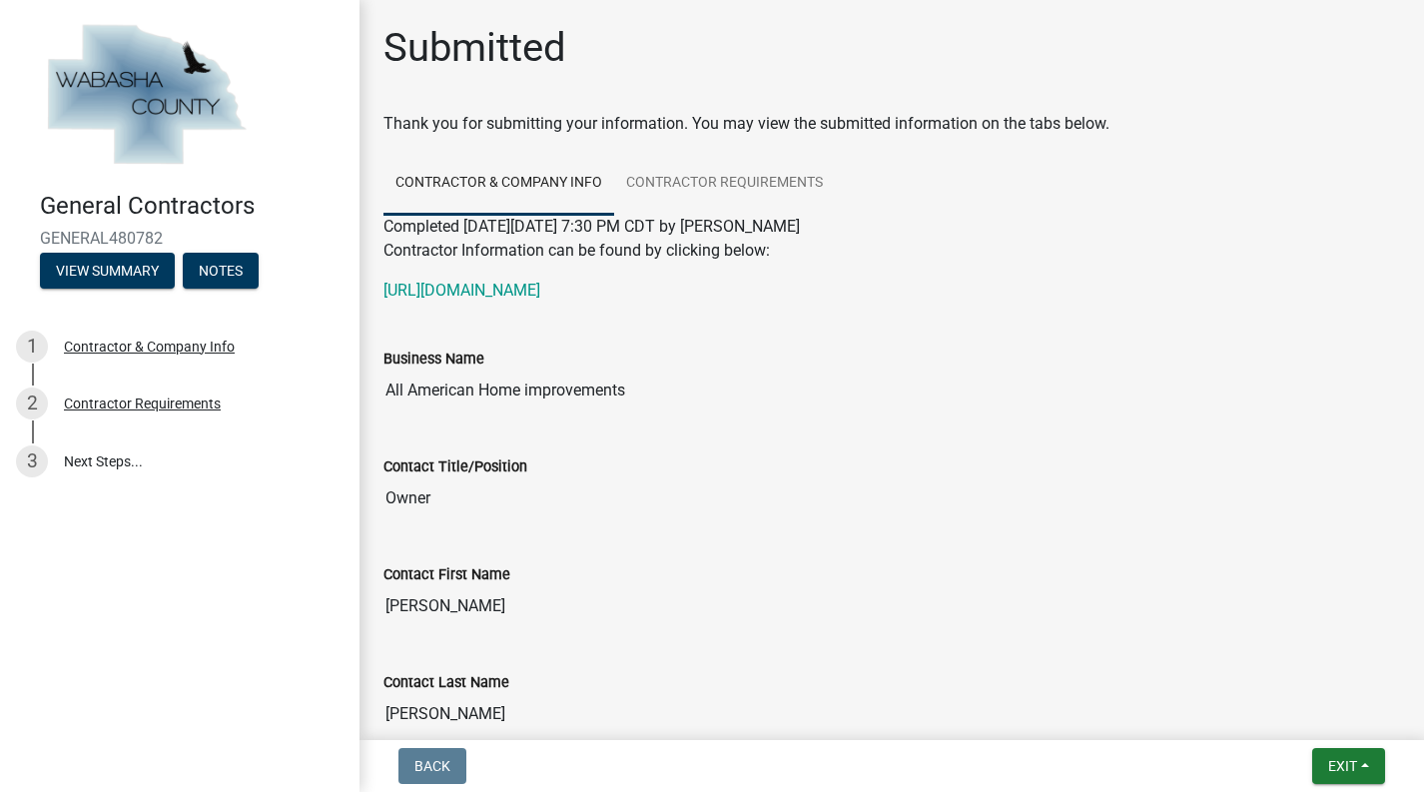
scroll to position [0, 0]
click at [540, 296] on link "https://ims.dli.mn.gov/ims/Find3?cat=Pros" at bounding box center [461, 290] width 157 height 19
click at [721, 184] on link "Contractor Requirements" at bounding box center [724, 184] width 221 height 64
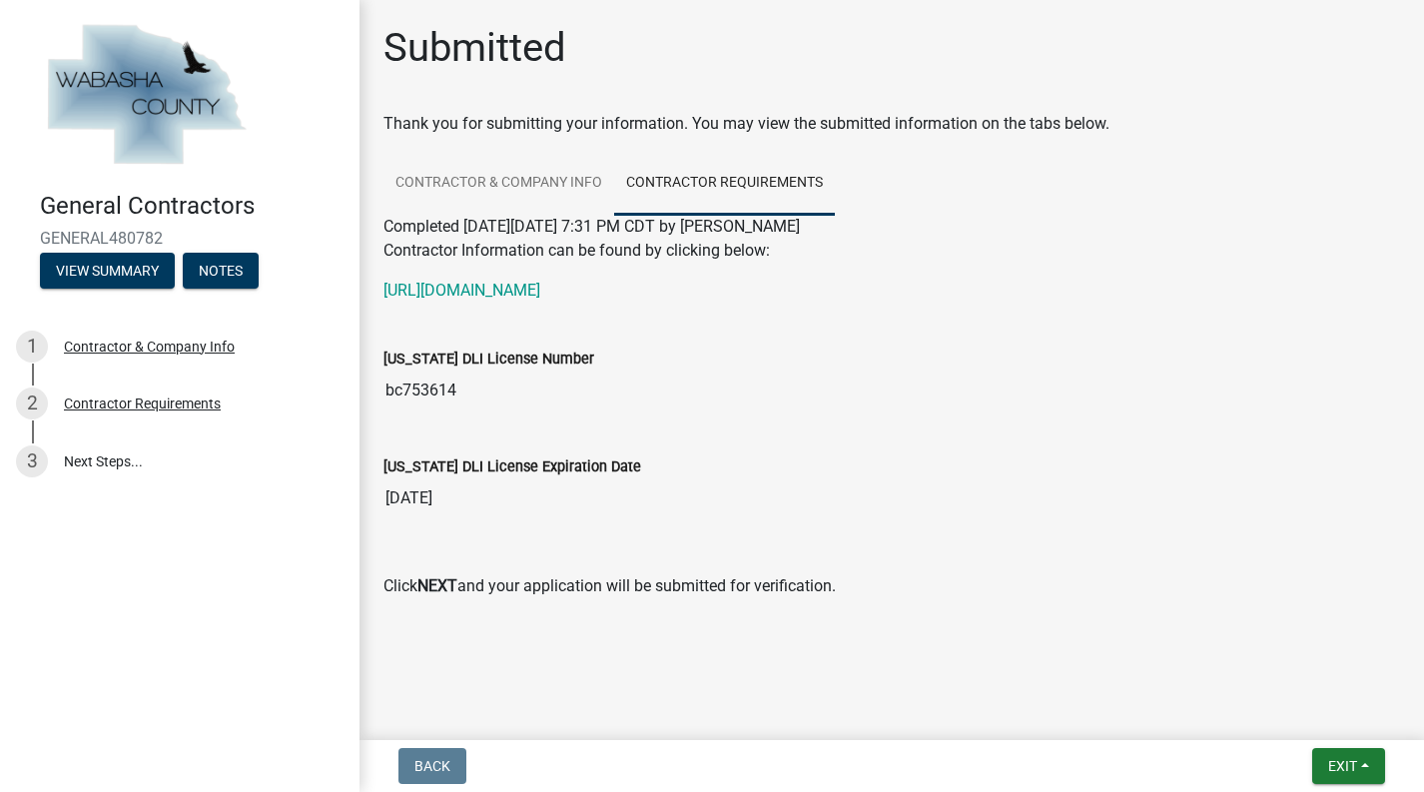
click at [430, 761] on span "Back" at bounding box center [432, 766] width 36 height 16
click at [438, 764] on span "Back" at bounding box center [432, 766] width 36 height 16
click at [526, 193] on link "Contractor & Company Info" at bounding box center [498, 184] width 231 height 64
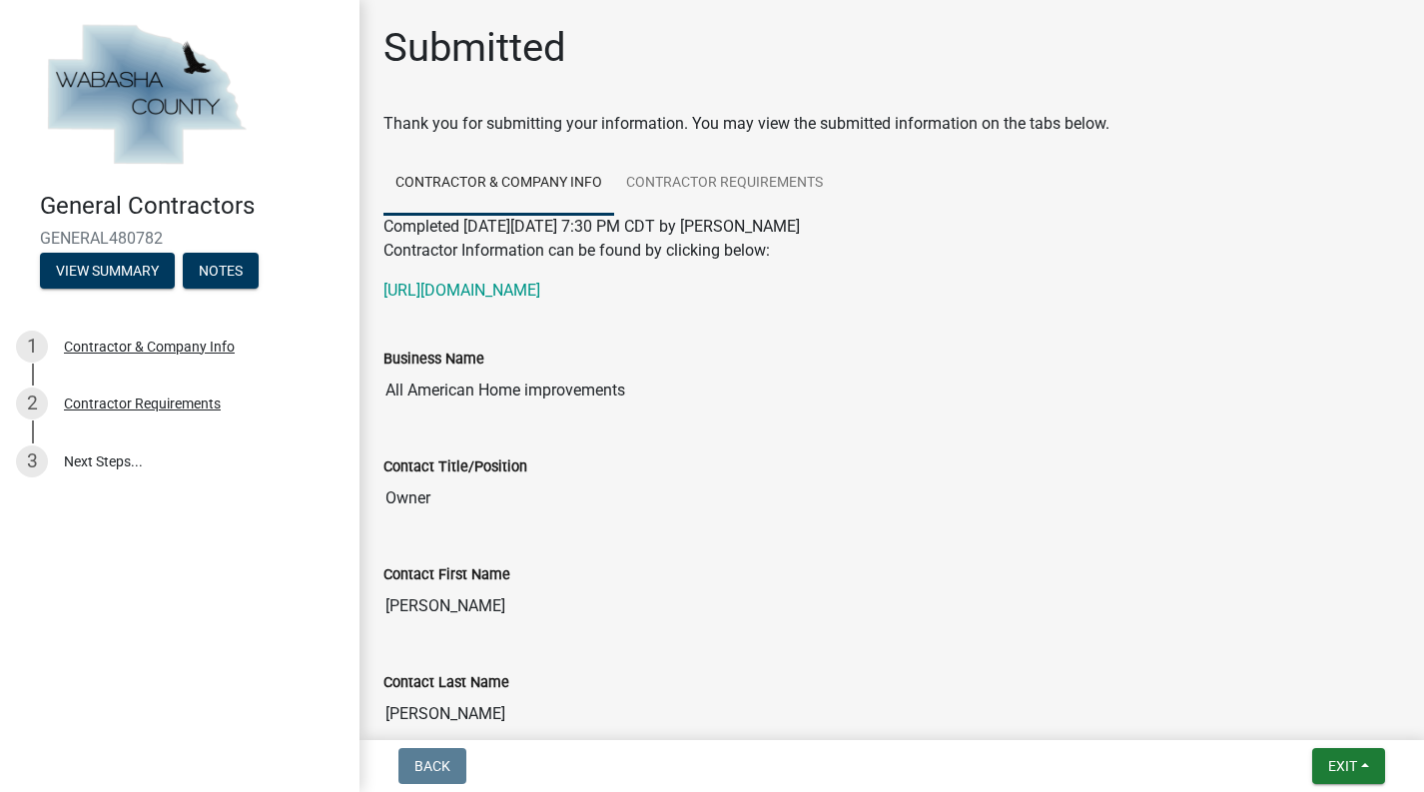
click at [433, 762] on span "Back" at bounding box center [432, 766] width 36 height 16
click at [164, 356] on div "1 Contractor & Company Info" at bounding box center [172, 346] width 312 height 32
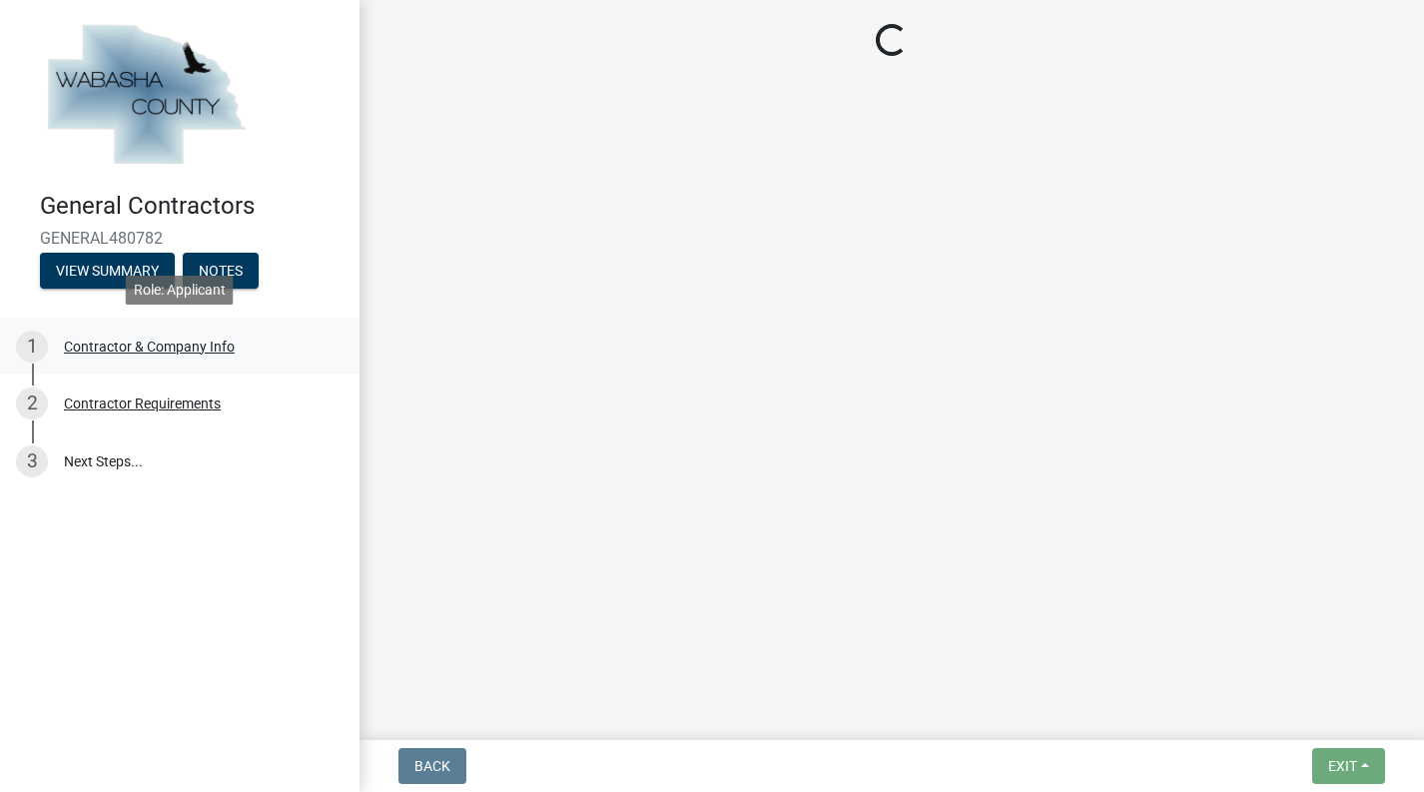
click at [164, 356] on div "1 Contractor & Company Info" at bounding box center [172, 346] width 312 height 32
select select "mn"
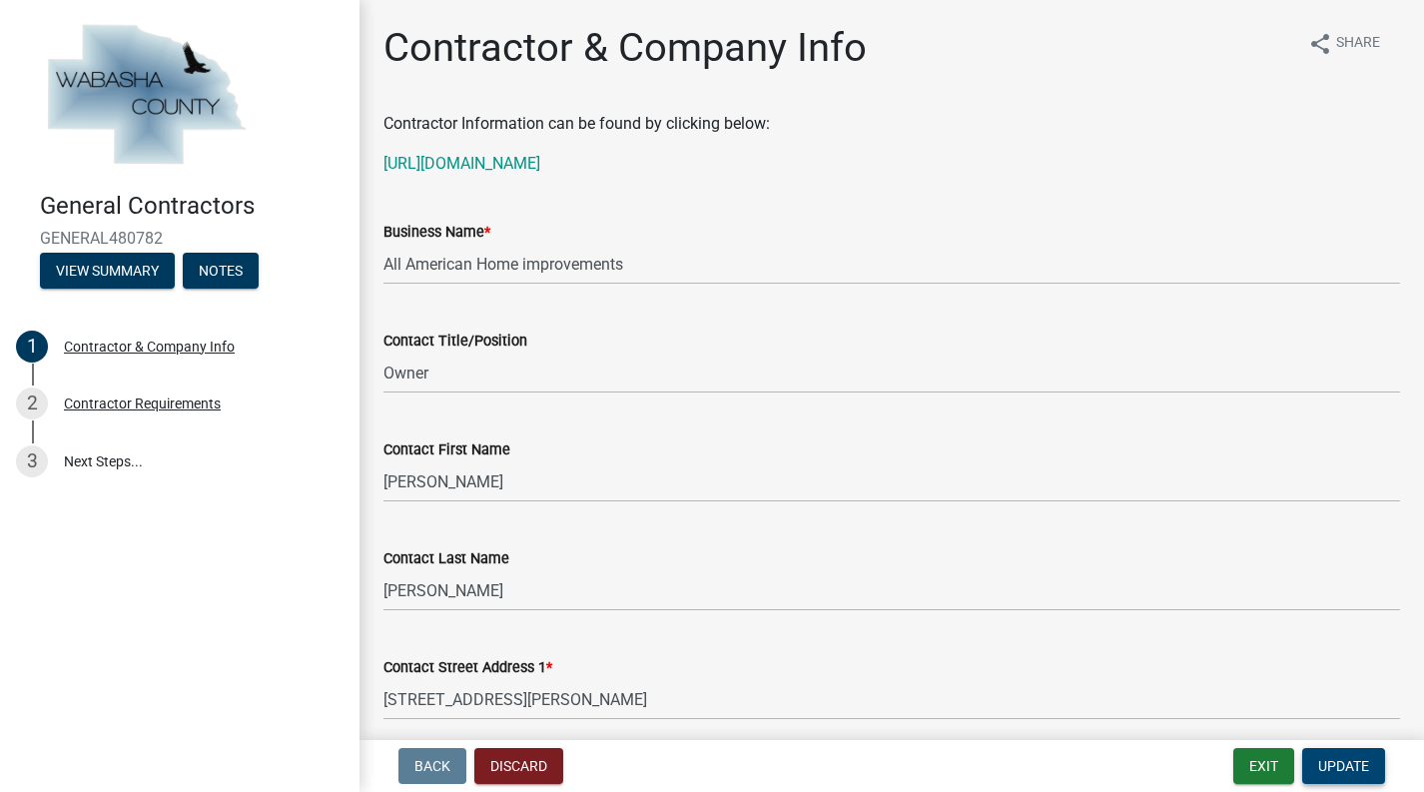
click at [1341, 763] on span "Update" at bounding box center [1343, 766] width 51 height 16
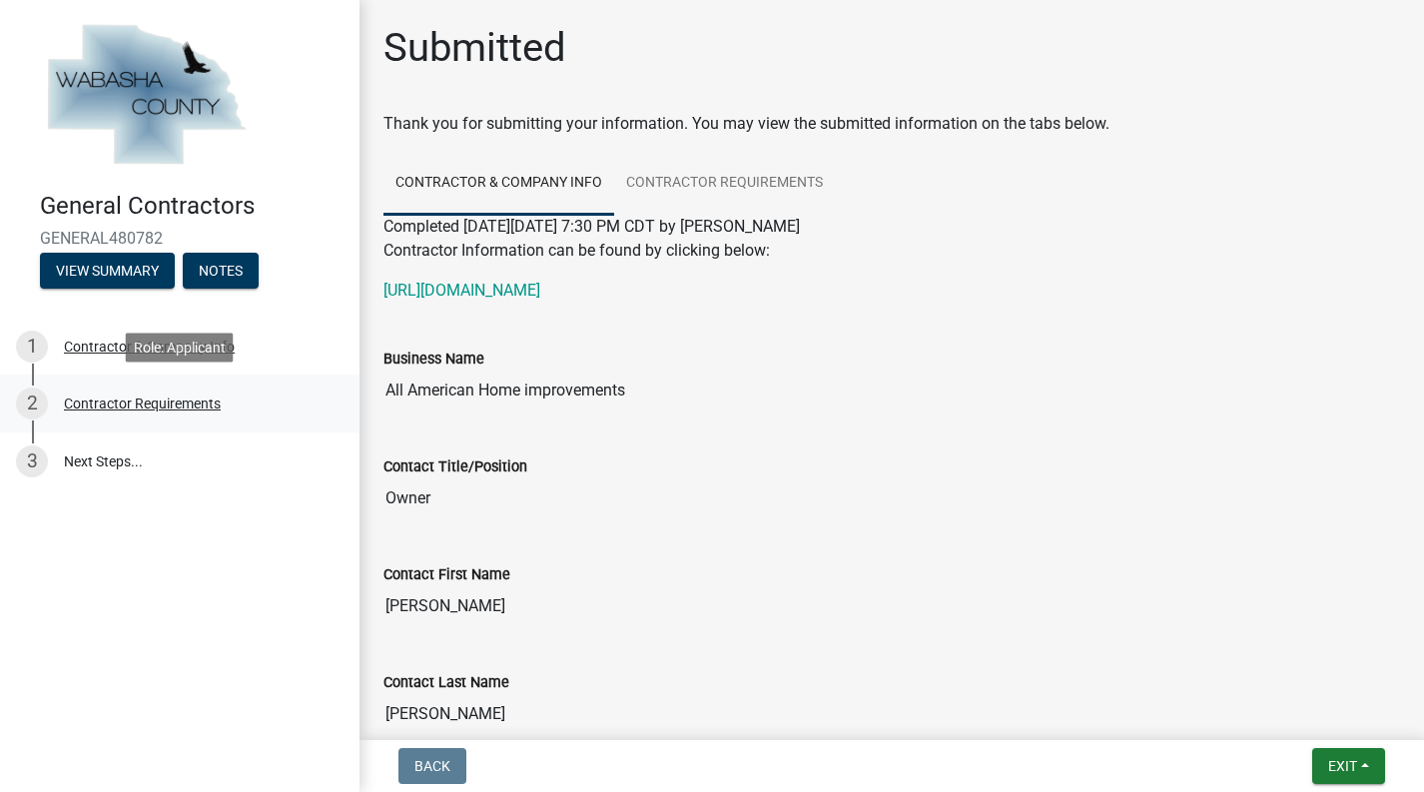
click at [150, 406] on div "Contractor Requirements" at bounding box center [142, 403] width 157 height 14
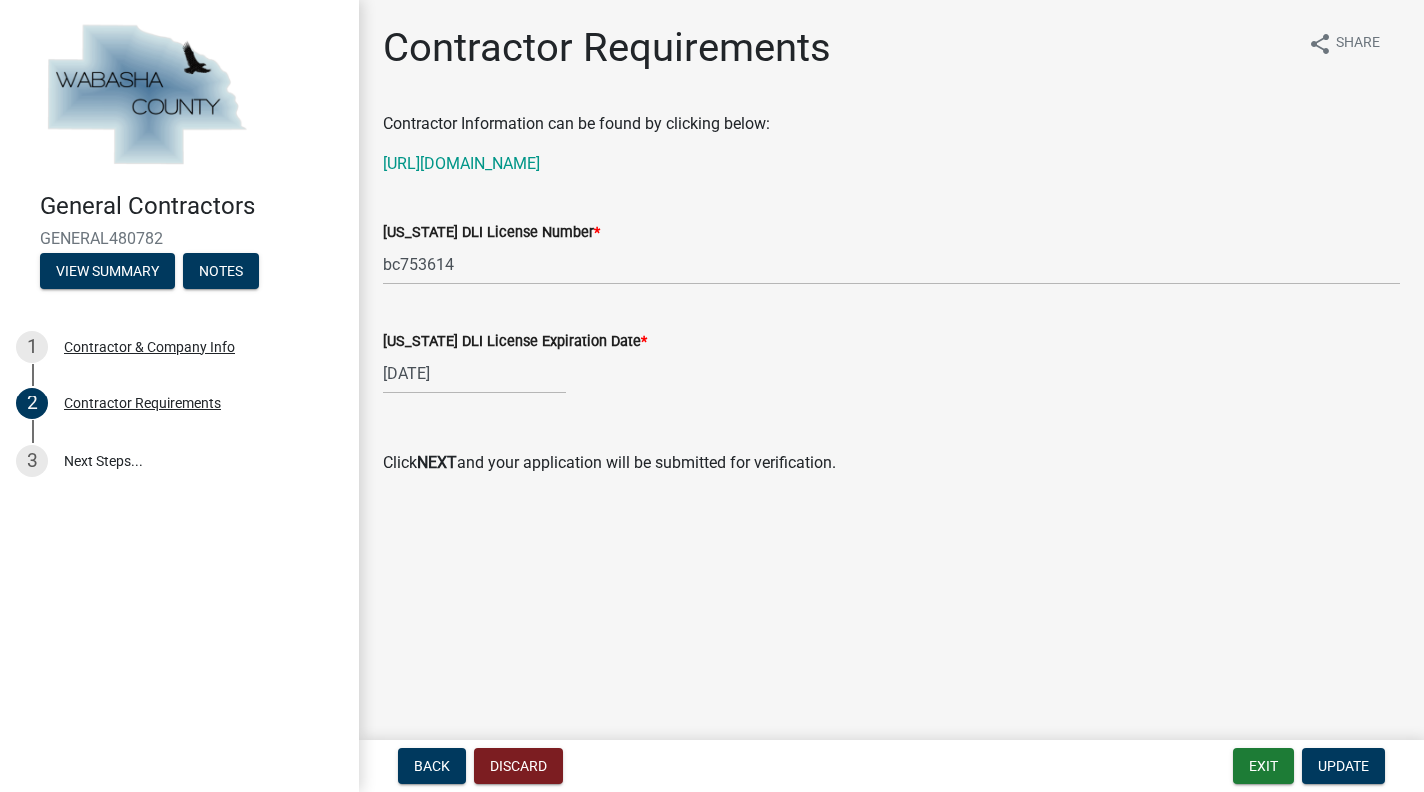
click at [477, 381] on div "03/31/2026" at bounding box center [474, 372] width 183 height 41
select select "3"
select select "2026"
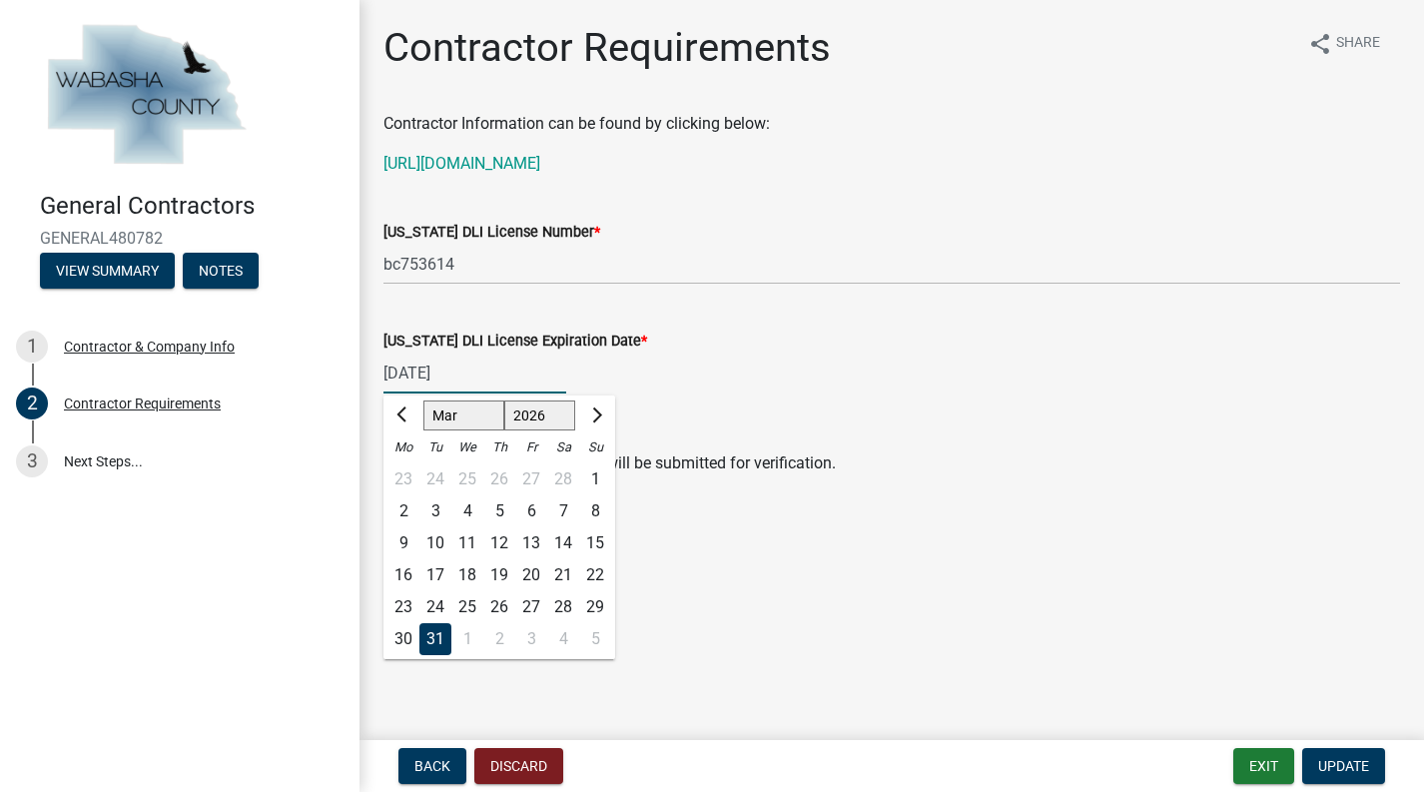
click at [471, 374] on input "03/31/2026" at bounding box center [474, 372] width 183 height 41
type input "03/31/2027"
click at [1338, 758] on span "Update" at bounding box center [1343, 766] width 51 height 16
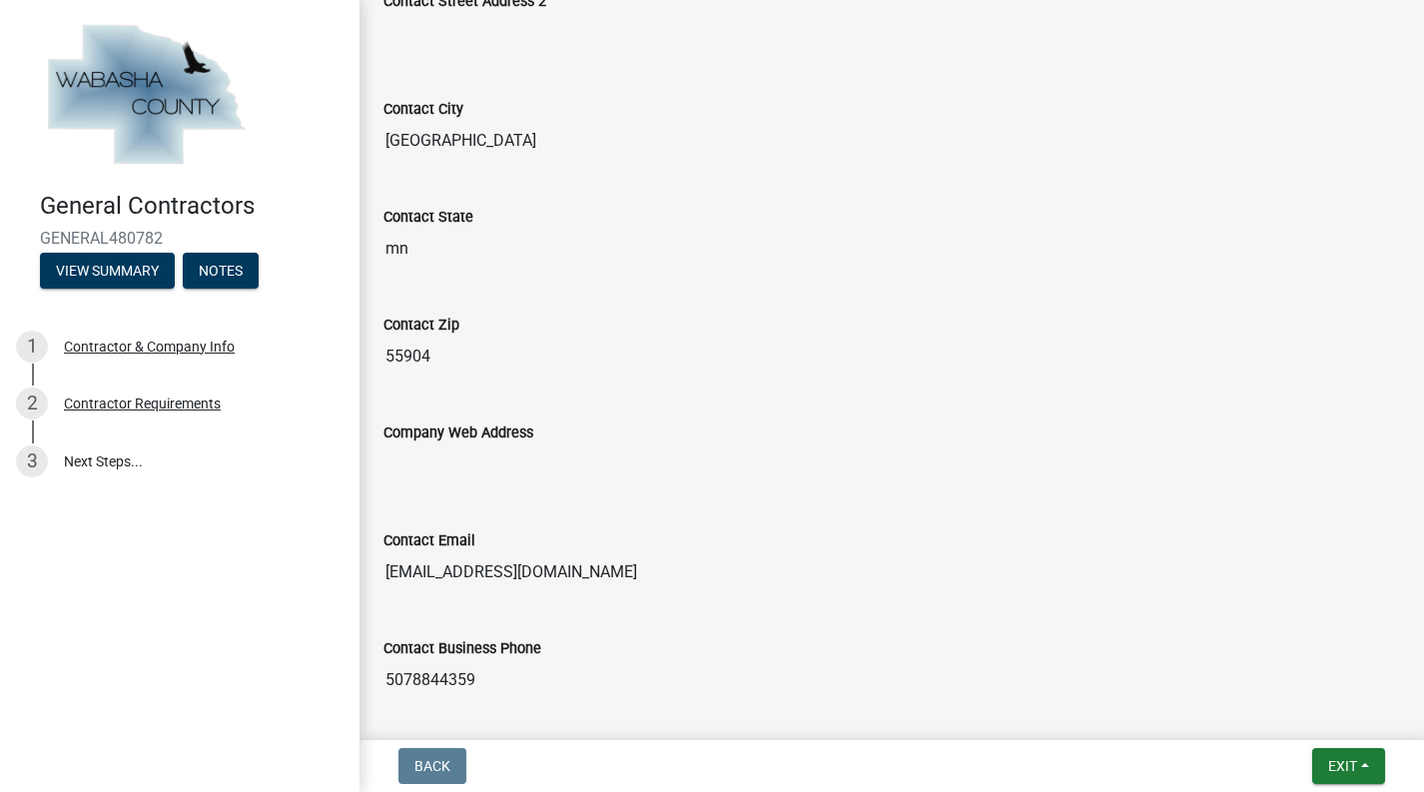
scroll to position [942, 0]
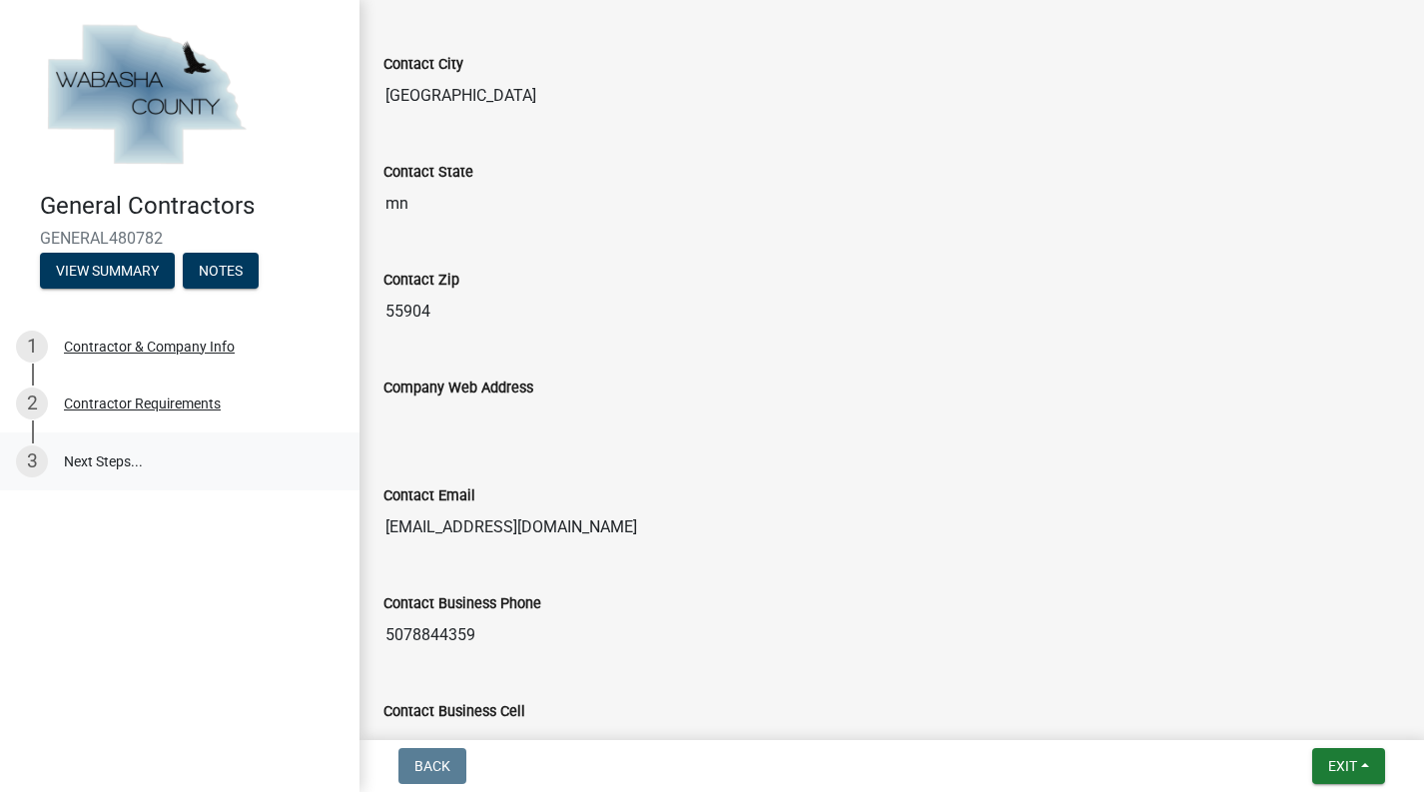
click at [103, 458] on link "3 Next Steps..." at bounding box center [179, 461] width 359 height 58
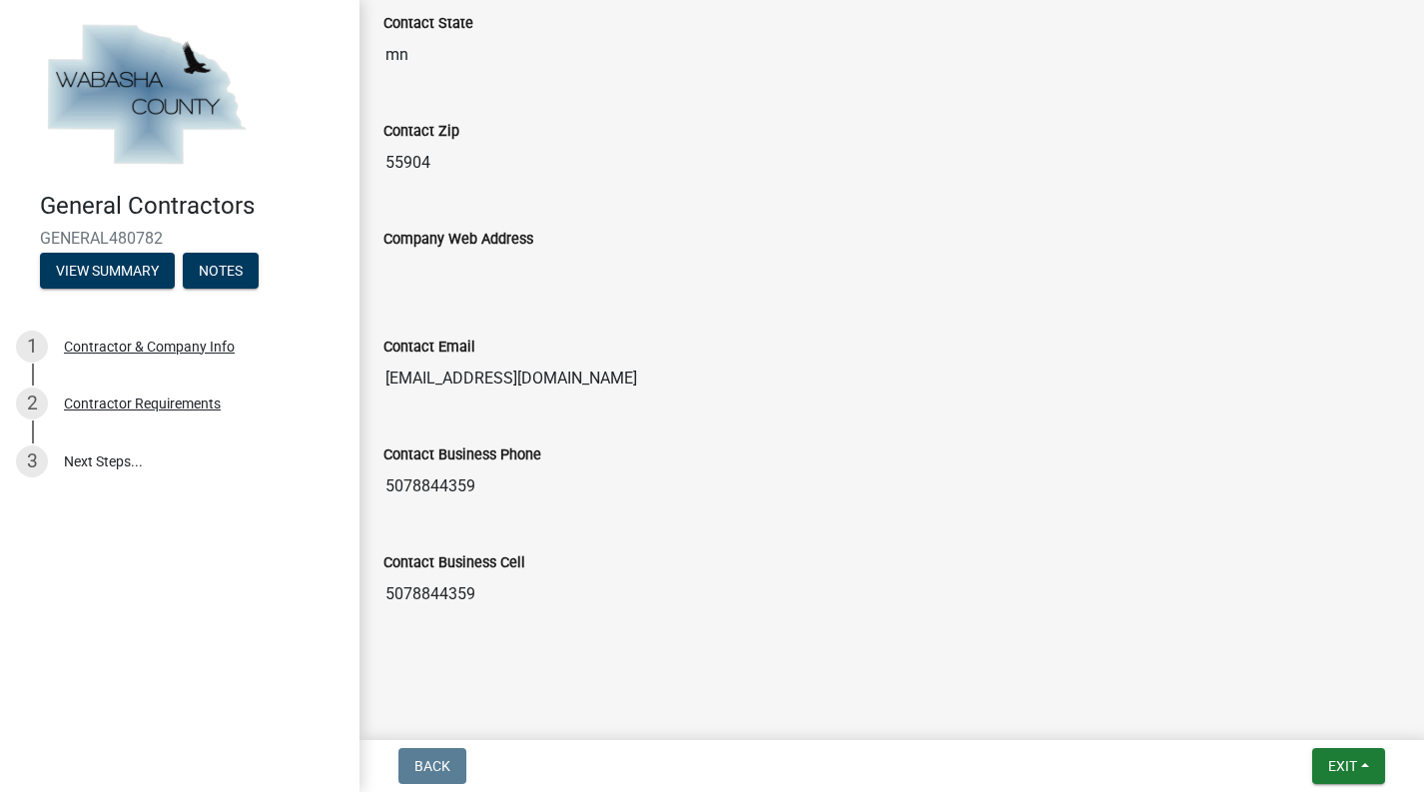
scroll to position [1090, 0]
click at [1366, 747] on nav "Back Exit Save Save & Exit" at bounding box center [891, 766] width 1064 height 52
click at [1366, 772] on button "Exit" at bounding box center [1348, 766] width 73 height 36
click at [1287, 717] on button "Save & Exit" at bounding box center [1306, 714] width 160 height 48
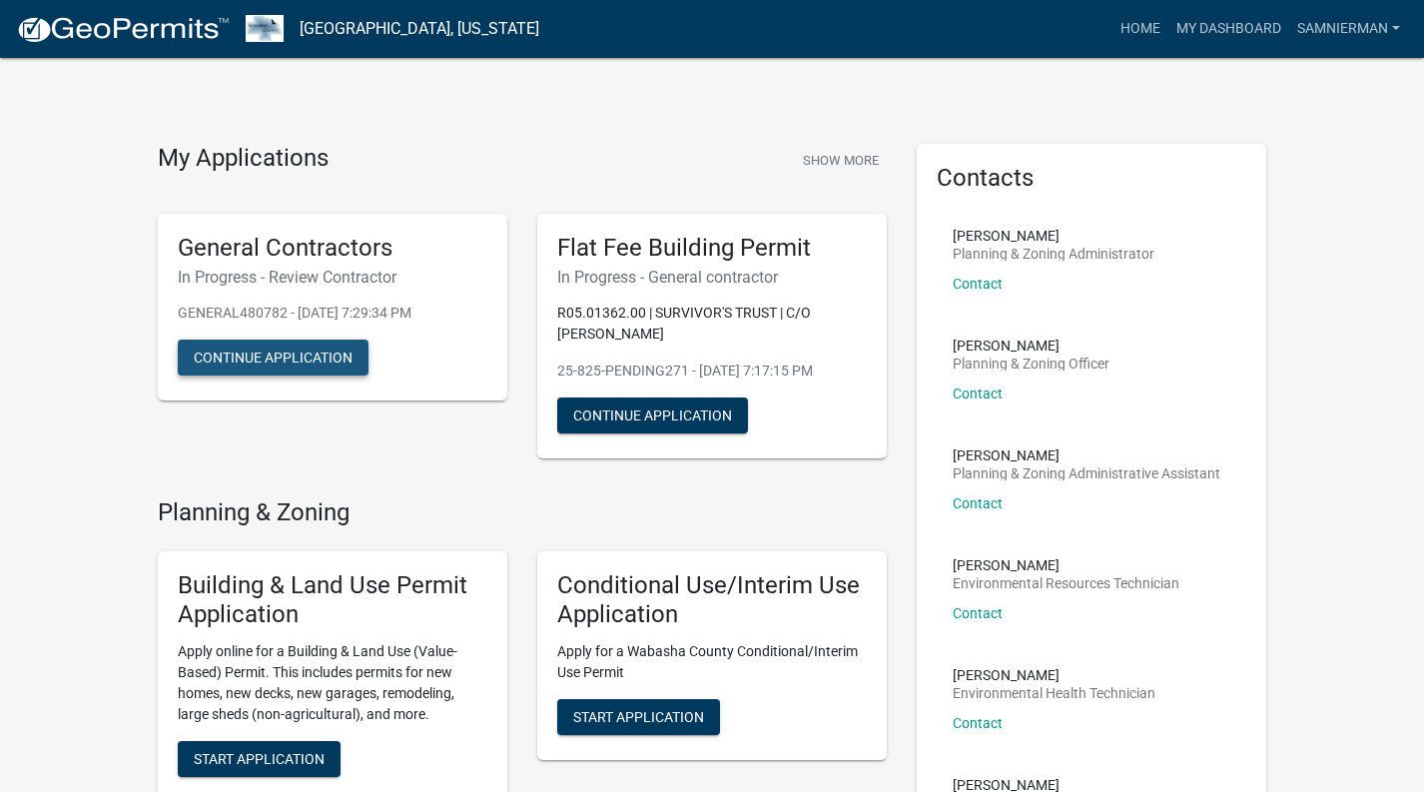
click at [269, 365] on button "Continue Application" at bounding box center [273, 357] width 191 height 36
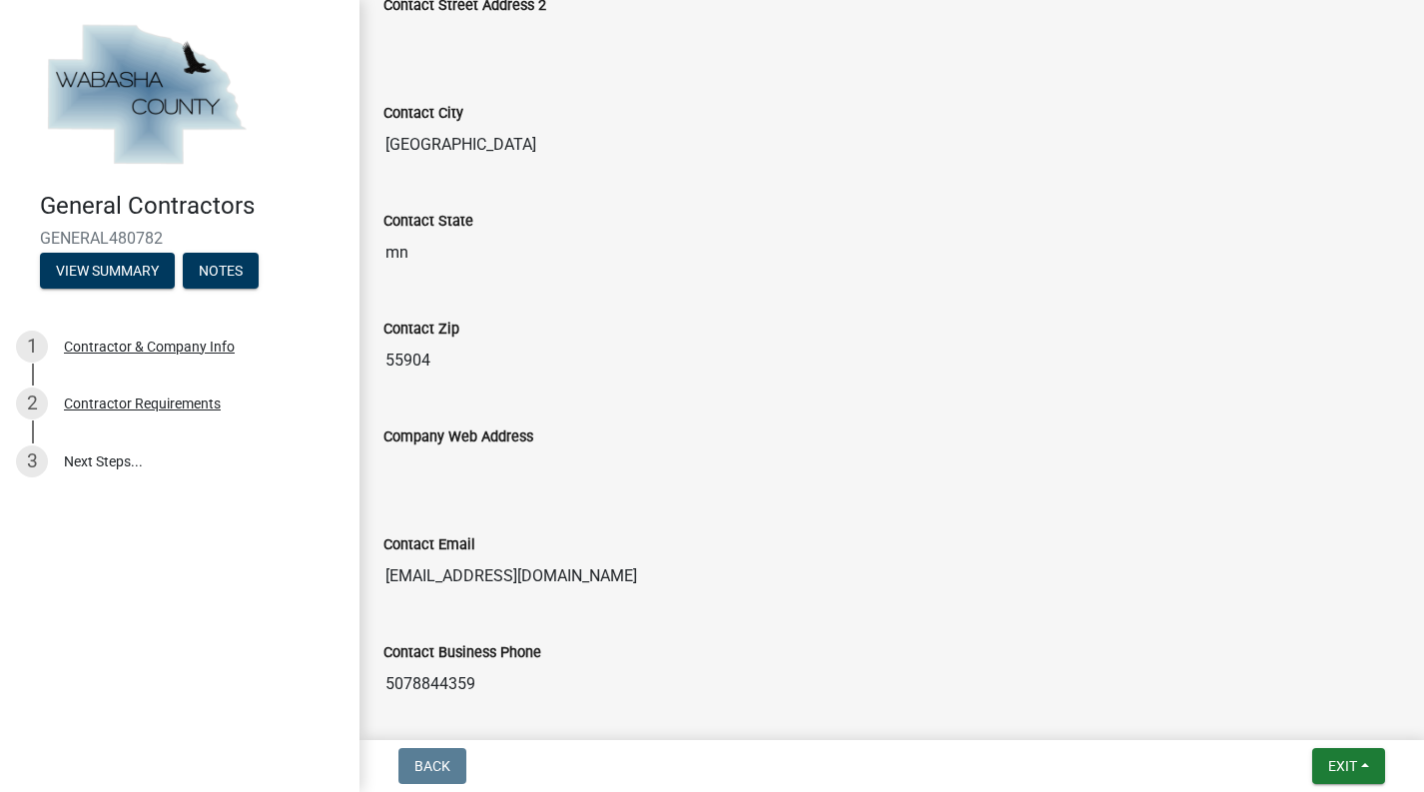
scroll to position [995, 0]
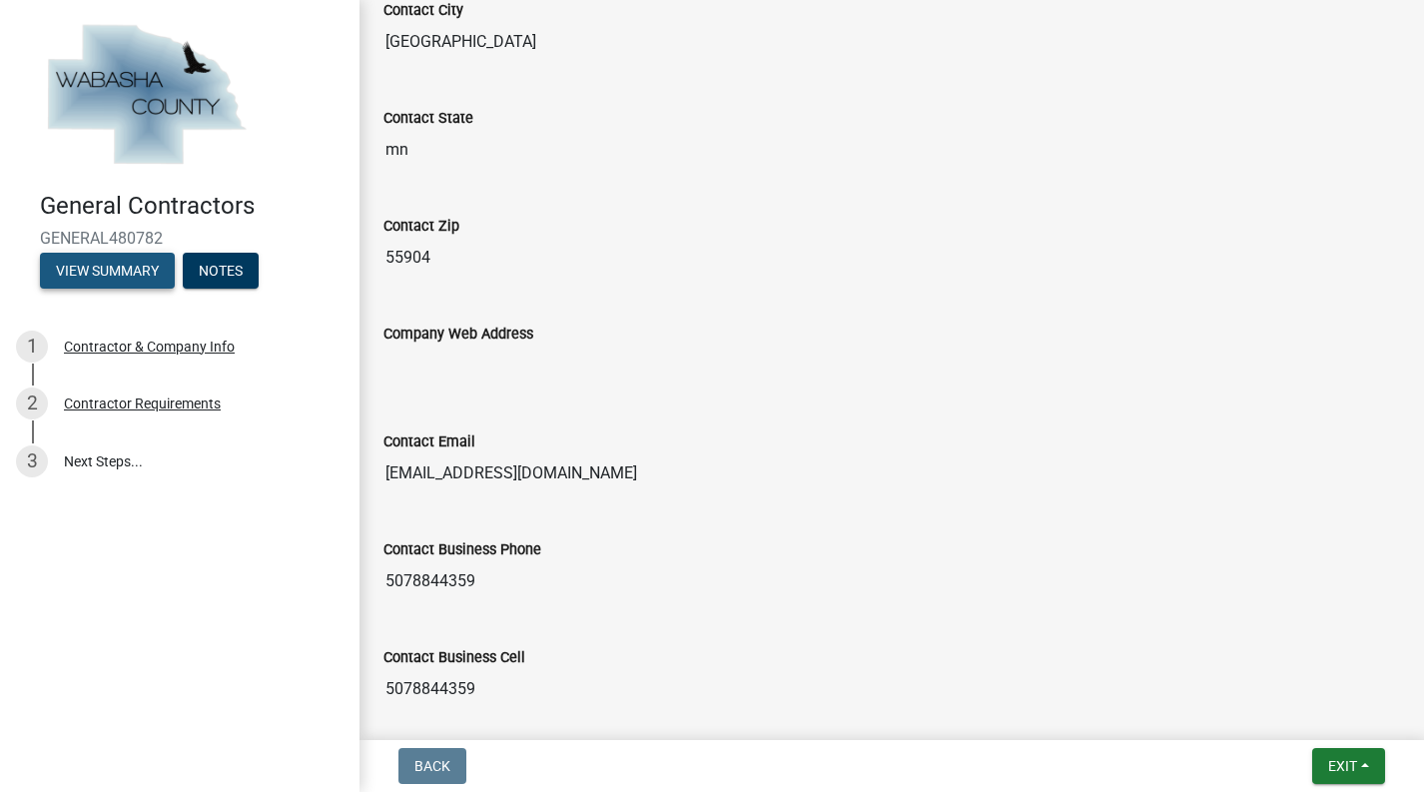
click at [122, 269] on button "View Summary" at bounding box center [107, 271] width 135 height 36
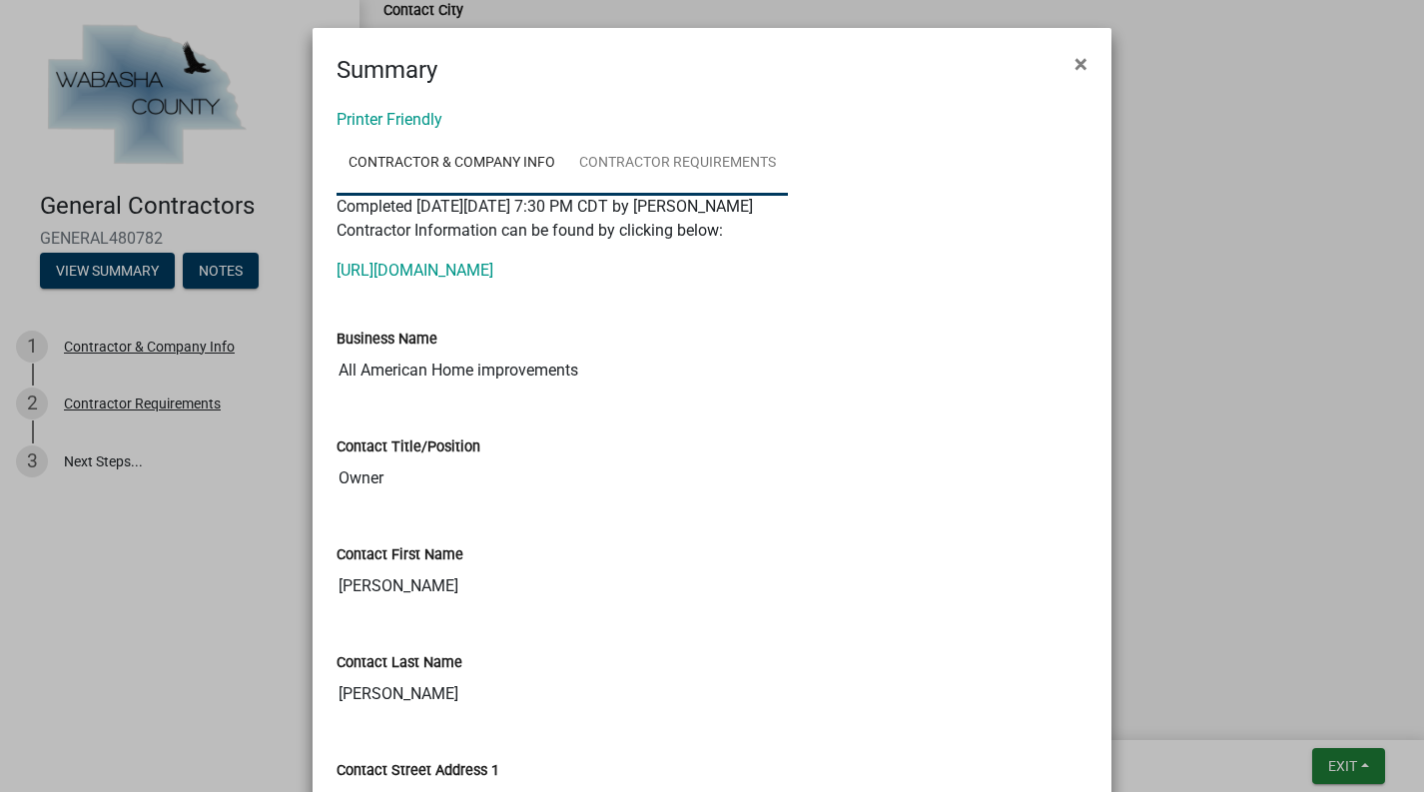
scroll to position [0, 0]
click at [745, 158] on link "Contractor Requirements" at bounding box center [677, 164] width 221 height 64
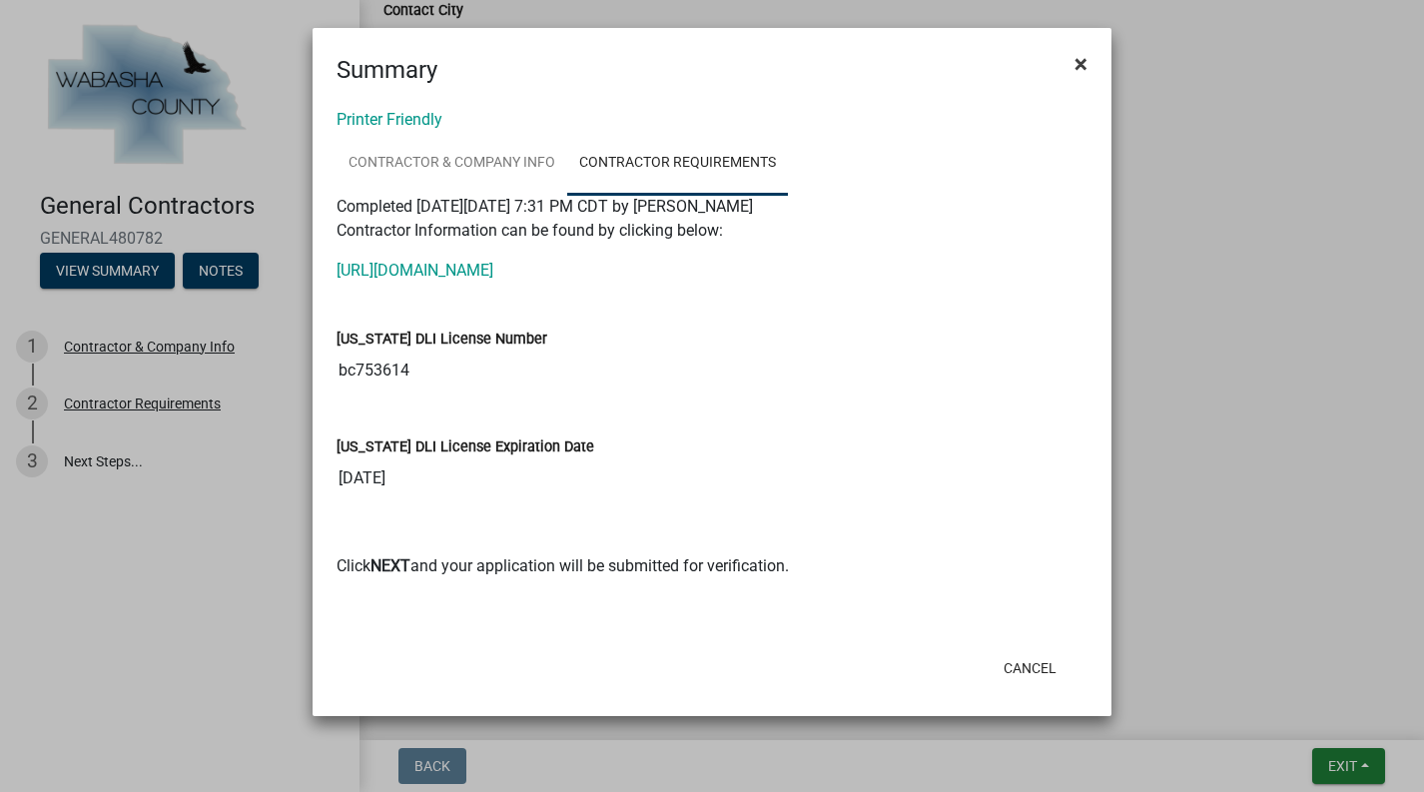
click at [1081, 68] on span "×" at bounding box center [1080, 64] width 13 height 28
